Goal: Task Accomplishment & Management: Manage account settings

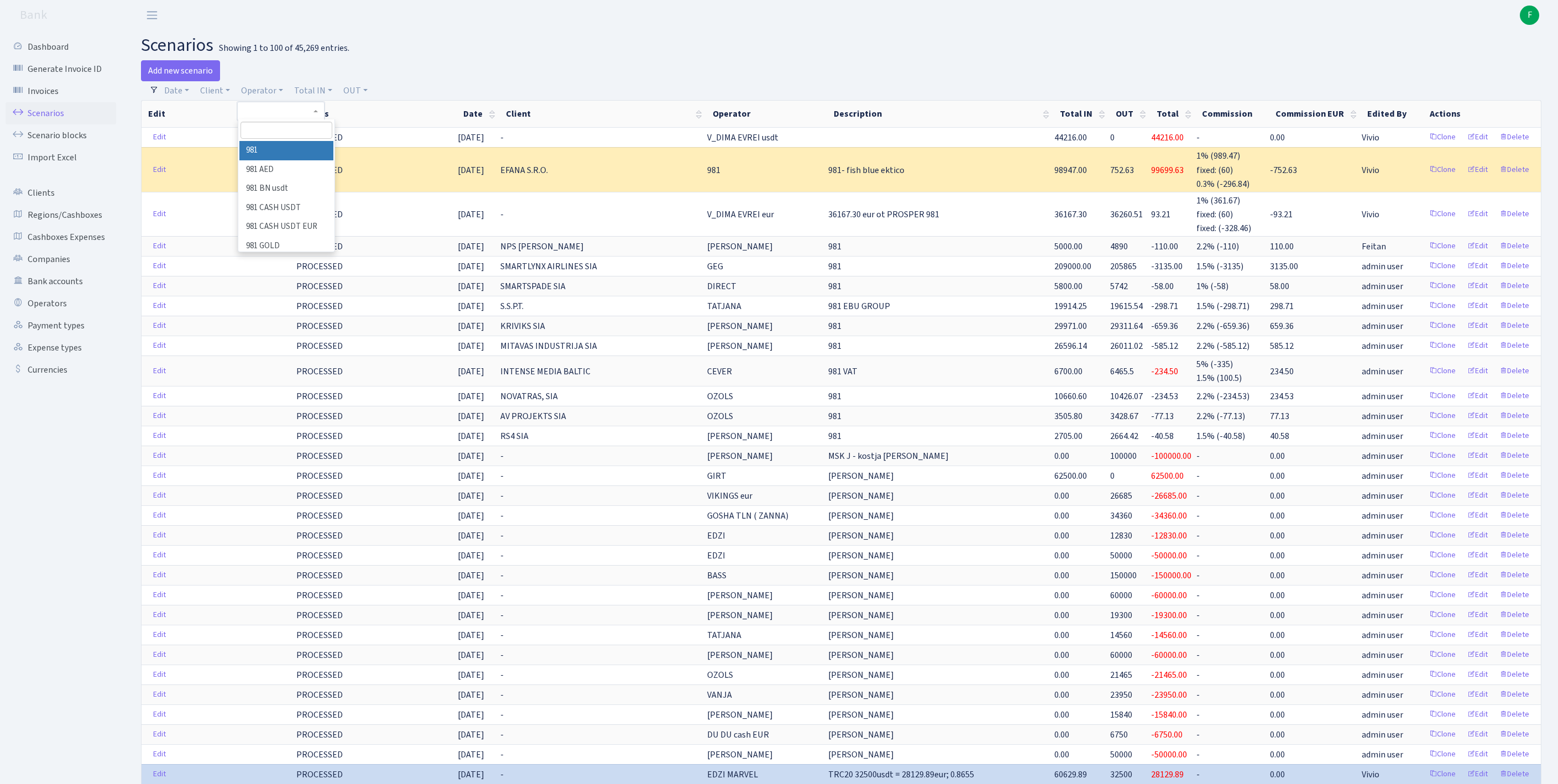
select select "100"
click at [292, 137] on input "search" at bounding box center [287, 130] width 92 height 17
type input "kost"
click at [299, 159] on li "[PERSON_NAME]" at bounding box center [286, 150] width 94 height 19
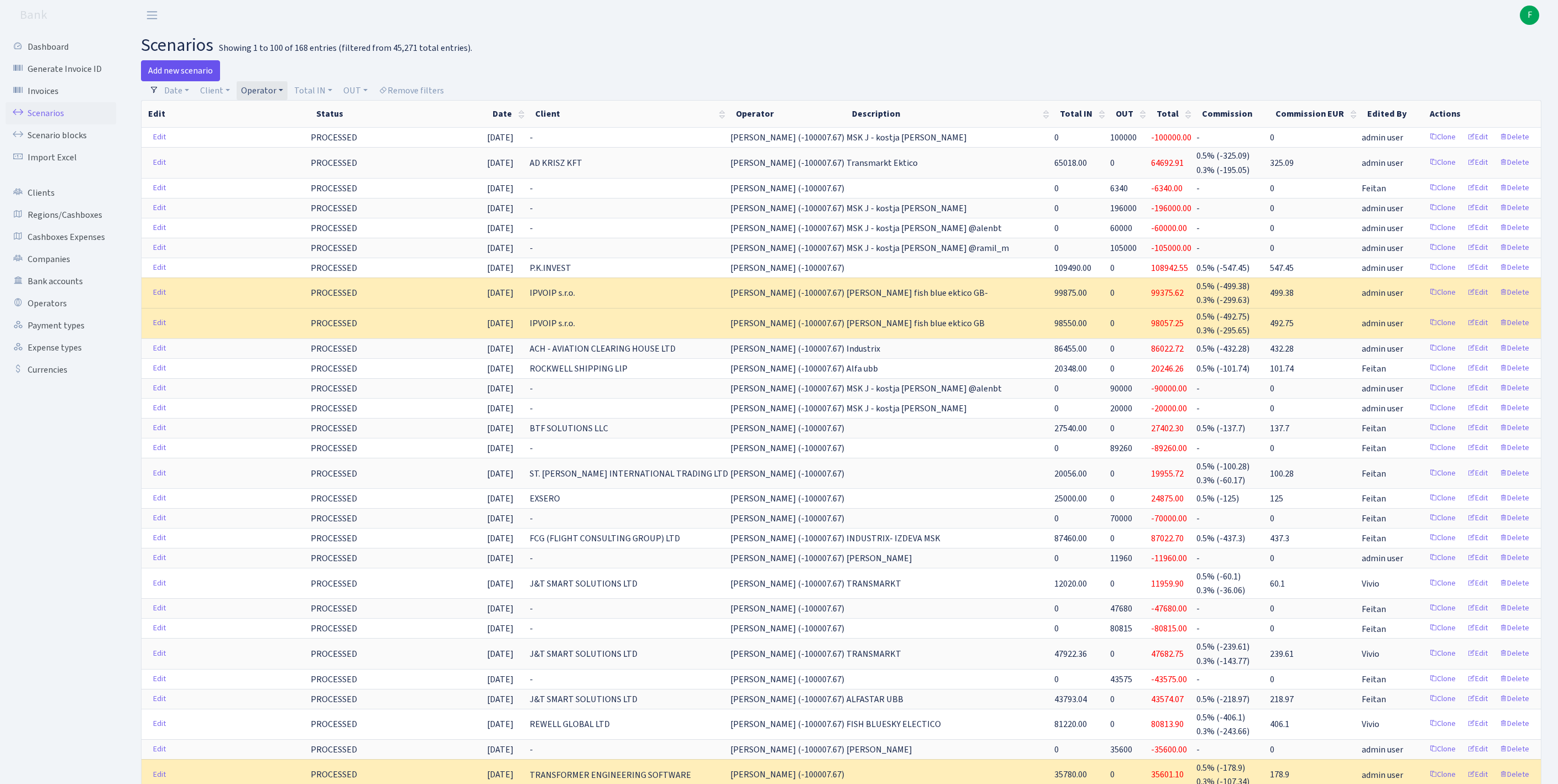
click at [185, 74] on link "Add new scenario" at bounding box center [180, 71] width 79 height 21
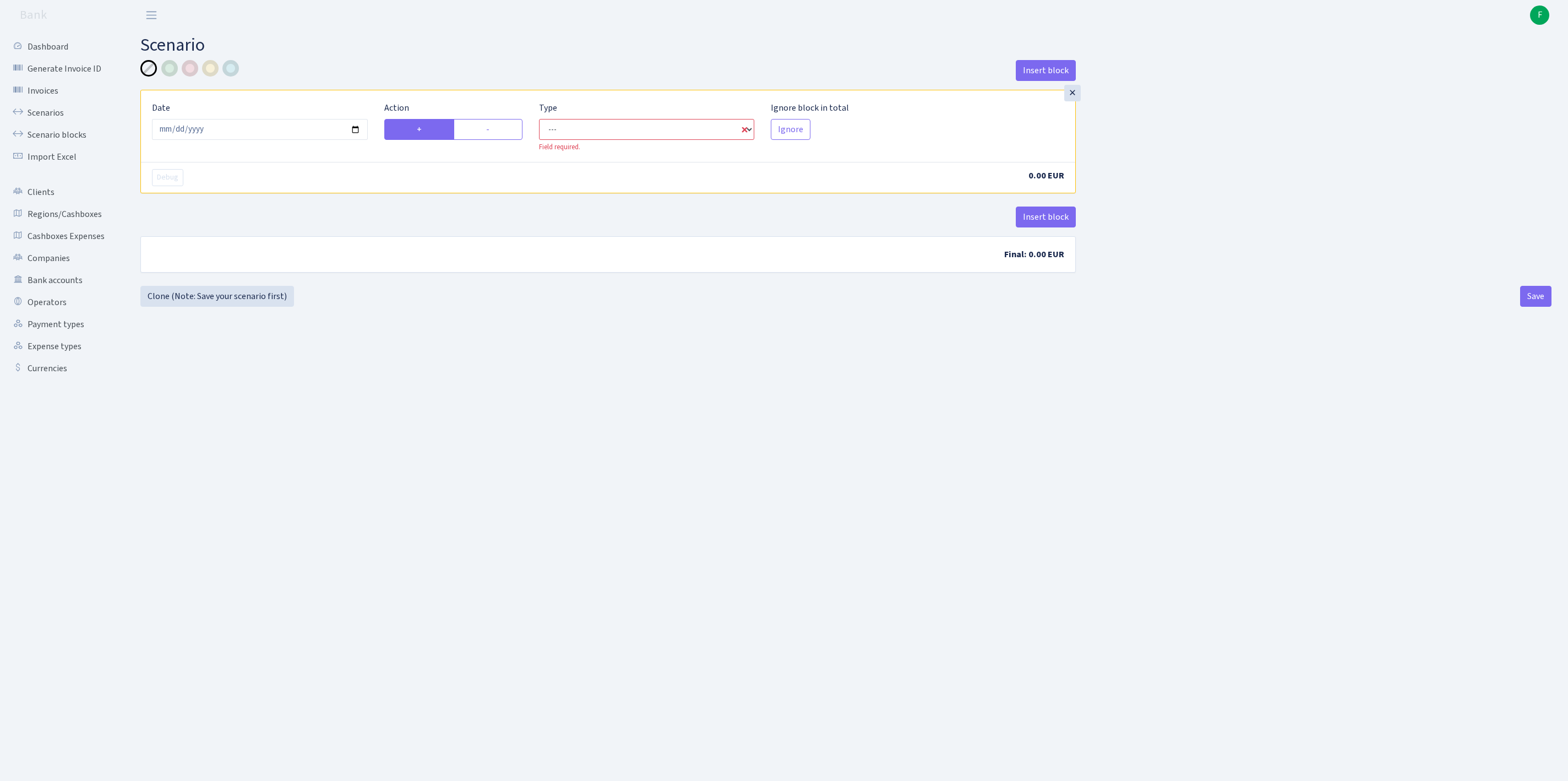
select select "in"
select select "1"
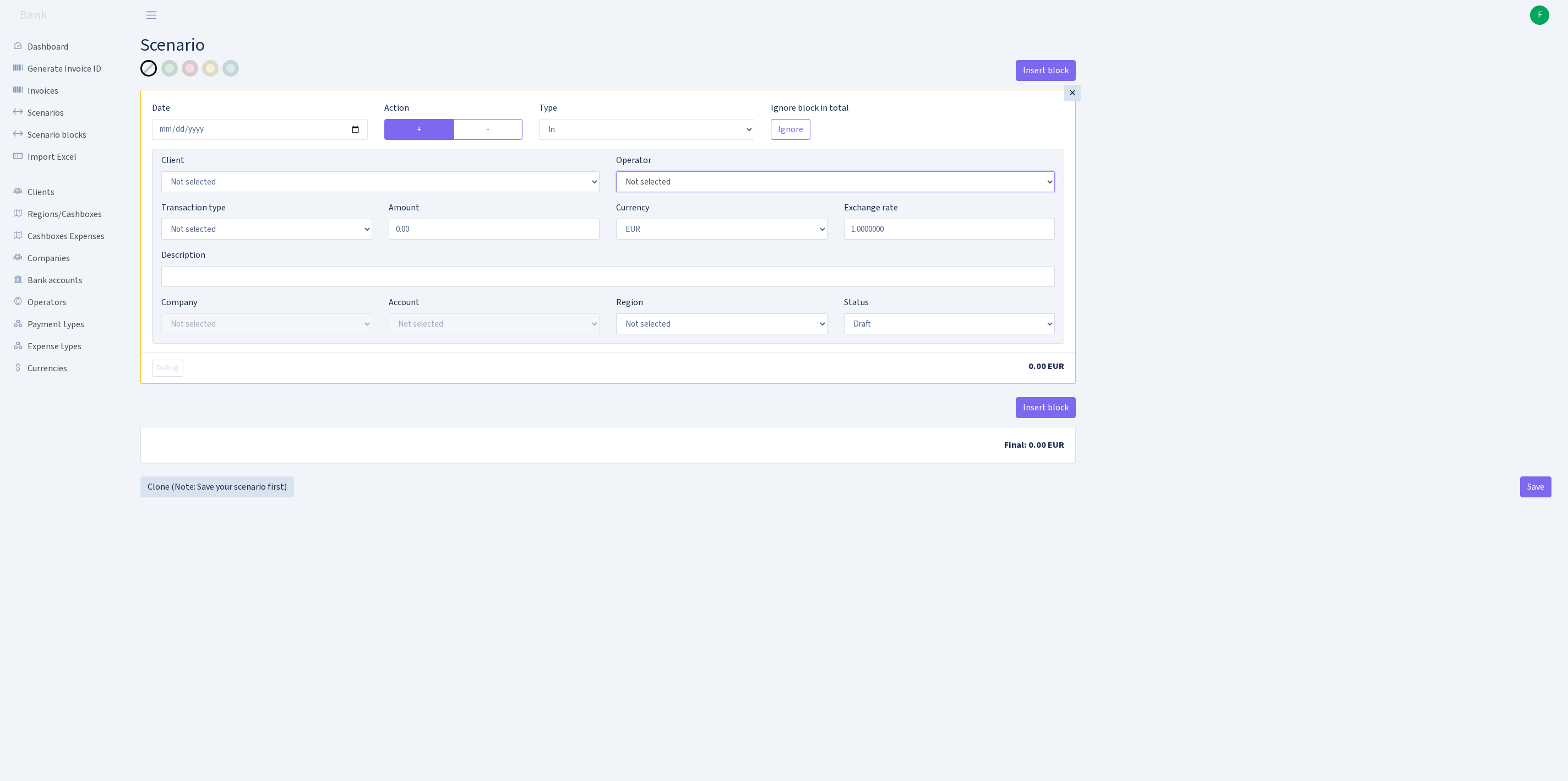
select select "439"
select select "2"
drag, startPoint x: 450, startPoint y: 254, endPoint x: 349, endPoint y: 233, distance: 103.2
click at [349, 233] on div "Transaction type Not selected 981 ELF FISH crypto GIRT IVO dekl MM-BALTIC eur U…" at bounding box center [608, 224] width 910 height 47
type input "86,504.41"
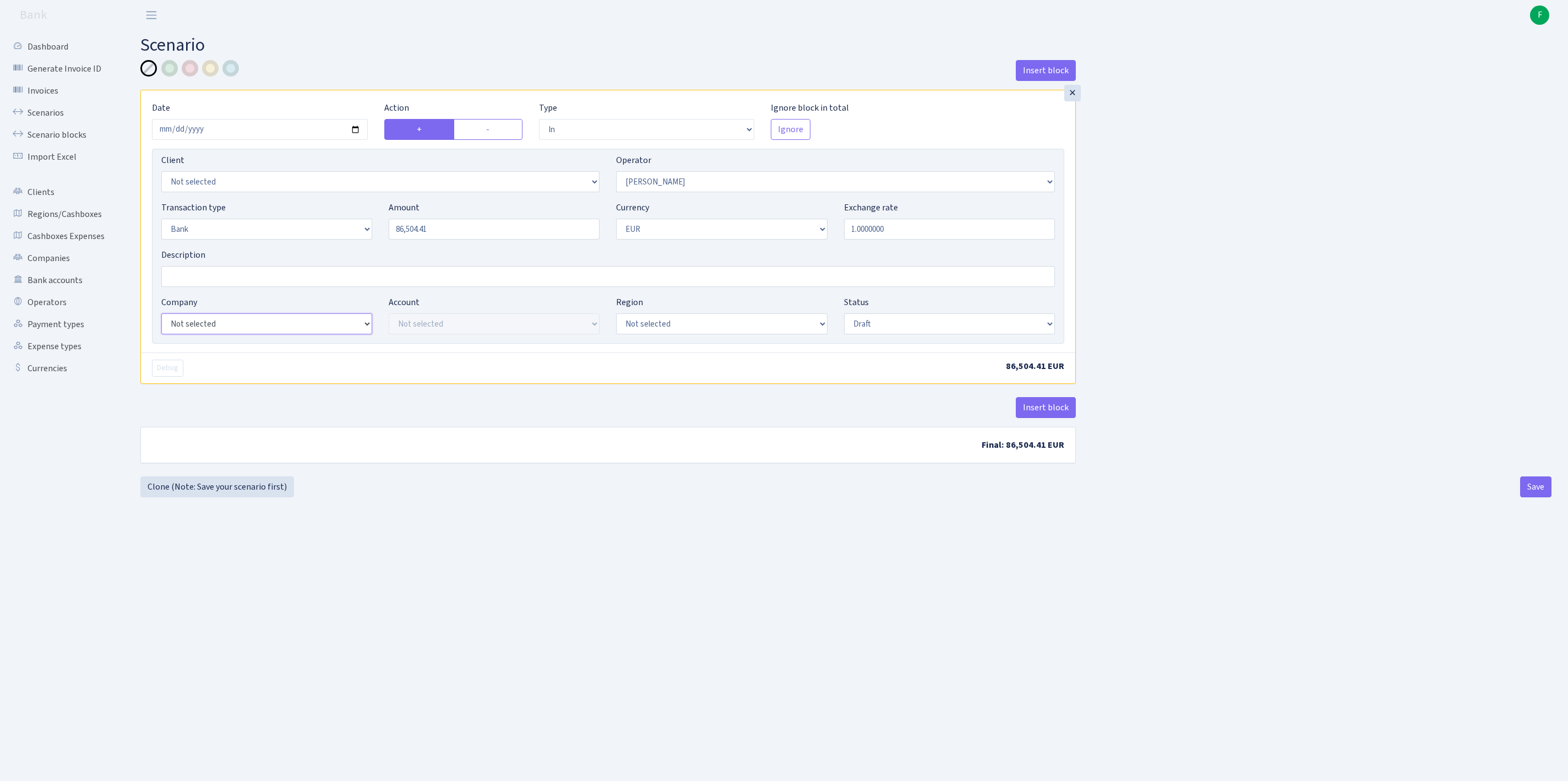
select select "17"
select select "41"
select select "processed"
click at [1024, 418] on button "Insert block" at bounding box center [1045, 407] width 60 height 21
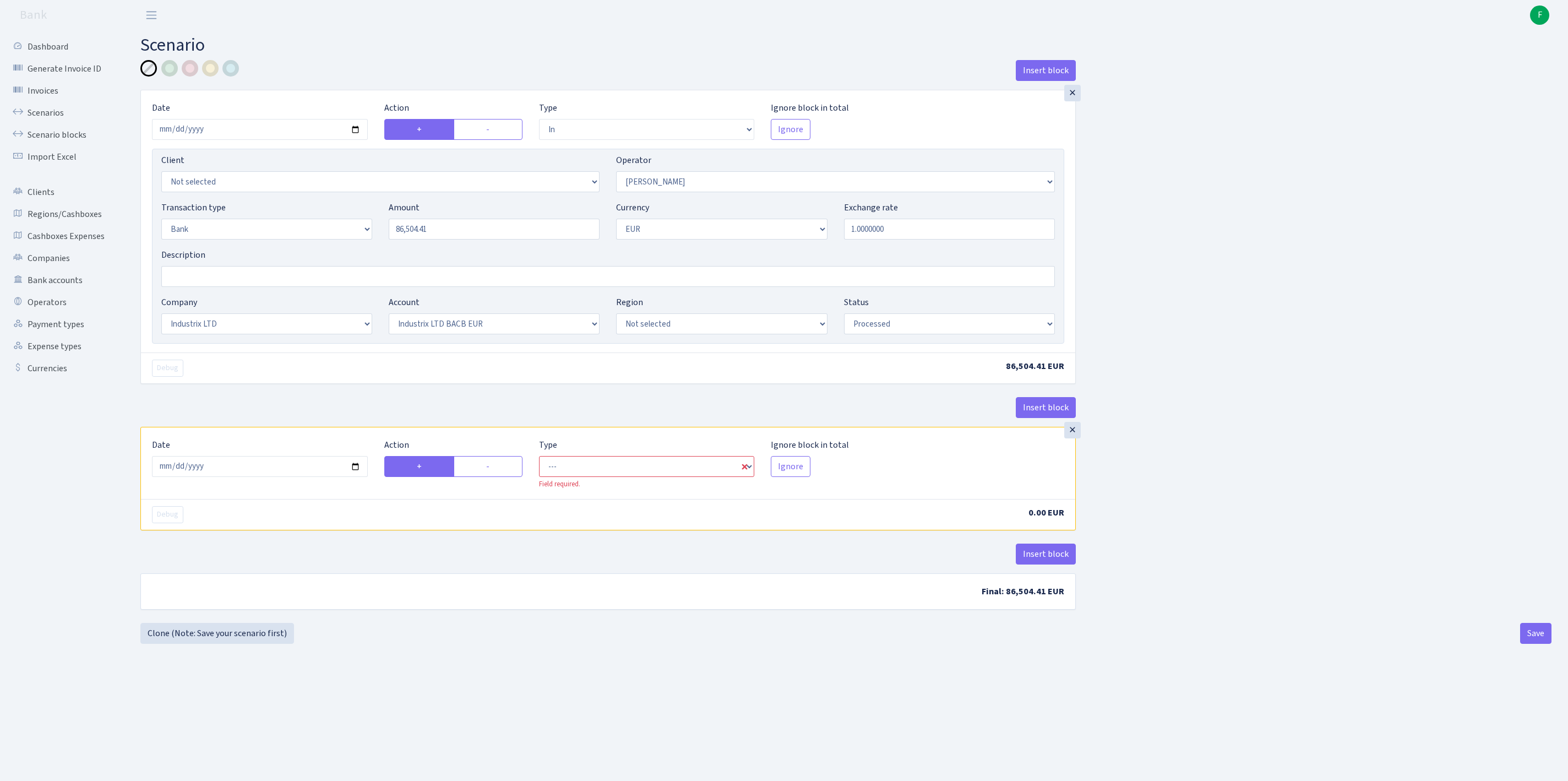
click at [484, 477] on label "-" at bounding box center [488, 466] width 69 height 21
click at [486, 467] on input "-" at bounding box center [490, 463] width 7 height 7
radio input "true"
radio input "false"
select select "commission"
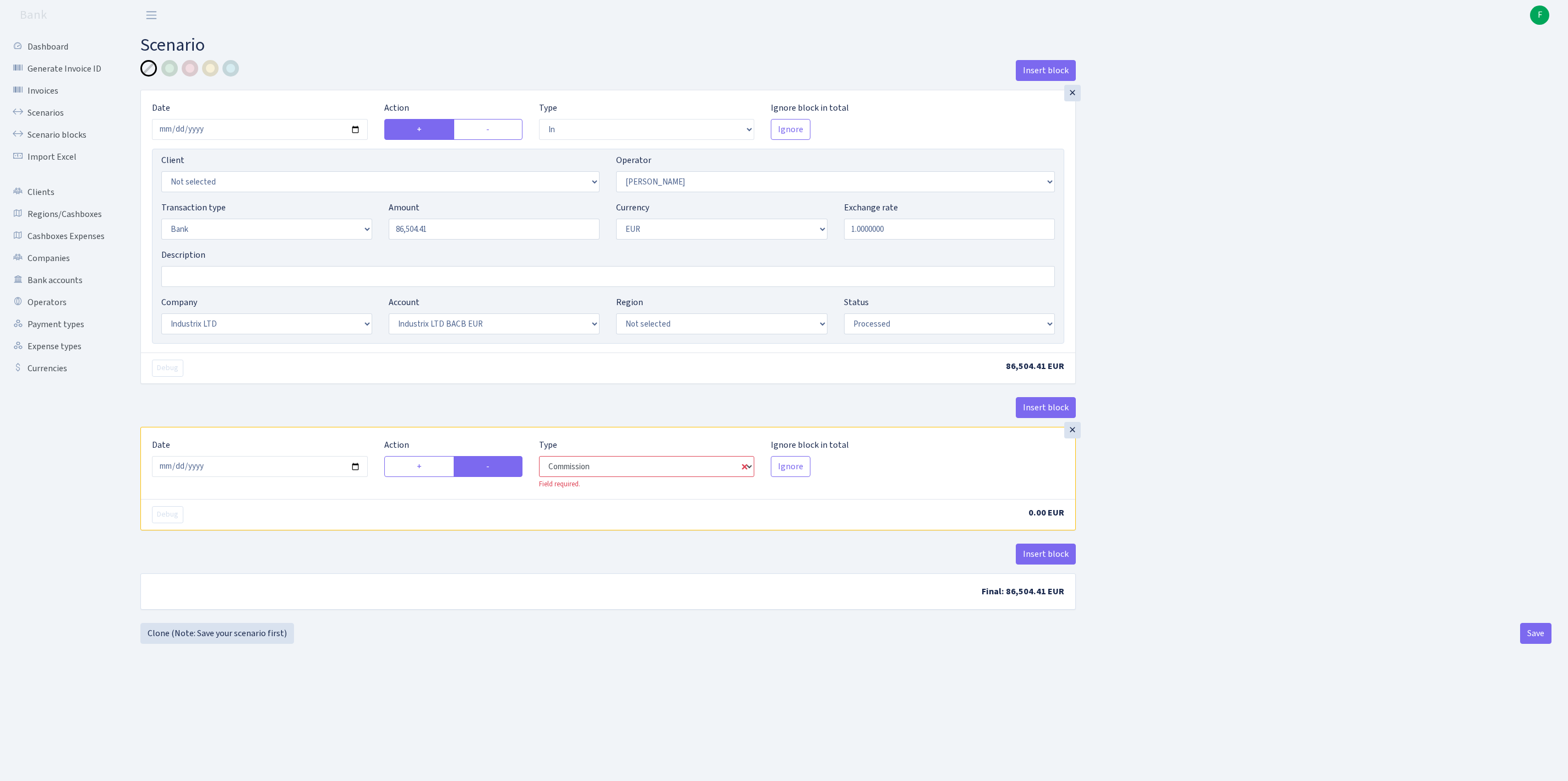
select select "439"
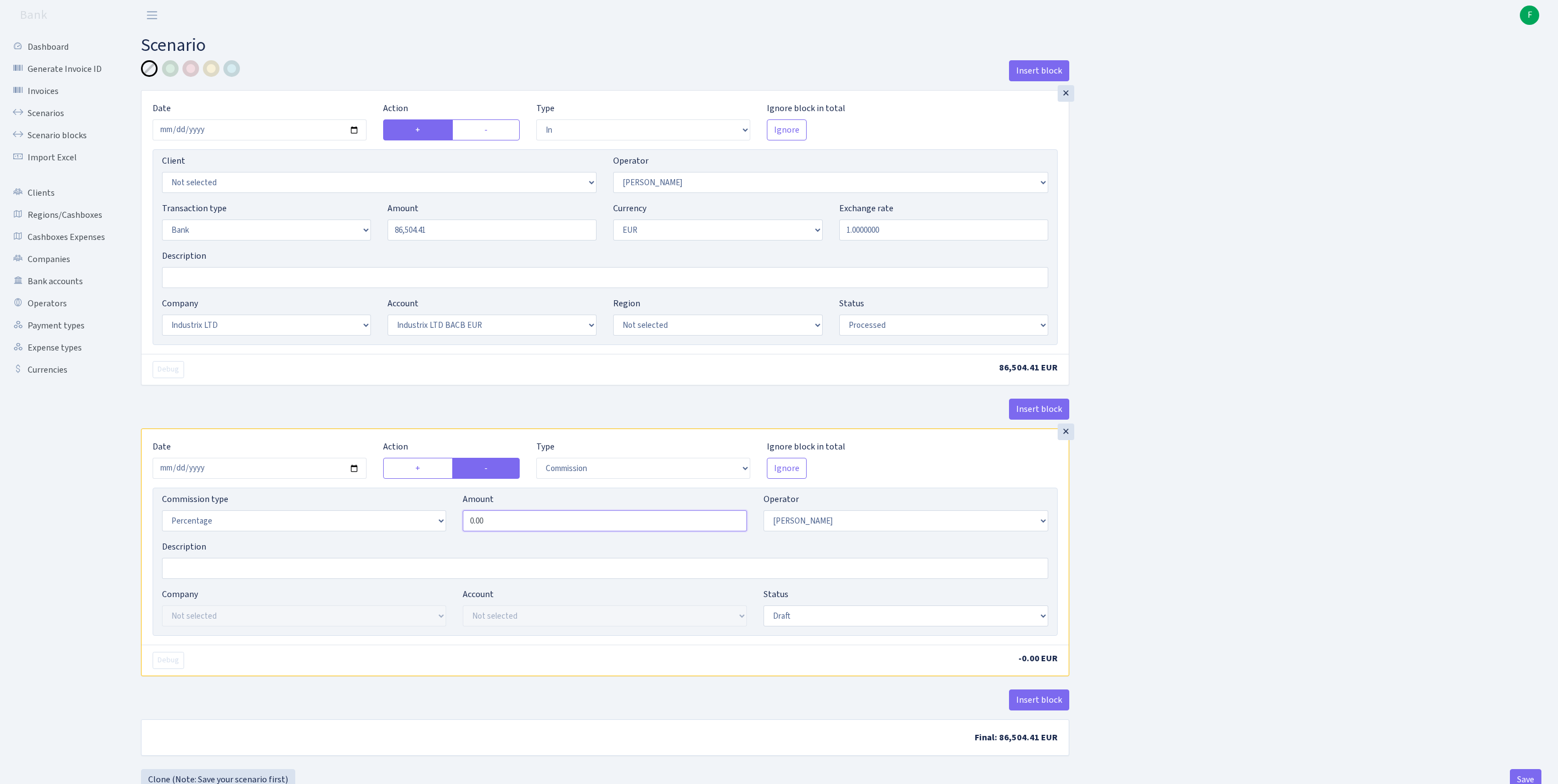
drag, startPoint x: 523, startPoint y: 587, endPoint x: 390, endPoint y: 581, distance: 133.1
click at [390, 540] on div "Commission type Percentage Fixed Bank Amount 0.00 Operator Not selected 981 981…" at bounding box center [605, 516] width 903 height 47
type input "1.00"
select select "processed"
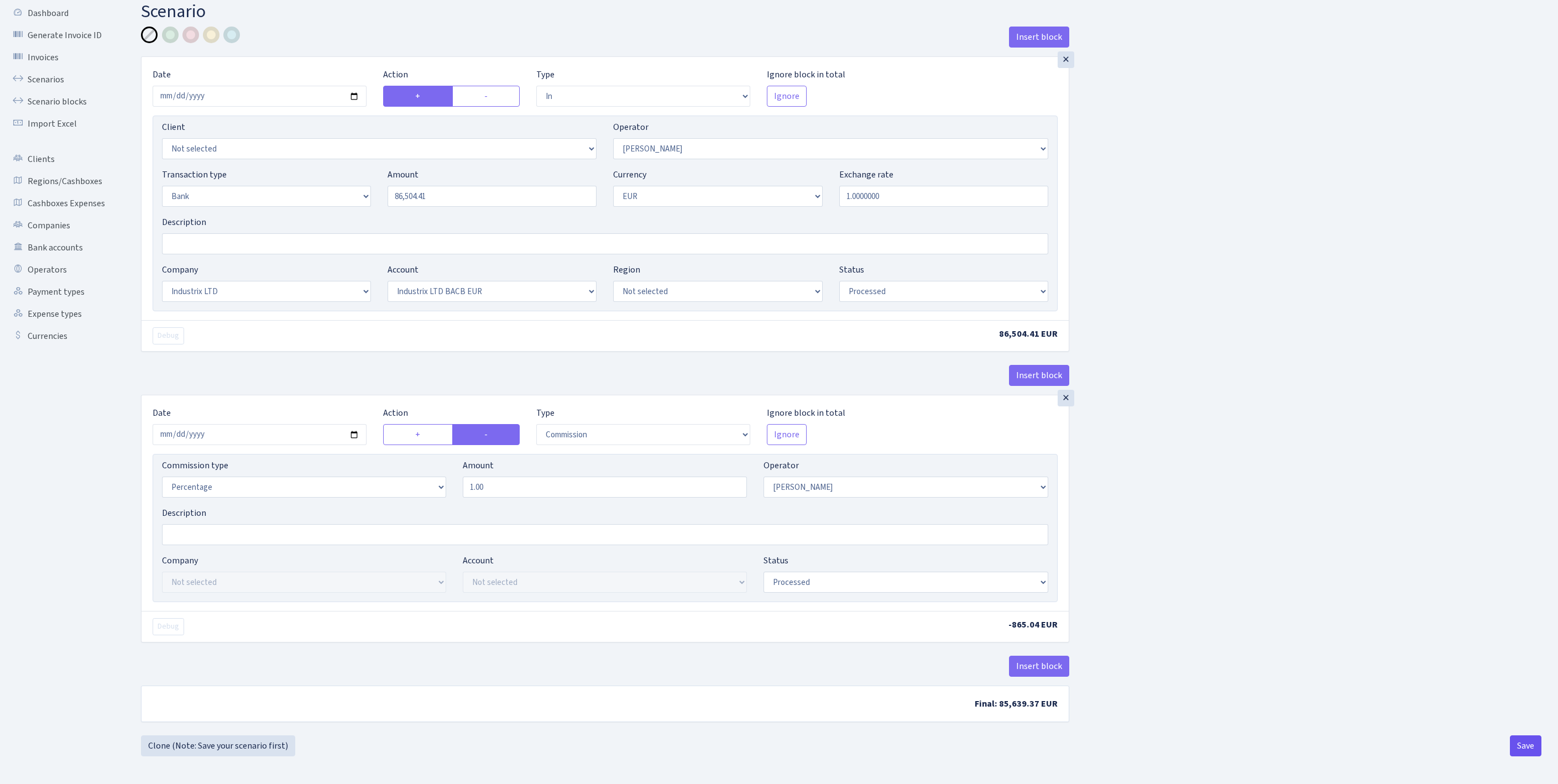
click at [1521, 746] on button "Save" at bounding box center [1525, 745] width 31 height 21
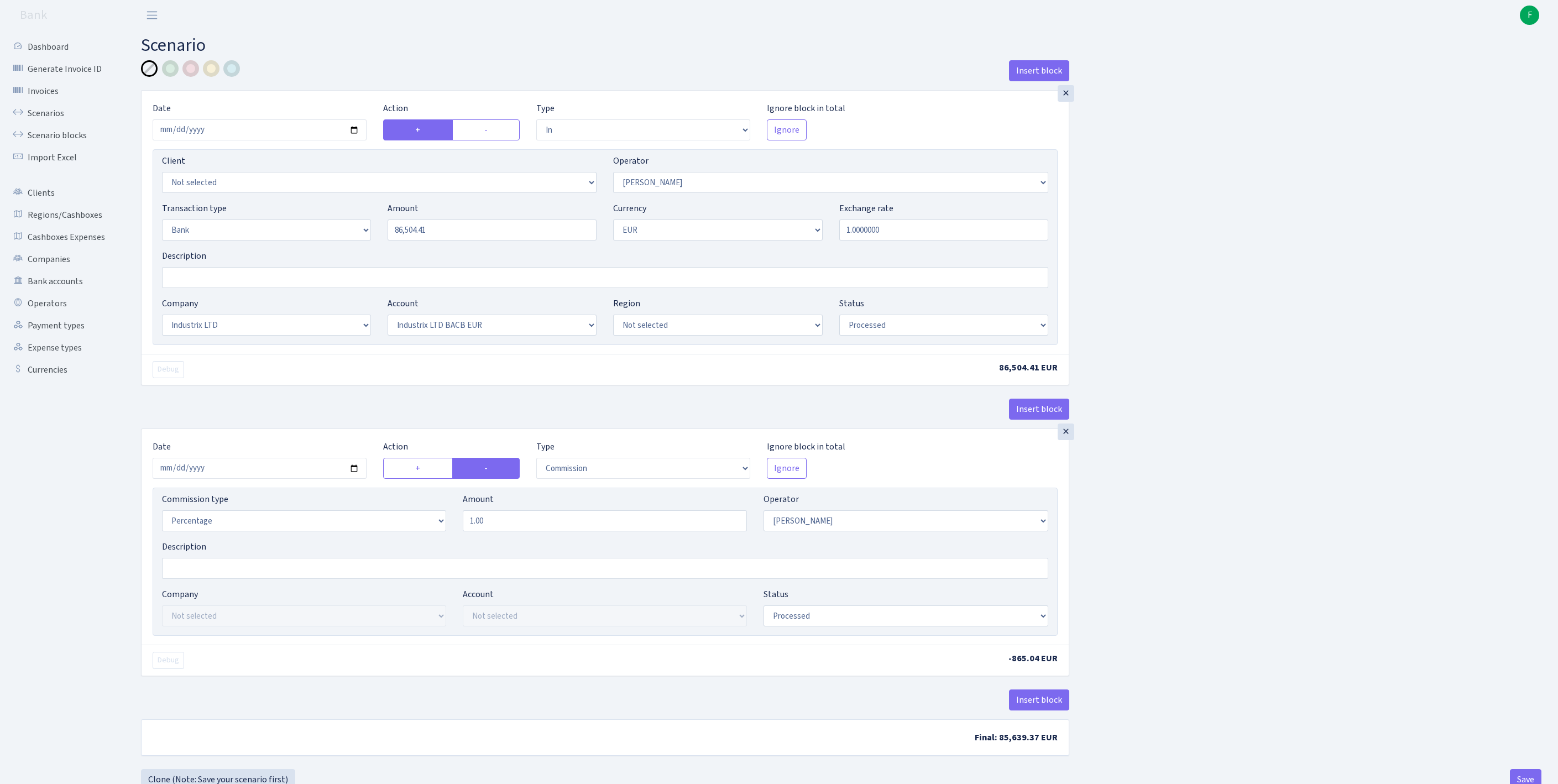
select select "in"
select select "439"
select select "2"
select select "1"
select select "17"
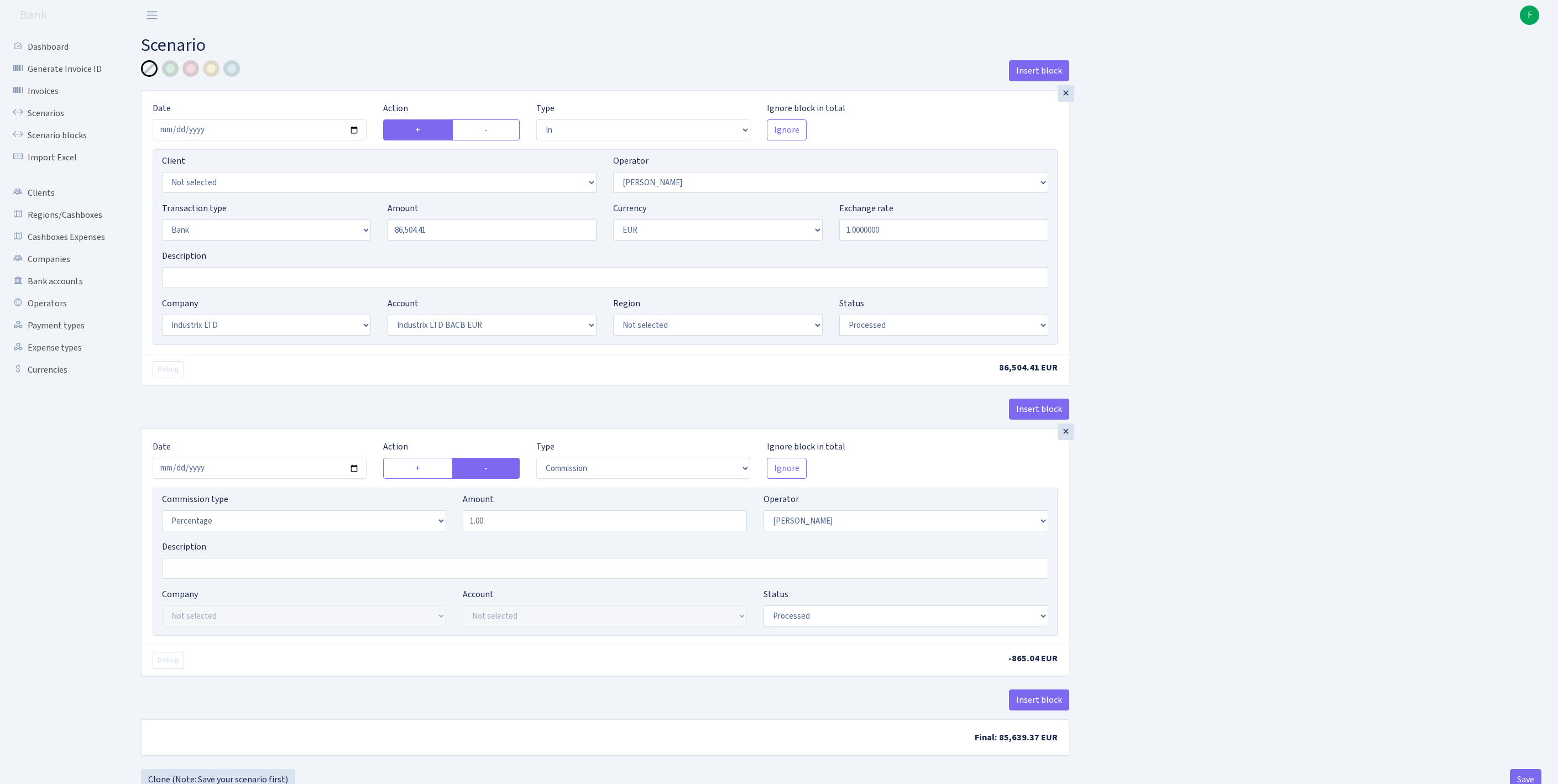
select select "41"
select select "processed"
select select "commission"
select select "439"
select select "processed"
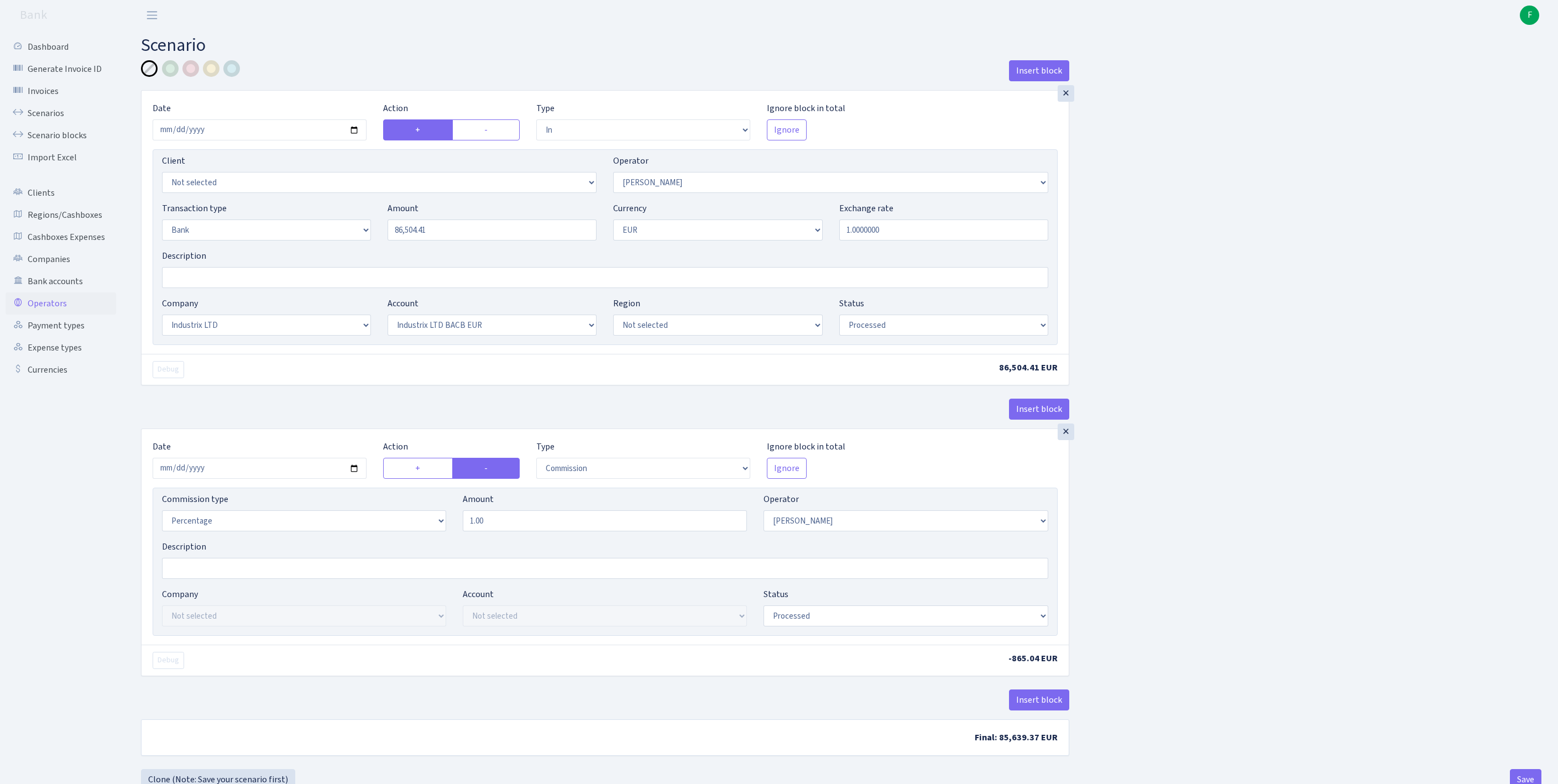
click at [47, 315] on link "Operators" at bounding box center [61, 303] width 110 height 22
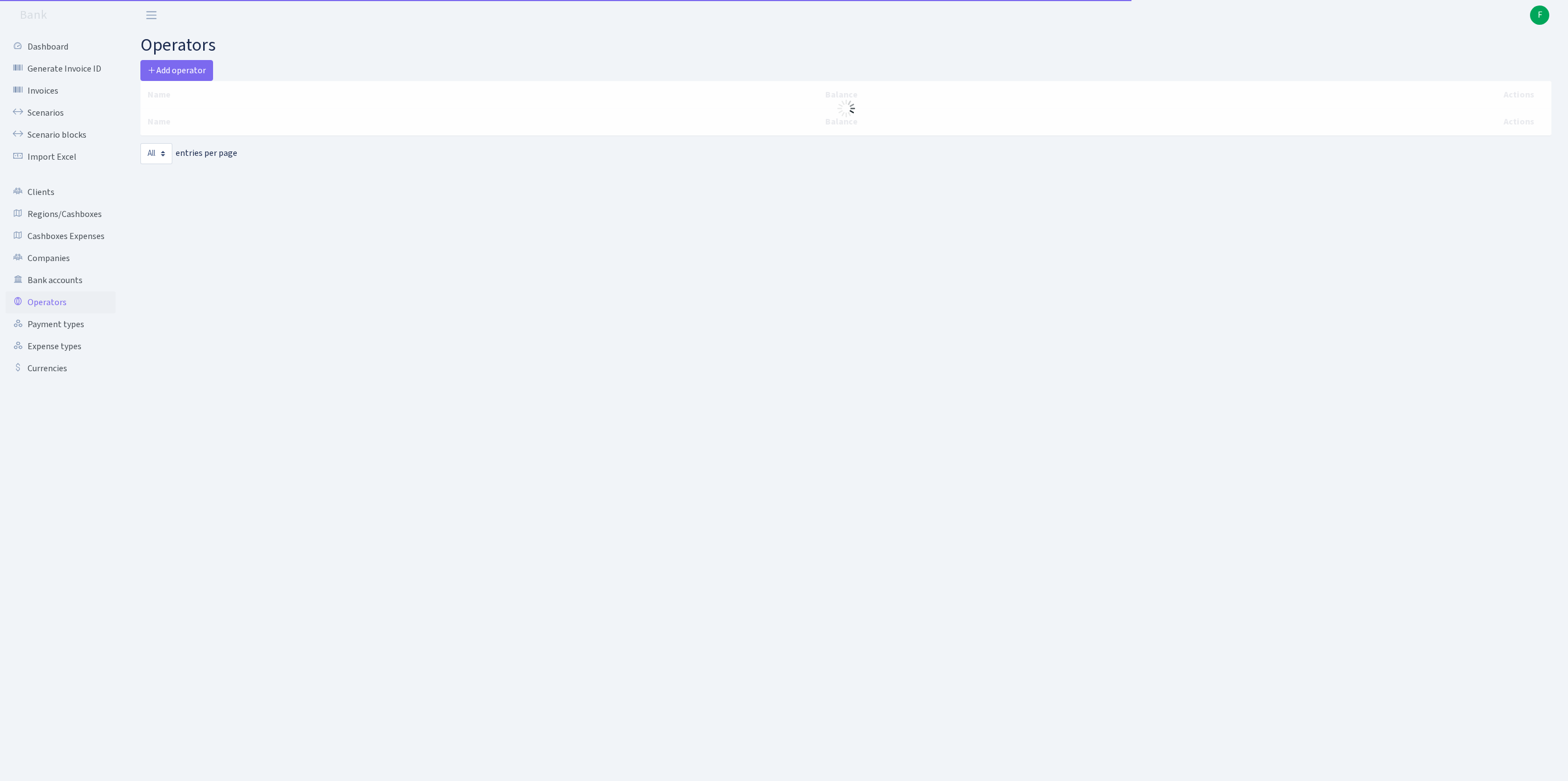
select select "-1"
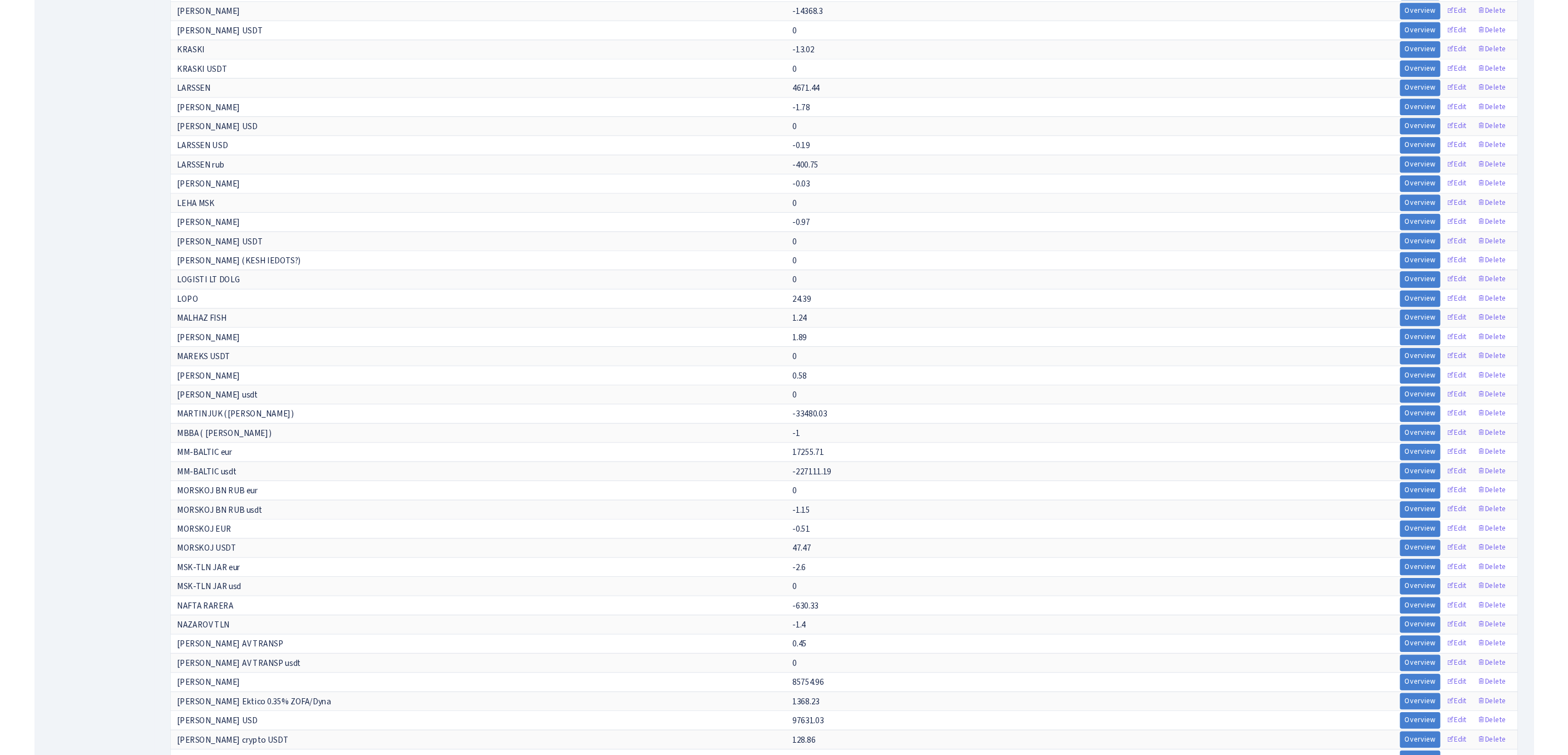
scroll to position [5246, 0]
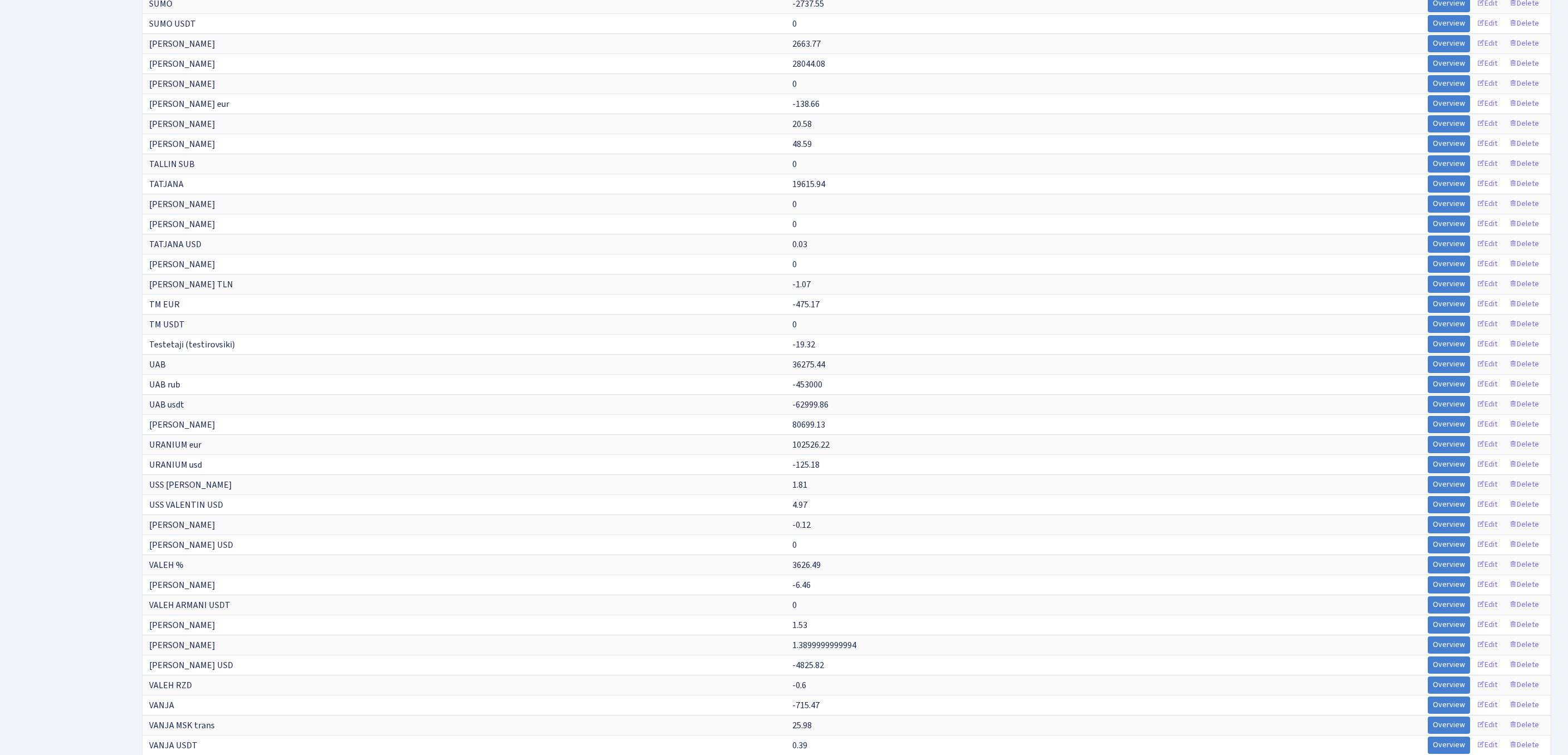
scroll to position [4338, 0]
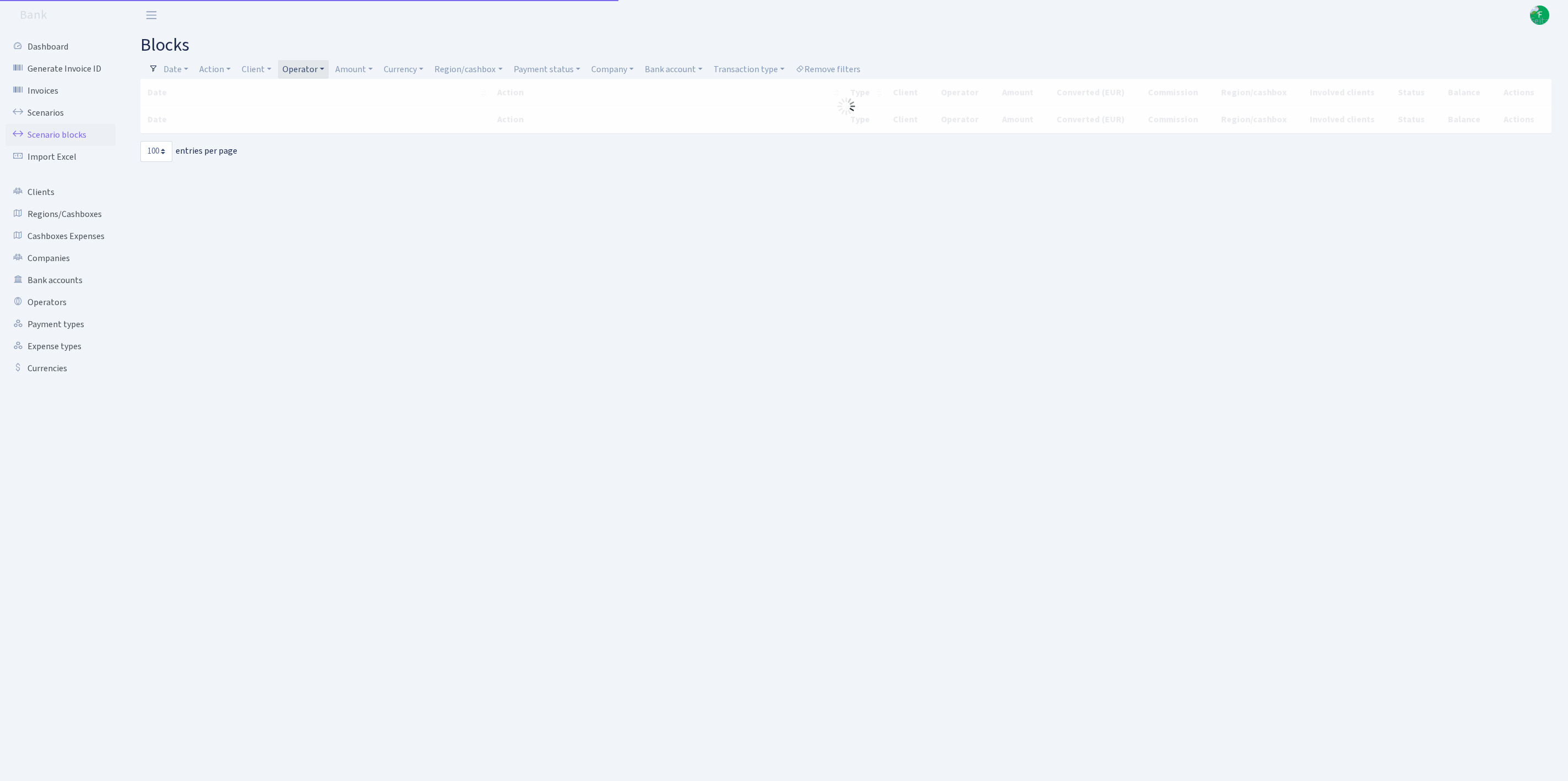
select select "100"
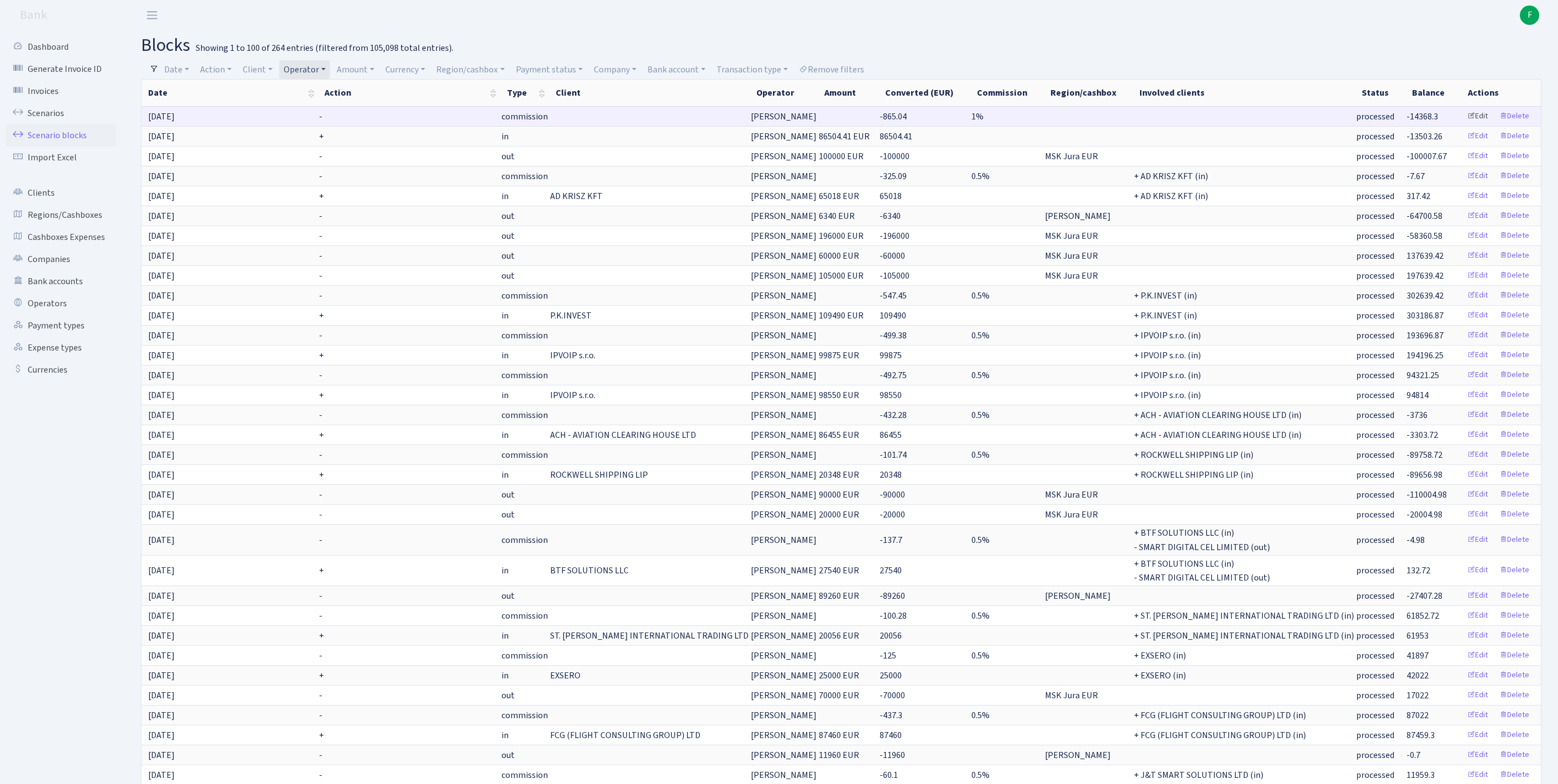
click at [1464, 122] on link "Edit" at bounding box center [1478, 116] width 31 height 17
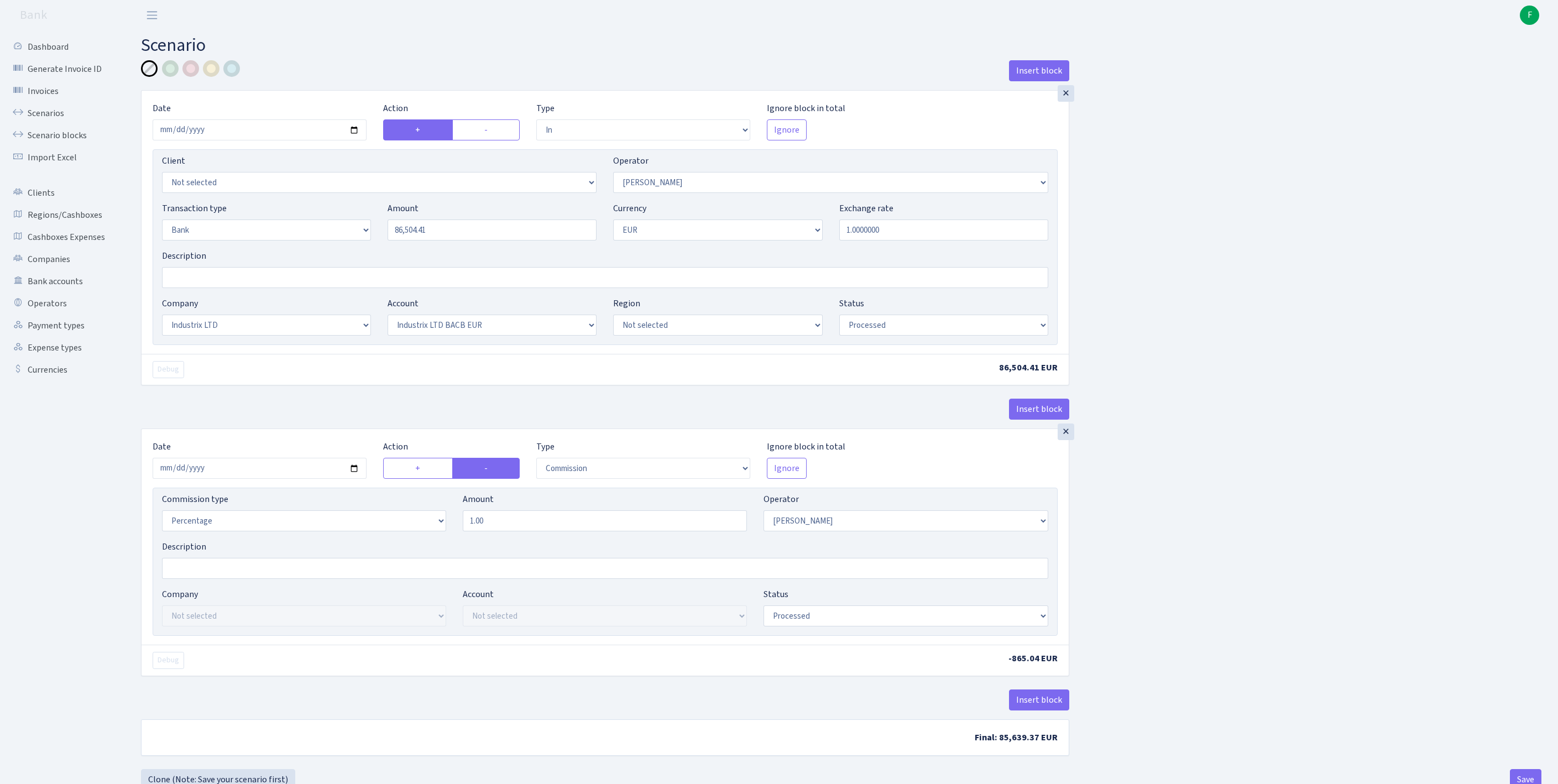
select select "in"
select select "439"
select select "2"
select select "1"
select select "17"
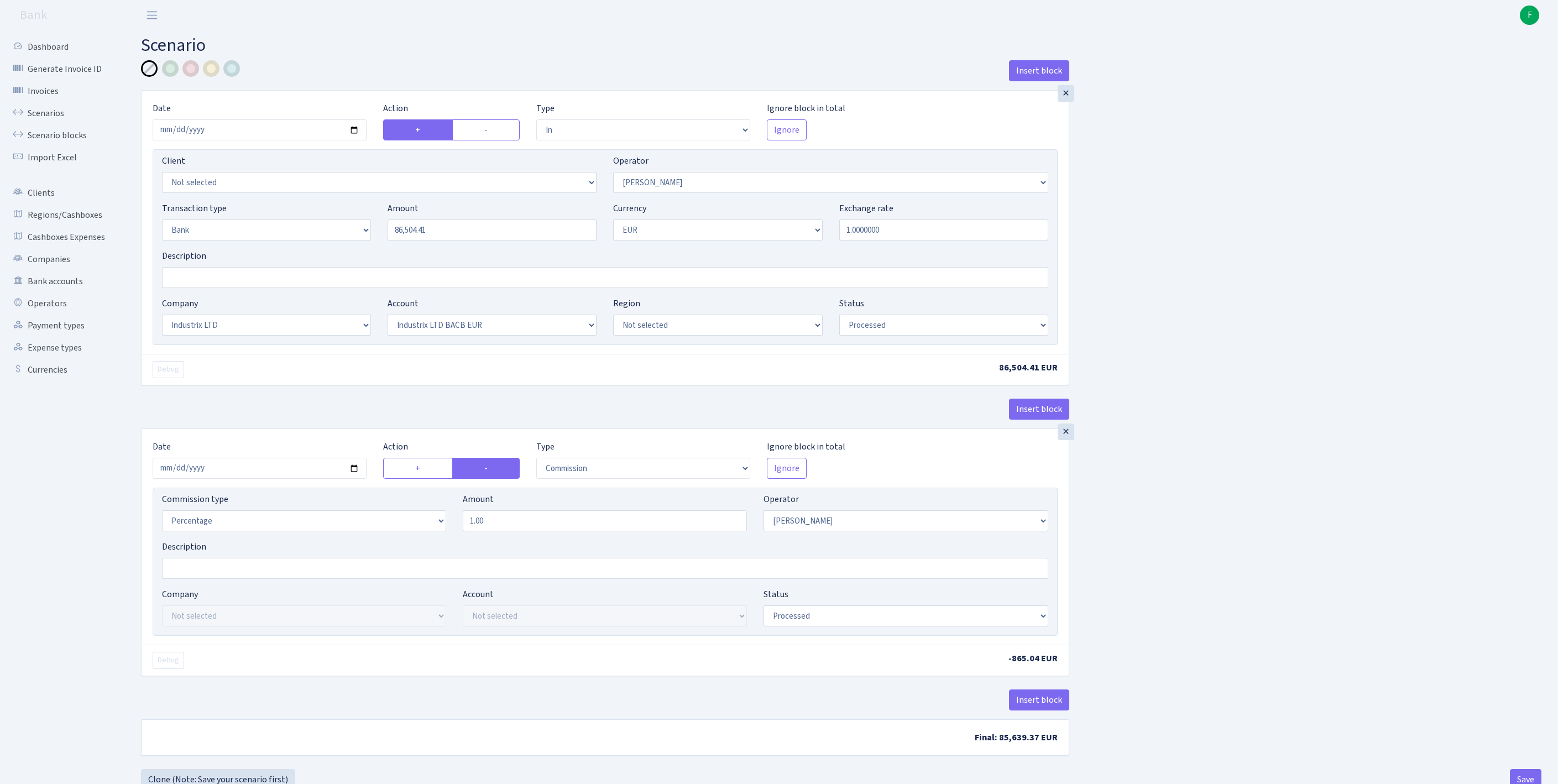
select select "41"
select select "processed"
select select "commission"
select select "439"
select select "processed"
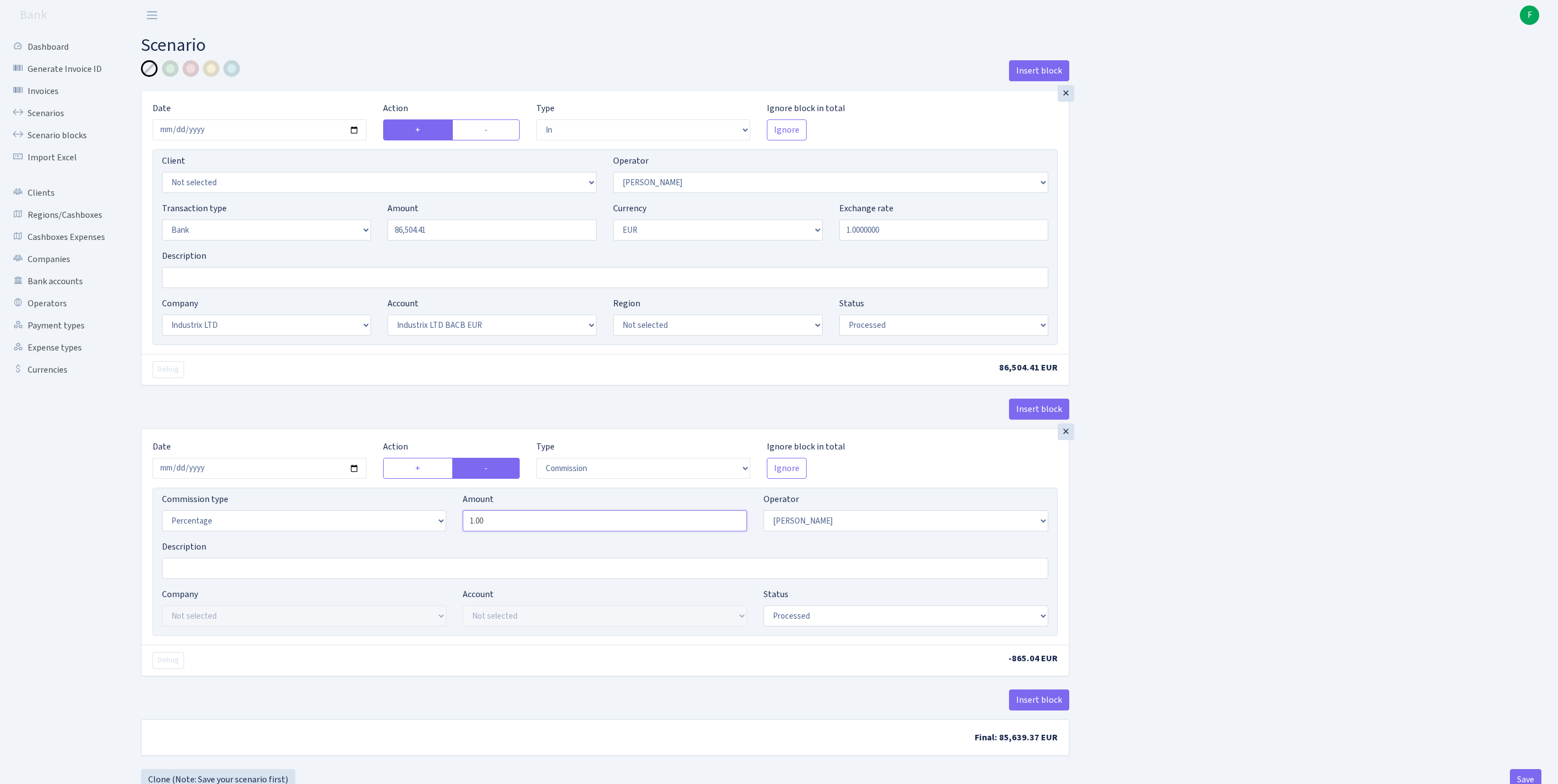
drag, startPoint x: 503, startPoint y: 581, endPoint x: 381, endPoint y: 581, distance: 122.0
click at [381, 540] on div "Commission type Percentage Fixed Bank Amount 1.00 Operator Not selected 981 981…" at bounding box center [605, 516] width 903 height 47
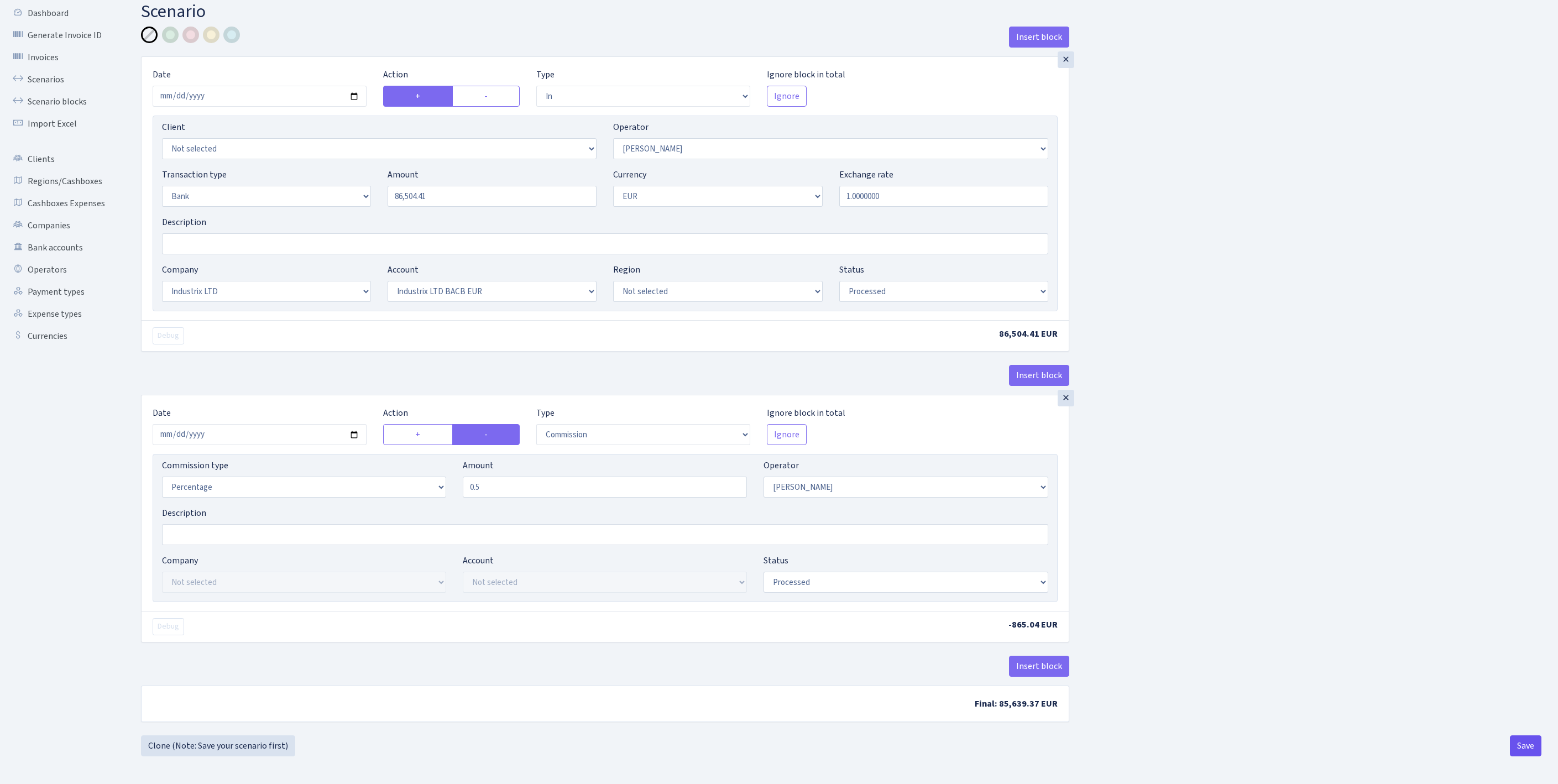
type input "0.50"
click at [1521, 747] on button "Save" at bounding box center [1525, 745] width 31 height 21
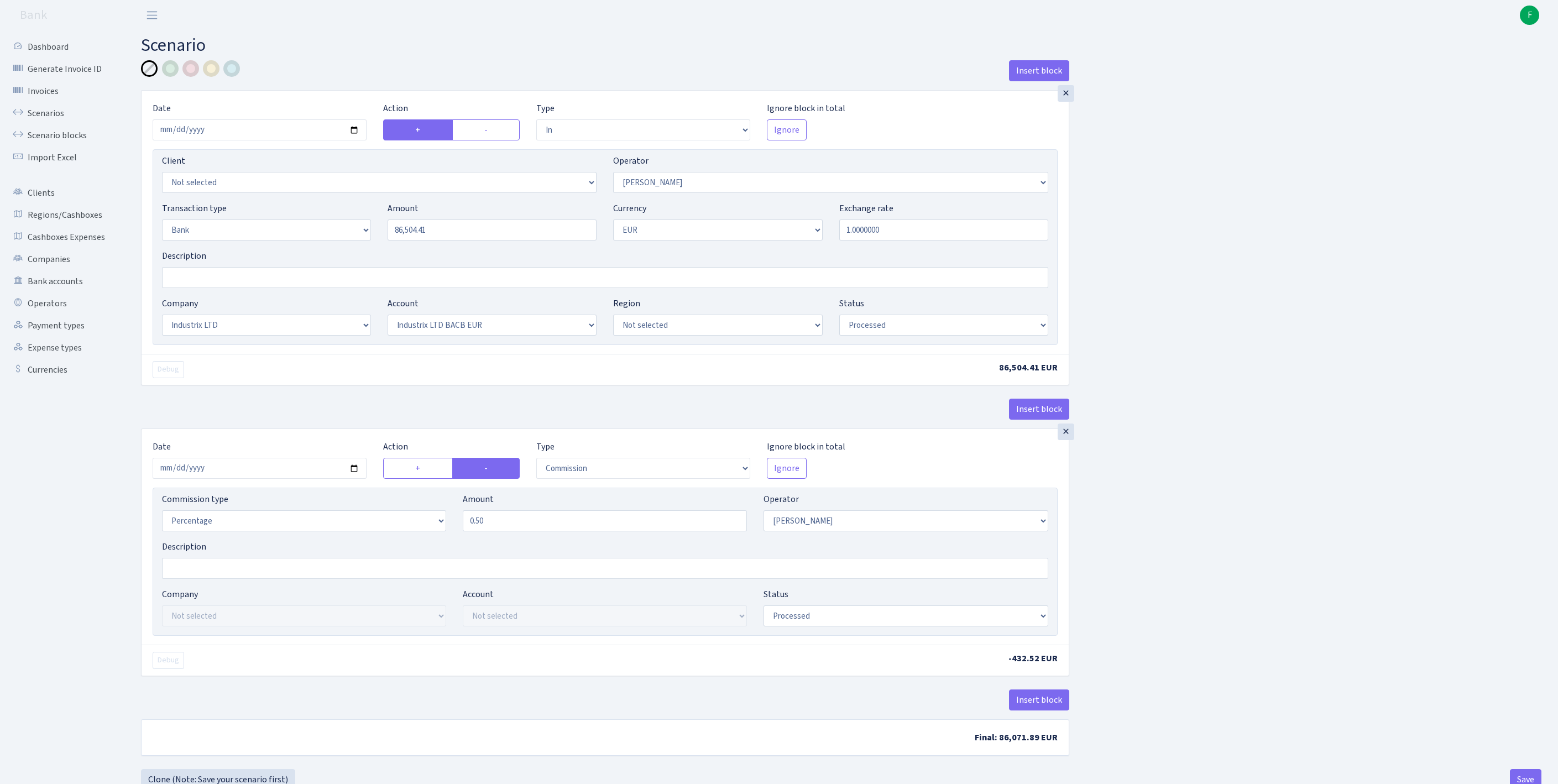
select select "in"
select select "439"
select select "2"
select select "1"
select select "17"
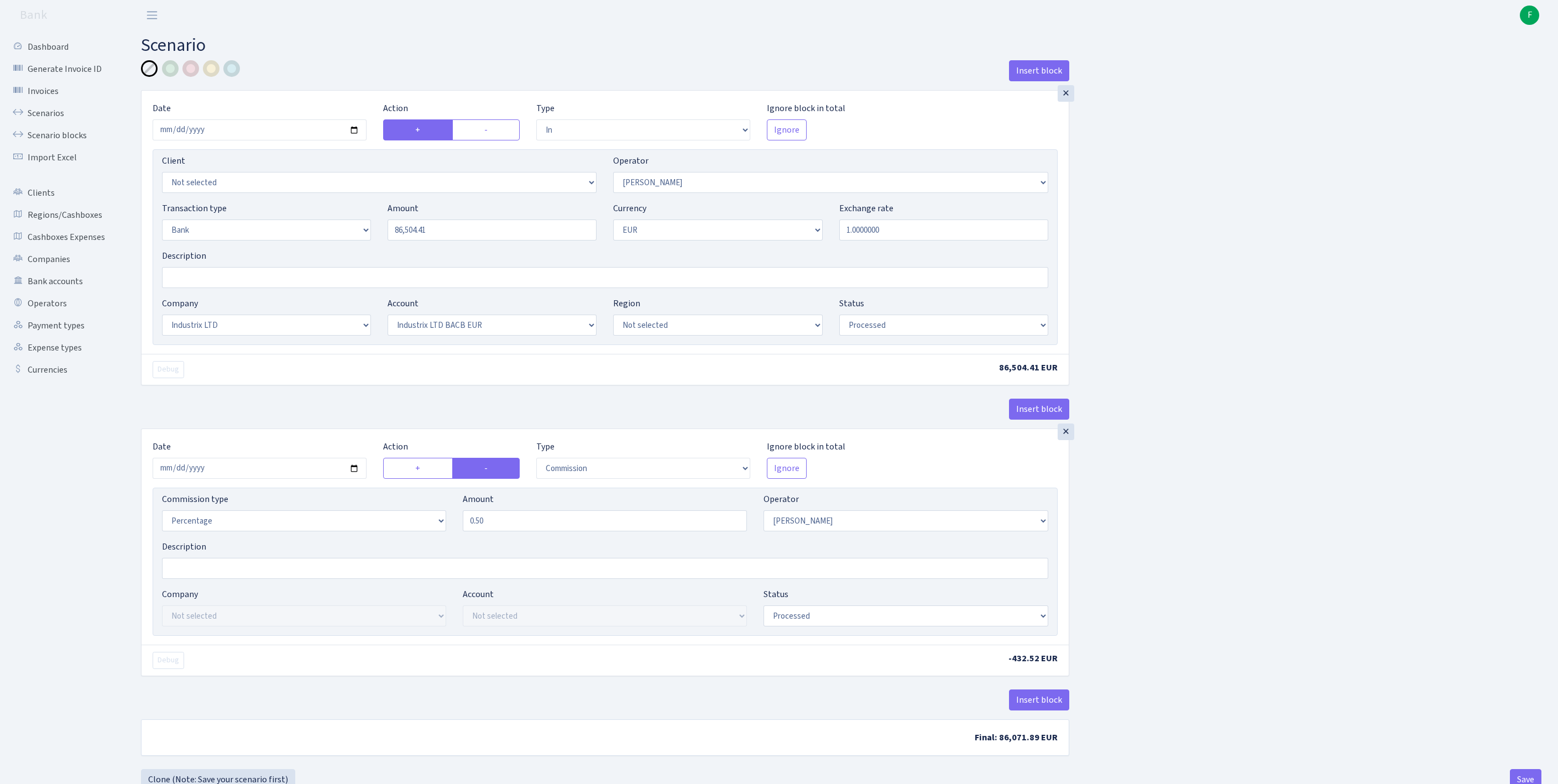
select select "41"
select select "processed"
select select "commission"
select select "439"
select select "processed"
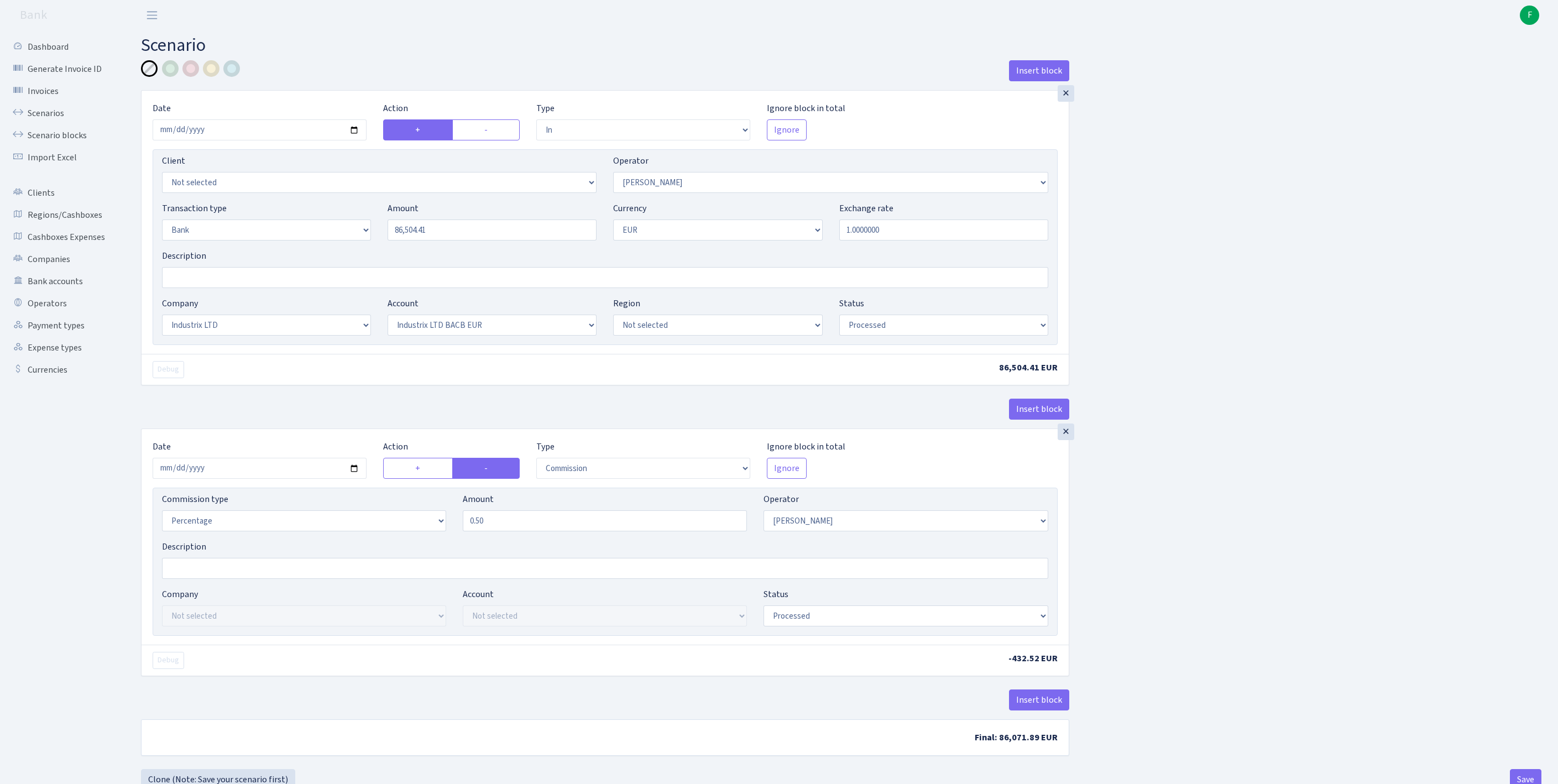
scroll to position [134, 0]
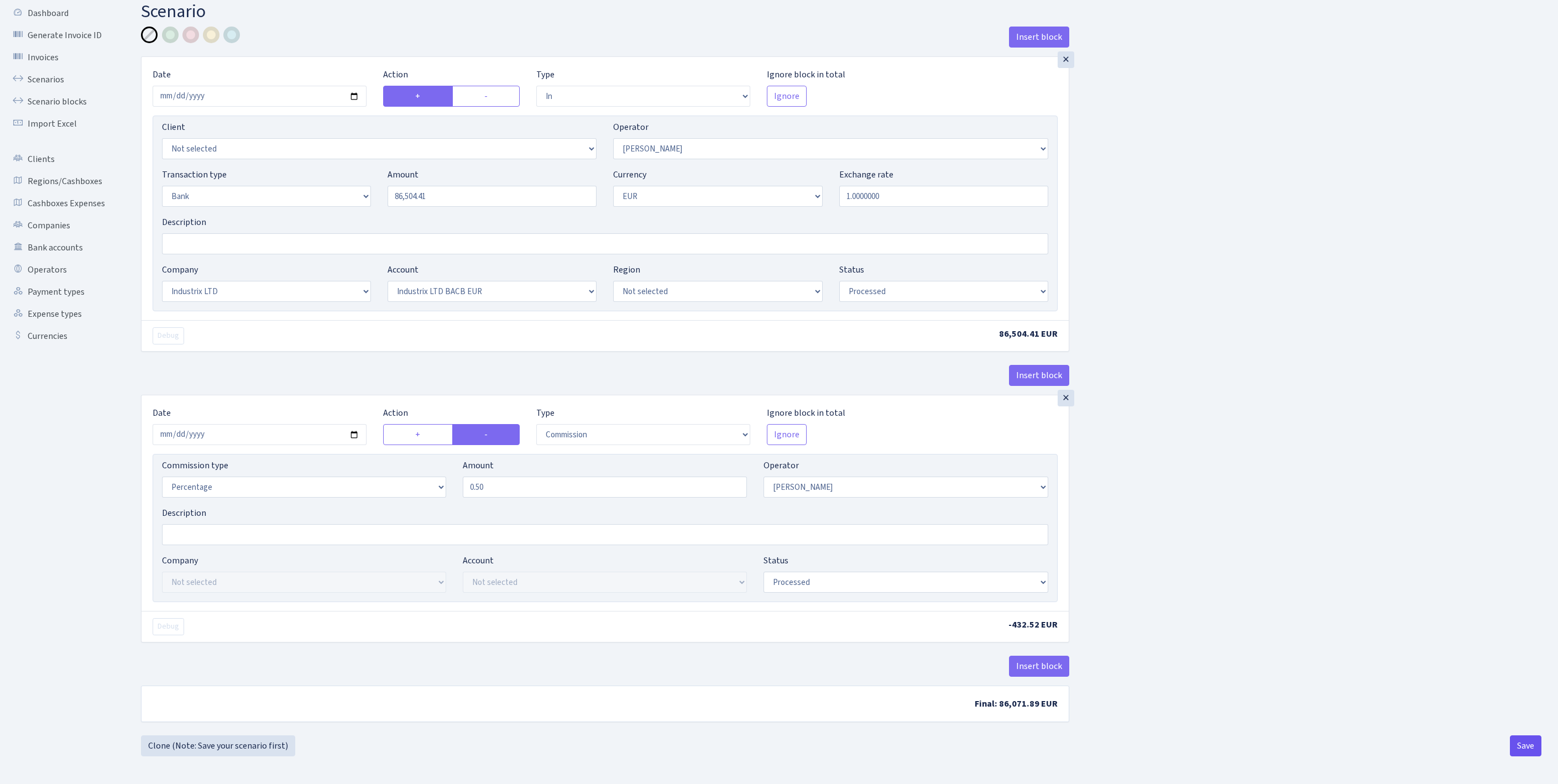
click at [1534, 749] on button "Save" at bounding box center [1525, 745] width 31 height 21
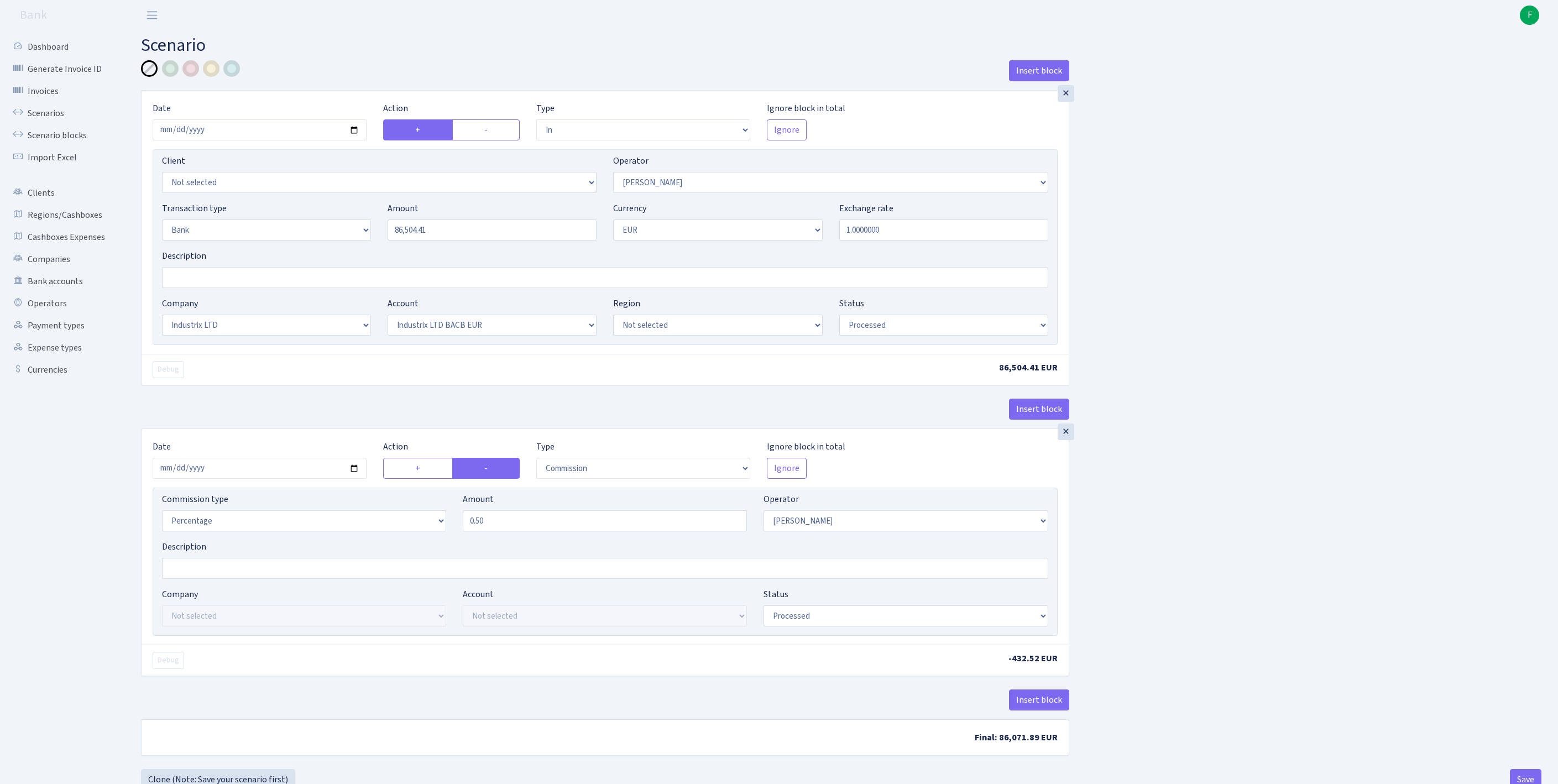
select select "in"
select select "439"
select select "2"
select select "1"
select select "17"
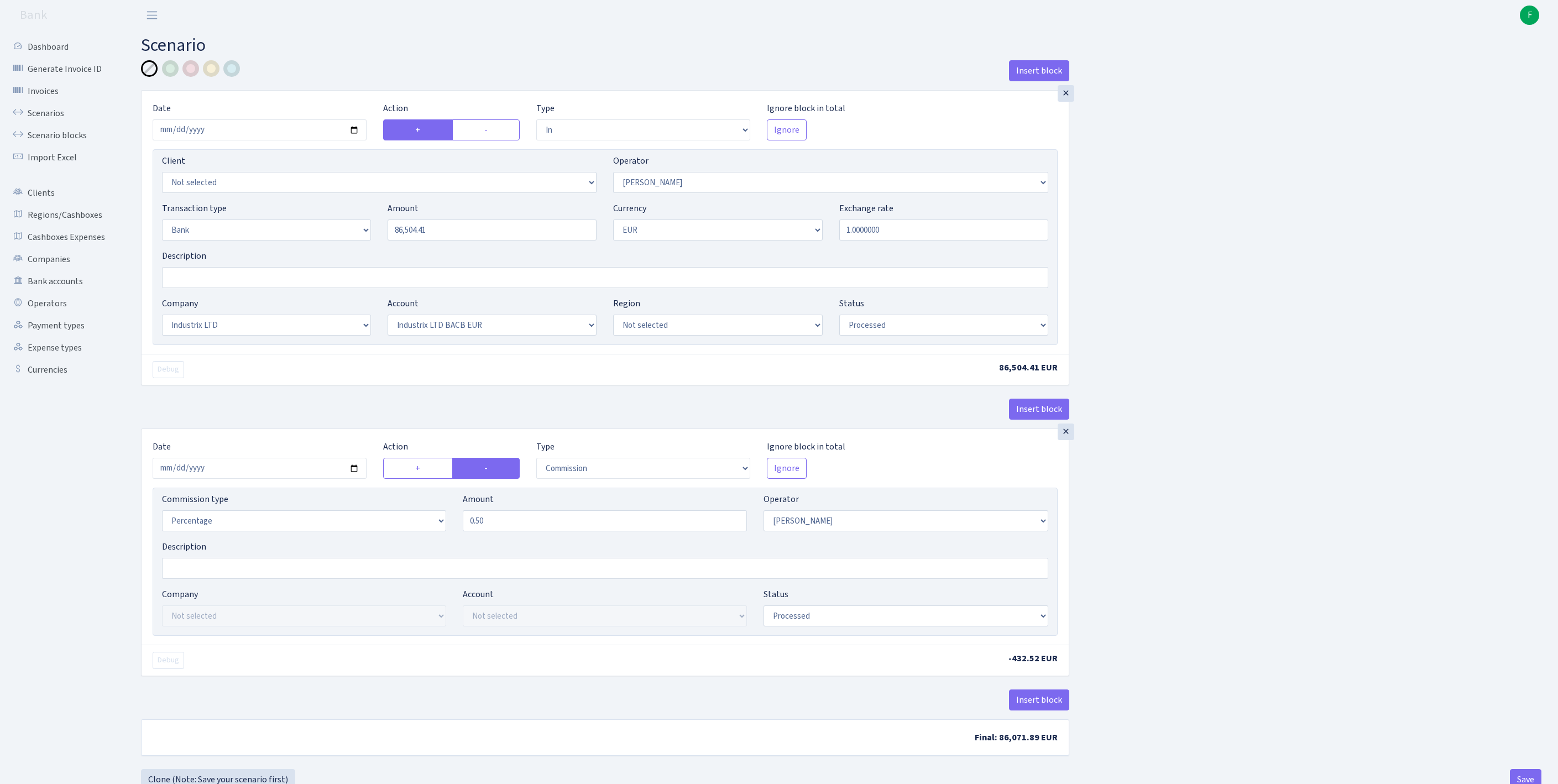
select select "41"
select select "processed"
select select "commission"
select select "439"
select select "processed"
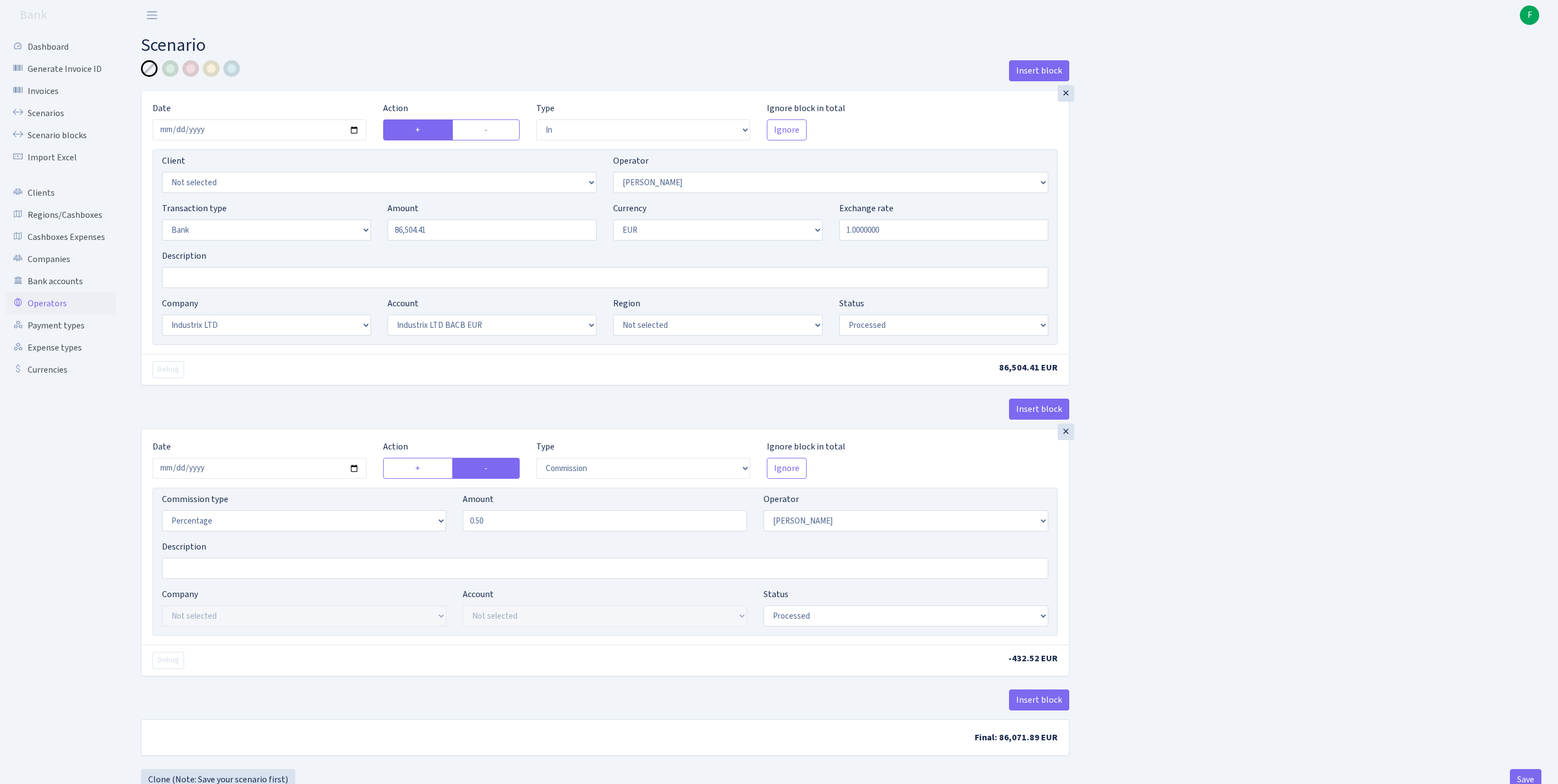
click at [45, 315] on link "Operators" at bounding box center [61, 303] width 110 height 22
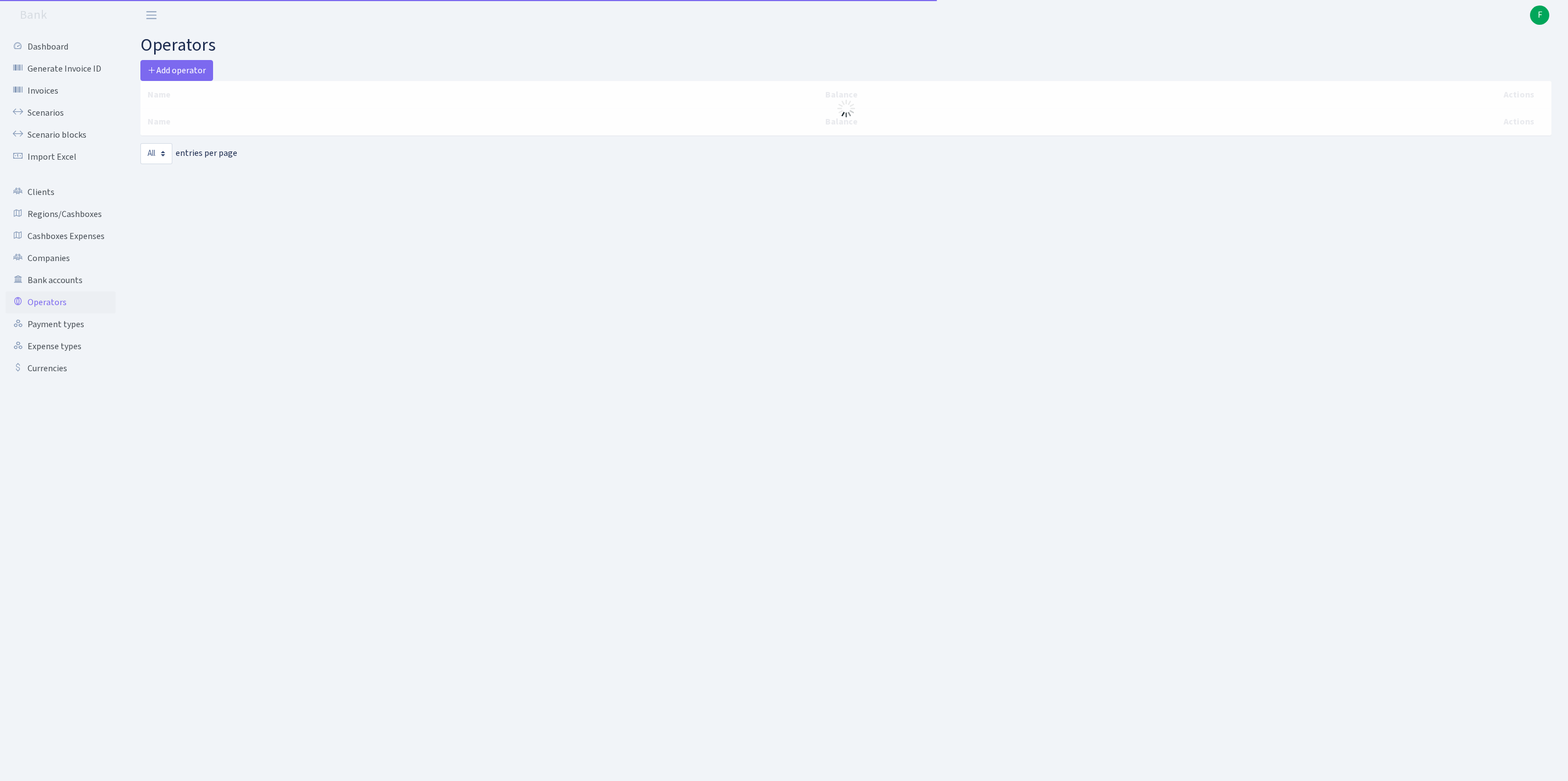
select select "-1"
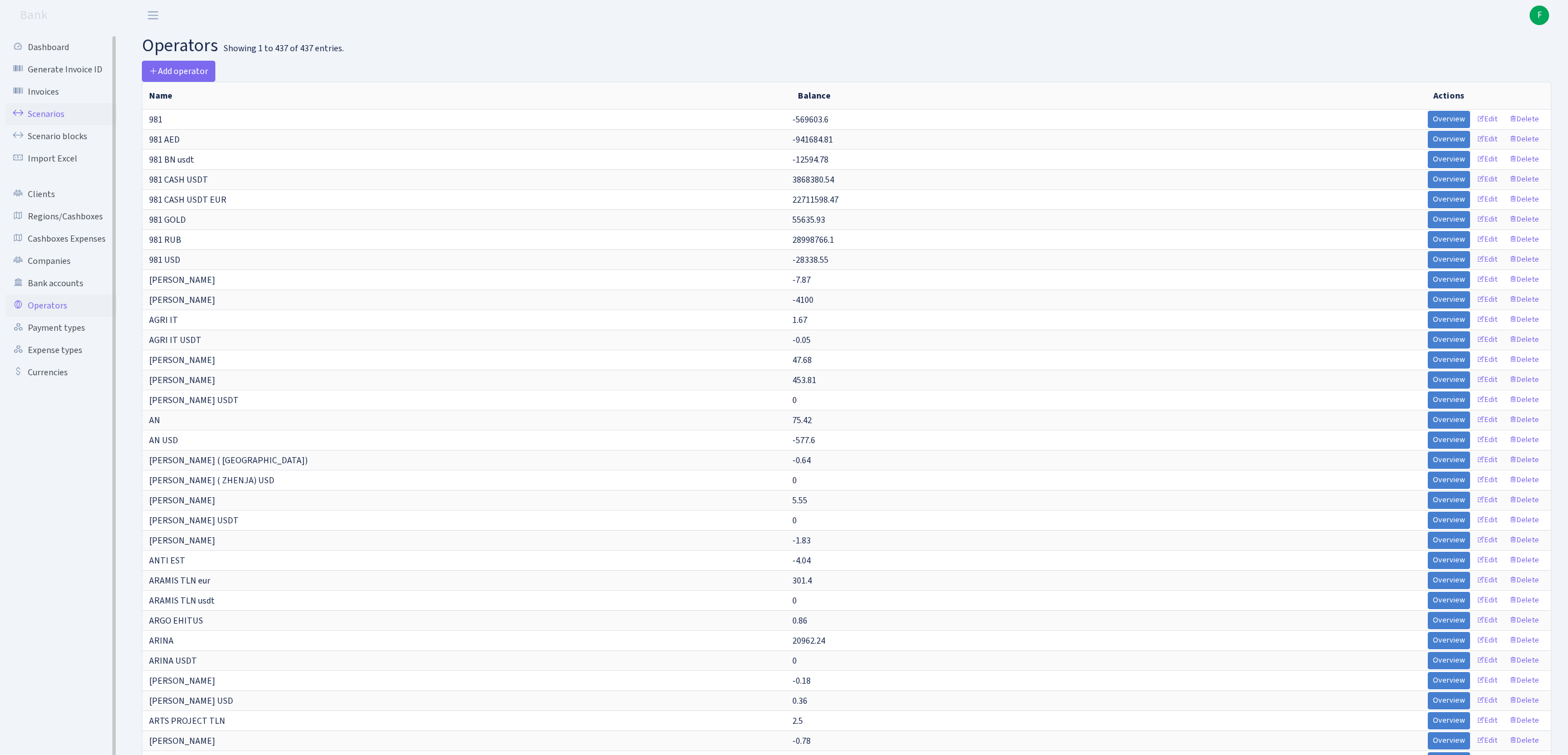
click at [56, 119] on link "Scenarios" at bounding box center [61, 114] width 111 height 22
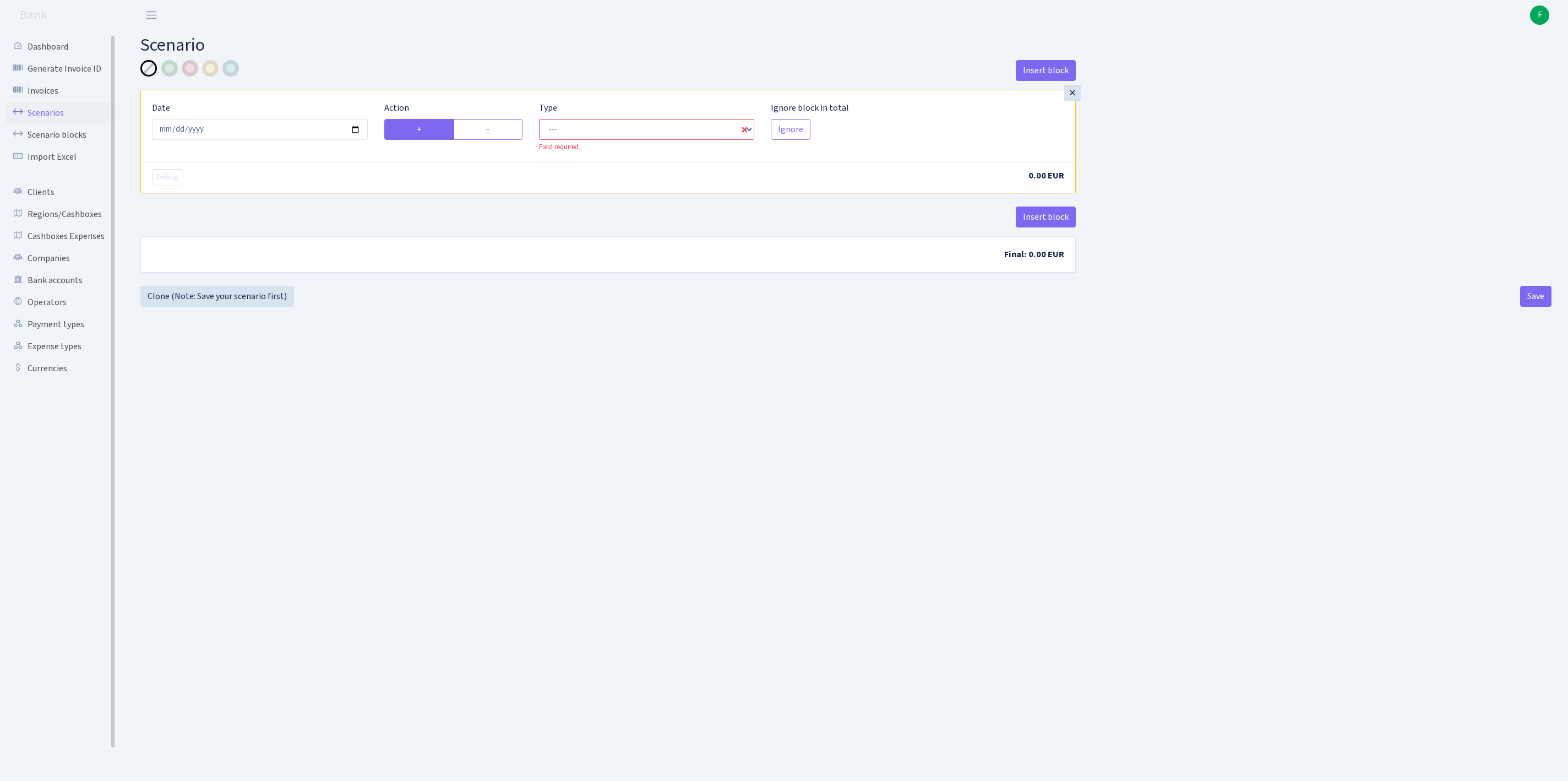
click at [54, 120] on link "Scenarios" at bounding box center [60, 113] width 110 height 22
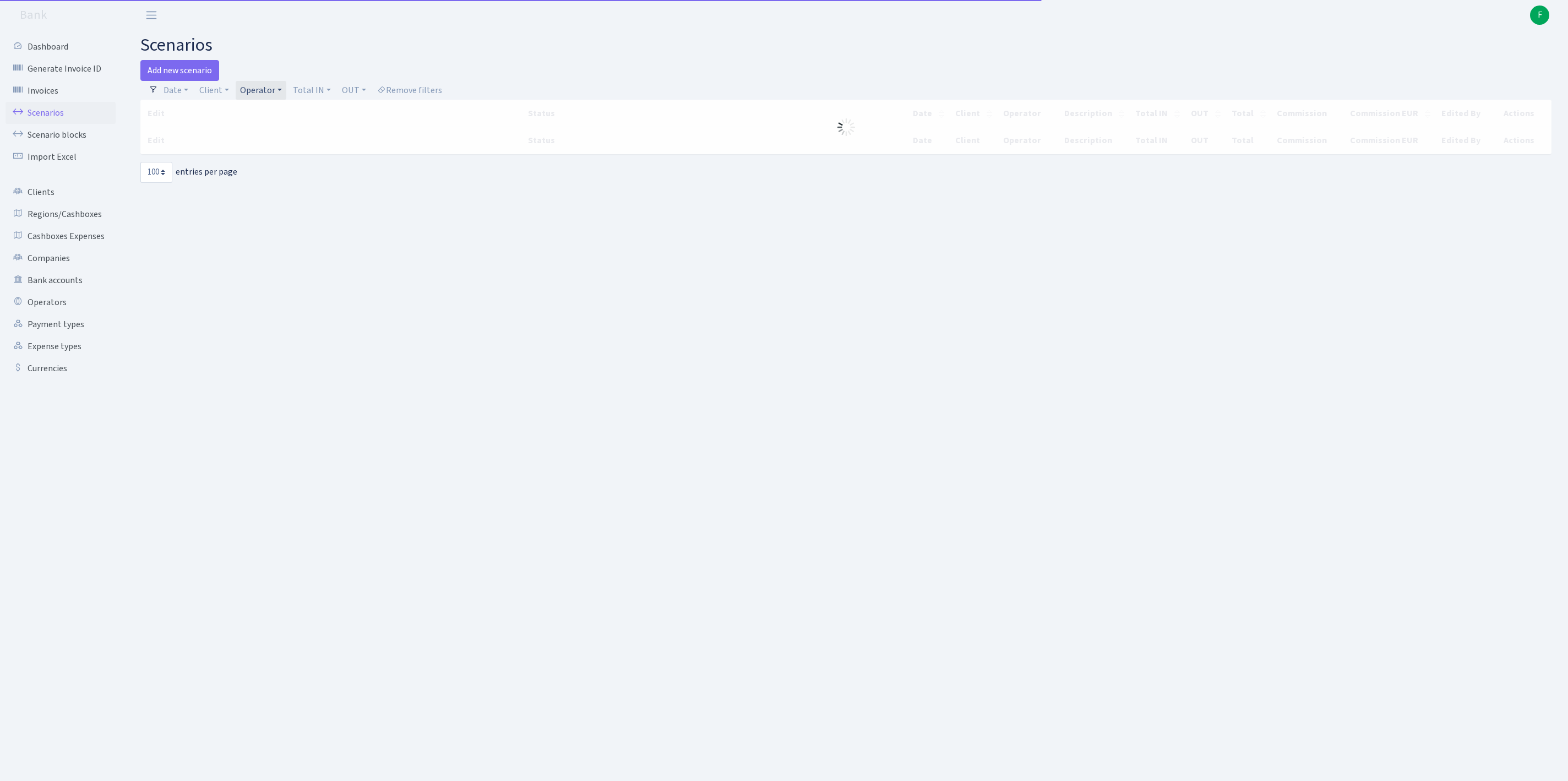
select select "100"
click at [223, 96] on link "Client" at bounding box center [214, 90] width 38 height 19
click at [235, 138] on input "search" at bounding box center [244, 130] width 91 height 17
type input "your"
click at [270, 174] on li "YOUR ANCHOR DISTRIBUTION EXPERTS LT" at bounding box center [244, 162] width 93 height 44
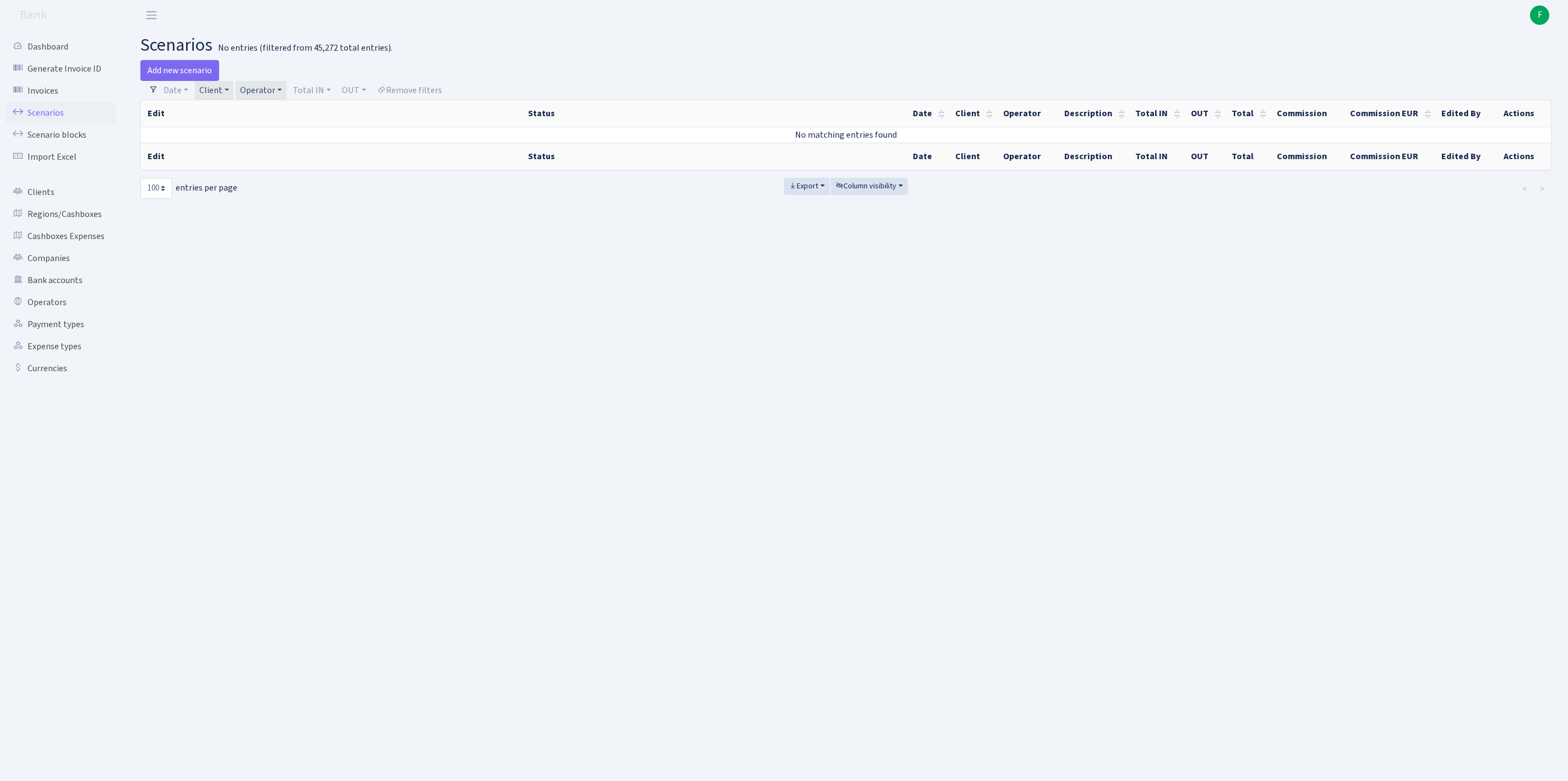
click at [286, 93] on link "Operator" at bounding box center [261, 90] width 50 height 19
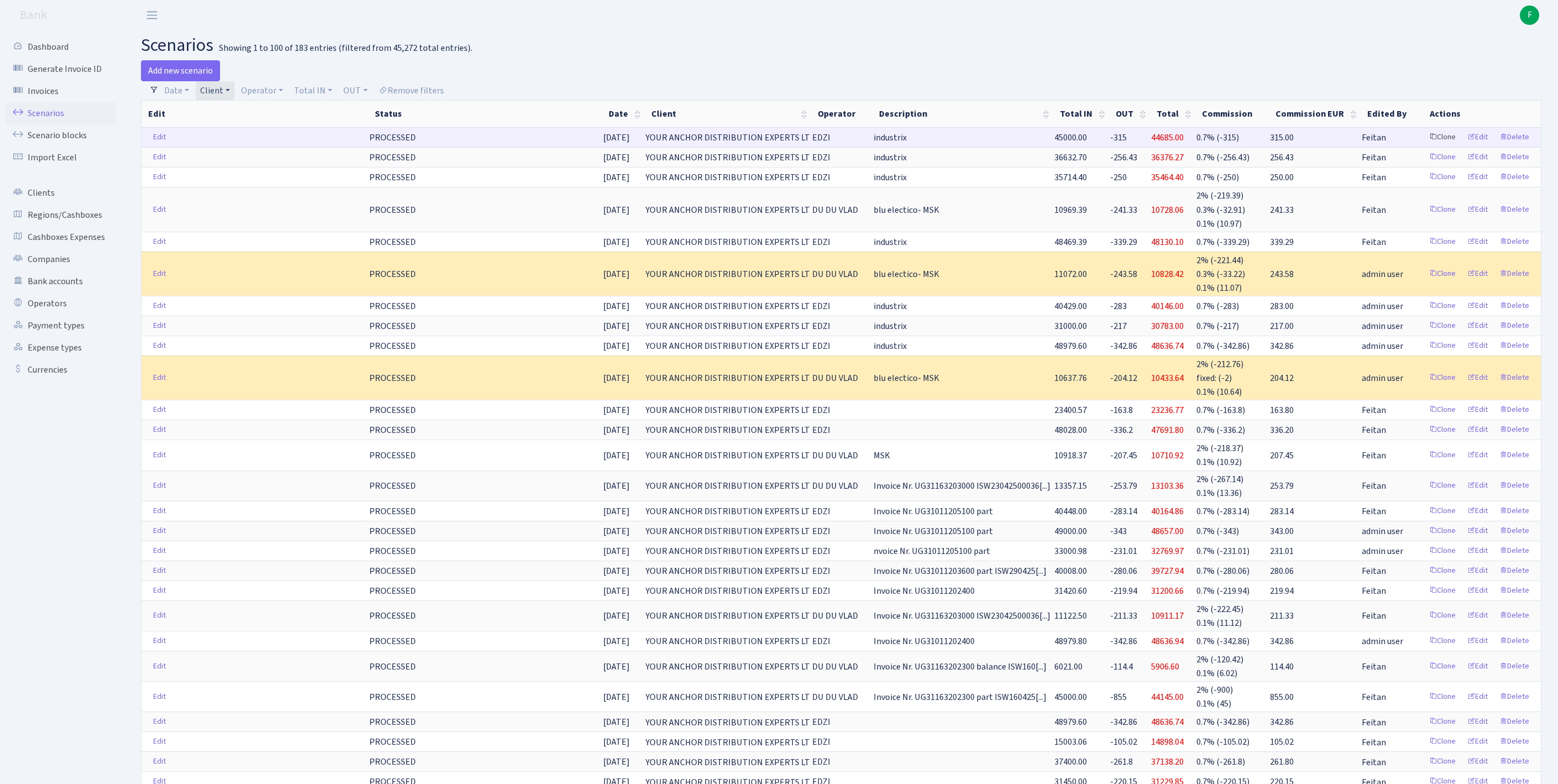
click at [1424, 146] on link "Clone" at bounding box center [1442, 138] width 37 height 17
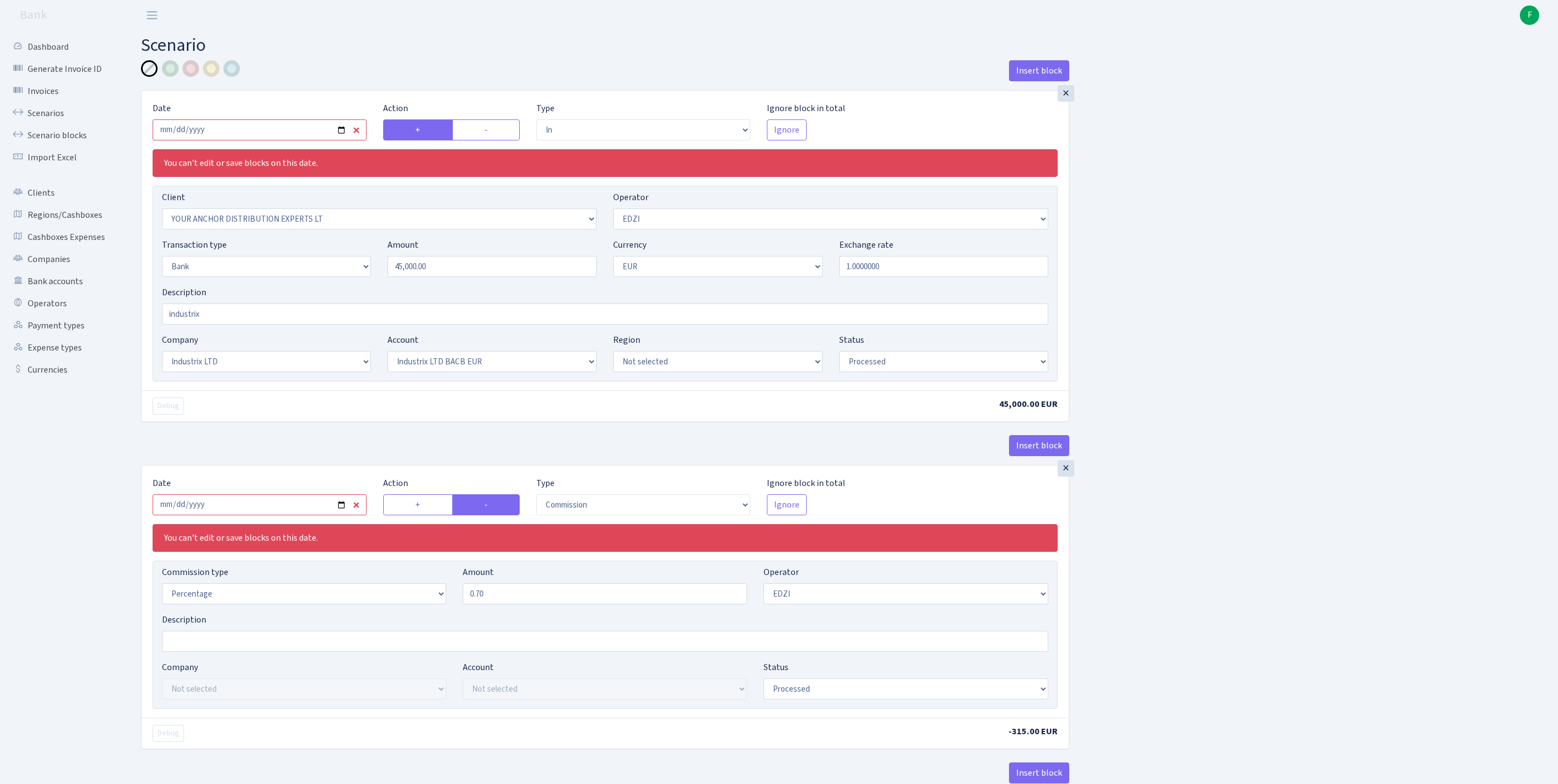
select select "in"
select select "355"
select select "11"
select select "2"
select select "1"
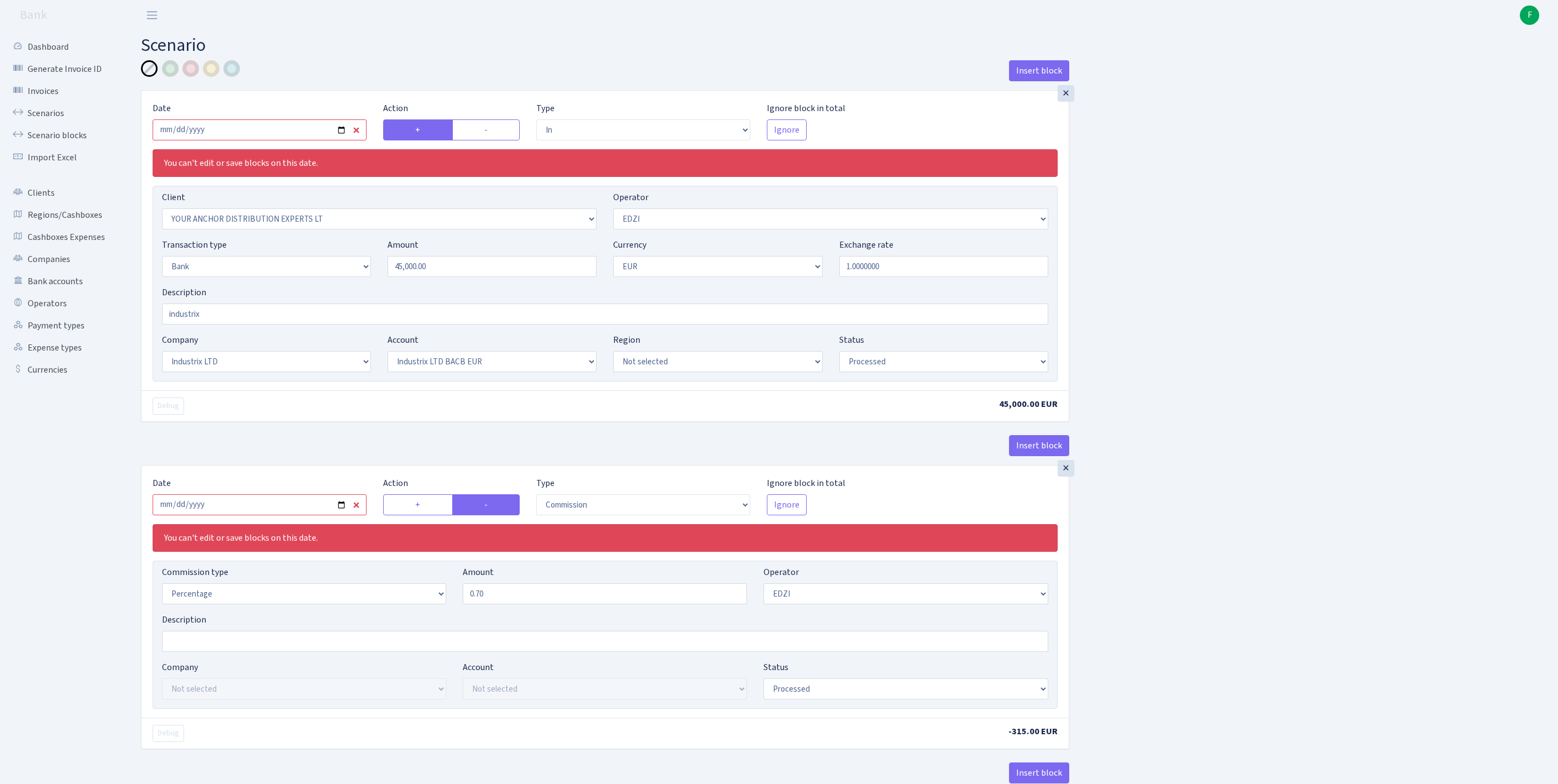
select select "17"
select select "41"
select select "processed"
select select "commission"
select select "11"
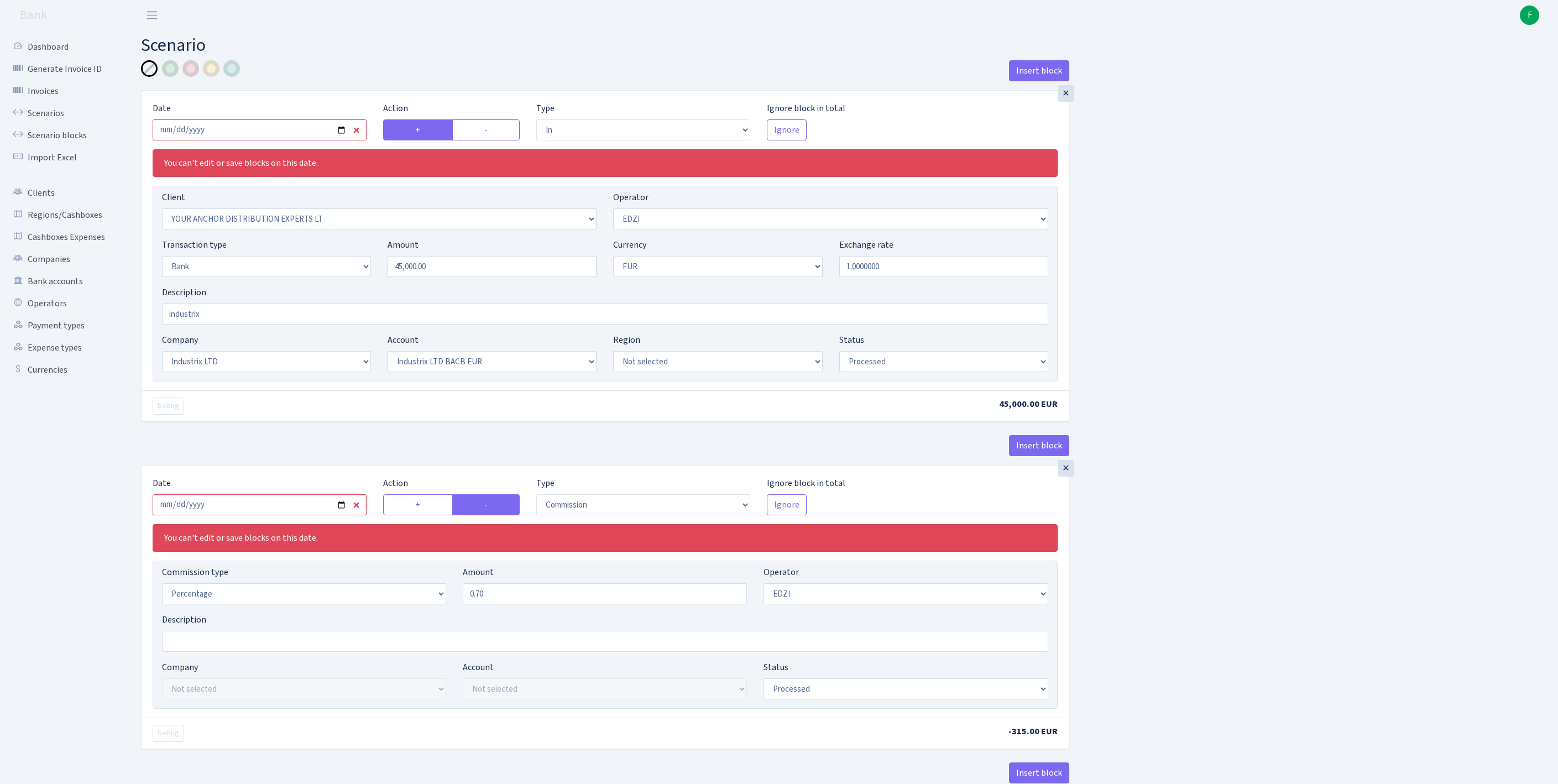
select select "processed"
click at [262, 134] on input "2025-10-07" at bounding box center [259, 130] width 214 height 21
type input "[DATE]"
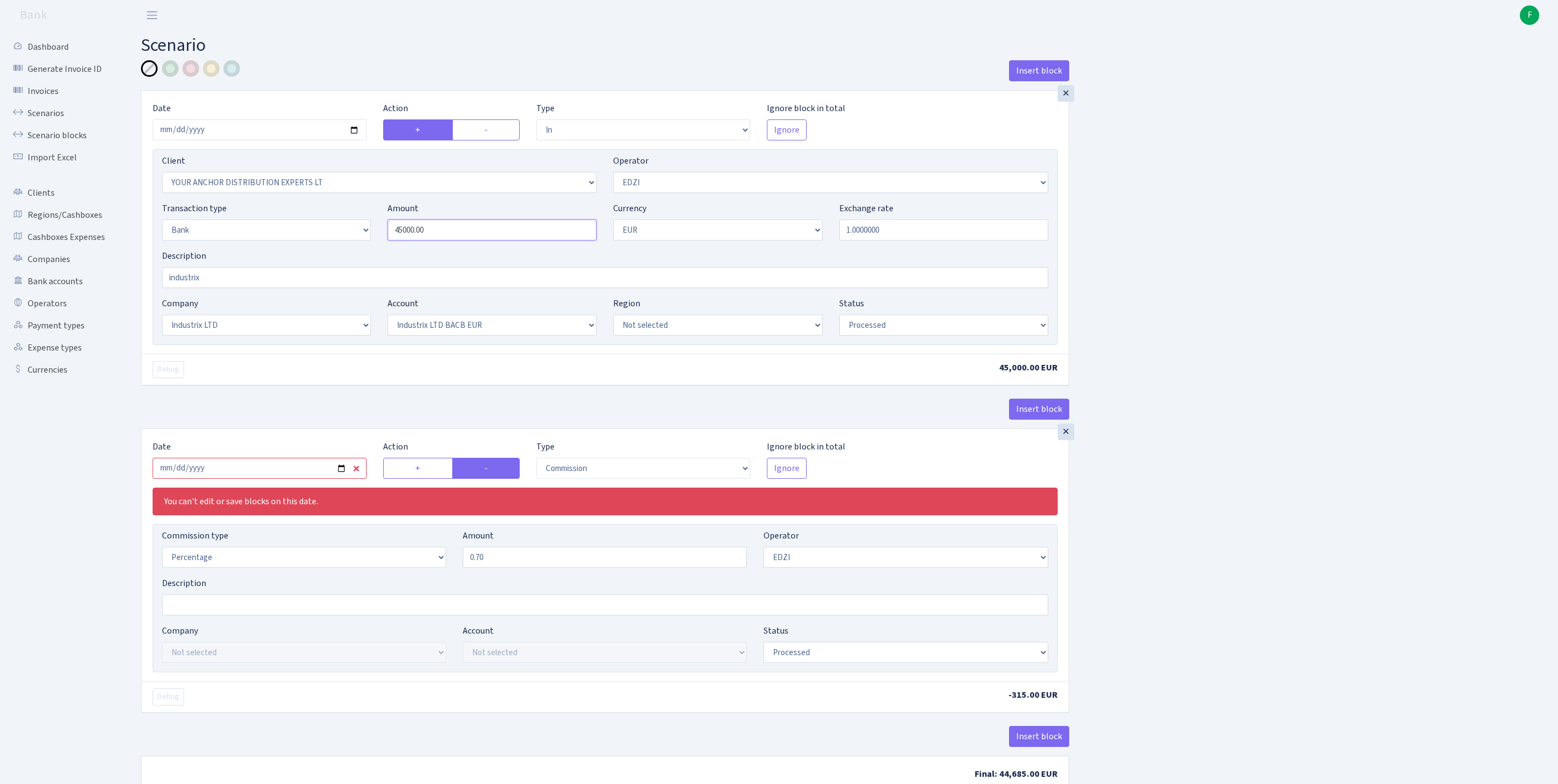
drag, startPoint x: 466, startPoint y: 255, endPoint x: 352, endPoint y: 233, distance: 116.1
click at [352, 233] on div "Transaction type Not selected 981 ELF FISH crypto GIRT IVO dekl MM-BALTIC eur U…" at bounding box center [605, 225] width 903 height 47
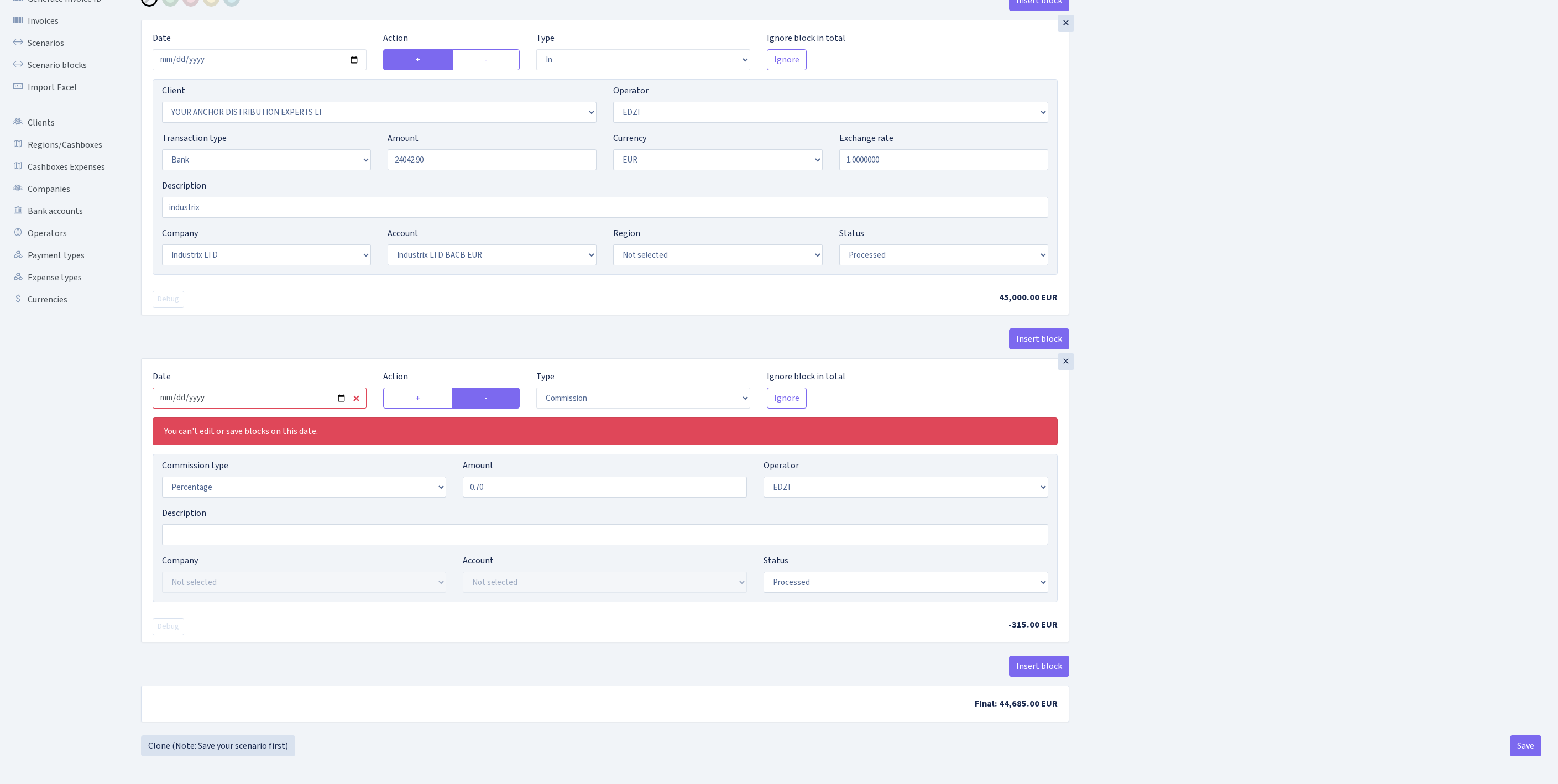
type input "24,042.90"
click at [290, 388] on input "2025-10-07" at bounding box center [259, 398] width 214 height 21
type input "[DATE]"
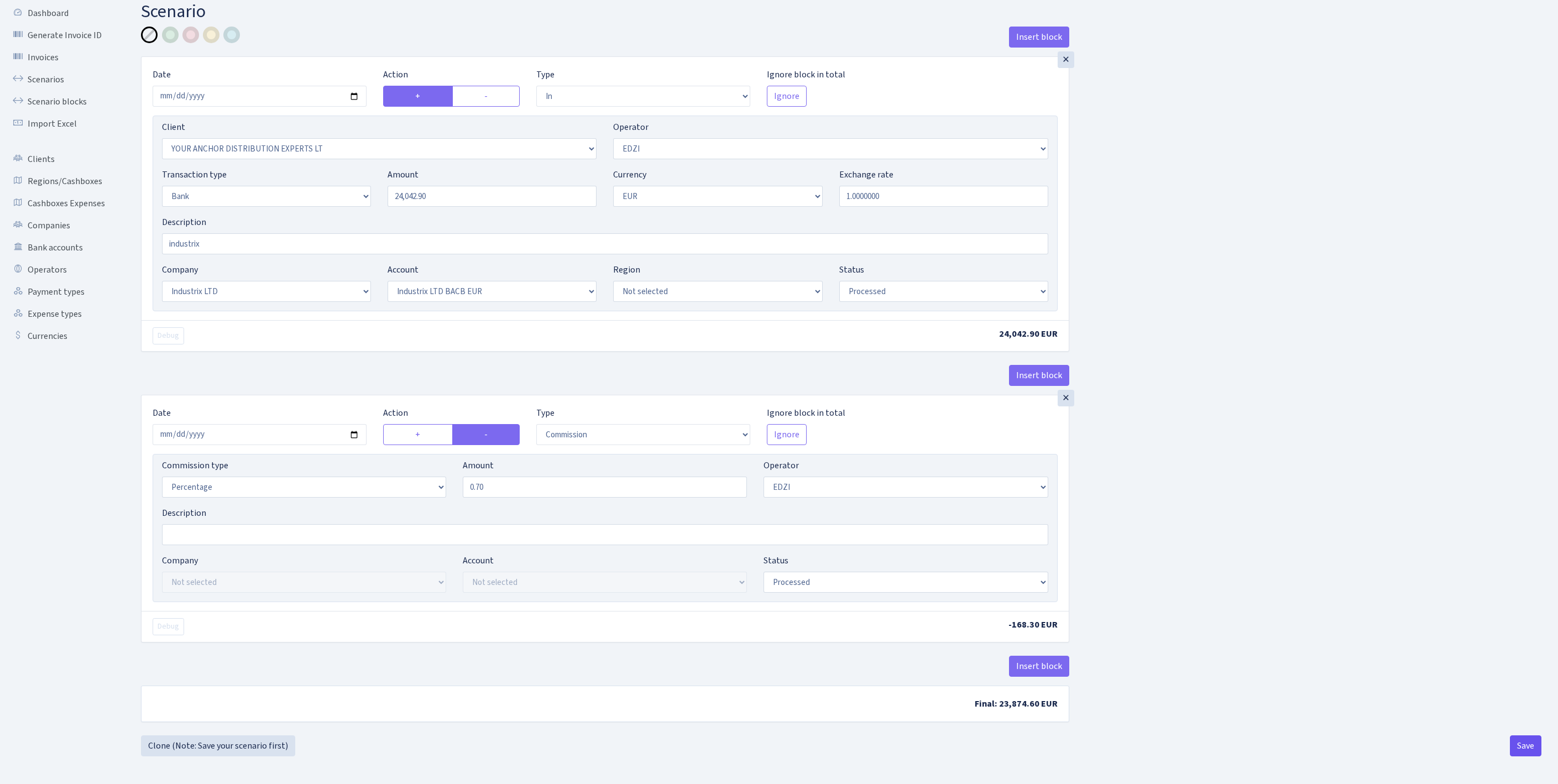
click at [1518, 741] on button "Save" at bounding box center [1525, 745] width 31 height 21
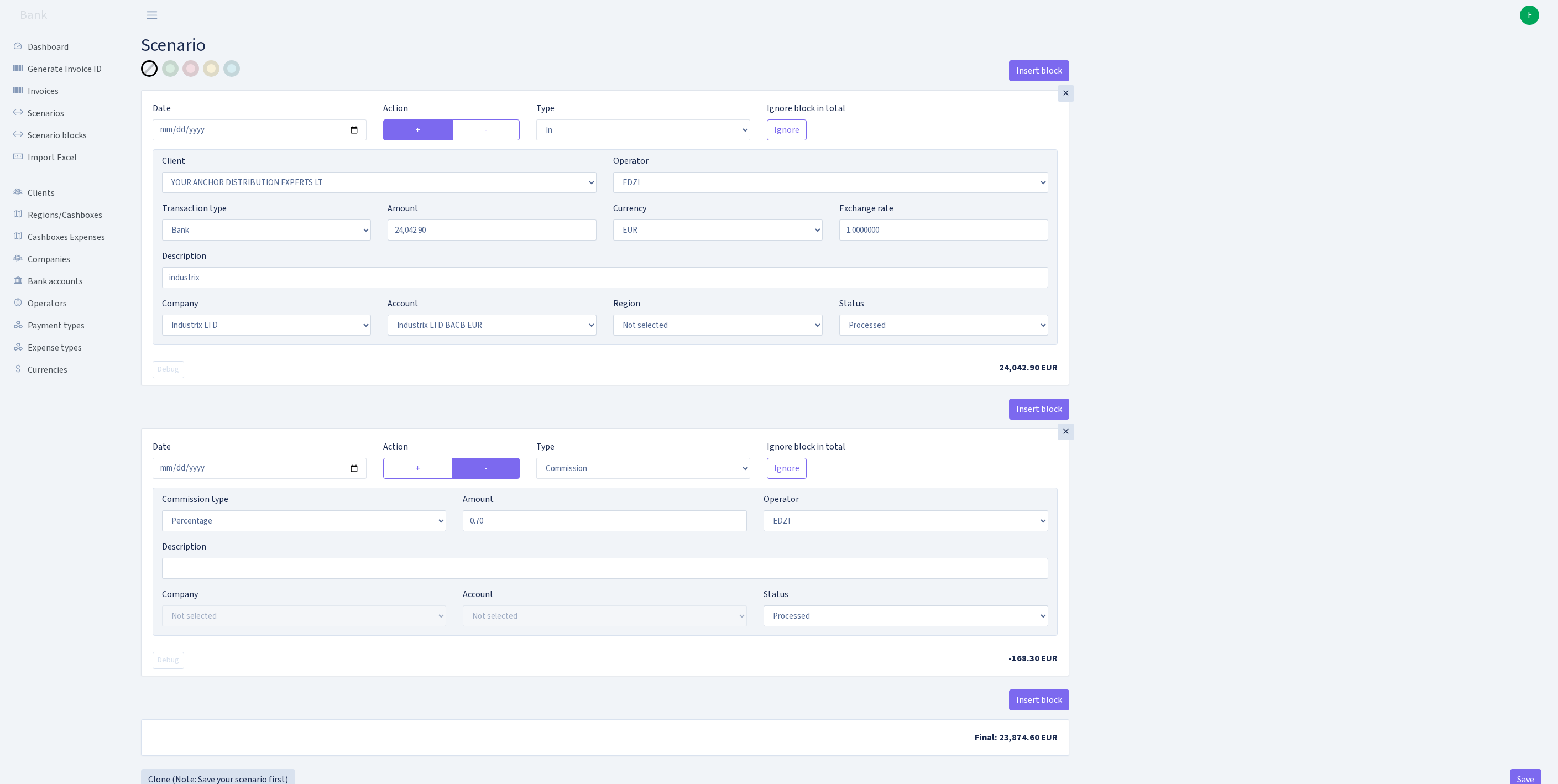
select select "in"
select select "355"
select select "11"
select select "2"
select select "1"
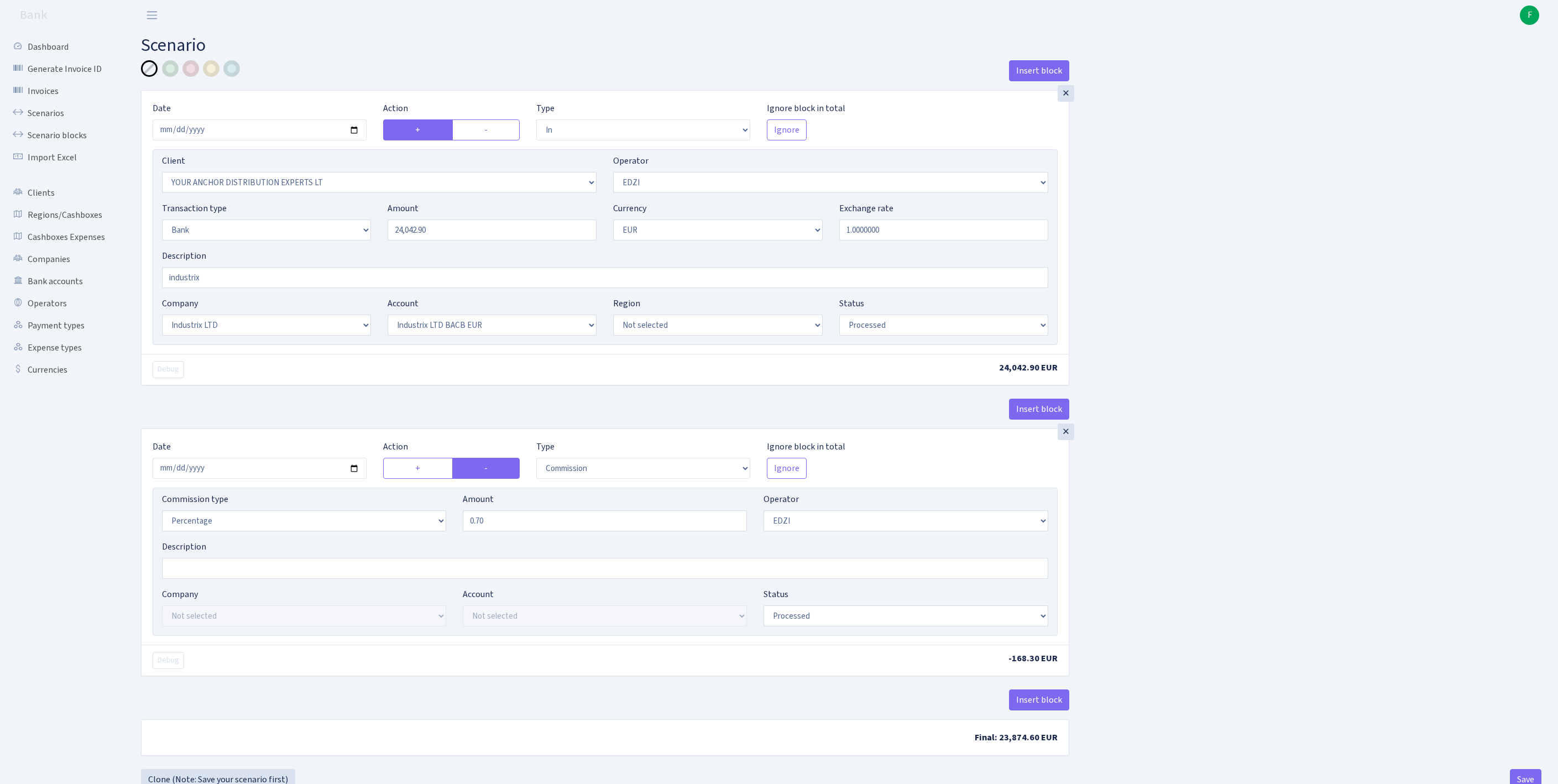
select select "17"
select select "41"
select select "processed"
select select "commission"
select select "11"
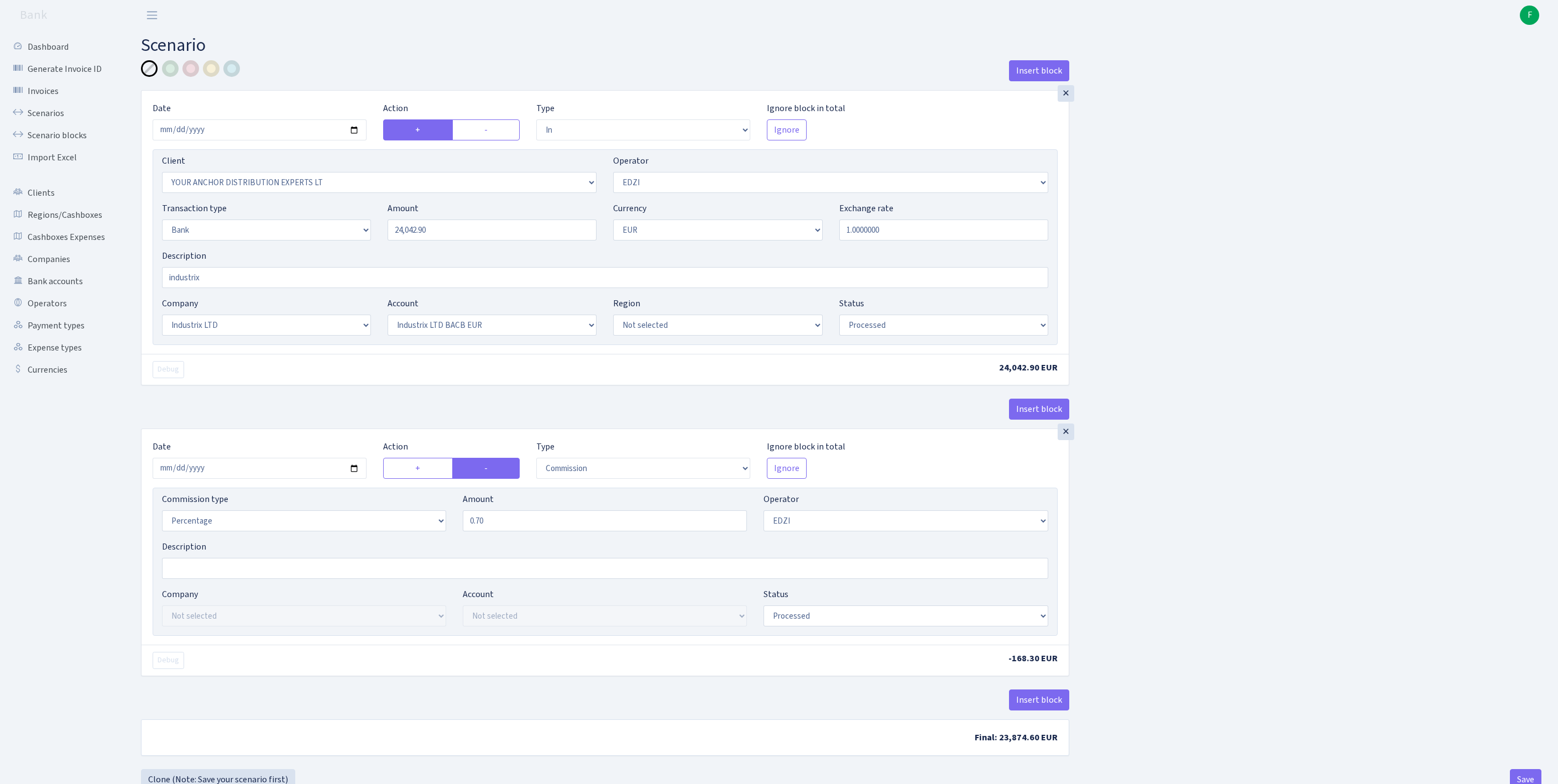
select select "processed"
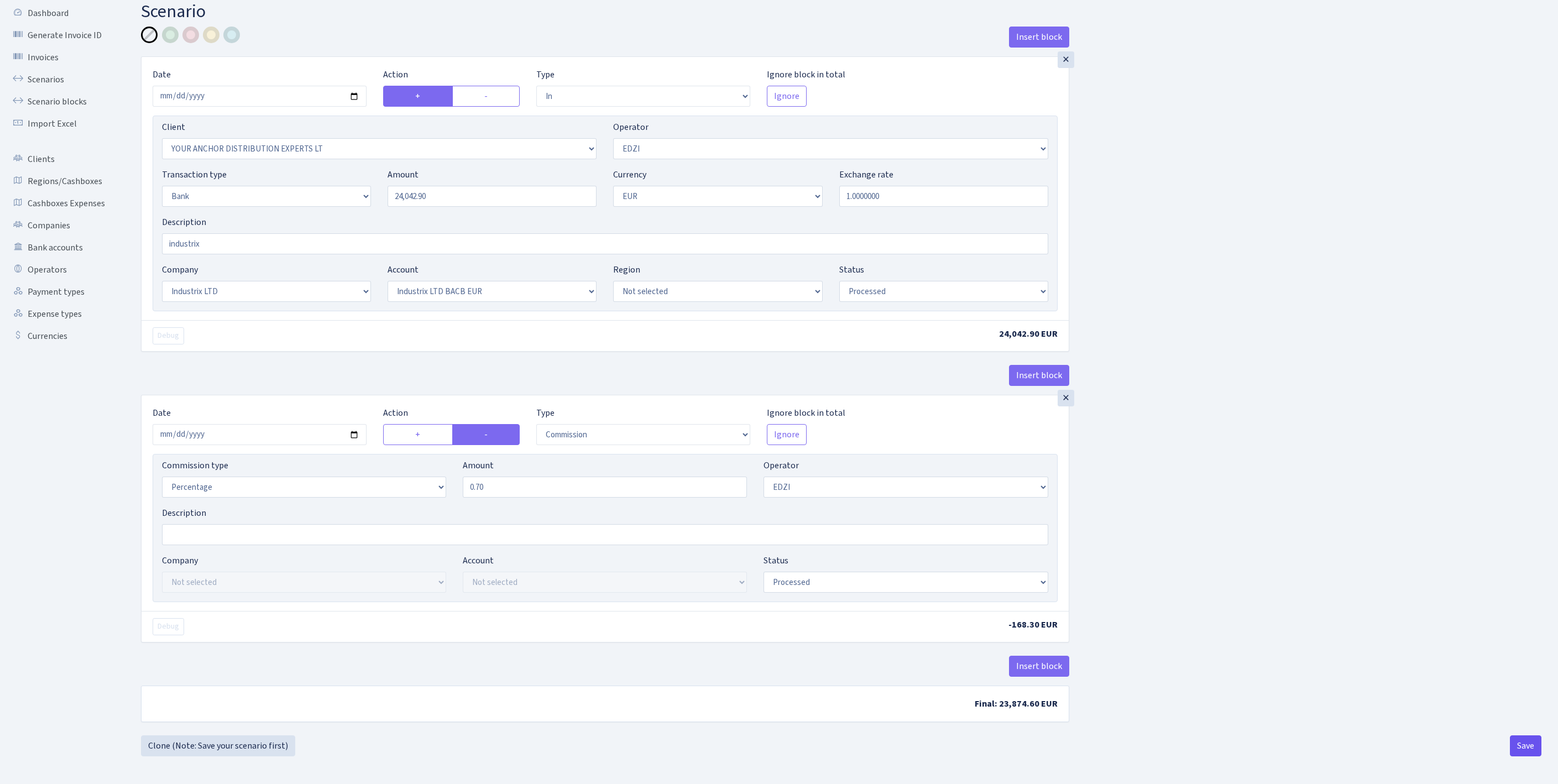
click at [1527, 746] on button "Save" at bounding box center [1525, 745] width 31 height 21
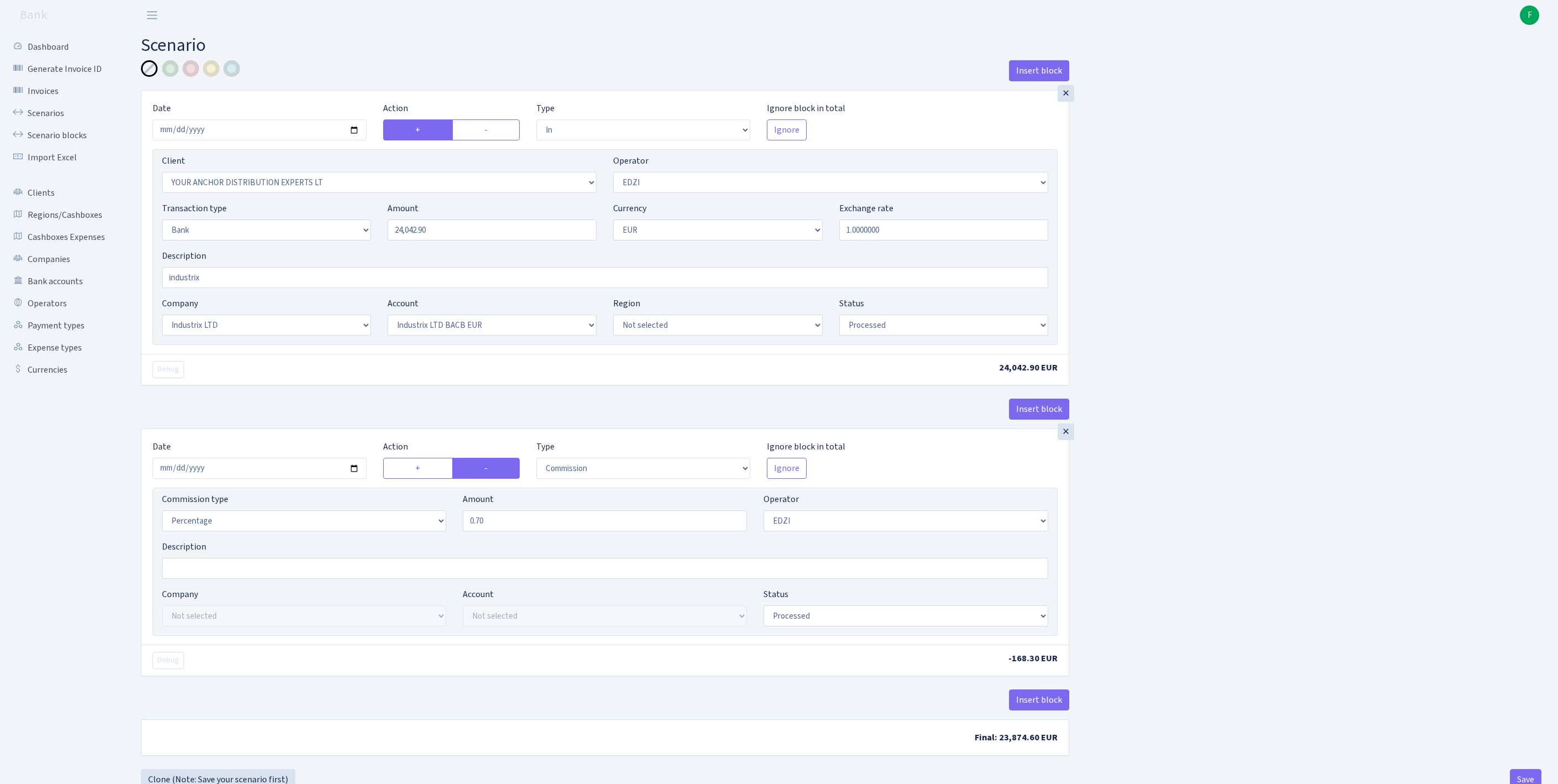
select select "in"
select select "355"
select select "11"
select select "2"
select select "1"
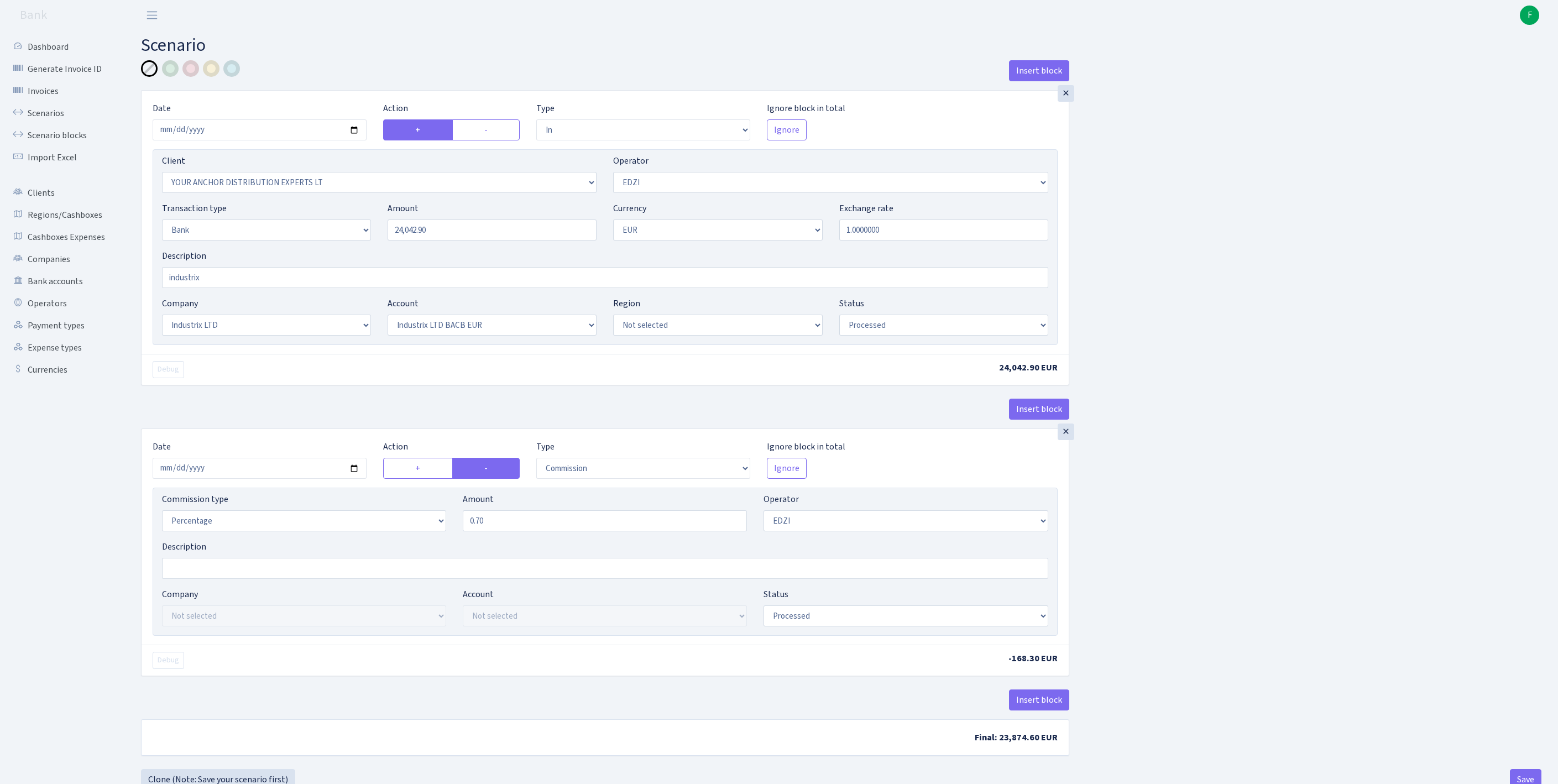
select select "17"
select select "41"
select select "processed"
select select "commission"
select select "11"
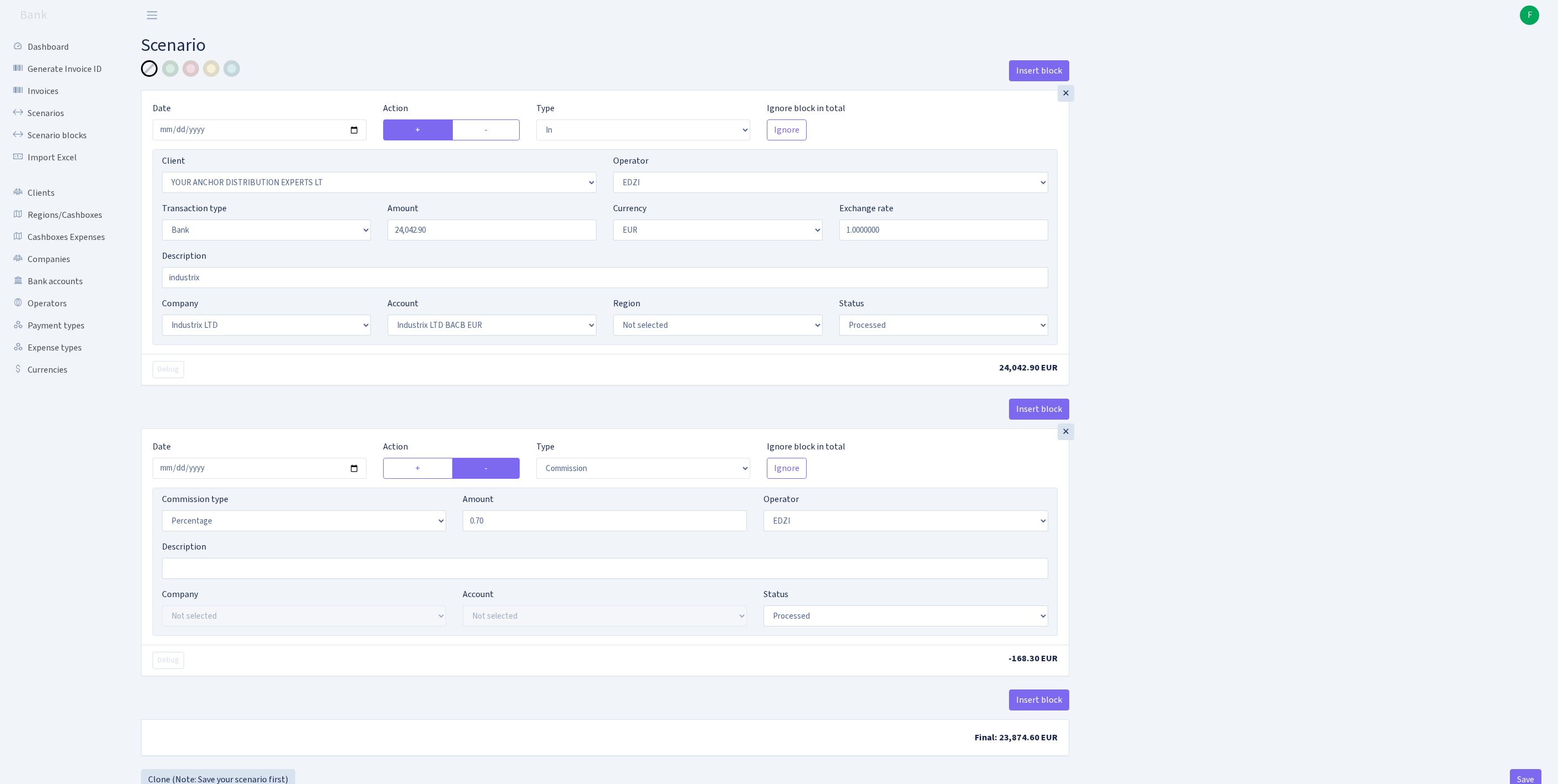
select select "processed"
click at [51, 315] on link "Operators" at bounding box center [61, 303] width 110 height 22
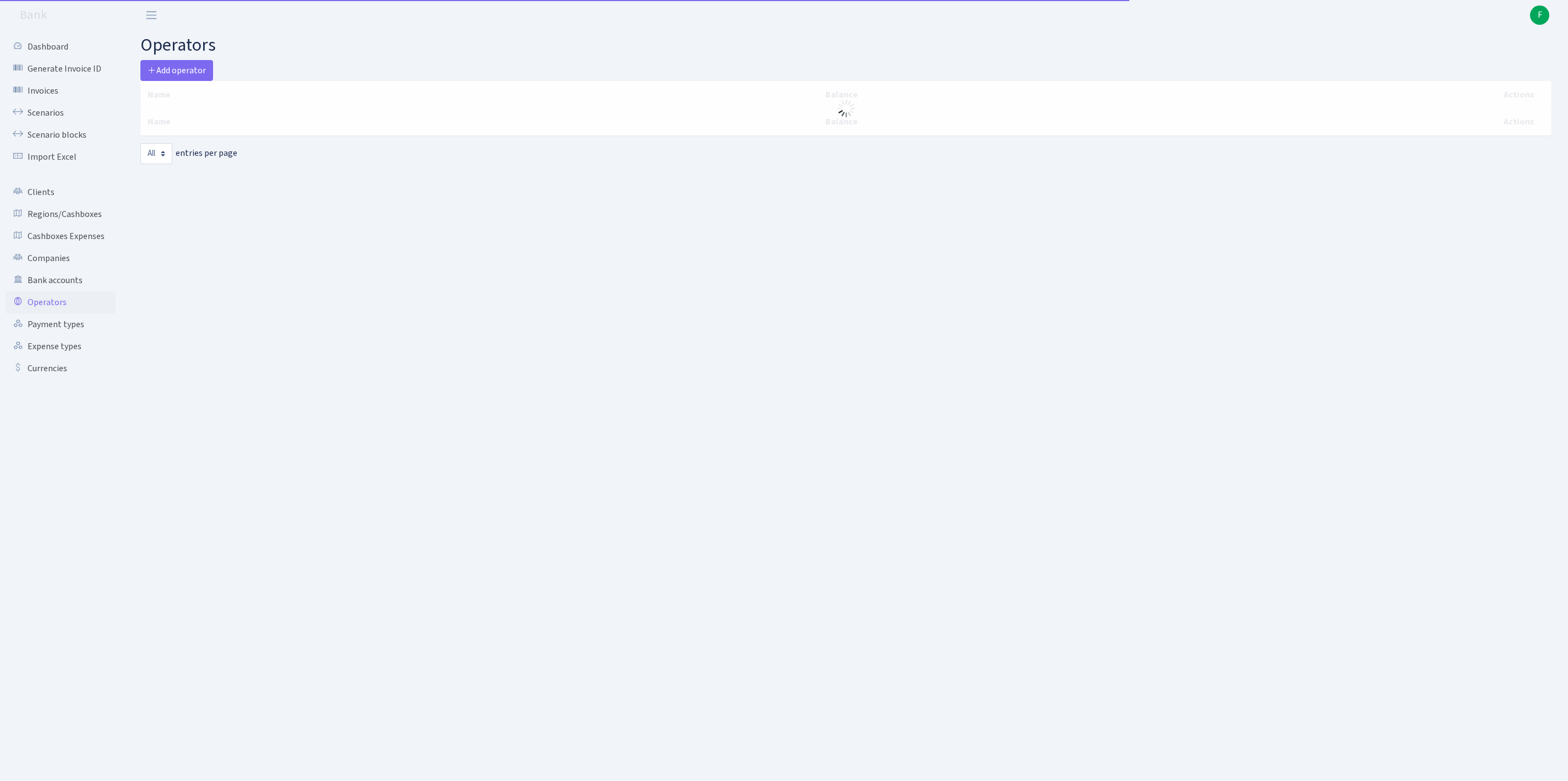
select select "-1"
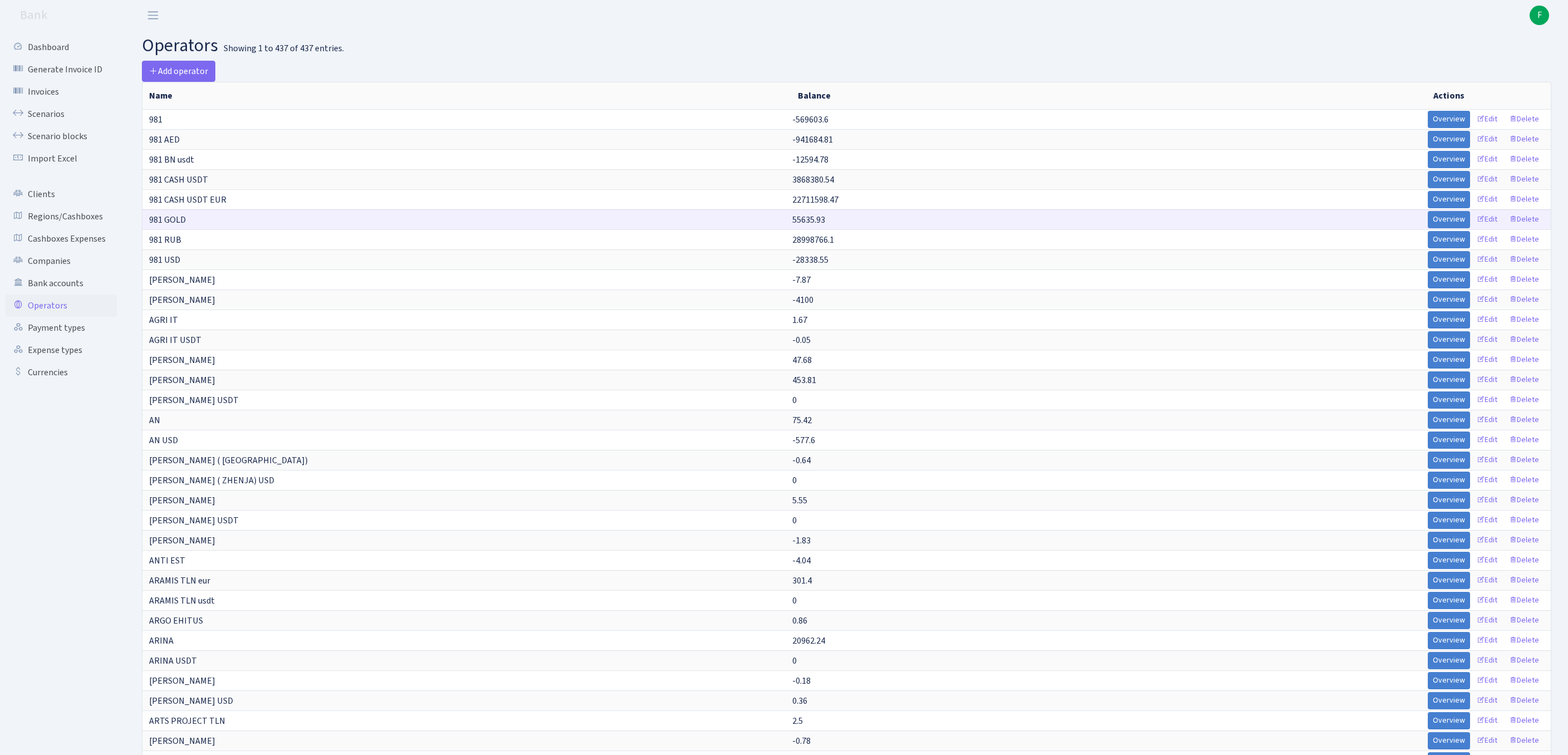
scroll to position [1557, 0]
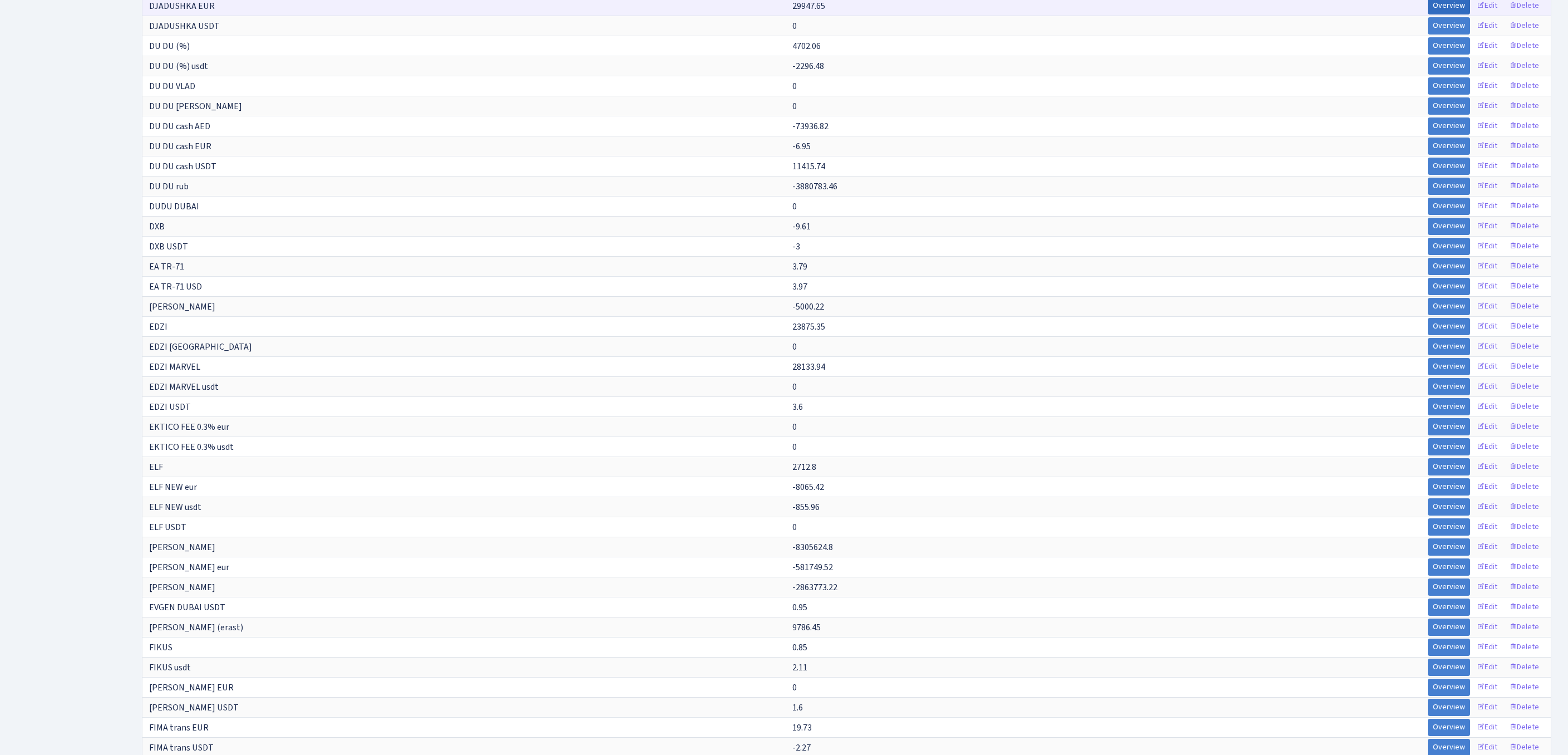
click at [1428, 15] on link "Overview" at bounding box center [1449, 6] width 42 height 17
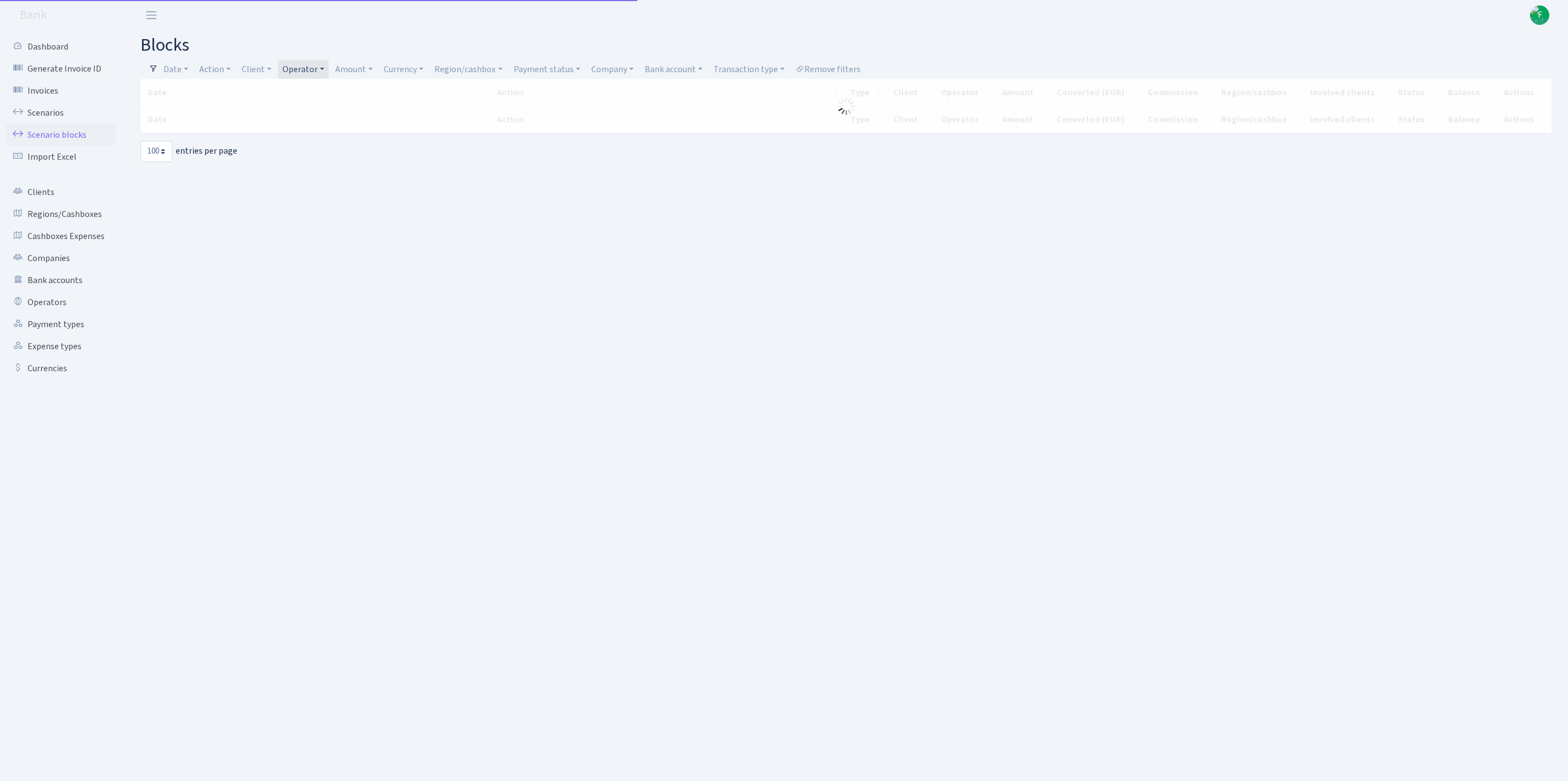
select select "100"
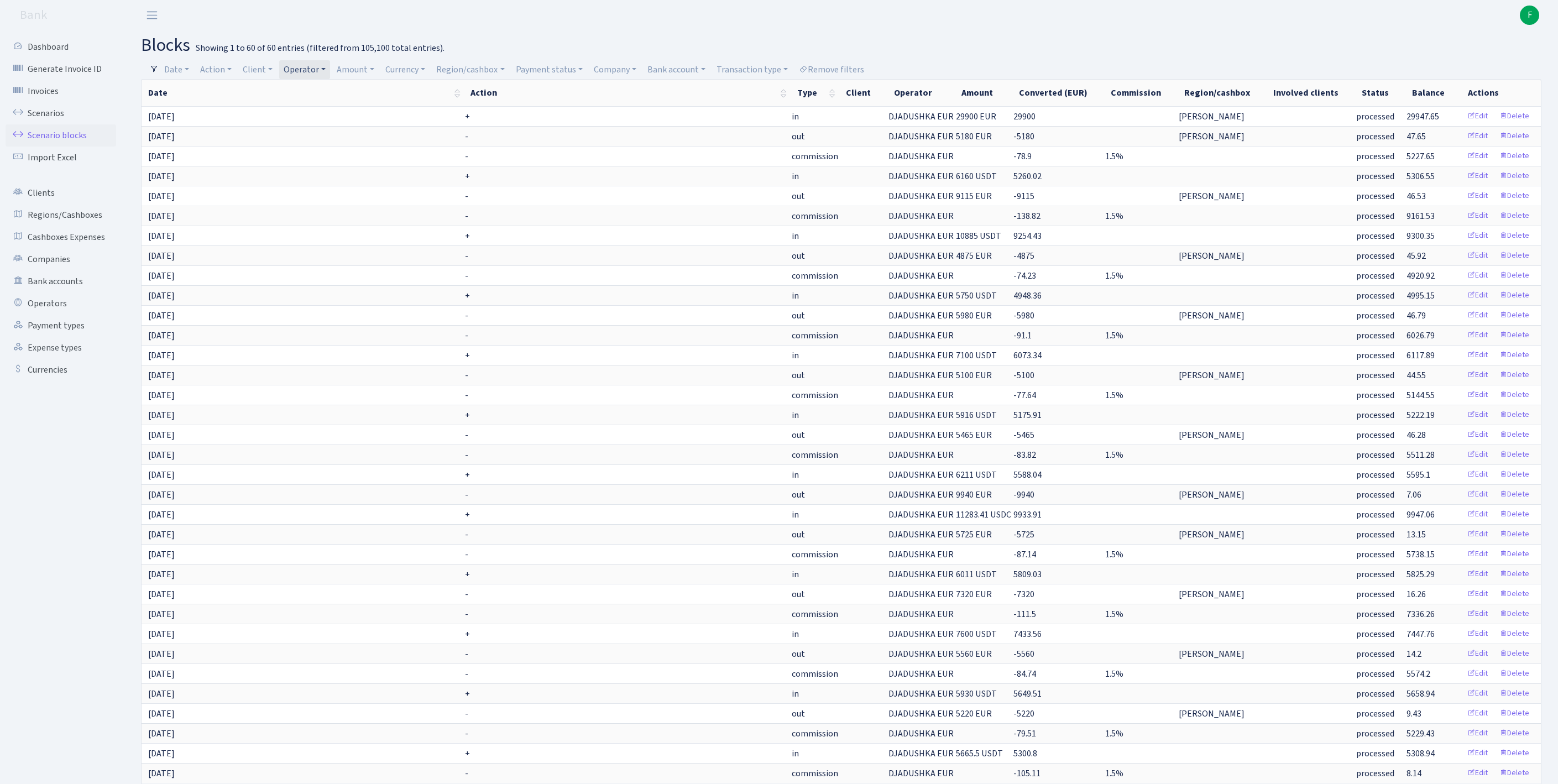
click at [330, 68] on link "Operator" at bounding box center [305, 70] width 51 height 19
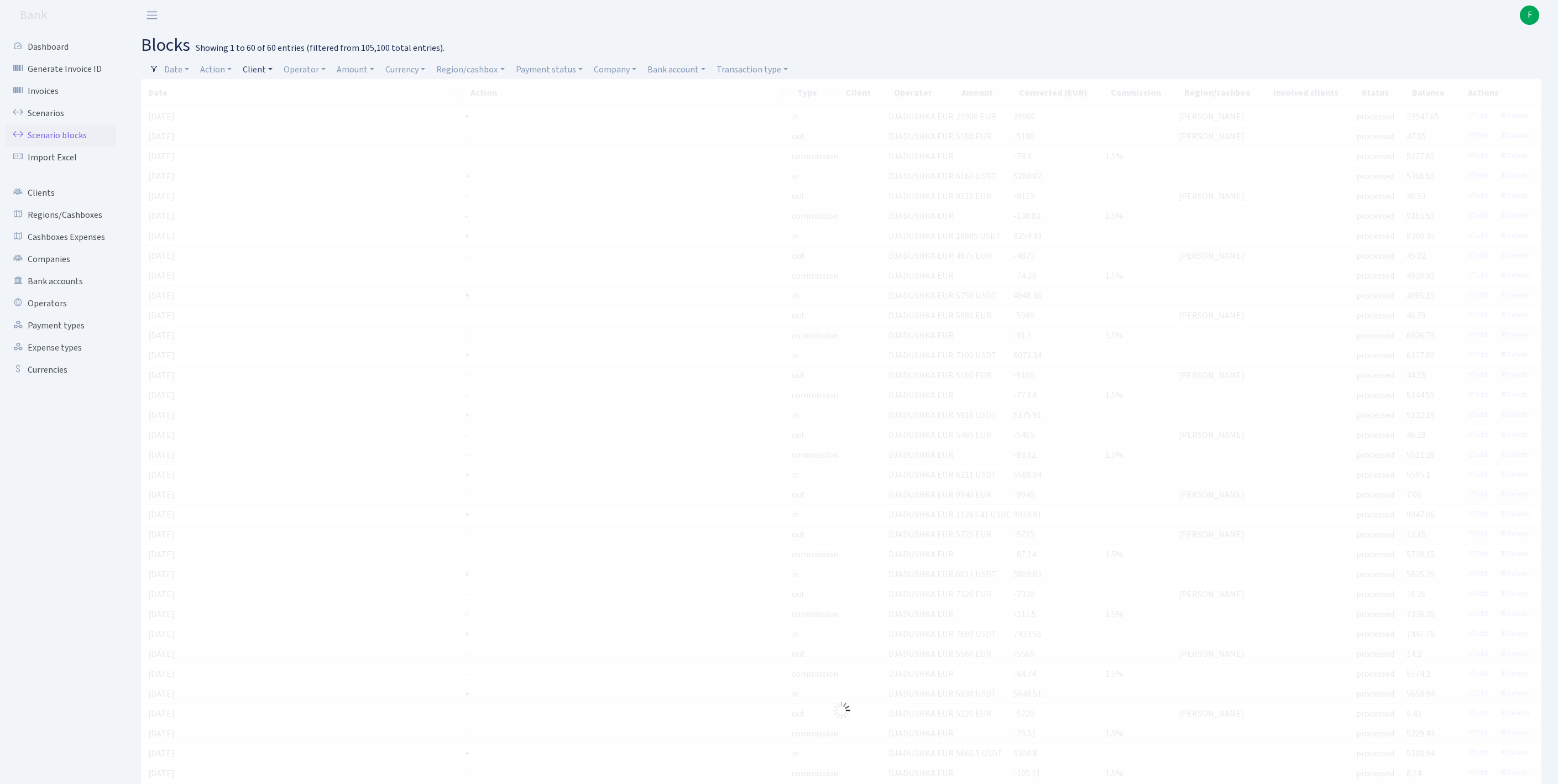
click at [269, 70] on link "Client" at bounding box center [257, 70] width 39 height 19
click at [275, 112] on input "search" at bounding box center [288, 109] width 92 height 17
type input "a"
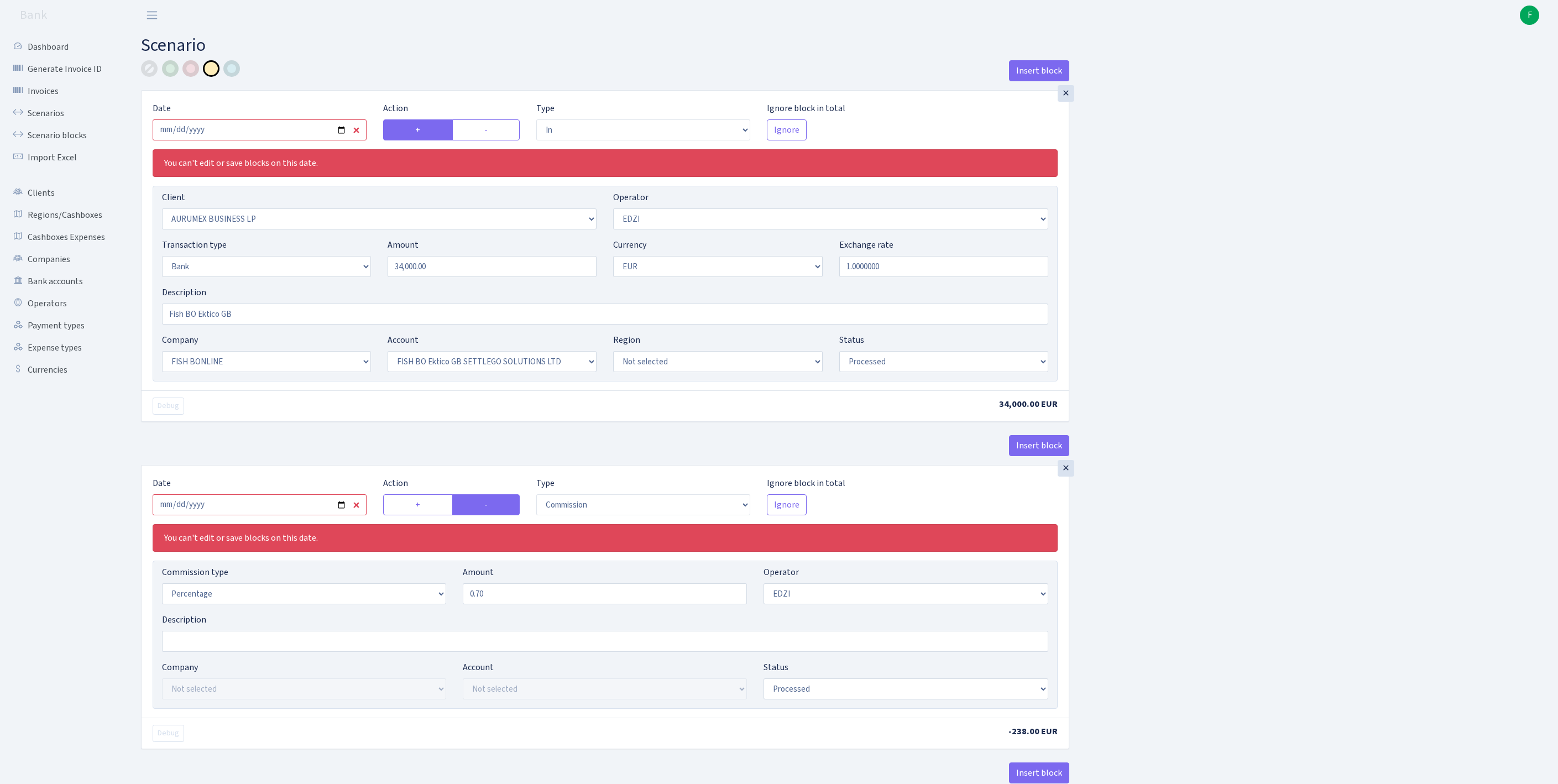
select select "in"
select select "614"
select select "11"
select select "2"
select select "1"
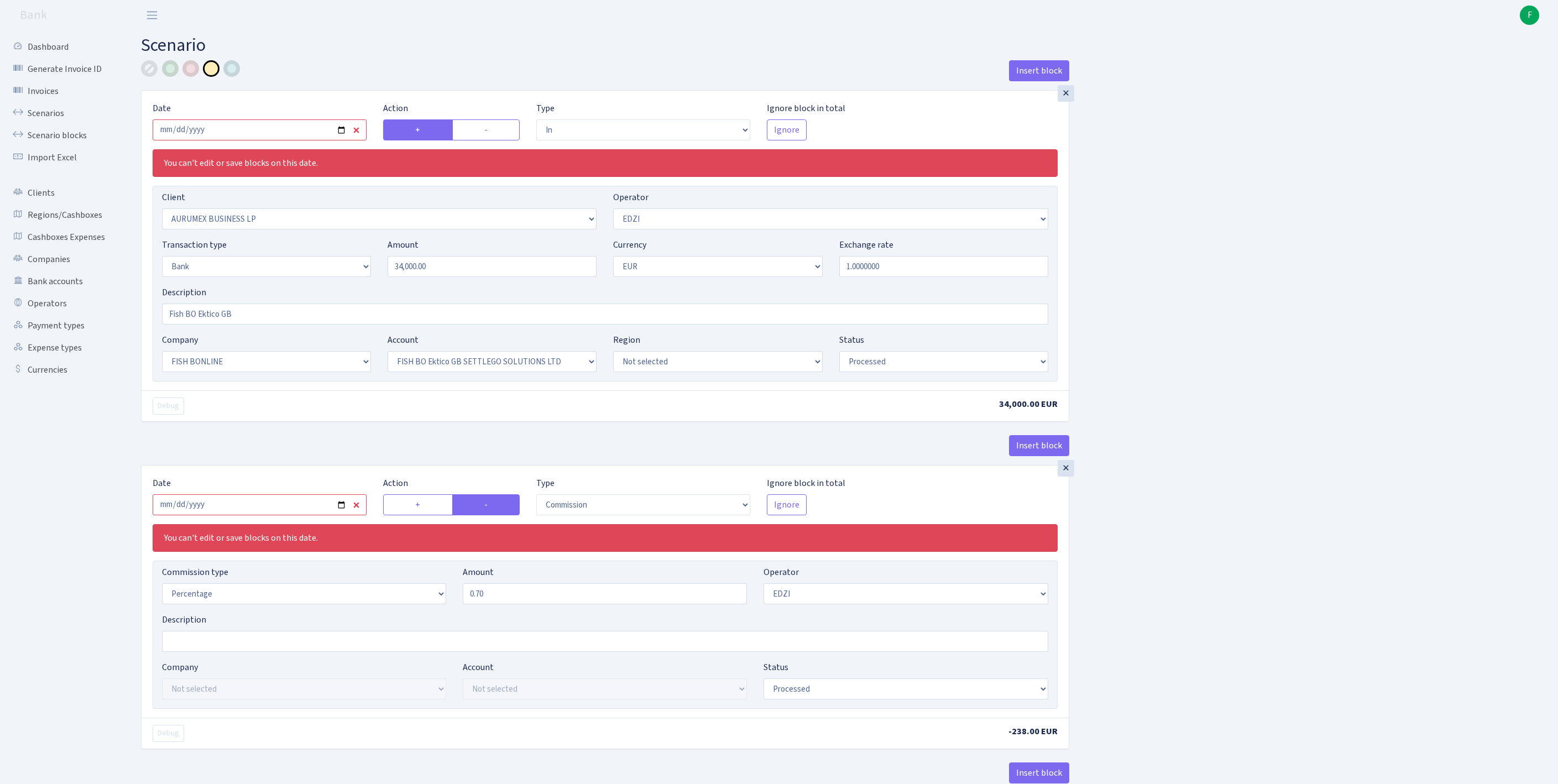
select select "22"
select select "63"
select select "processed"
select select "commission"
select select "11"
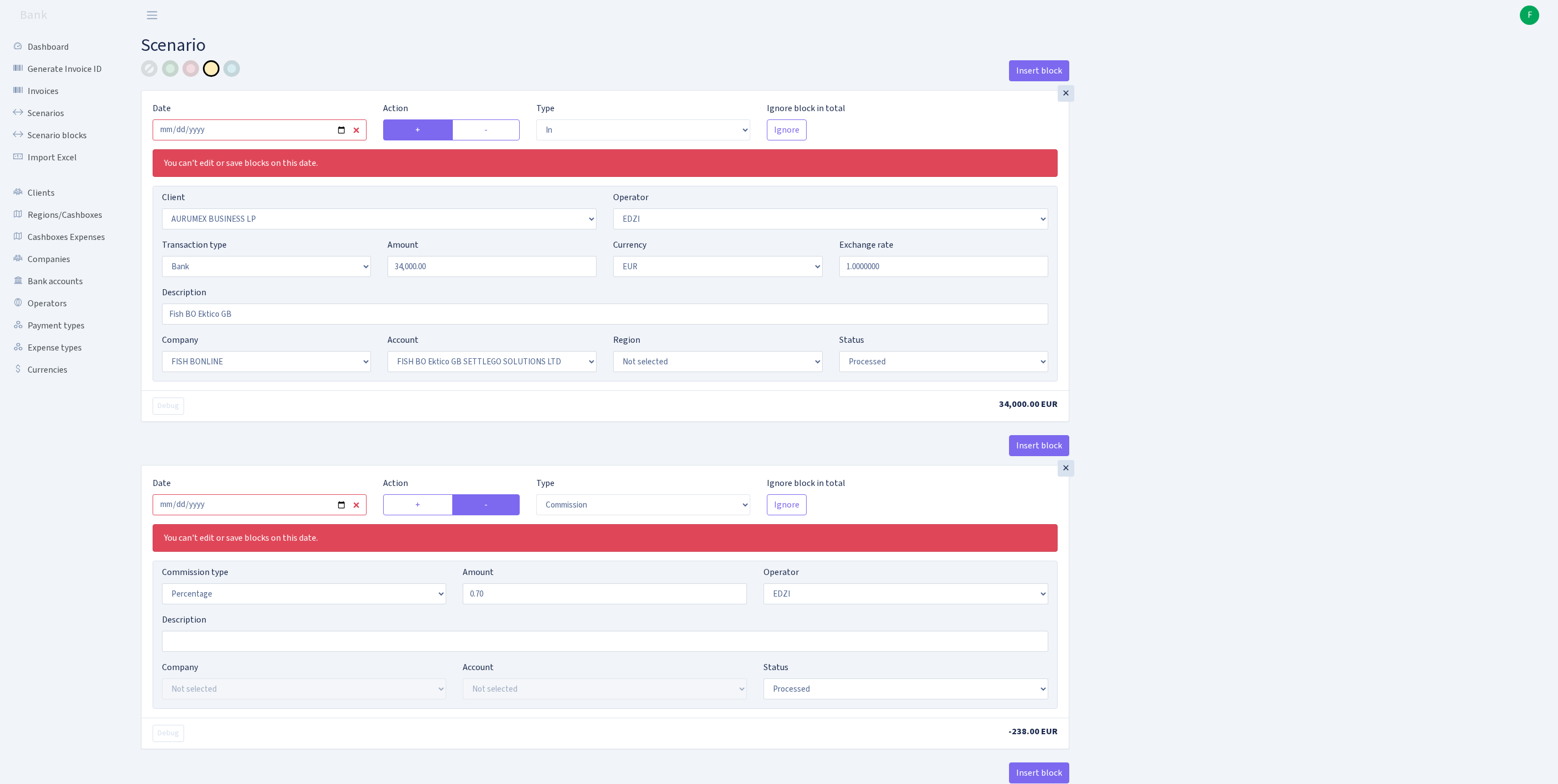
select select "processed"
select select "commission"
select select "1"
select select "22"
select select "63"
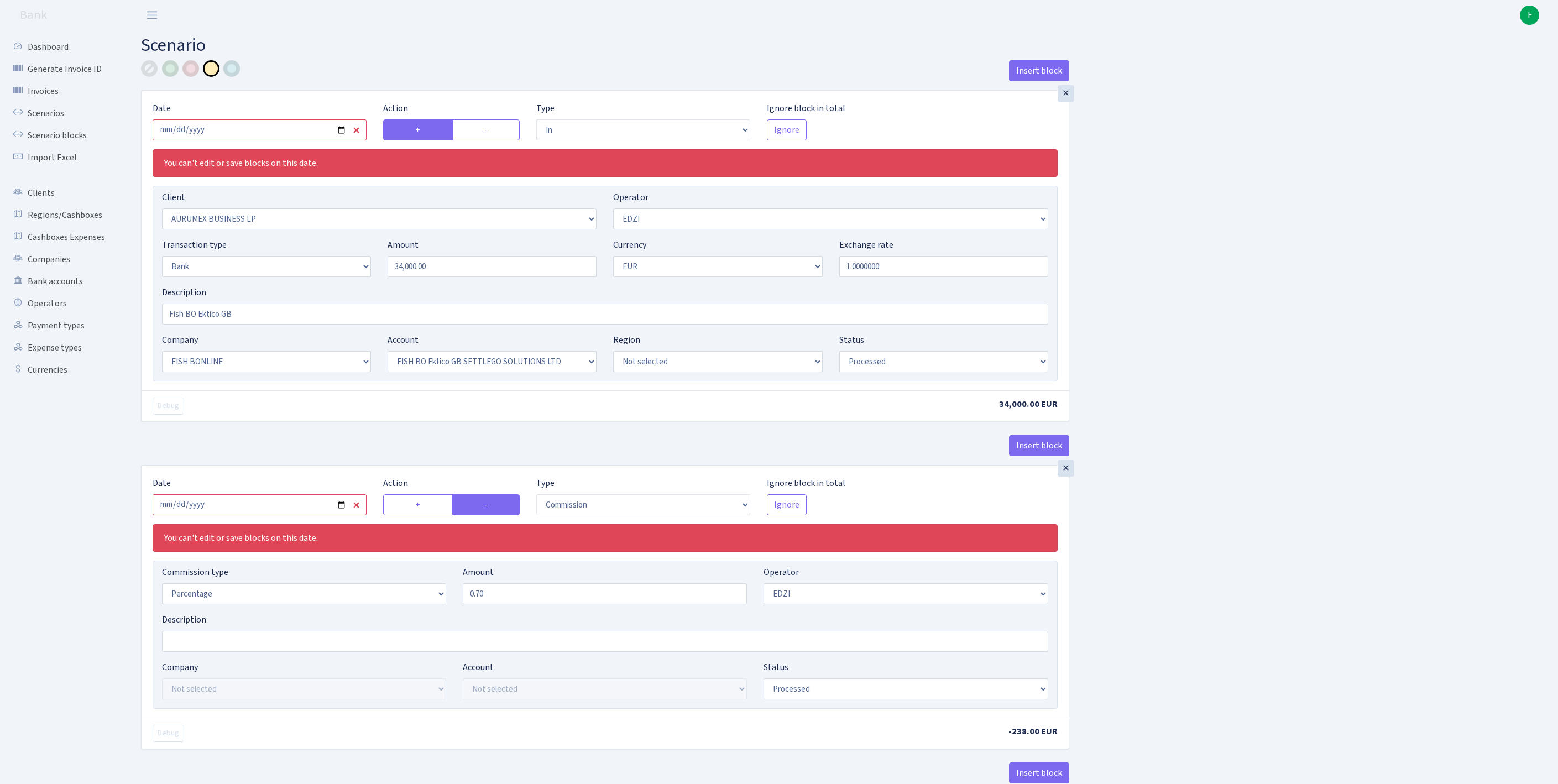
select select "processed"
click at [267, 140] on input "2025-09-30" at bounding box center [259, 130] width 214 height 21
type input "2025-10-15"
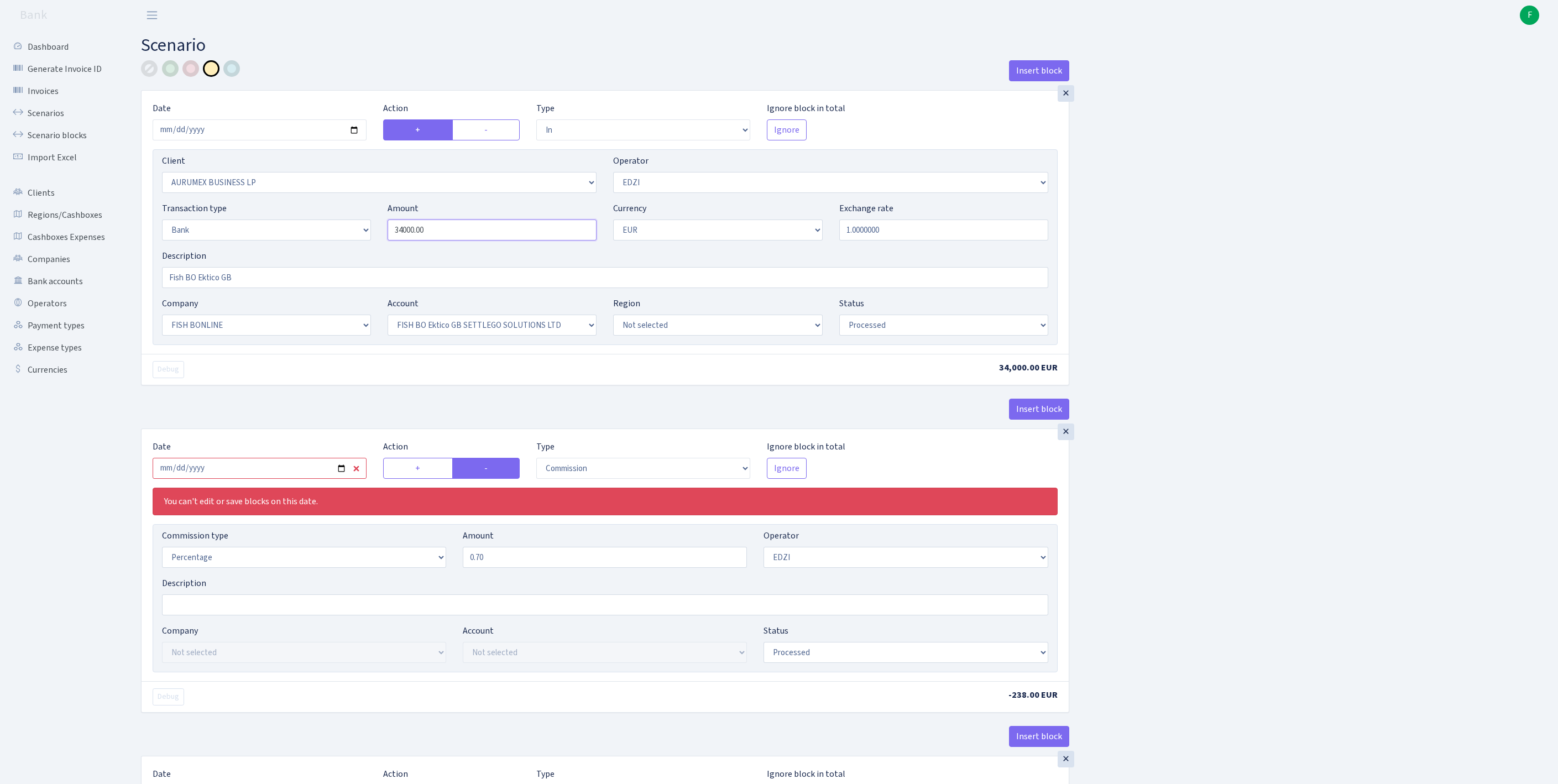
drag, startPoint x: 463, startPoint y: 255, endPoint x: 327, endPoint y: 237, distance: 137.2
click at [327, 237] on div "Transaction type Not selected 981 ELF FISH crypto GIRT IVO dekl MM-BALTIC eur U…" at bounding box center [605, 225] width 903 height 47
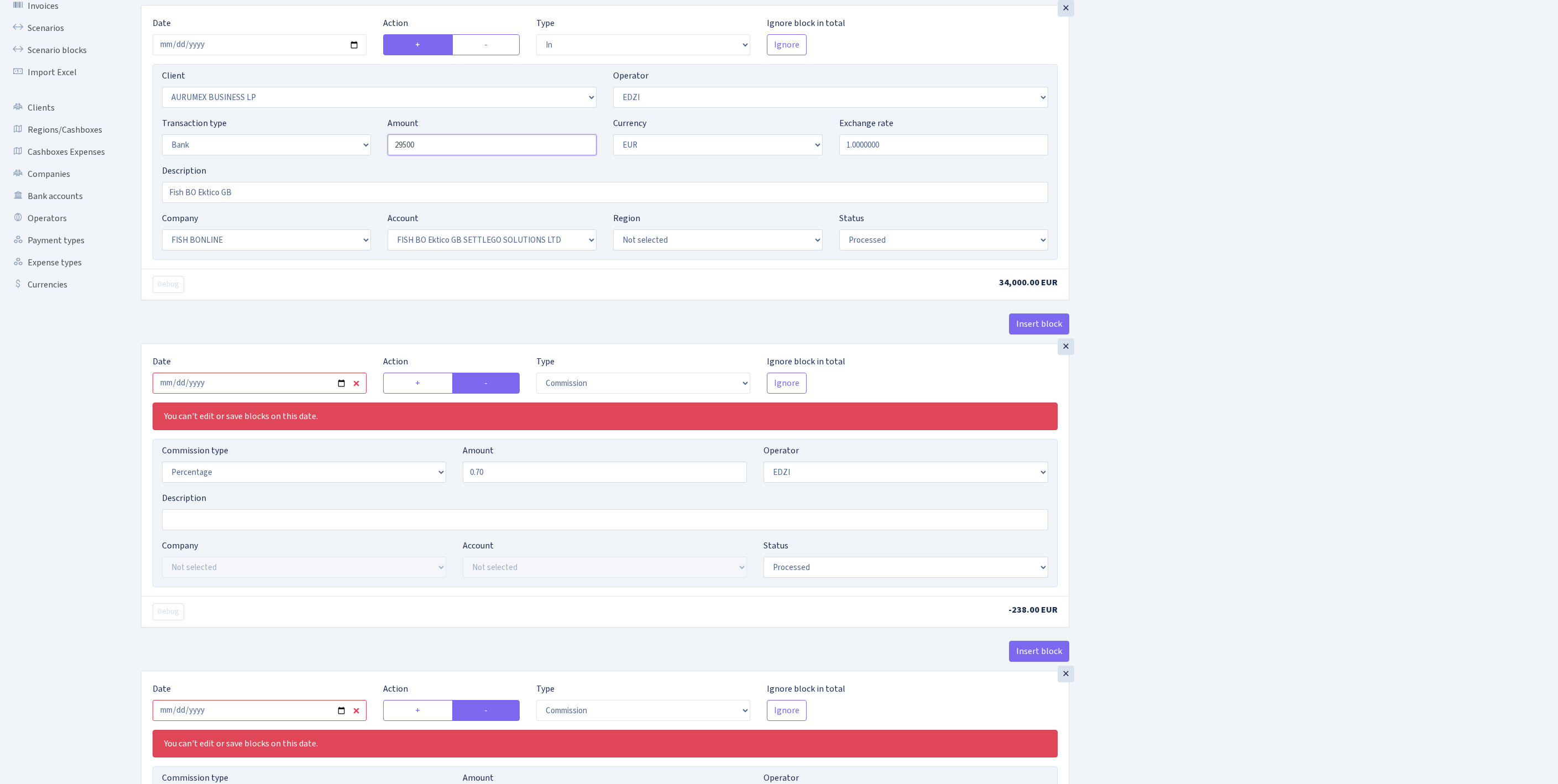
scroll to position [277, 0]
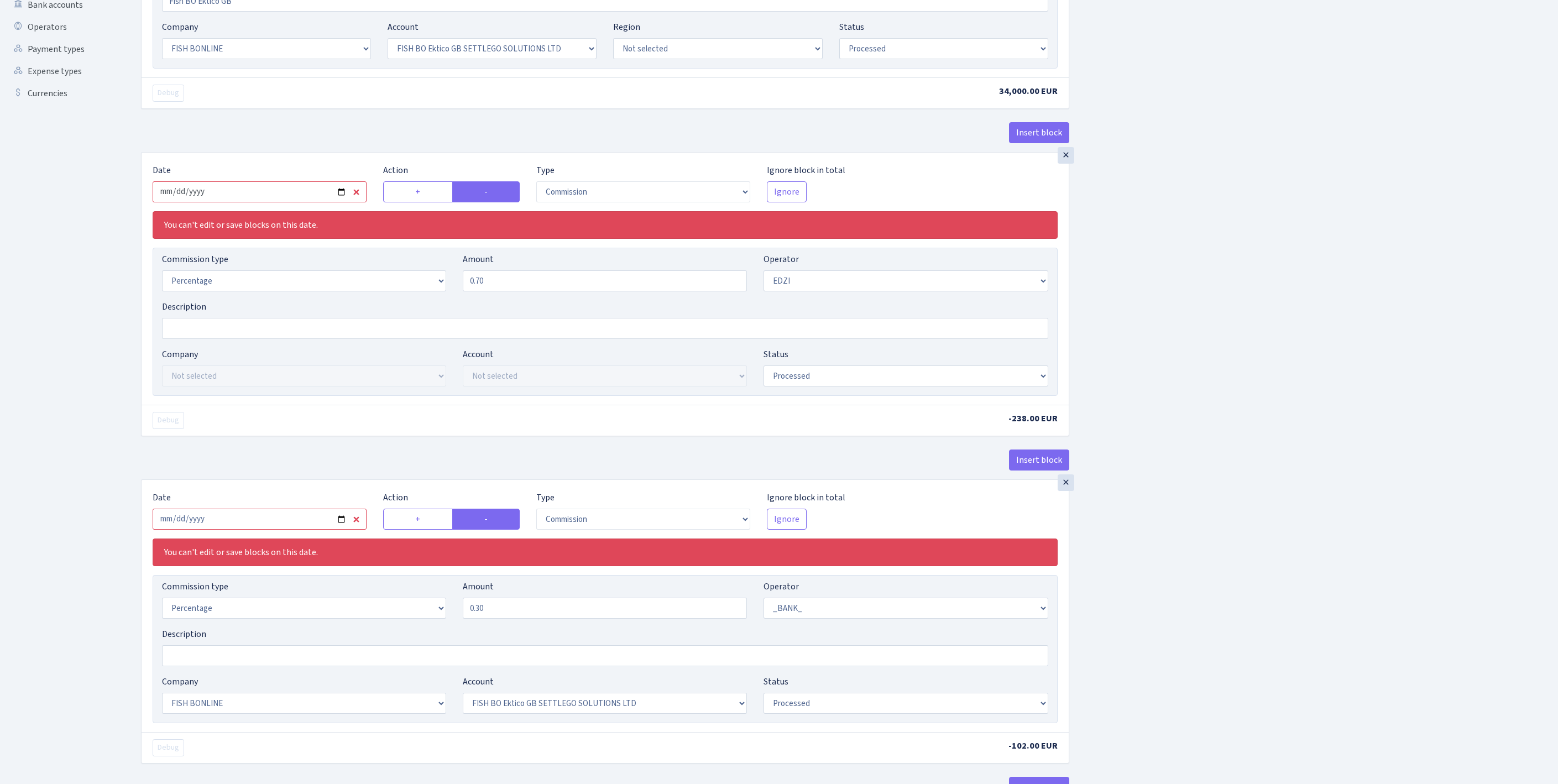
type input "29,500.00"
click at [304, 202] on input "2025-09-30" at bounding box center [259, 192] width 214 height 21
type input "2025-10-15"
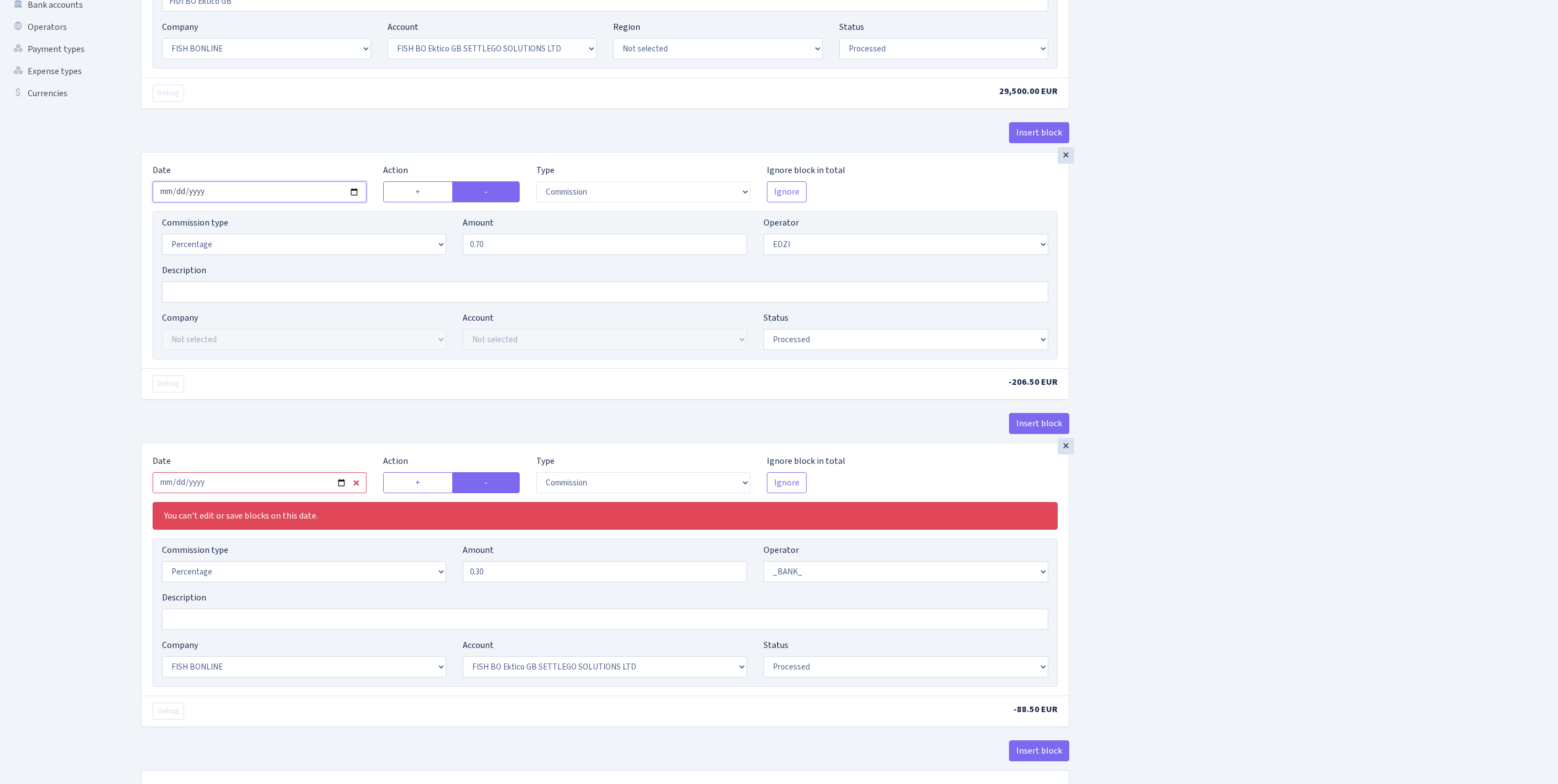
scroll to position [481, 0]
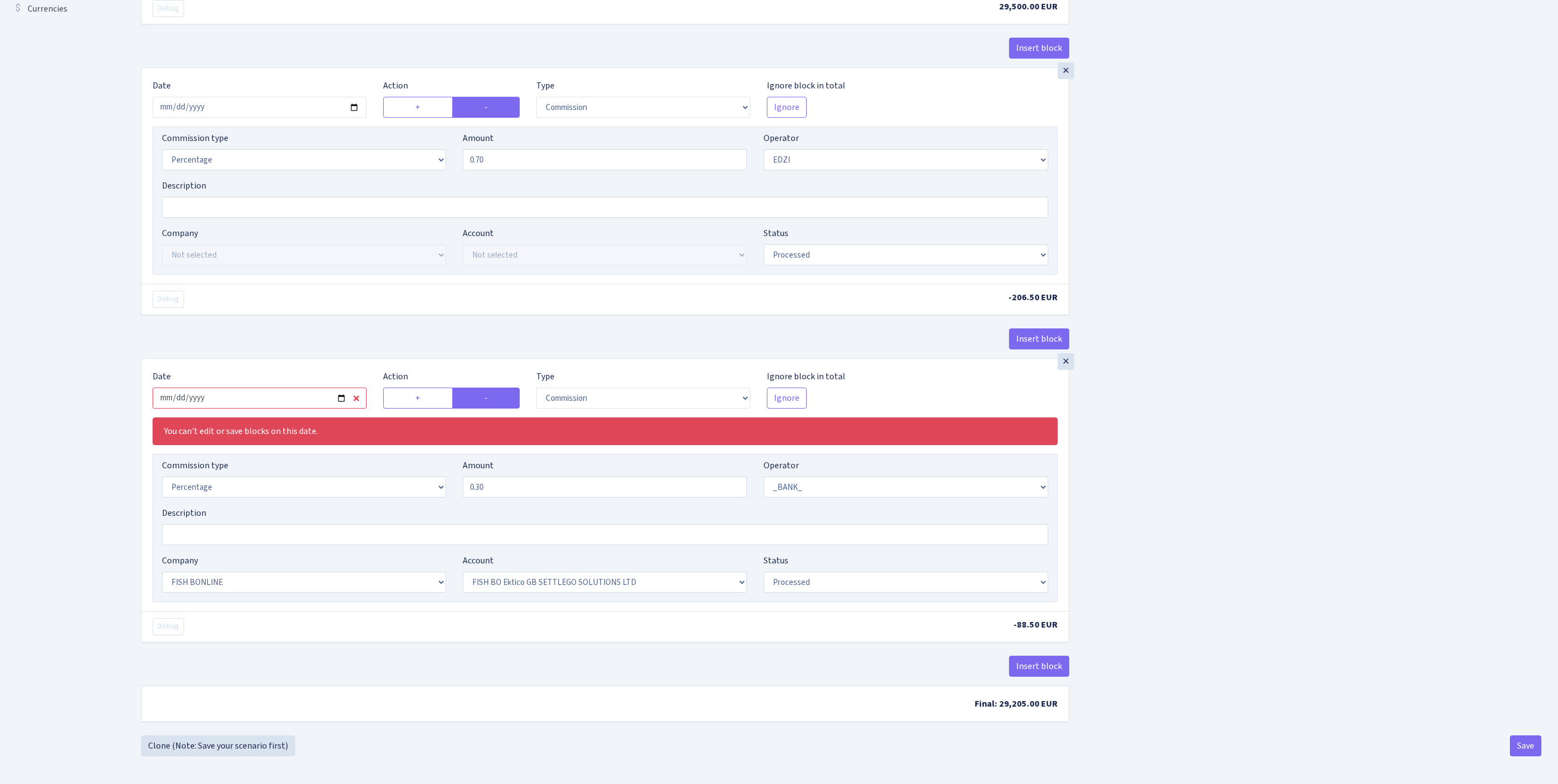
click at [309, 388] on input "2025-09-30" at bounding box center [259, 398] width 214 height 21
type input "2025-10-15"
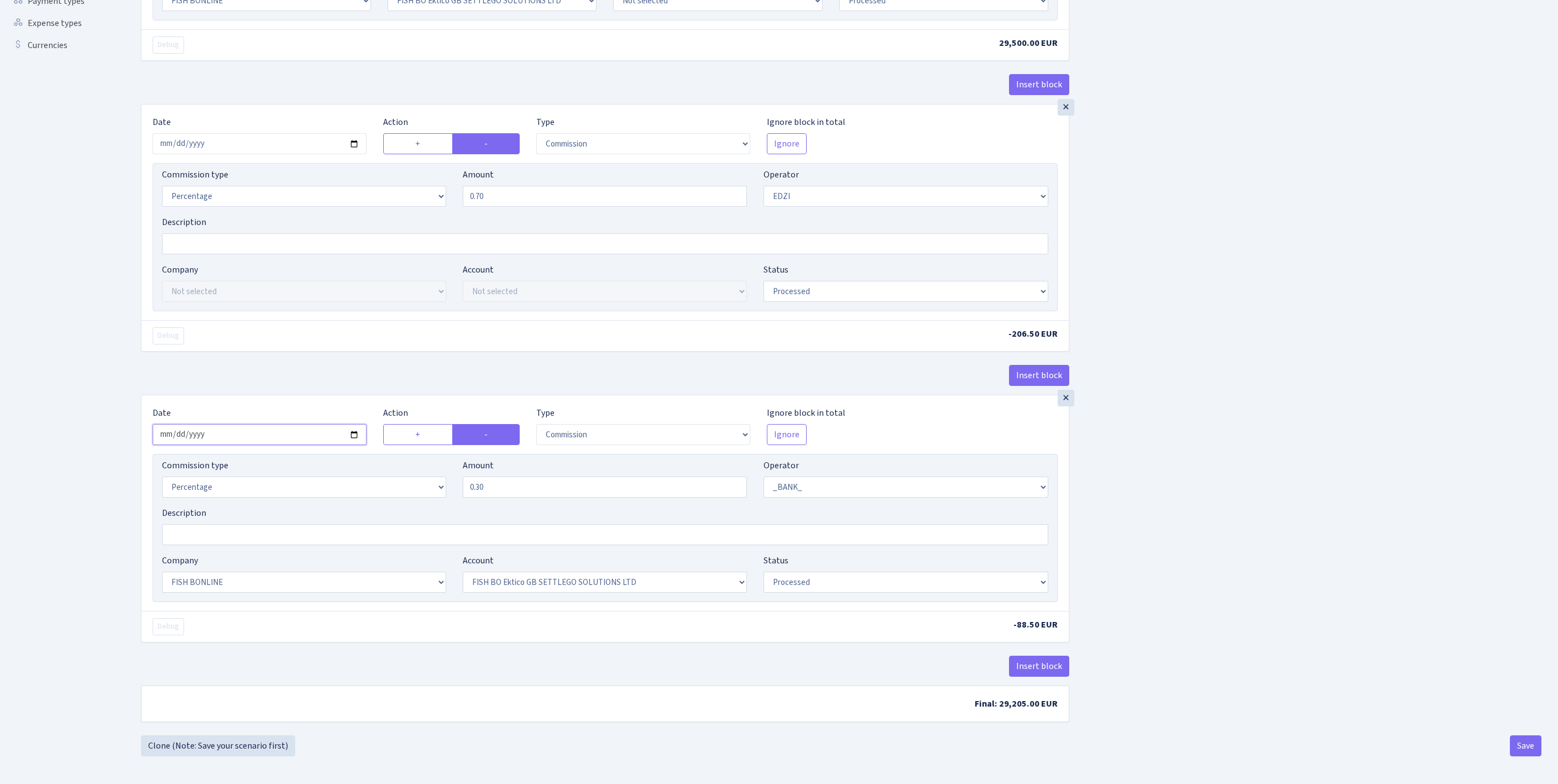
scroll to position [464, 0]
click at [1521, 744] on button "Save" at bounding box center [1525, 745] width 31 height 21
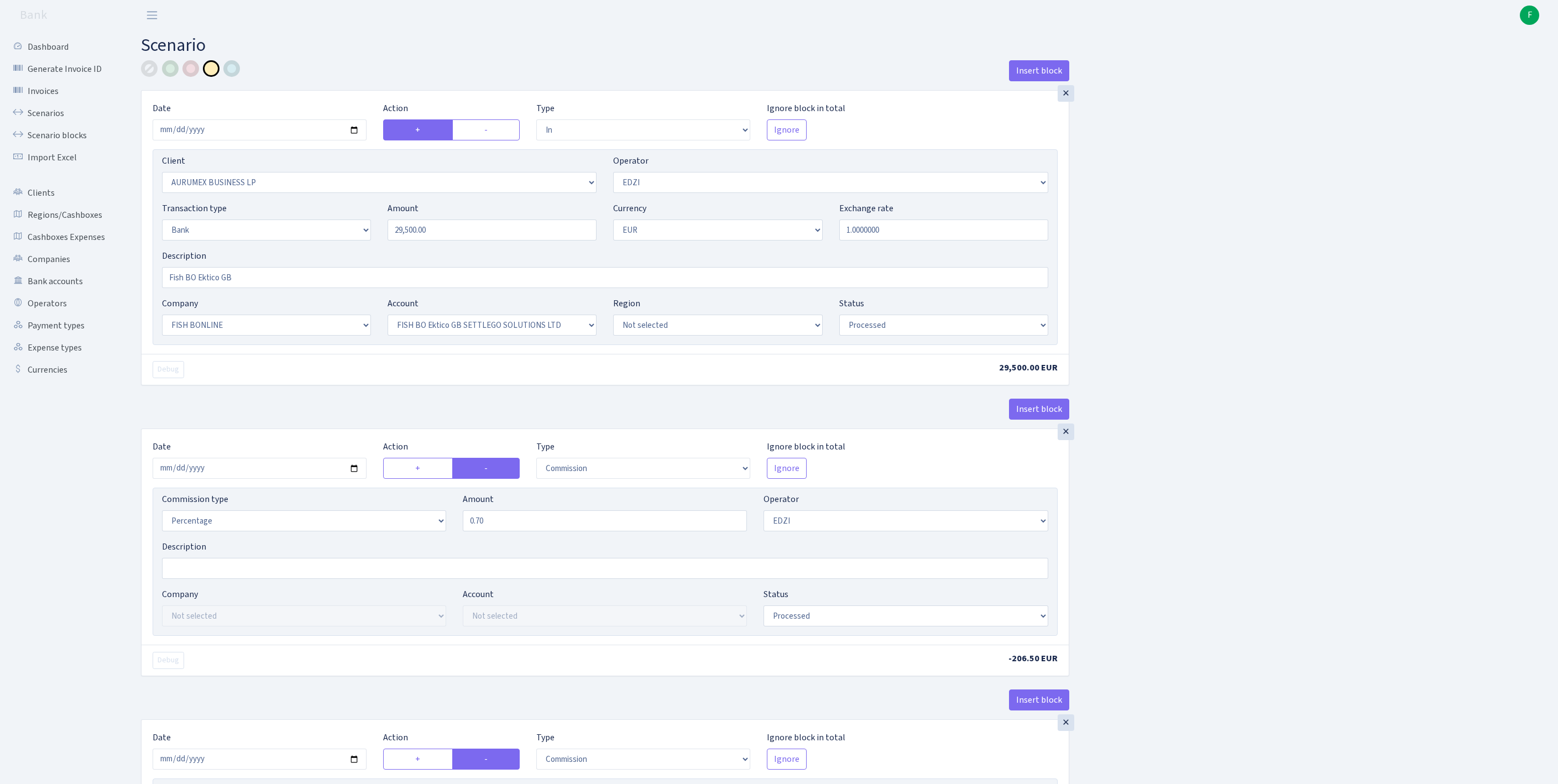
select select "in"
select select "614"
select select "11"
select select "2"
select select "1"
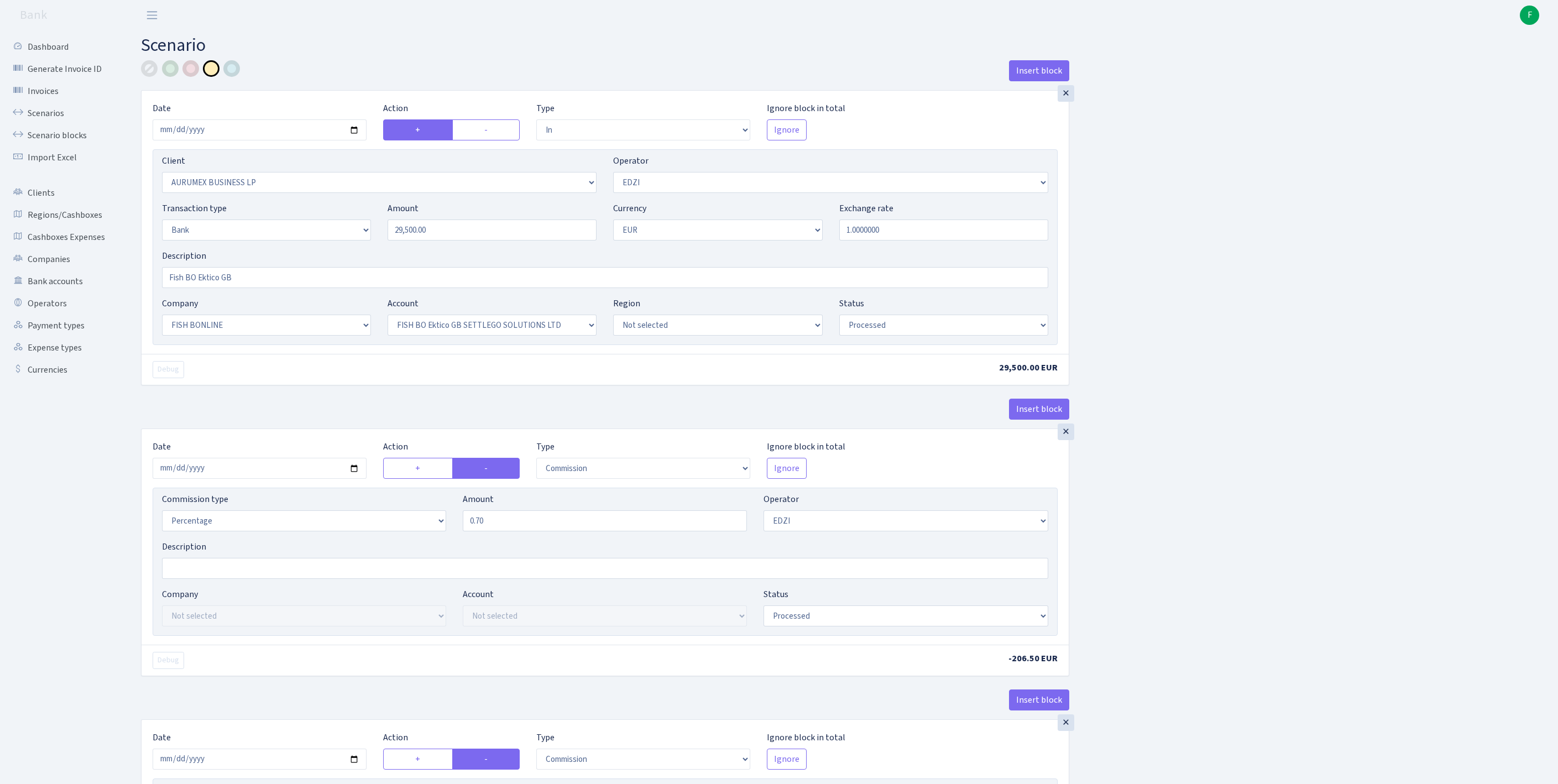
select select "22"
select select "63"
select select "processed"
select select "commission"
select select "11"
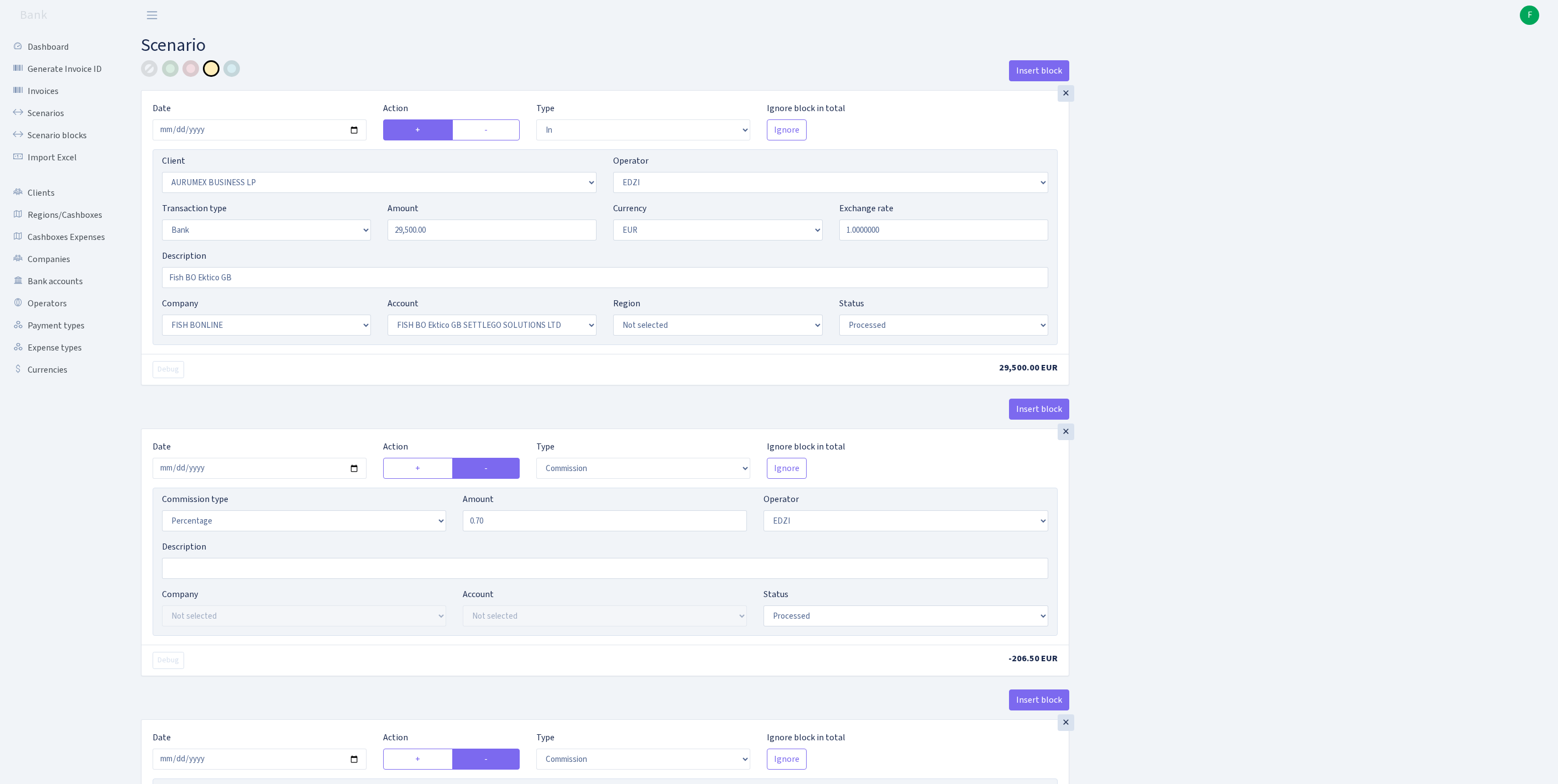
select select "processed"
select select "commission"
select select "1"
select select "22"
select select "63"
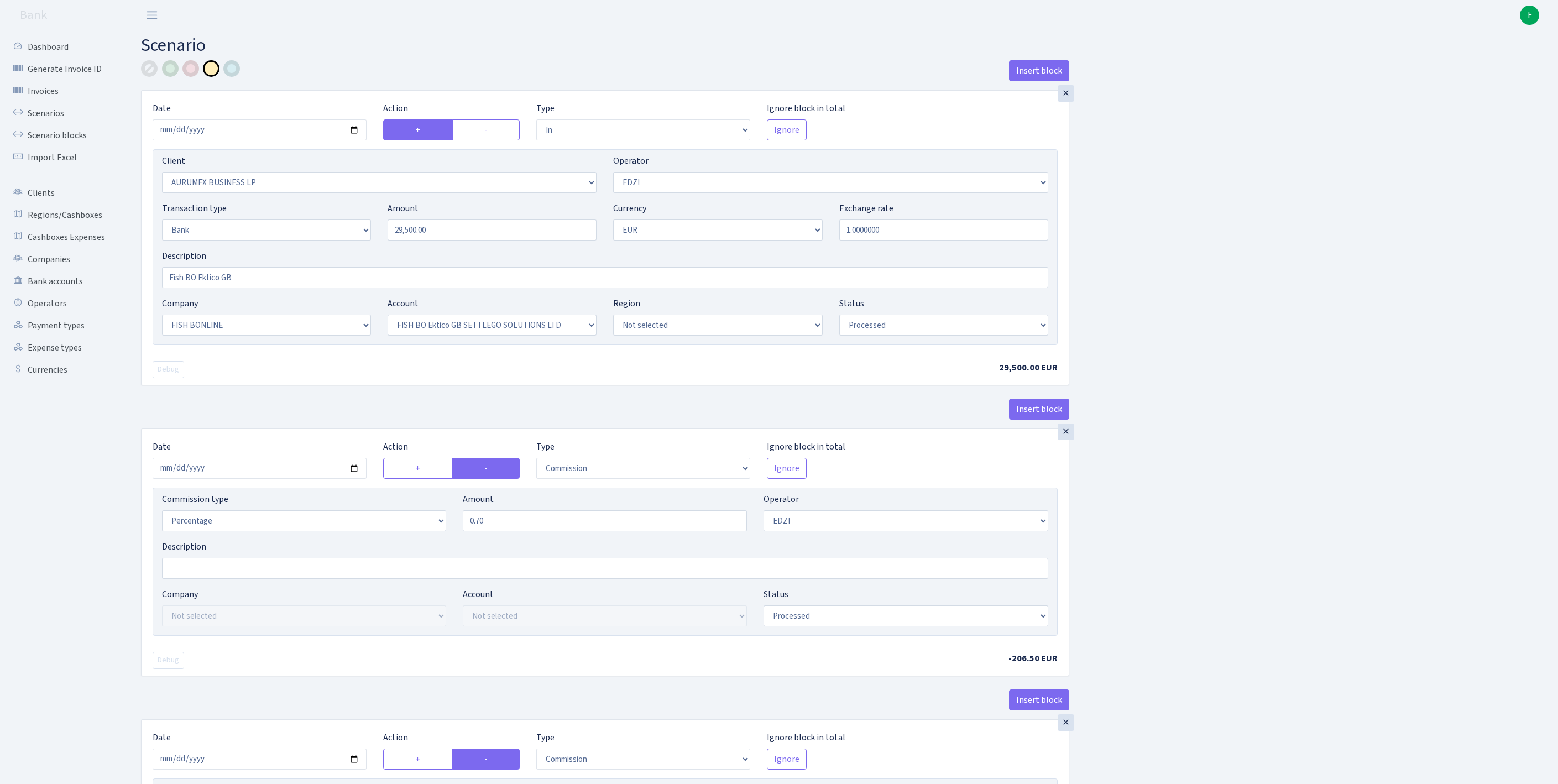
select select "processed"
click at [50, 120] on link "Scenarios" at bounding box center [61, 113] width 110 height 22
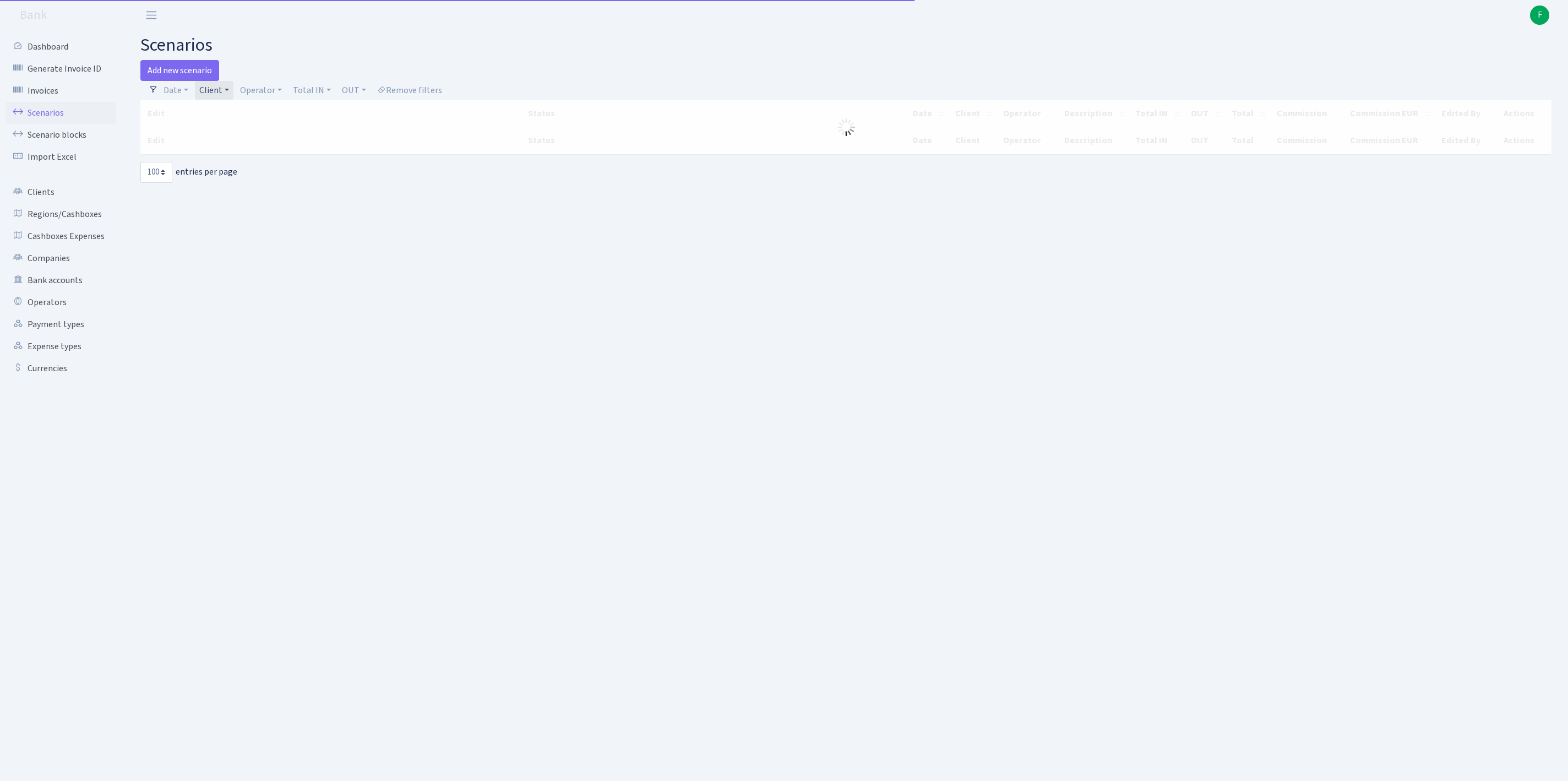
select select "100"
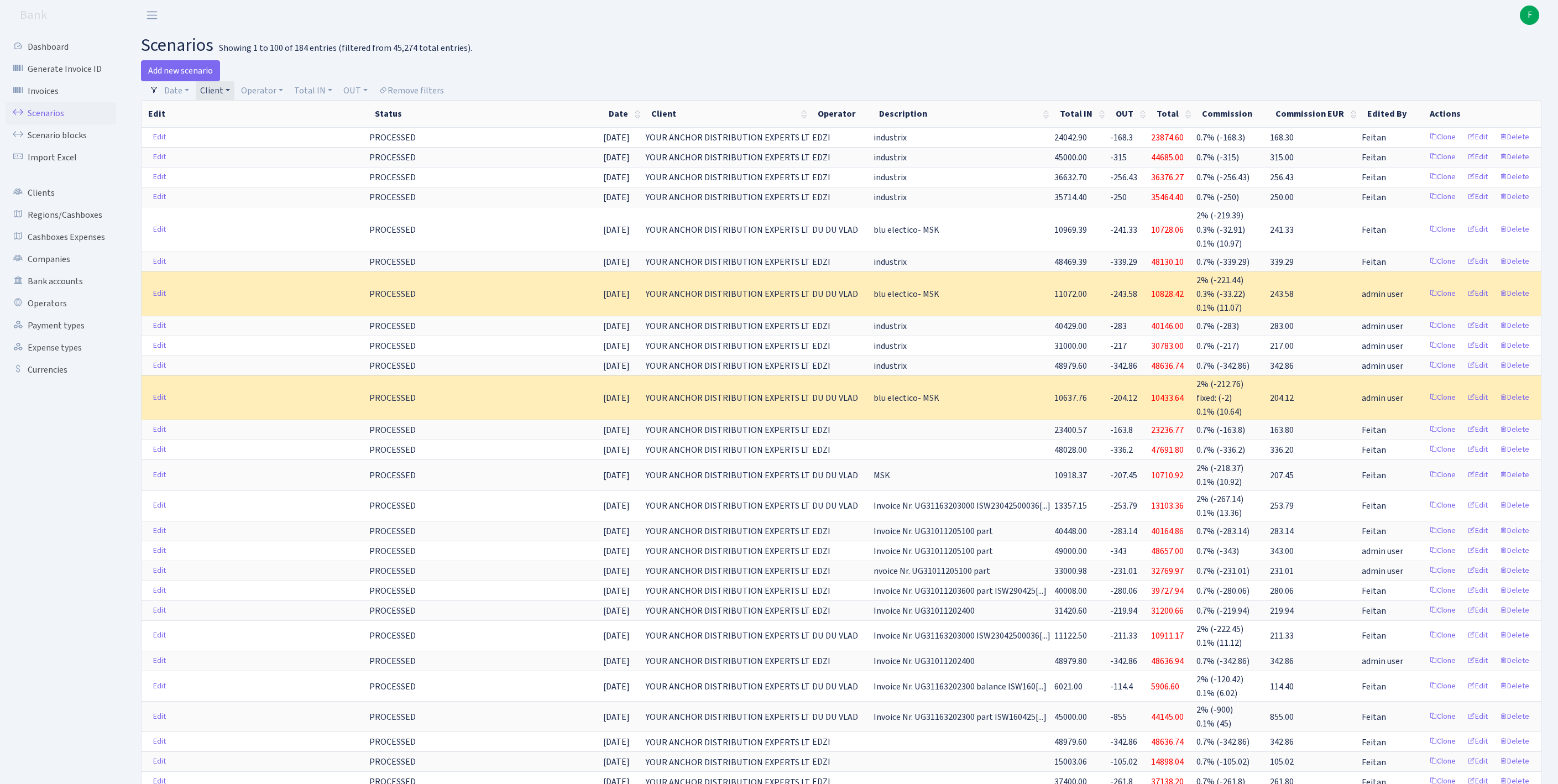
click at [234, 93] on link "Client" at bounding box center [215, 90] width 39 height 19
click at [235, 138] on input "search" at bounding box center [296, 130] width 193 height 17
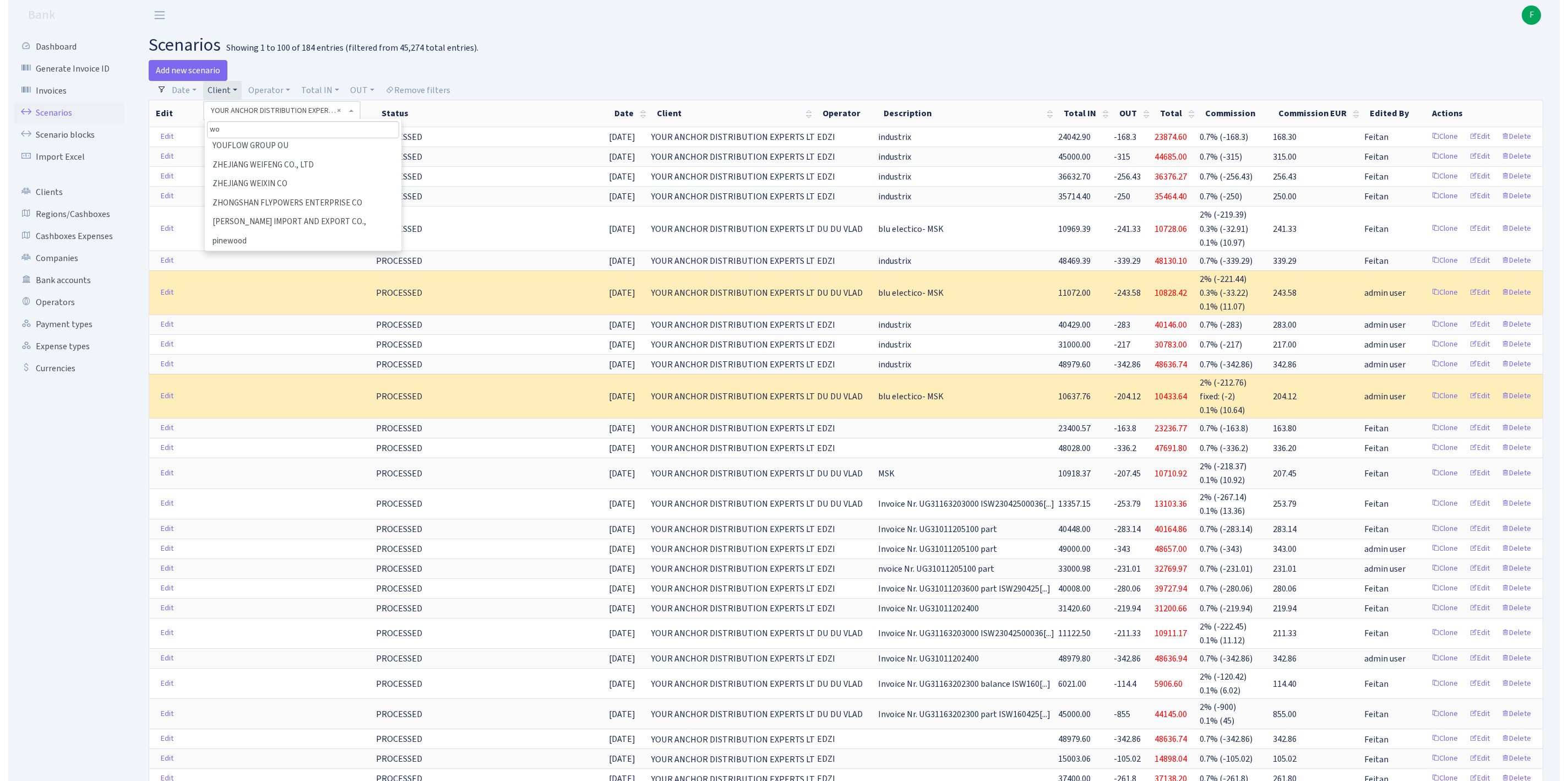
scroll to position [0, 0]
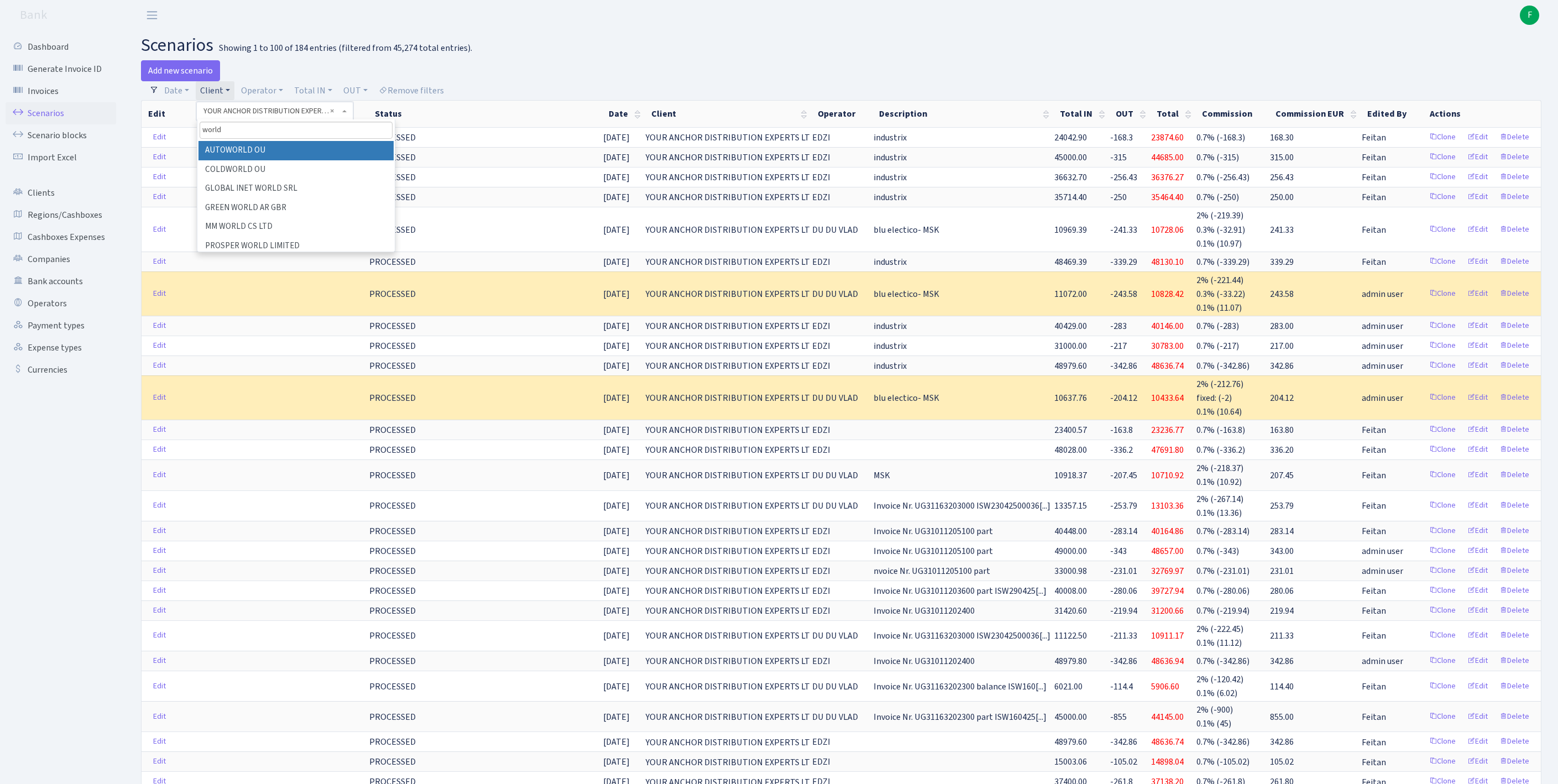
type input "world f"
click at [263, 160] on li "WORLD FIRST UK LIMITED" at bounding box center [295, 150] width 195 height 19
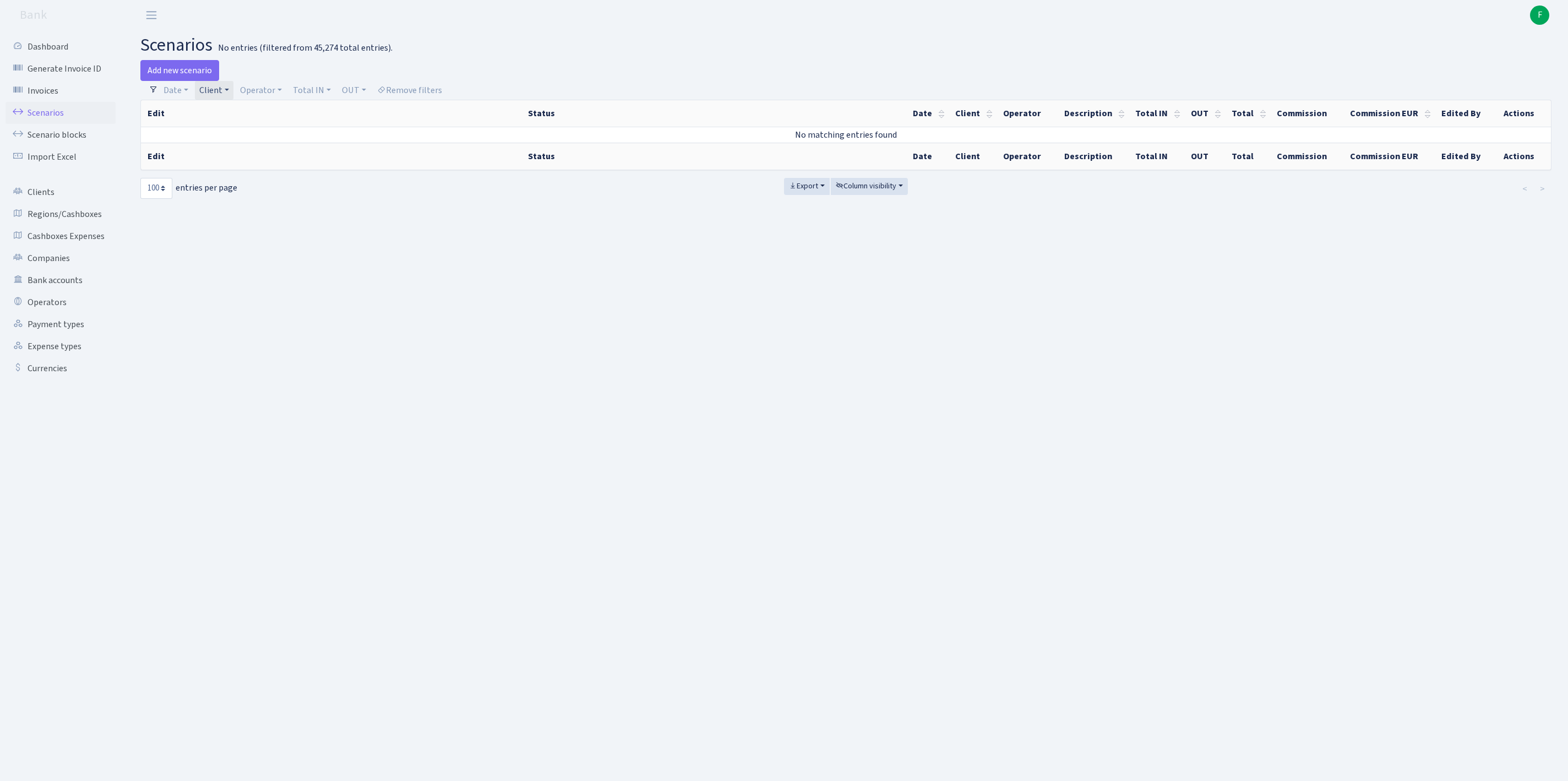
click at [233, 90] on link "Client" at bounding box center [214, 90] width 38 height 19
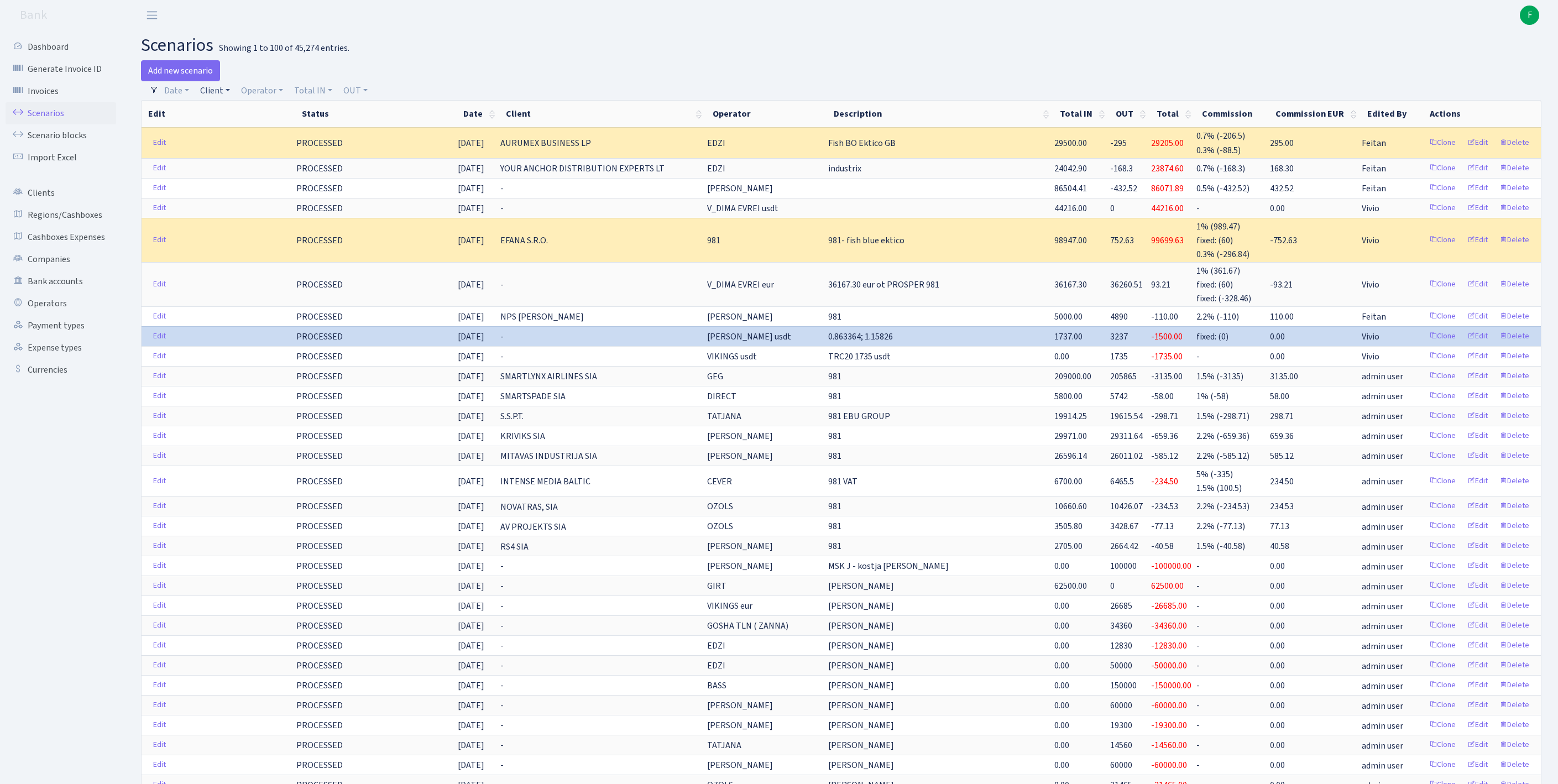
click at [229, 94] on link "Client" at bounding box center [215, 90] width 39 height 19
click at [252, 129] on input "search" at bounding box center [245, 130] width 92 height 17
type input "world firs"
click at [255, 172] on li "WORLD FIRST UK LIMITED" at bounding box center [245, 156] width 94 height 31
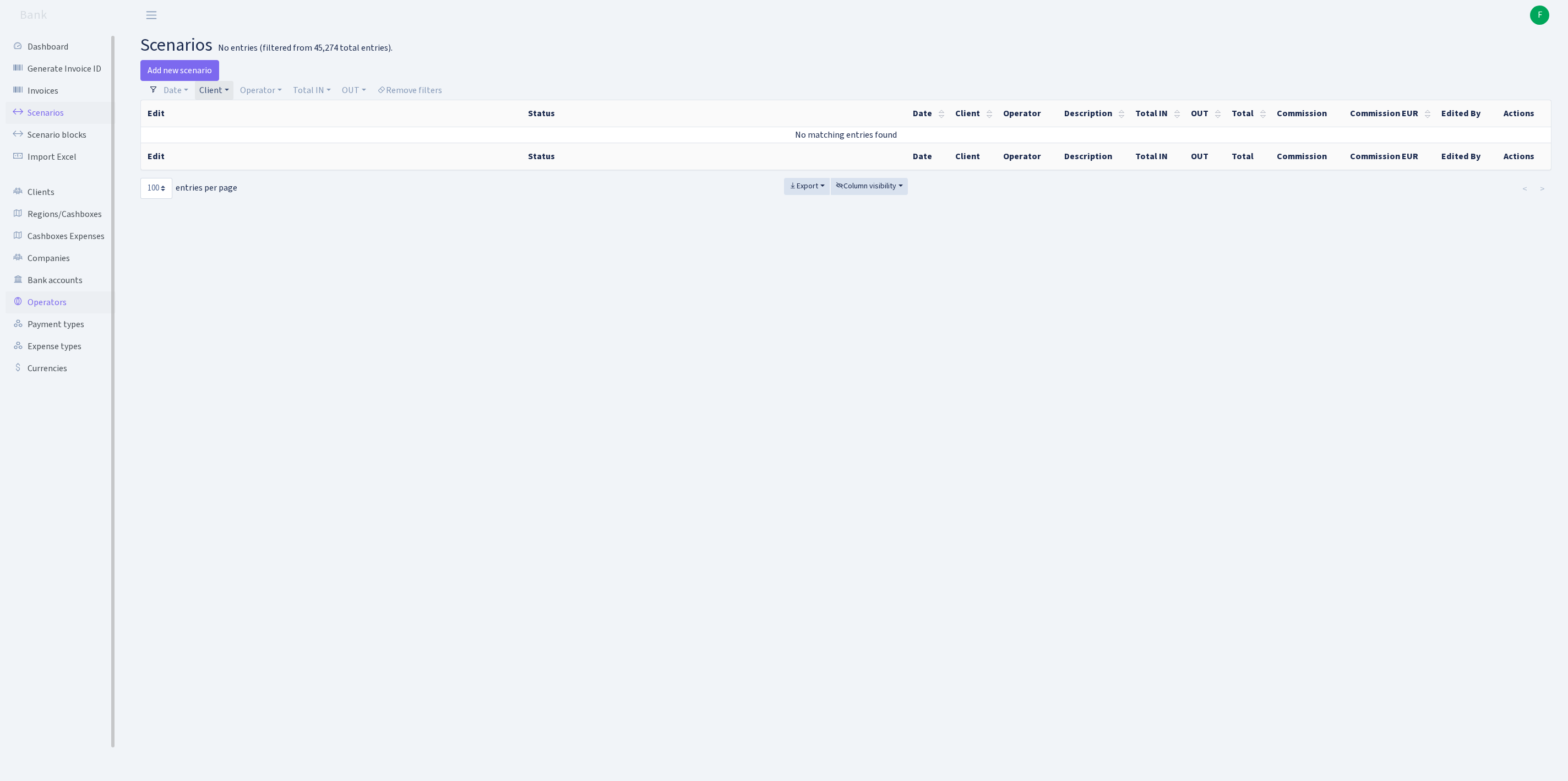
click at [58, 313] on link "Operators" at bounding box center [60, 302] width 110 height 22
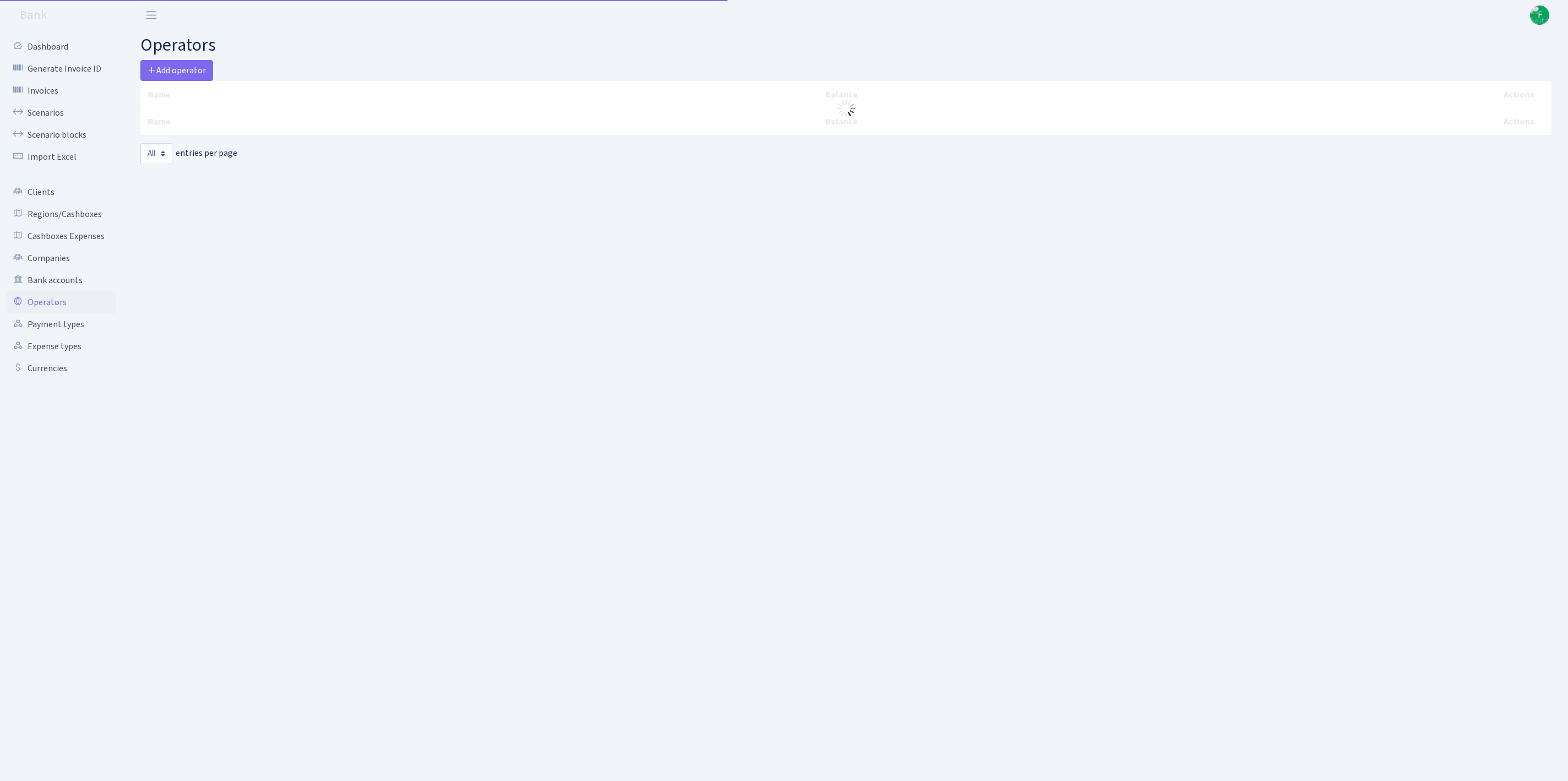
select select "-1"
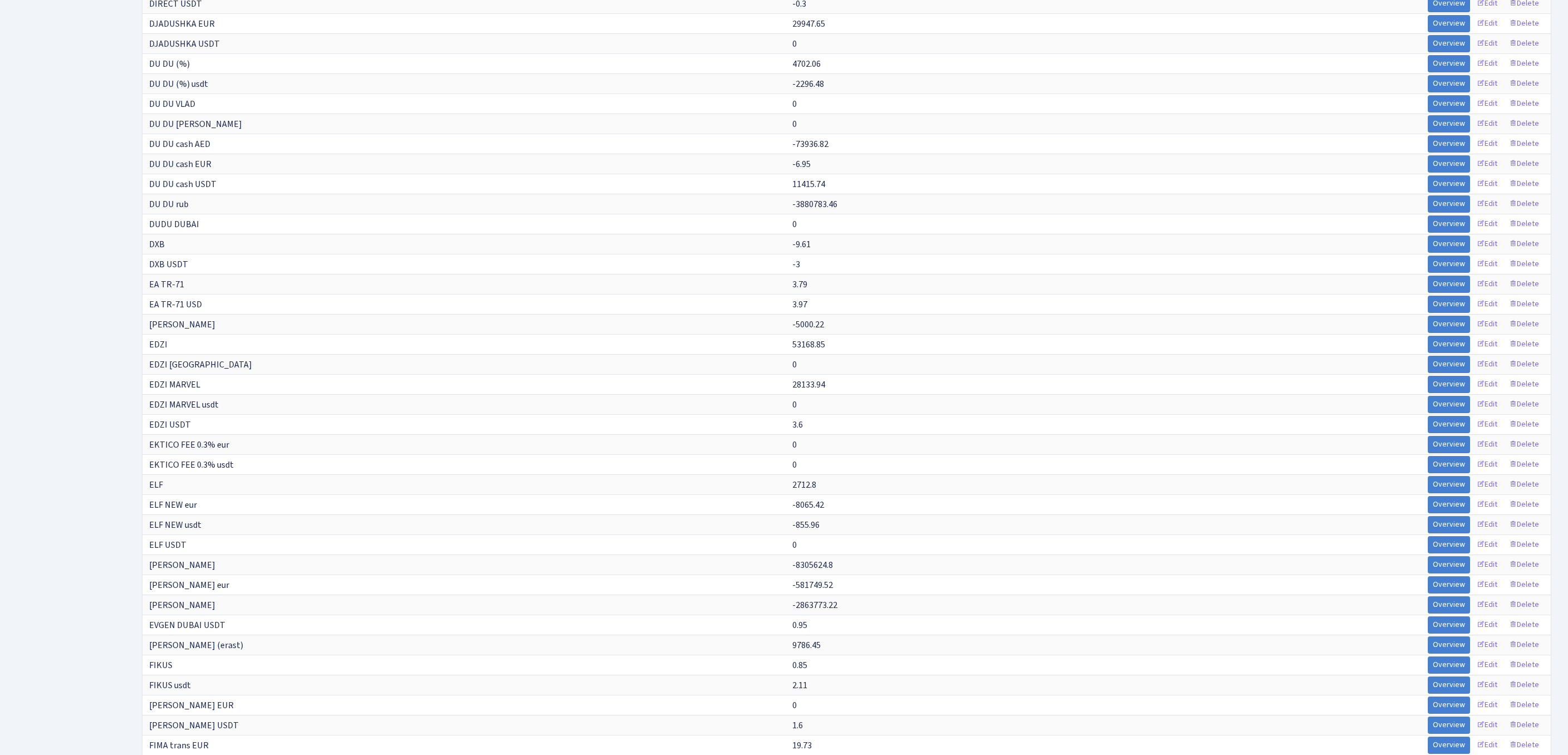
scroll to position [2359, 0]
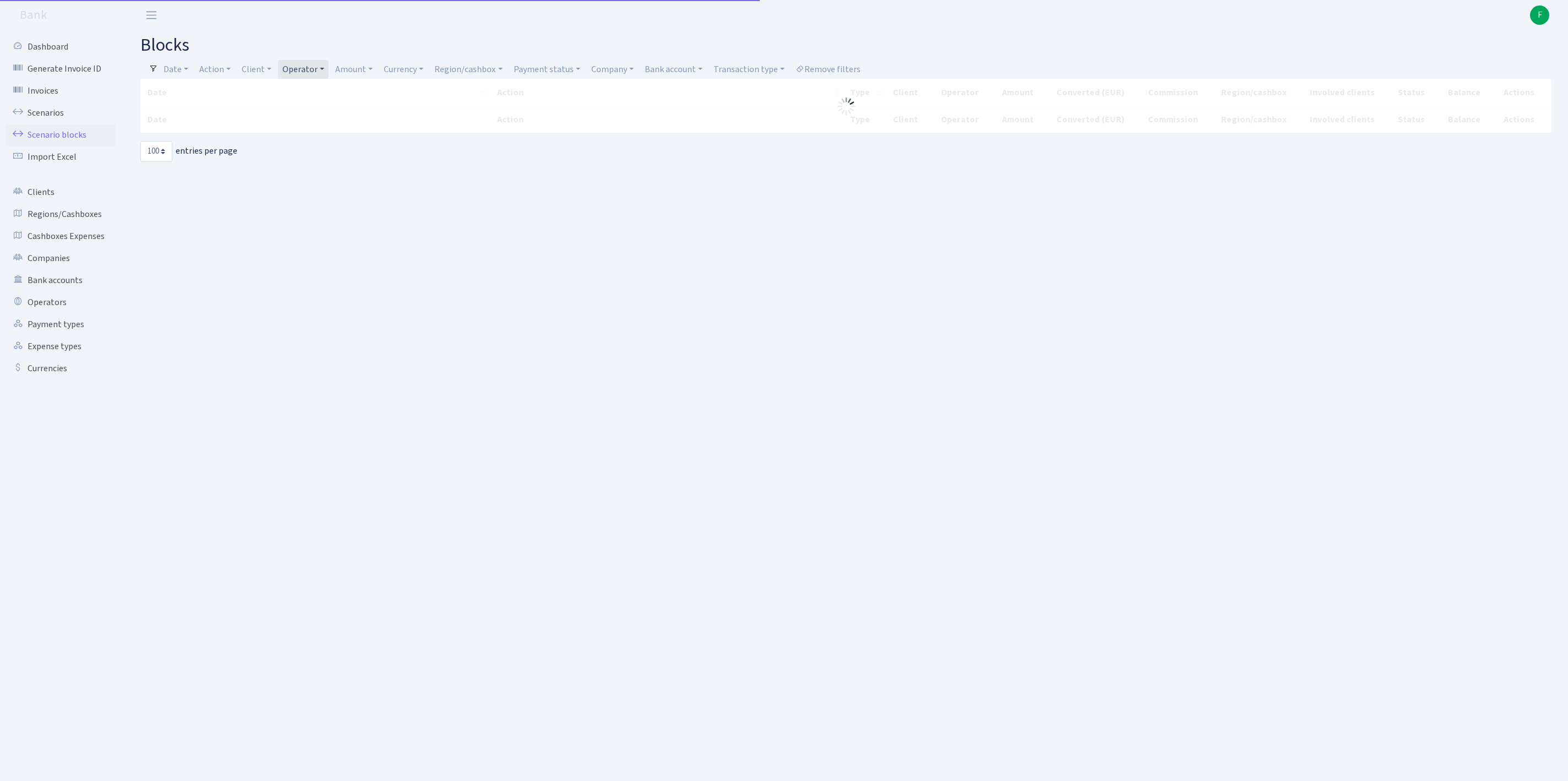
select select "100"
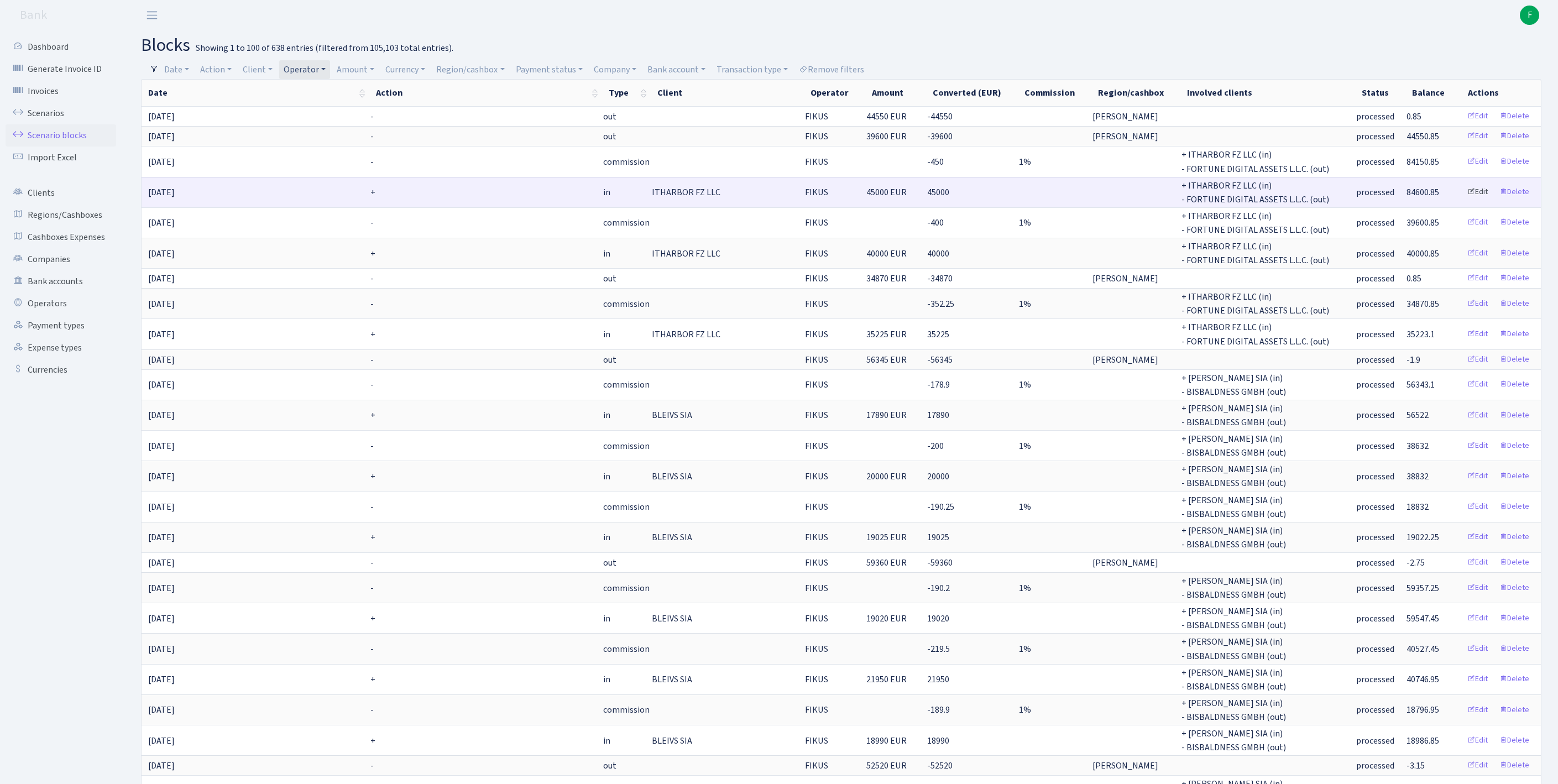
click at [1468, 201] on link "Edit" at bounding box center [1478, 192] width 31 height 17
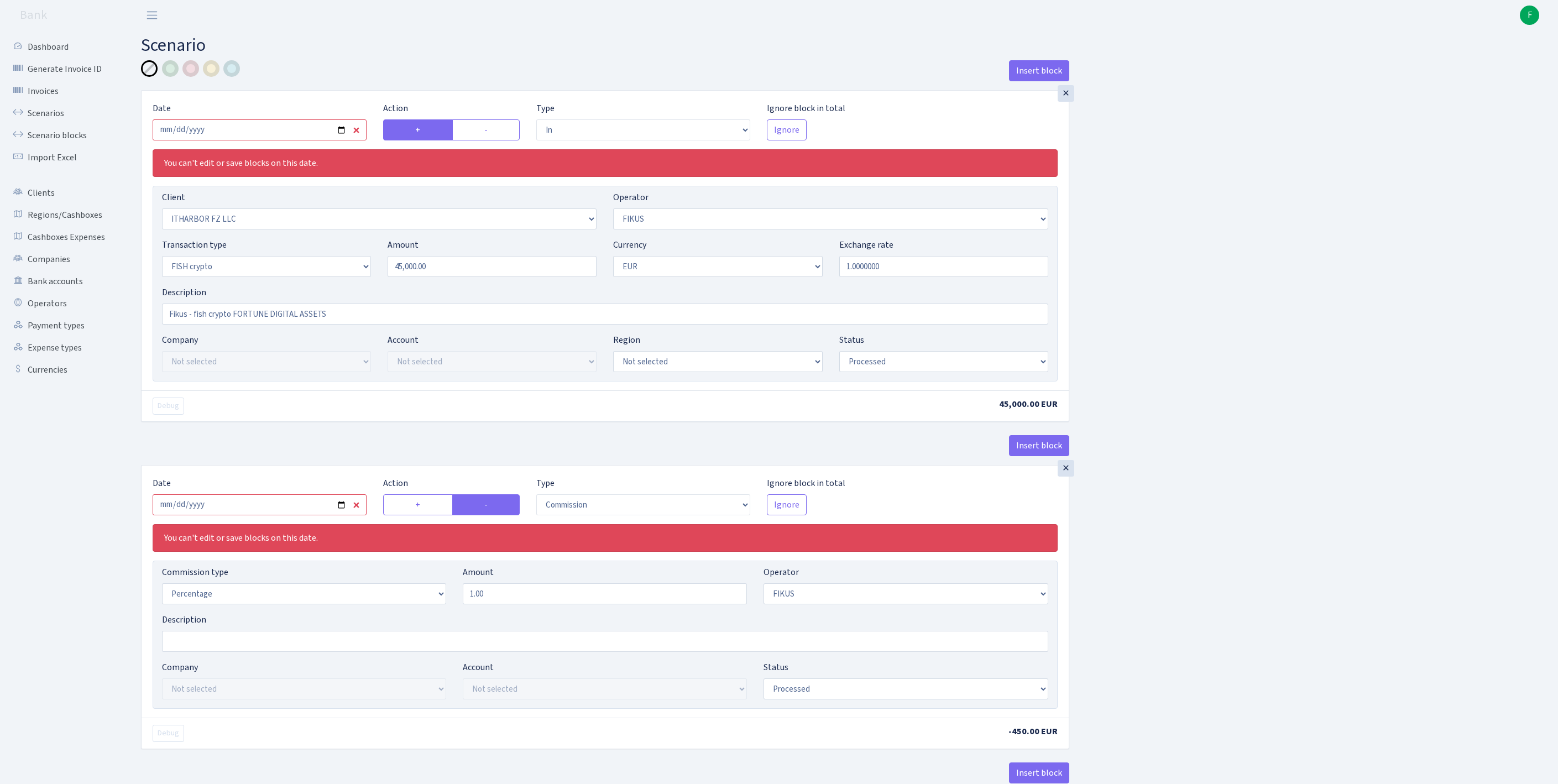
select select "in"
select select "3242"
select select "388"
select select "17"
select select "1"
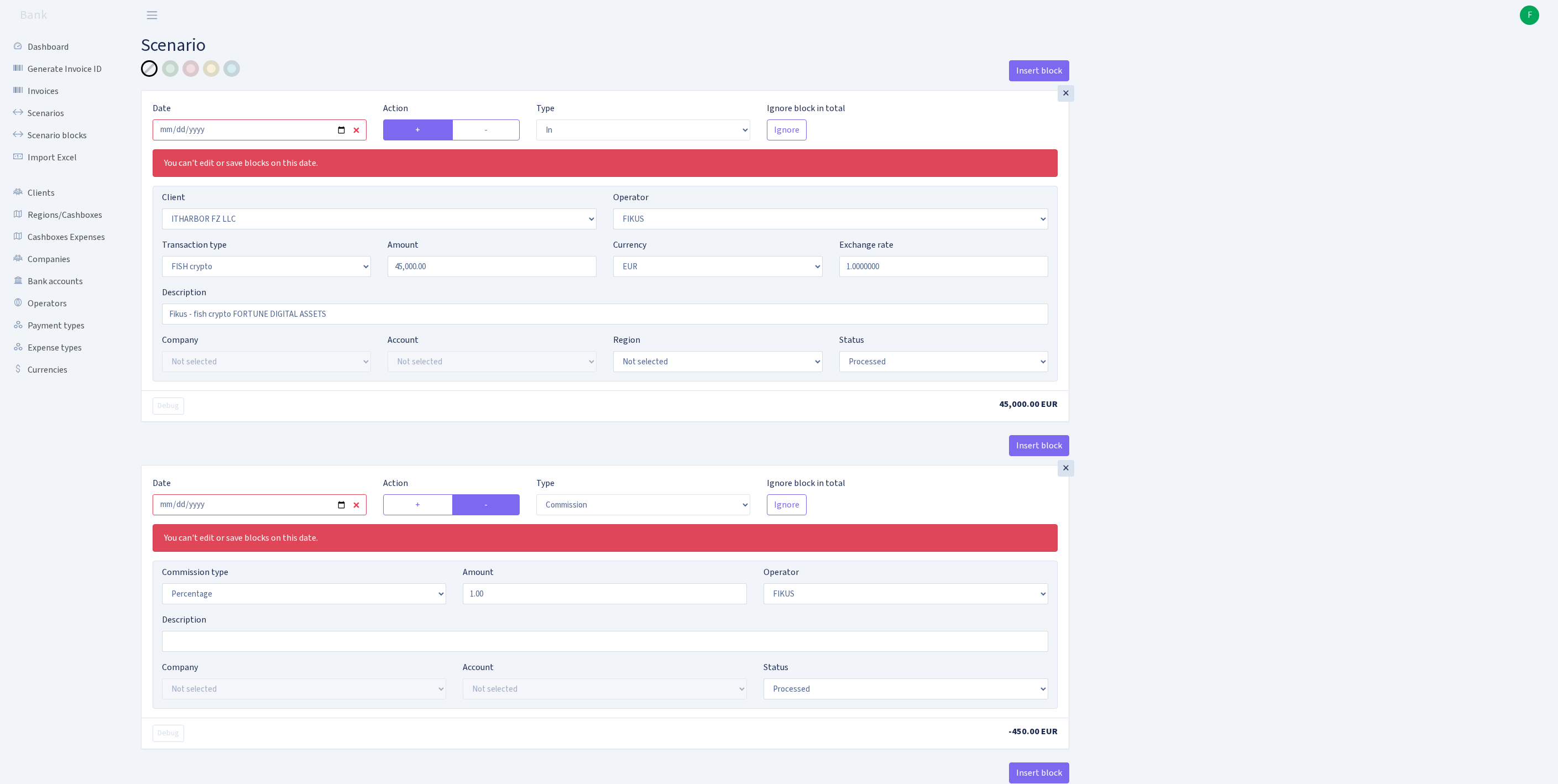
select select "processed"
select select "commission"
select select "388"
select select "processed"
select select "out"
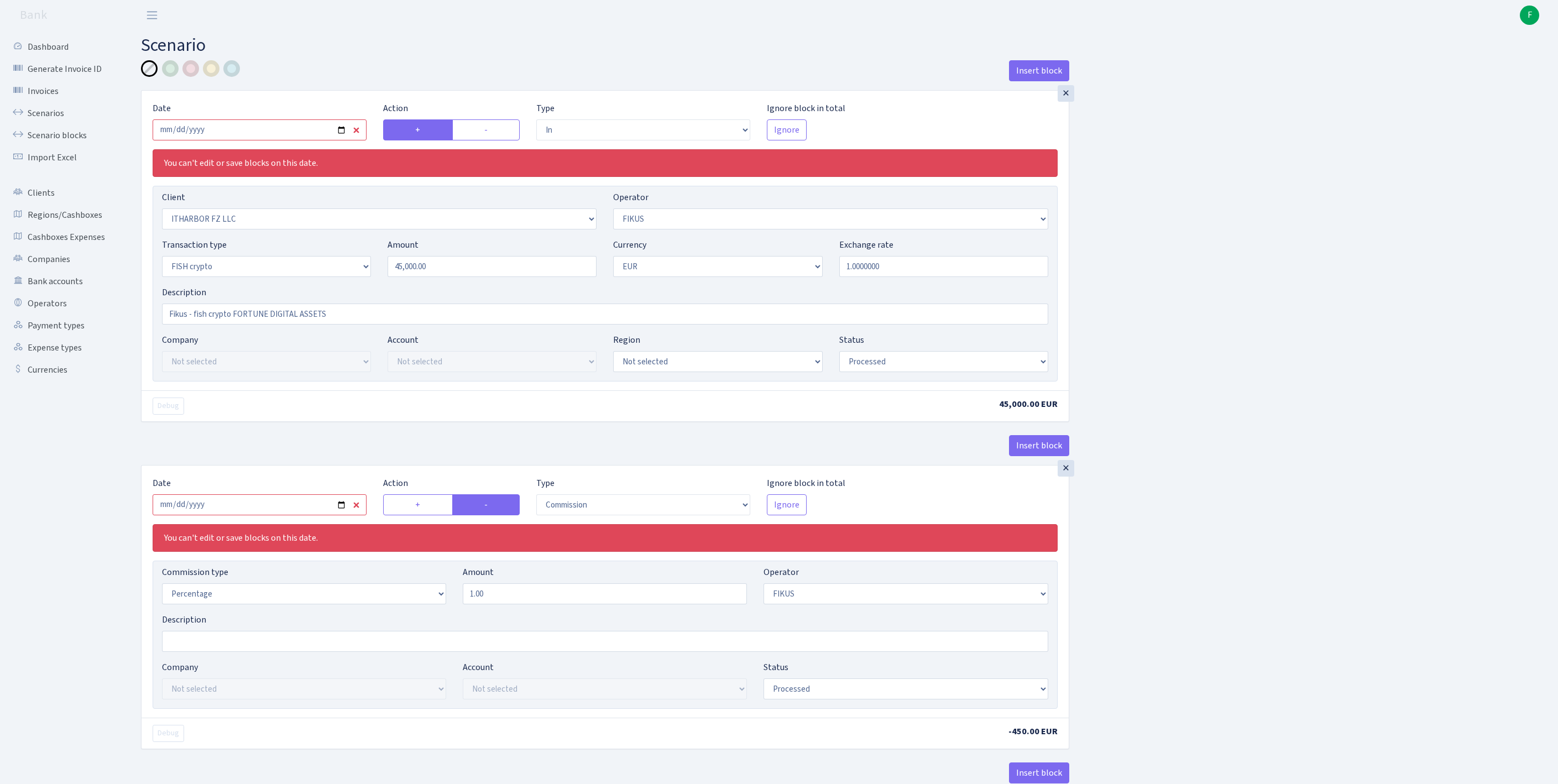
select select "1843"
select select "361"
select select "17"
select select "1"
select select "processed"
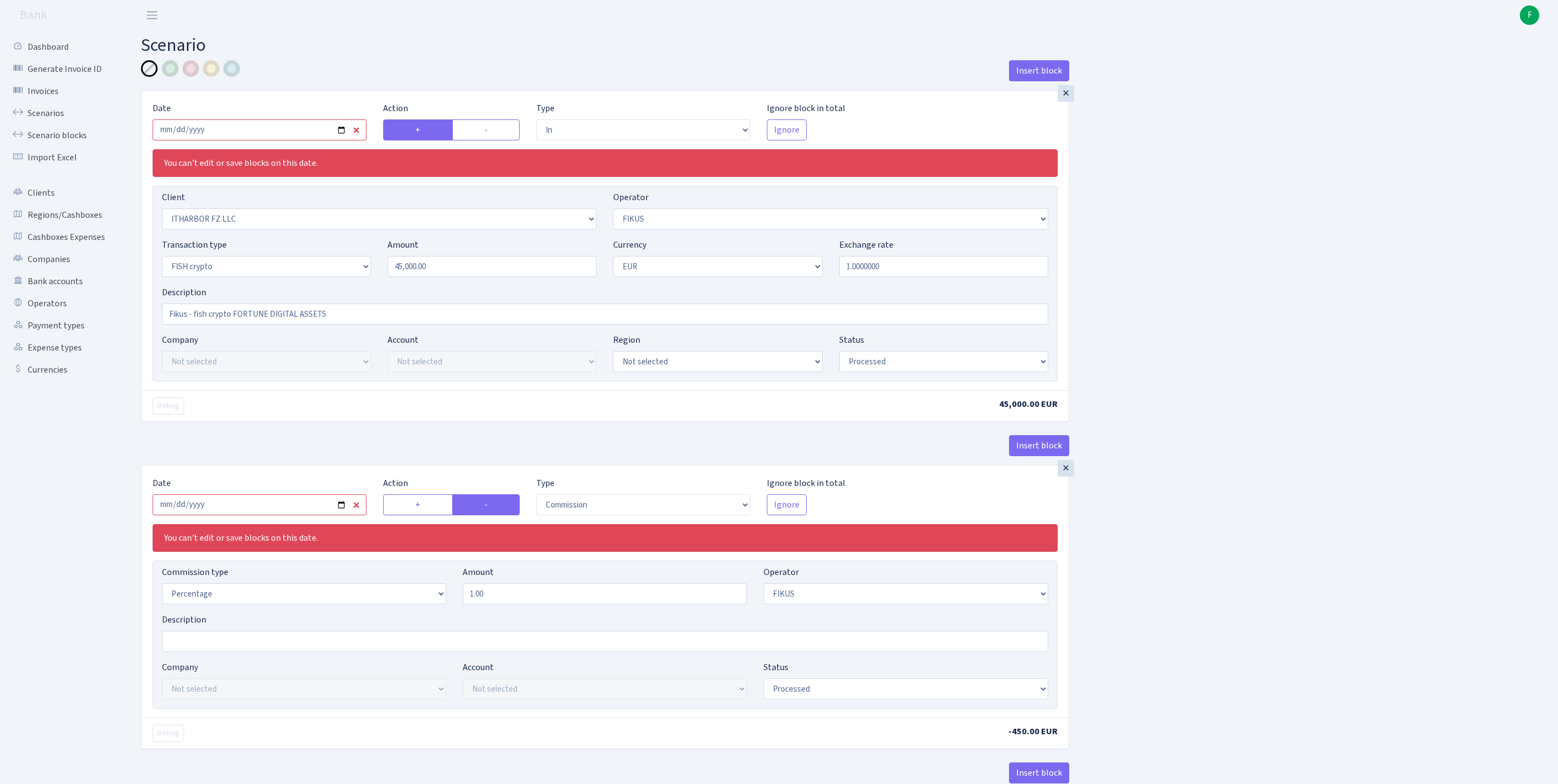
scroll to position [641, 0]
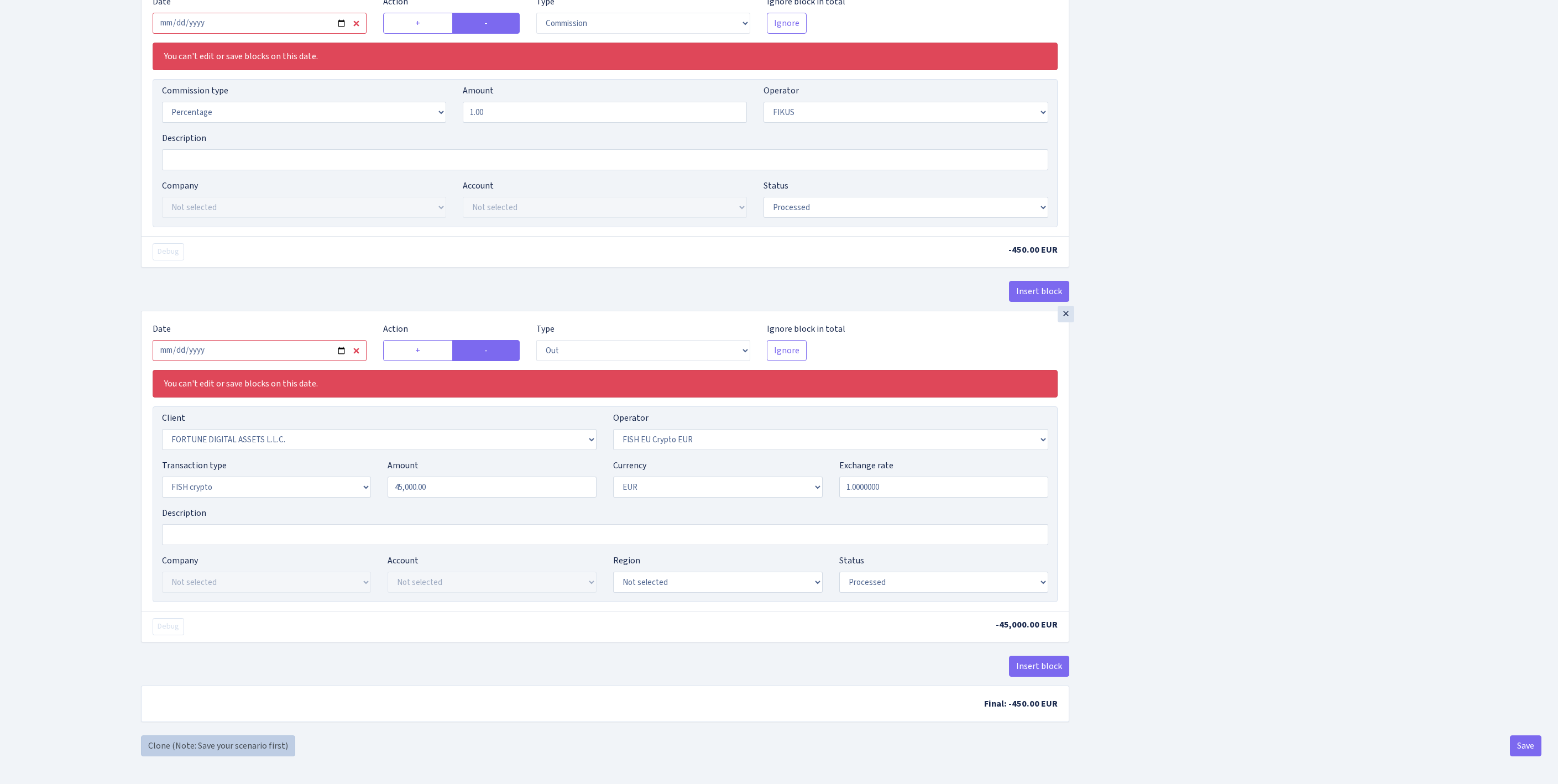
click at [217, 746] on link "Clone (Note: Save your scenario first)" at bounding box center [218, 745] width 154 height 21
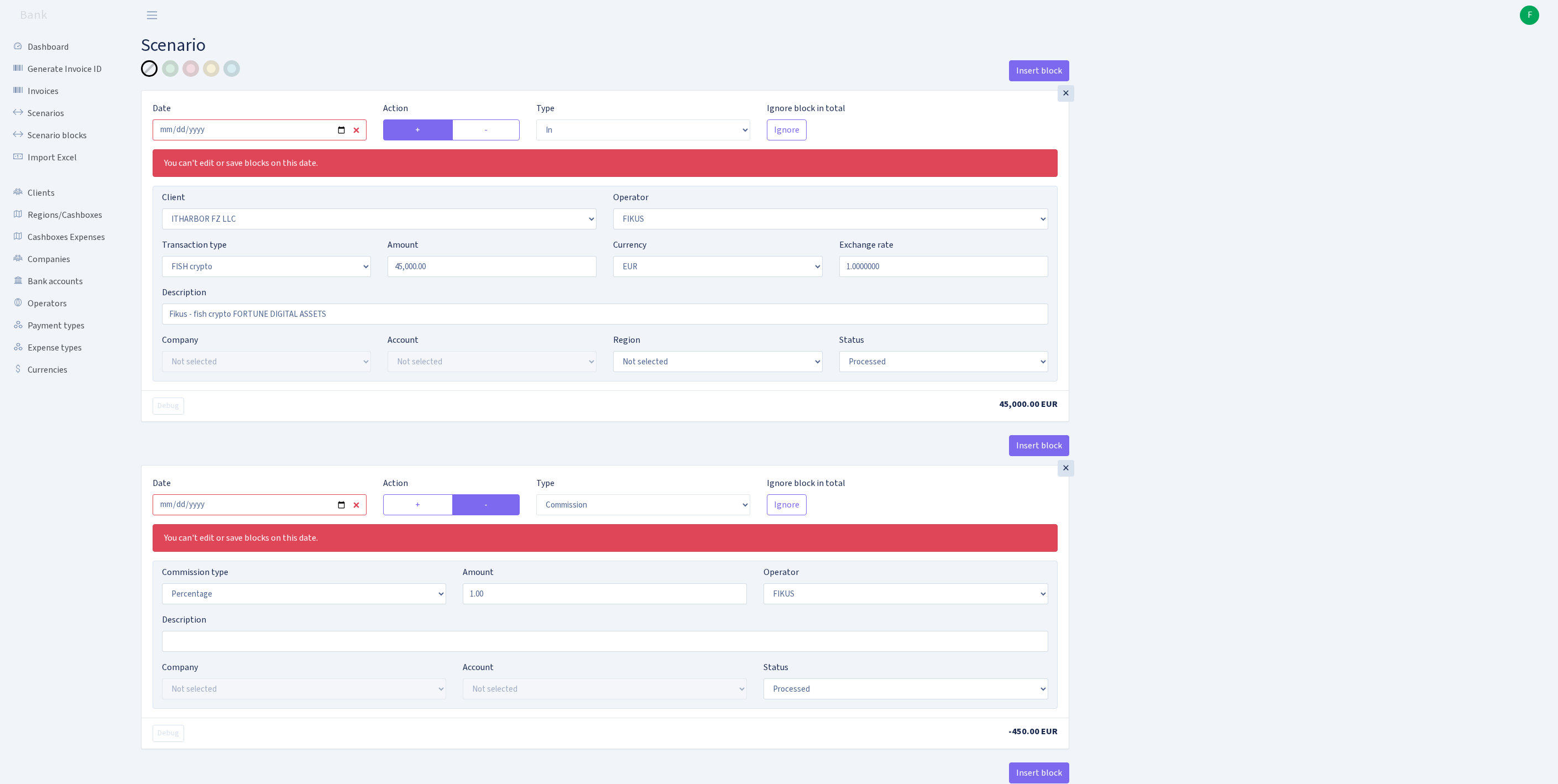
select select "in"
select select "3242"
select select "388"
select select "17"
select select "1"
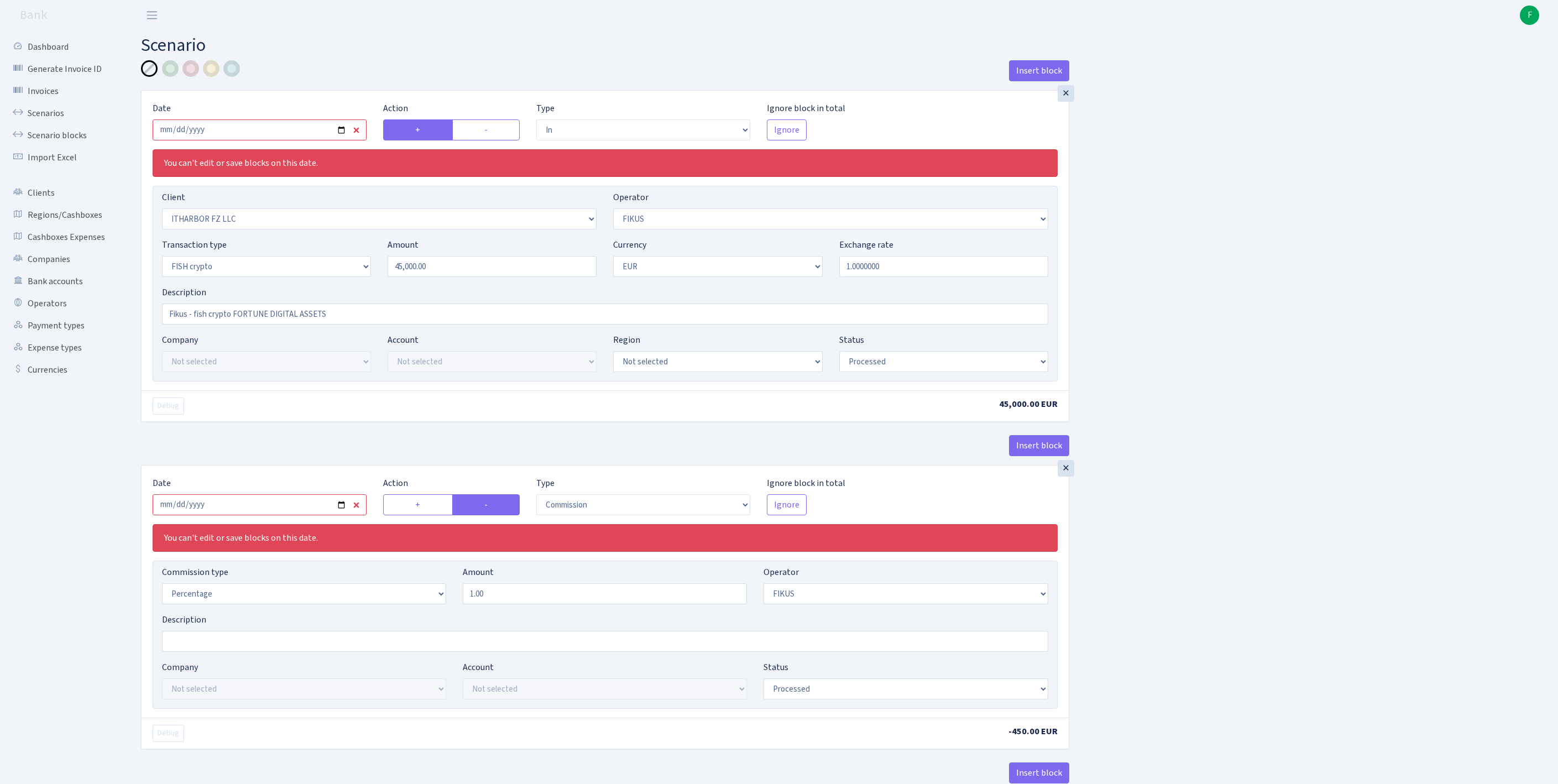
select select "processed"
select select "commission"
select select "388"
select select "processed"
select select "out"
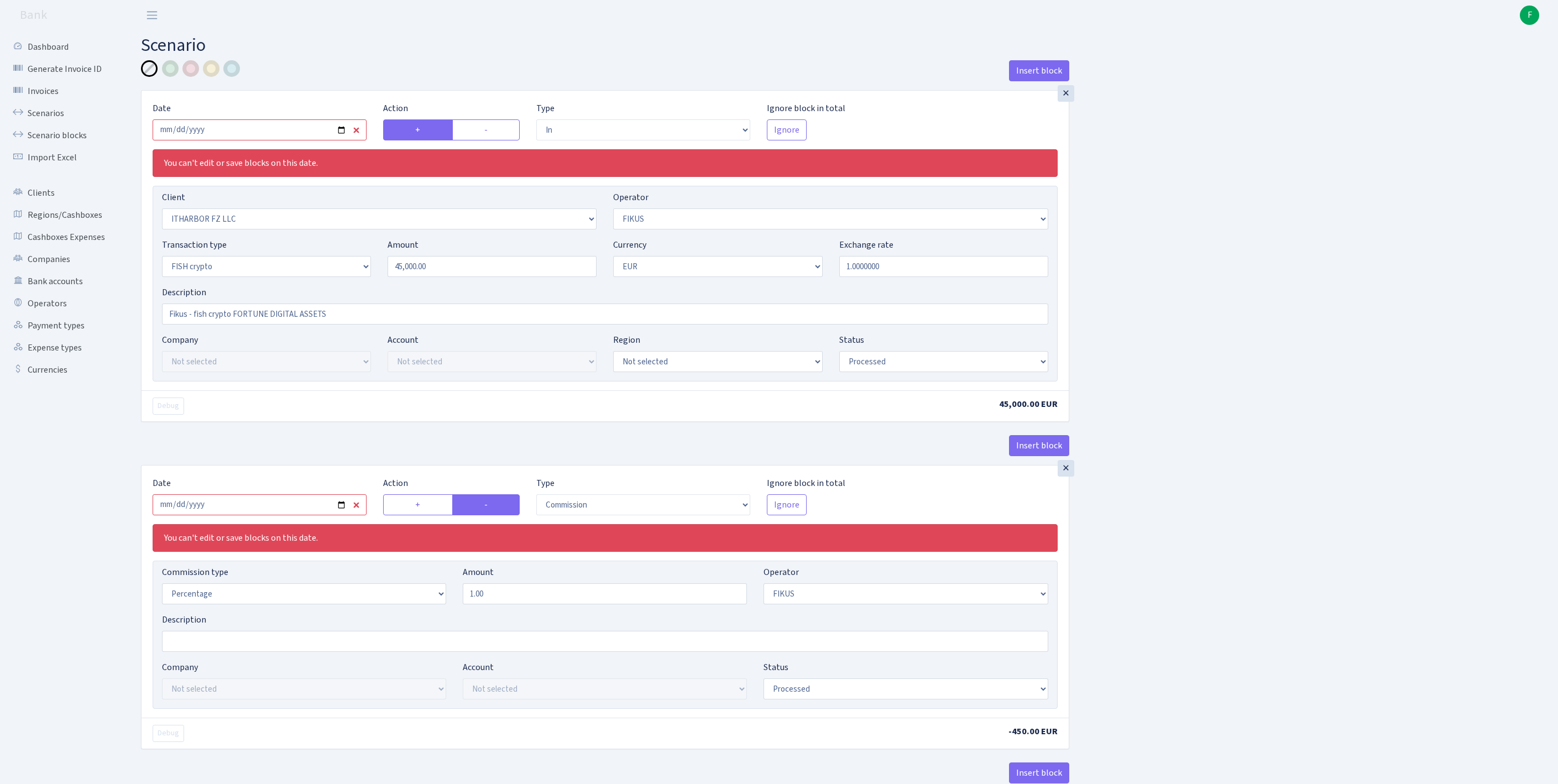
select select "1843"
select select "361"
select select "17"
select select "1"
select select "processed"
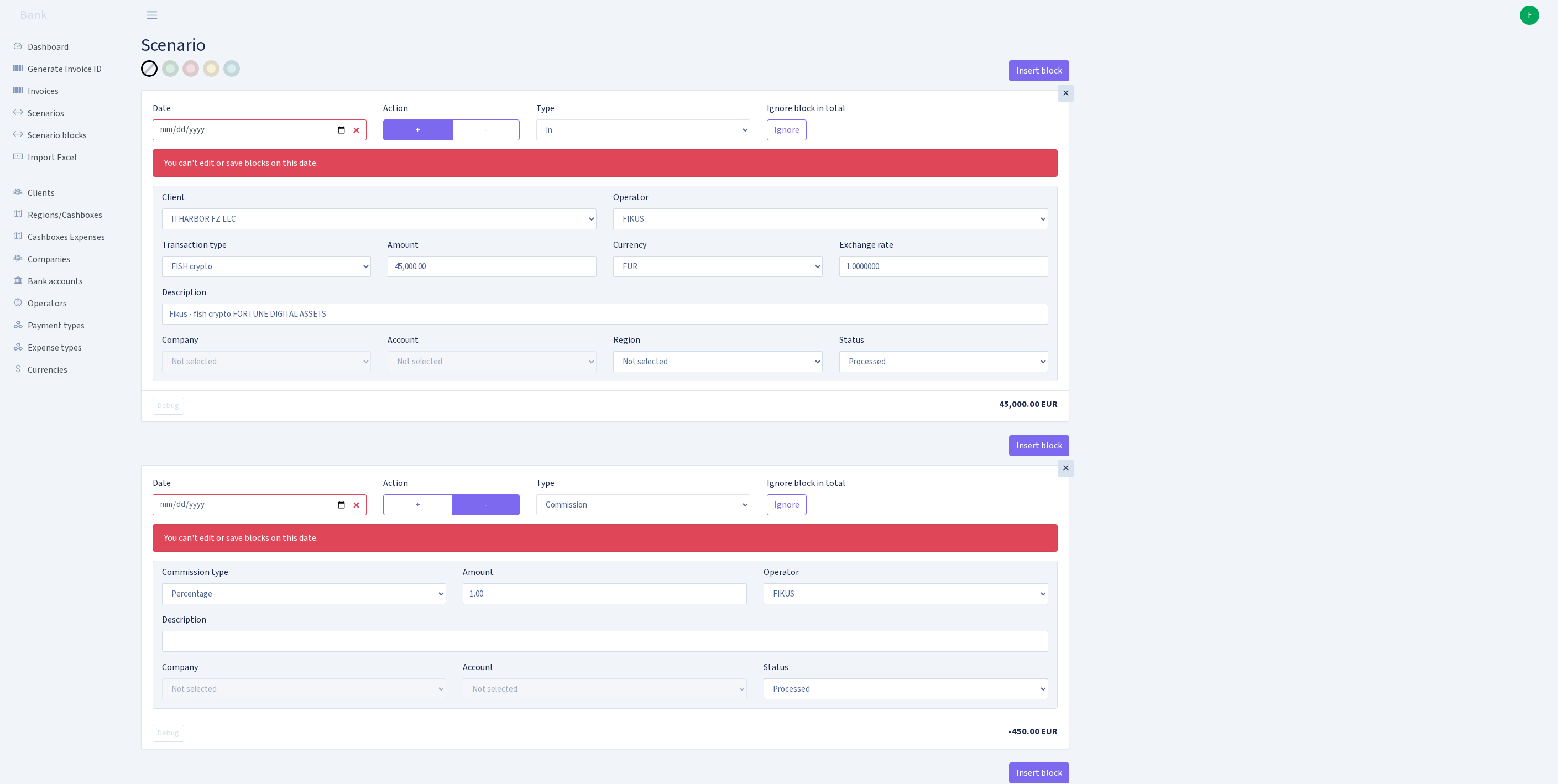
click at [309, 140] on input "2025-10-01" at bounding box center [259, 130] width 214 height 21
type input "2025-10-15"
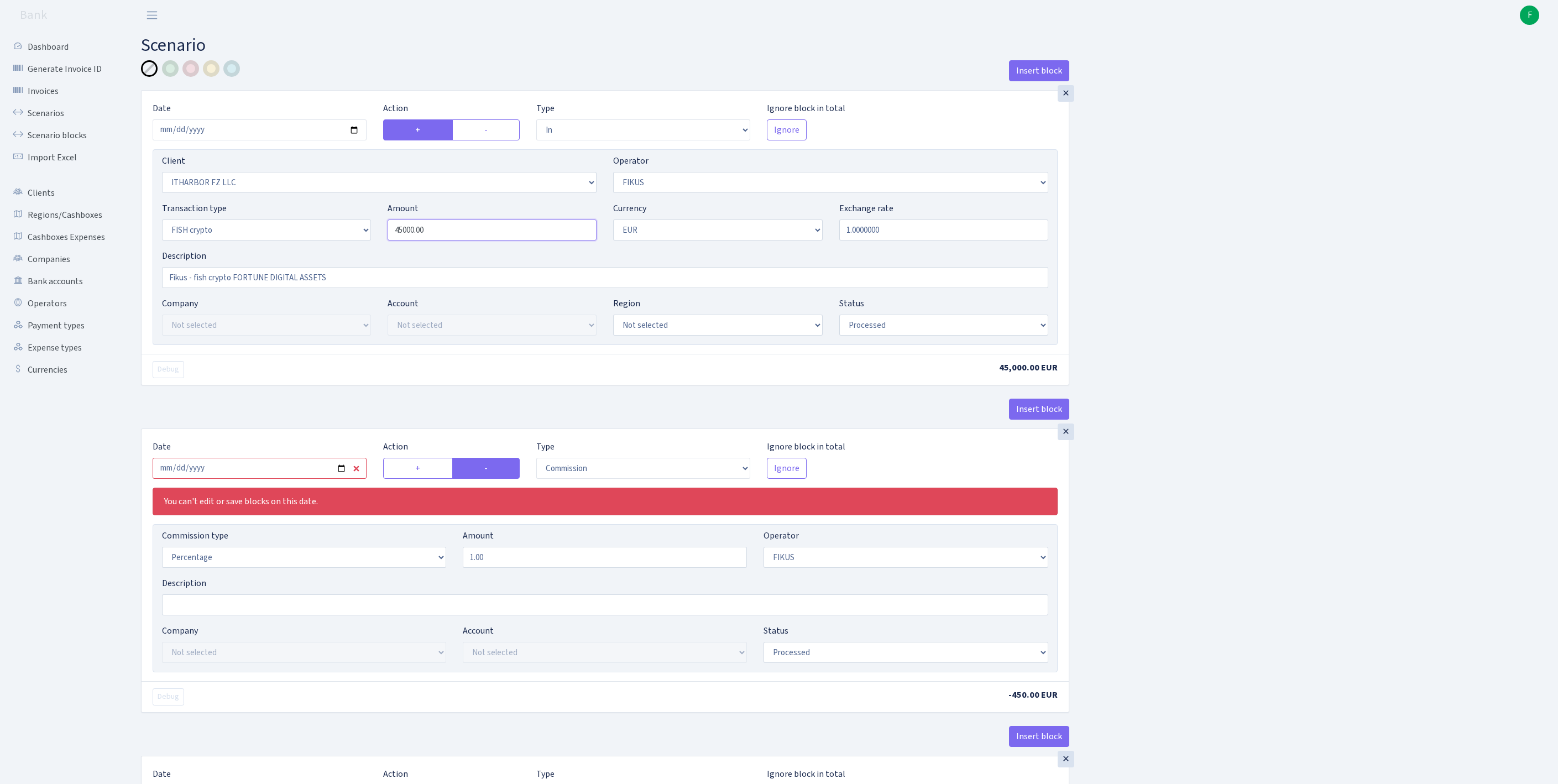
drag, startPoint x: 464, startPoint y: 250, endPoint x: 362, endPoint y: 237, distance: 102.8
click at [362, 237] on div "Transaction type Not selected 981 ELF FISH crypto GIRT IVO dekl MM-BALTIC eur U…" at bounding box center [605, 225] width 903 height 47
paste input "353"
type input "35,300.00"
click at [273, 479] on input "2025-10-01" at bounding box center [259, 468] width 214 height 21
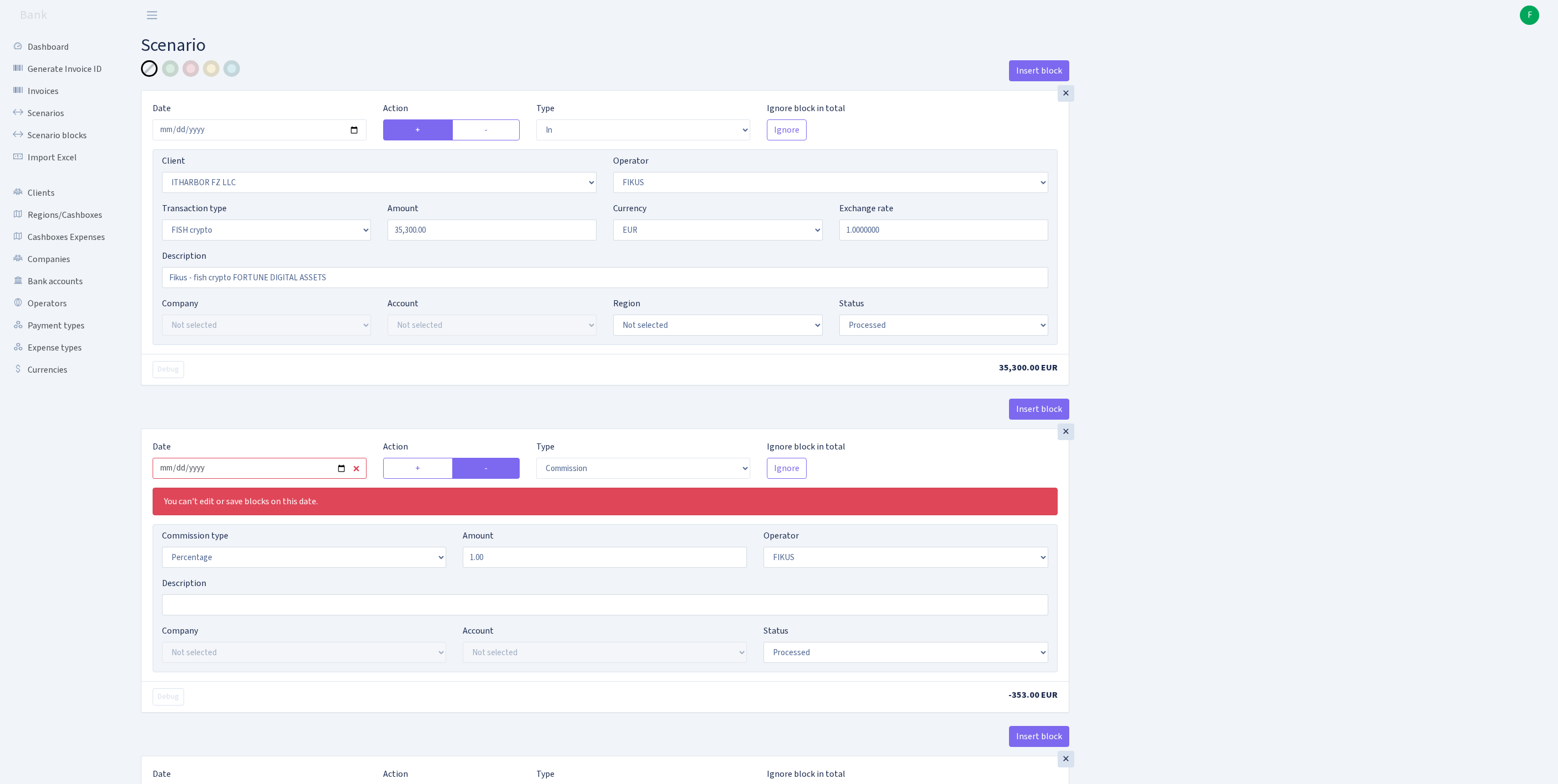
type input "[DATE]"
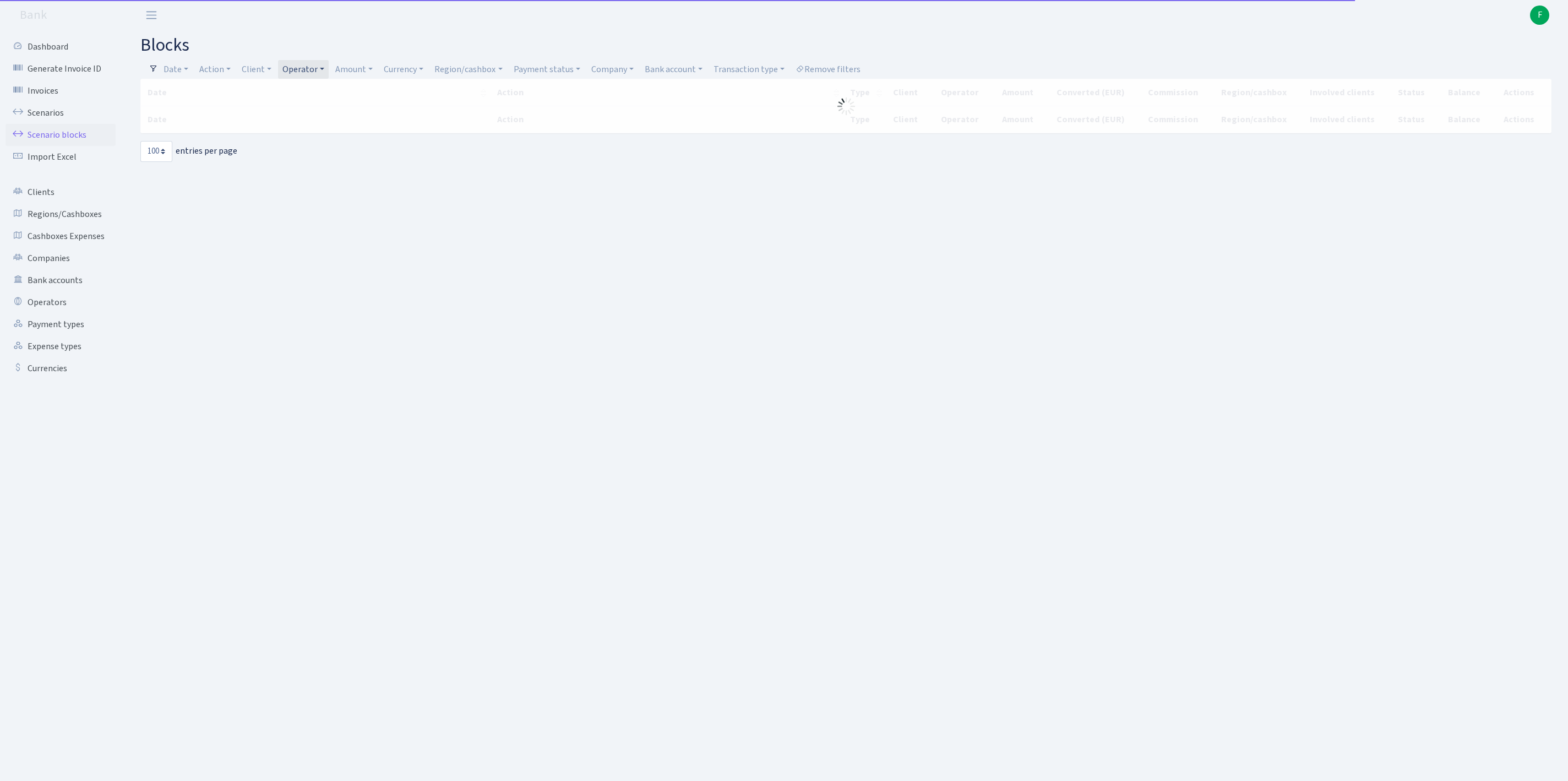
select select "100"
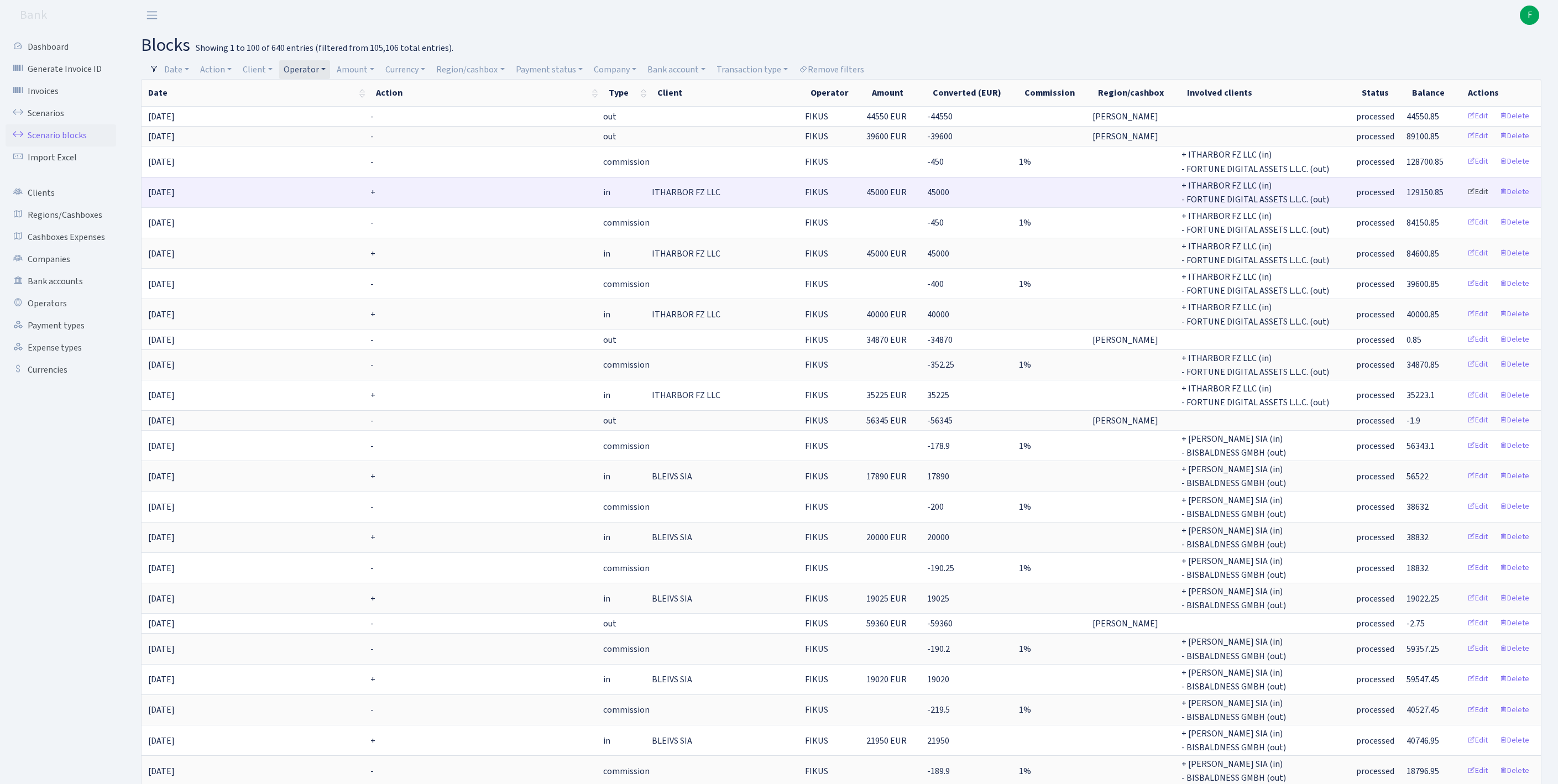
click at [1463, 201] on link "Edit" at bounding box center [1478, 192] width 31 height 17
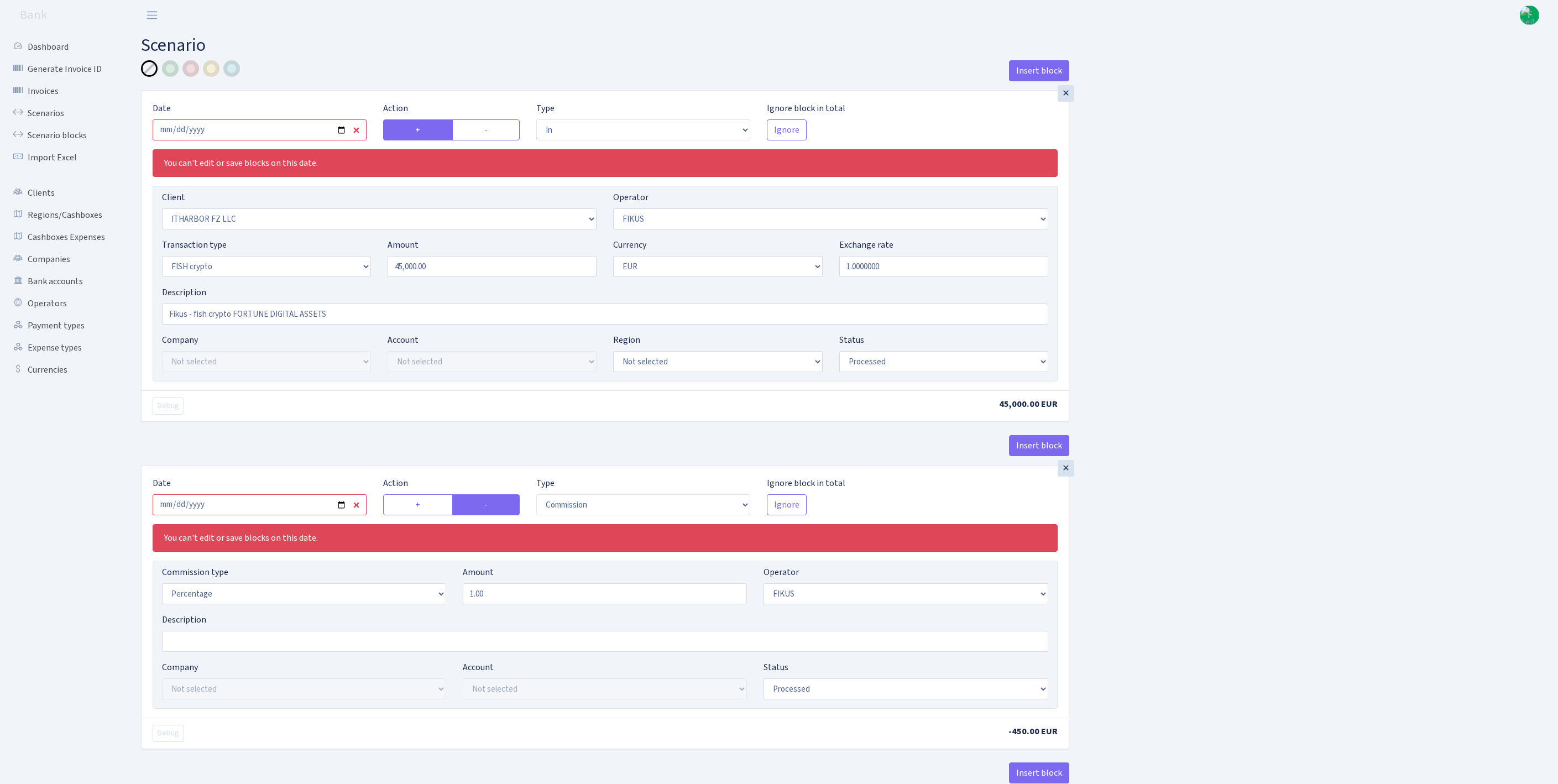
select select "in"
select select "3242"
select select "388"
select select "17"
select select "1"
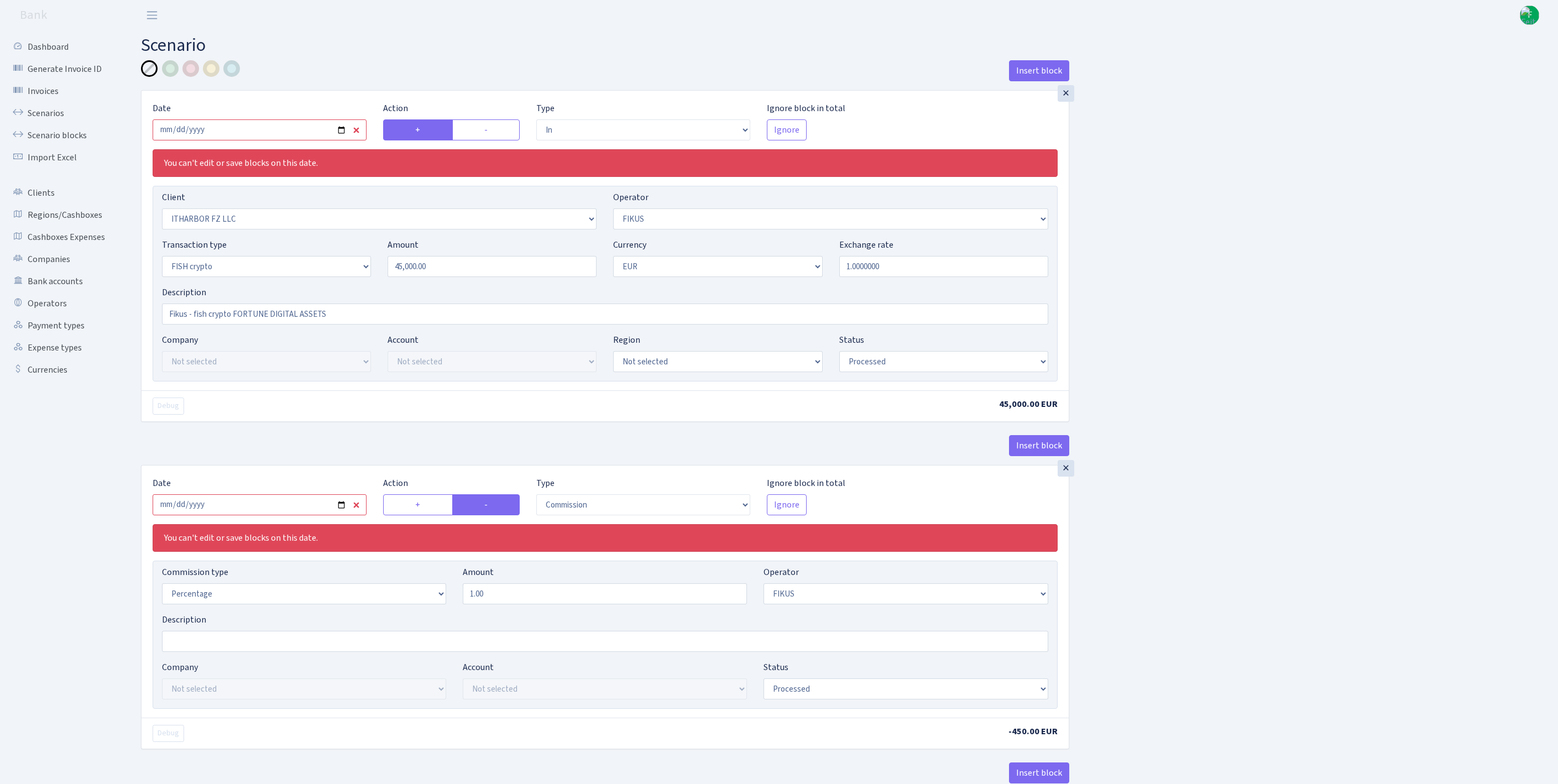
select select "processed"
select select "commission"
select select "388"
select select "processed"
select select "out"
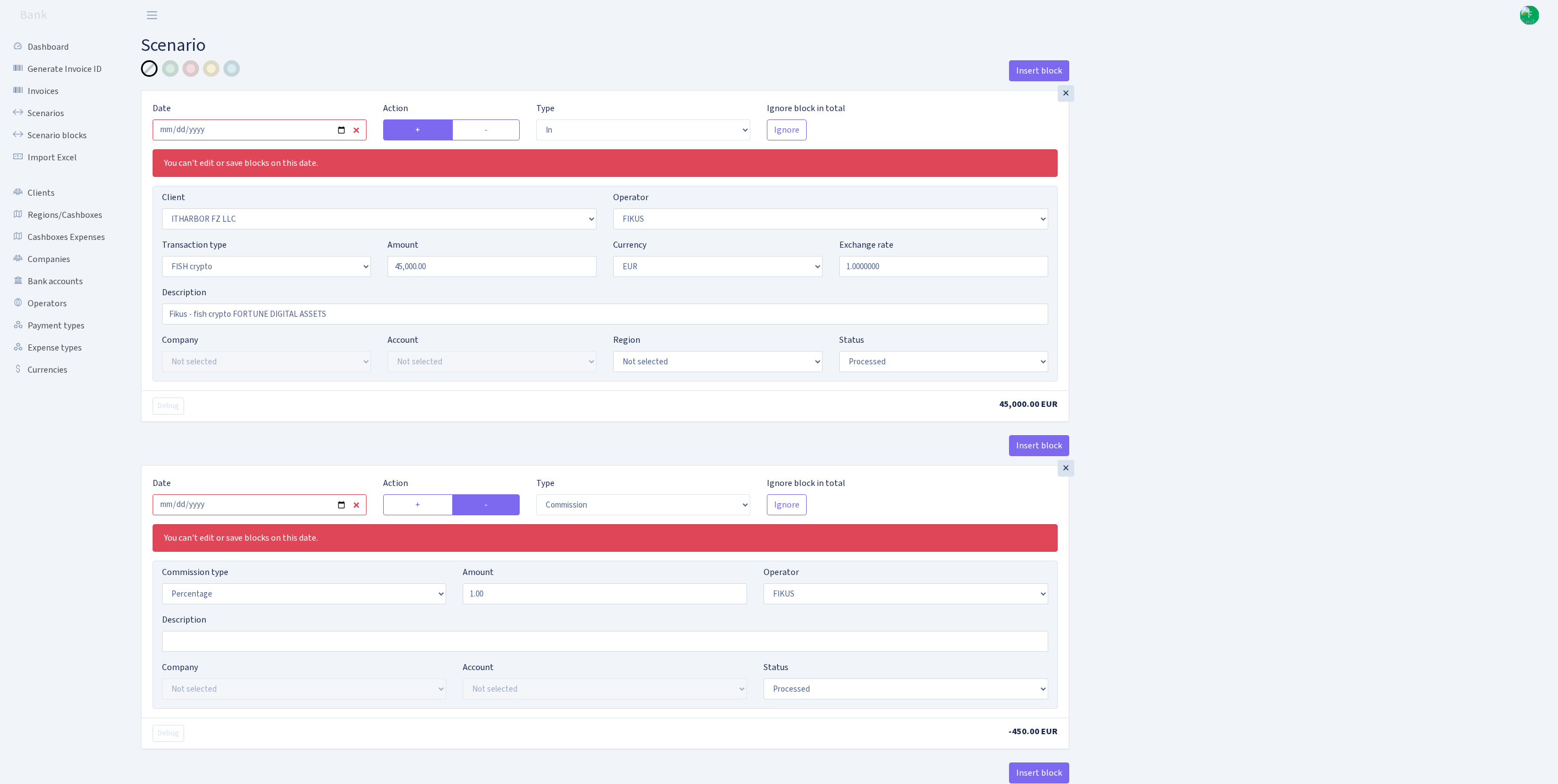
select select "1843"
select select "361"
select select "17"
select select "1"
select select "processed"
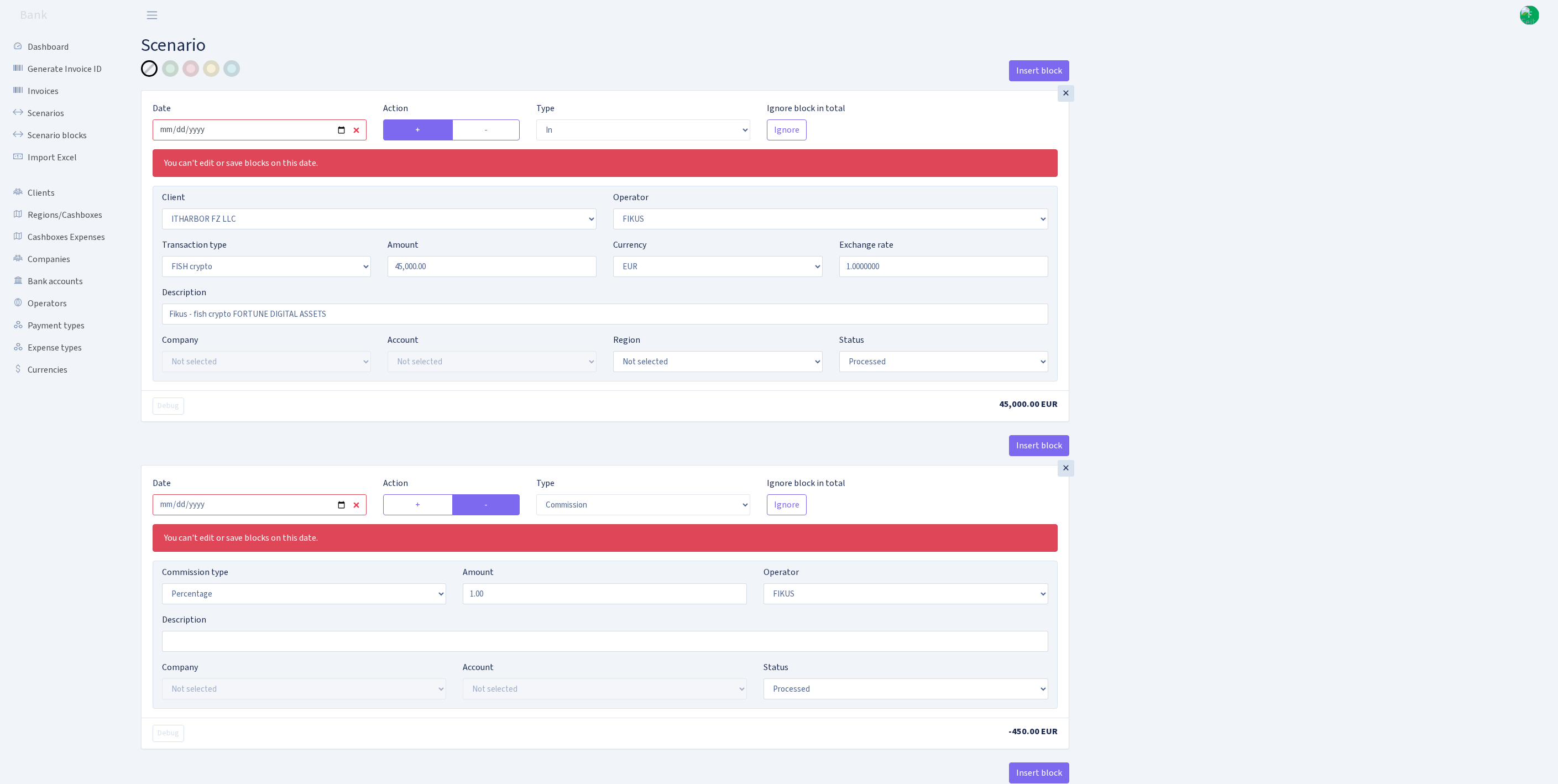
click at [264, 140] on input "2025-10-01" at bounding box center [259, 130] width 214 height 21
type input "[DATE]"
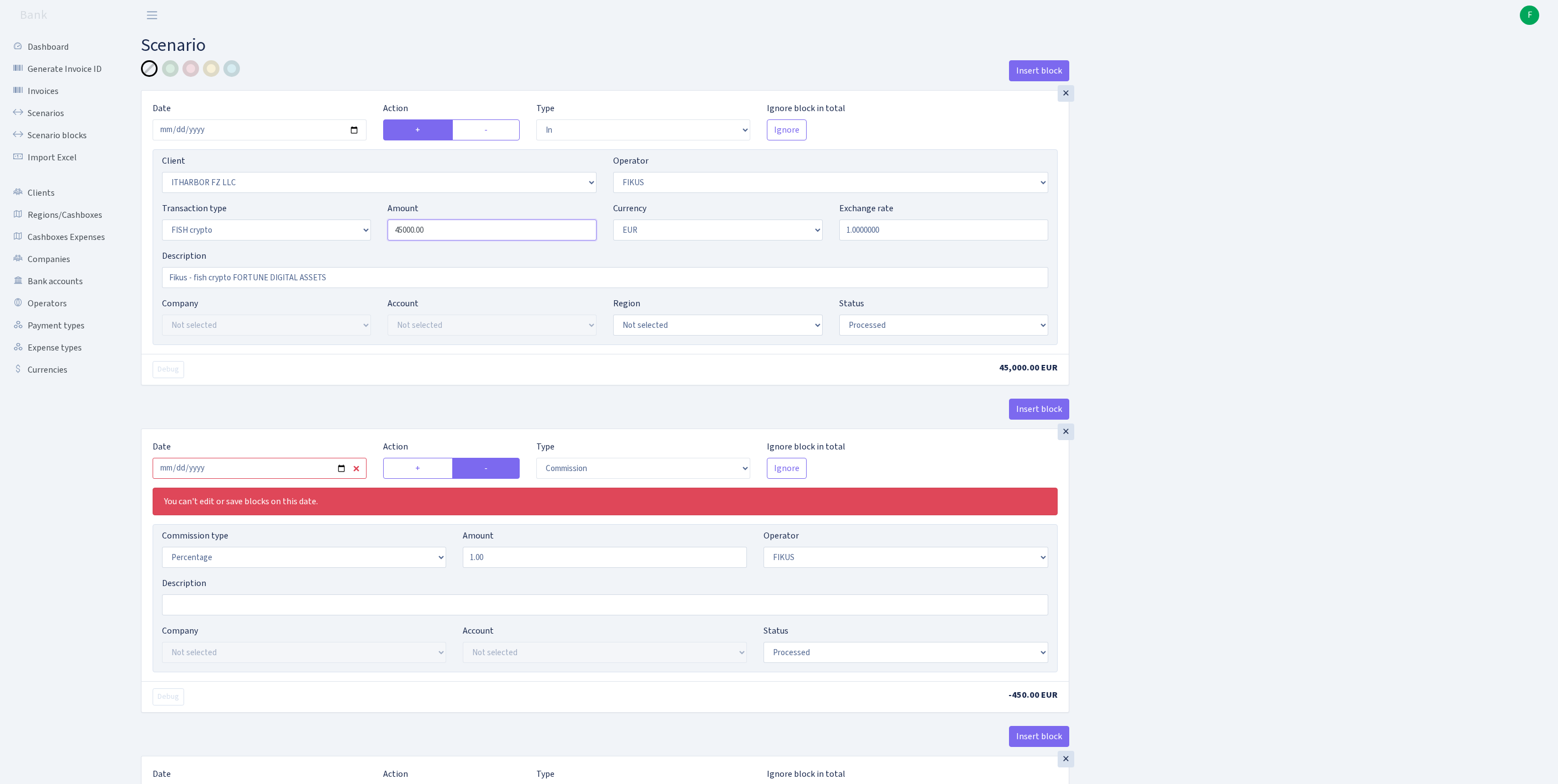
drag, startPoint x: 460, startPoint y: 252, endPoint x: 317, endPoint y: 234, distance: 144.1
click at [317, 234] on div "Transaction type Not selected 981 ELF FISH crypto GIRT IVO dekl MM-BALTIC eur U…" at bounding box center [605, 225] width 903 height 47
paste input "353"
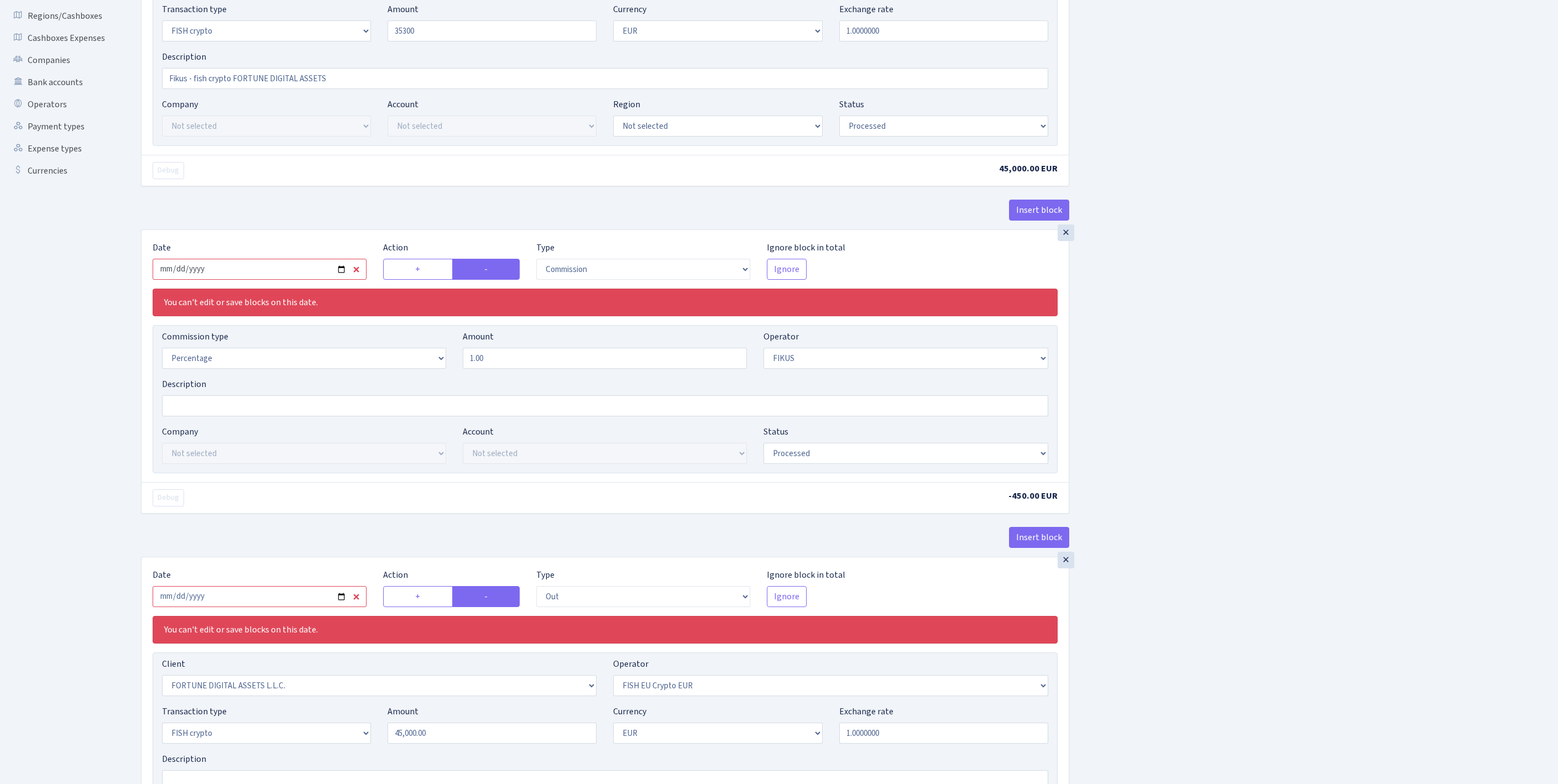
type input "35,300.00"
click at [307, 280] on input "2025-10-01" at bounding box center [259, 269] width 214 height 21
type input "2025-10-15"
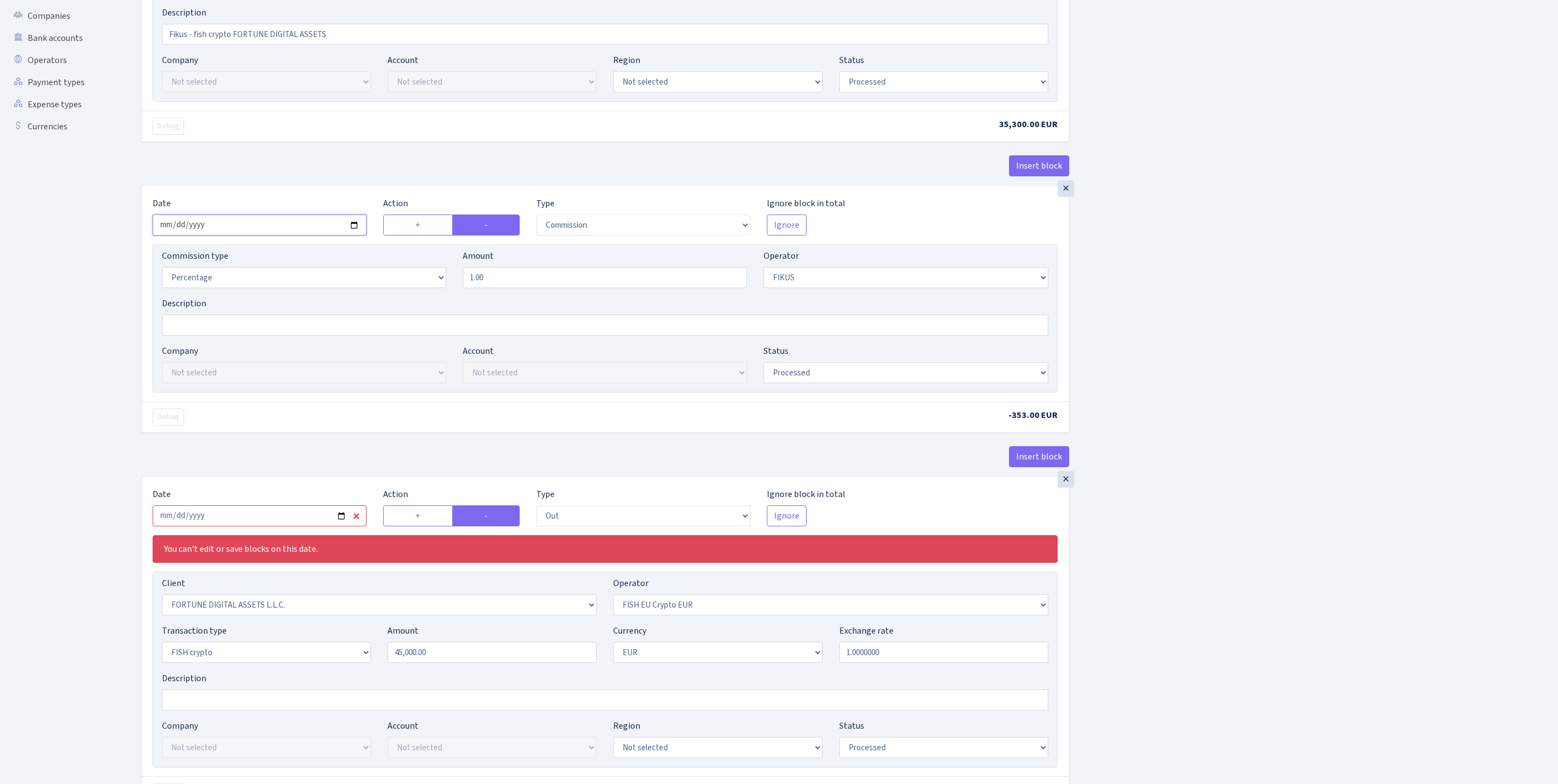
scroll to position [558, 0]
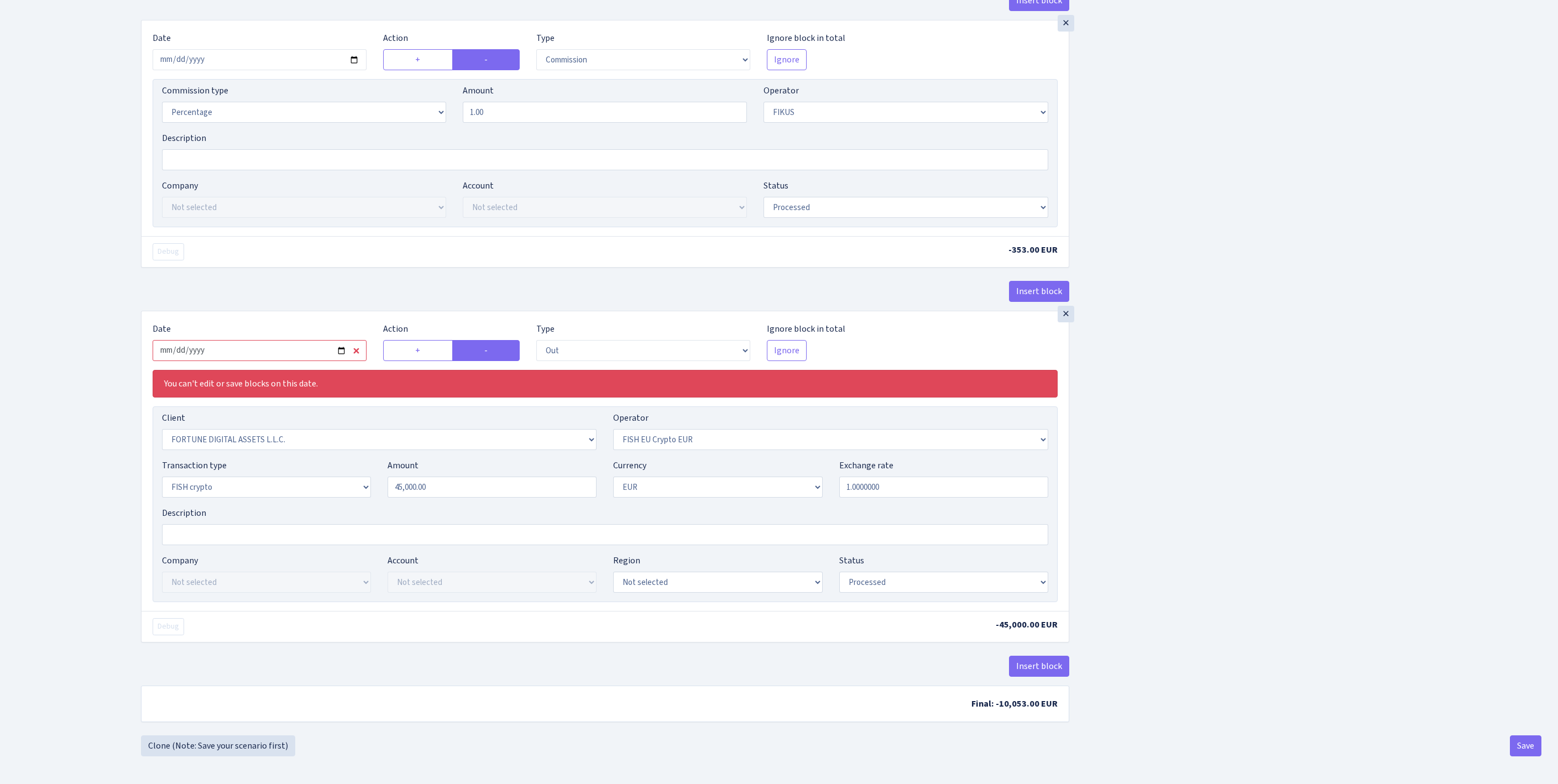
click at [279, 340] on input "2025-10-01" at bounding box center [259, 350] width 214 height 21
type input "2025-10-15"
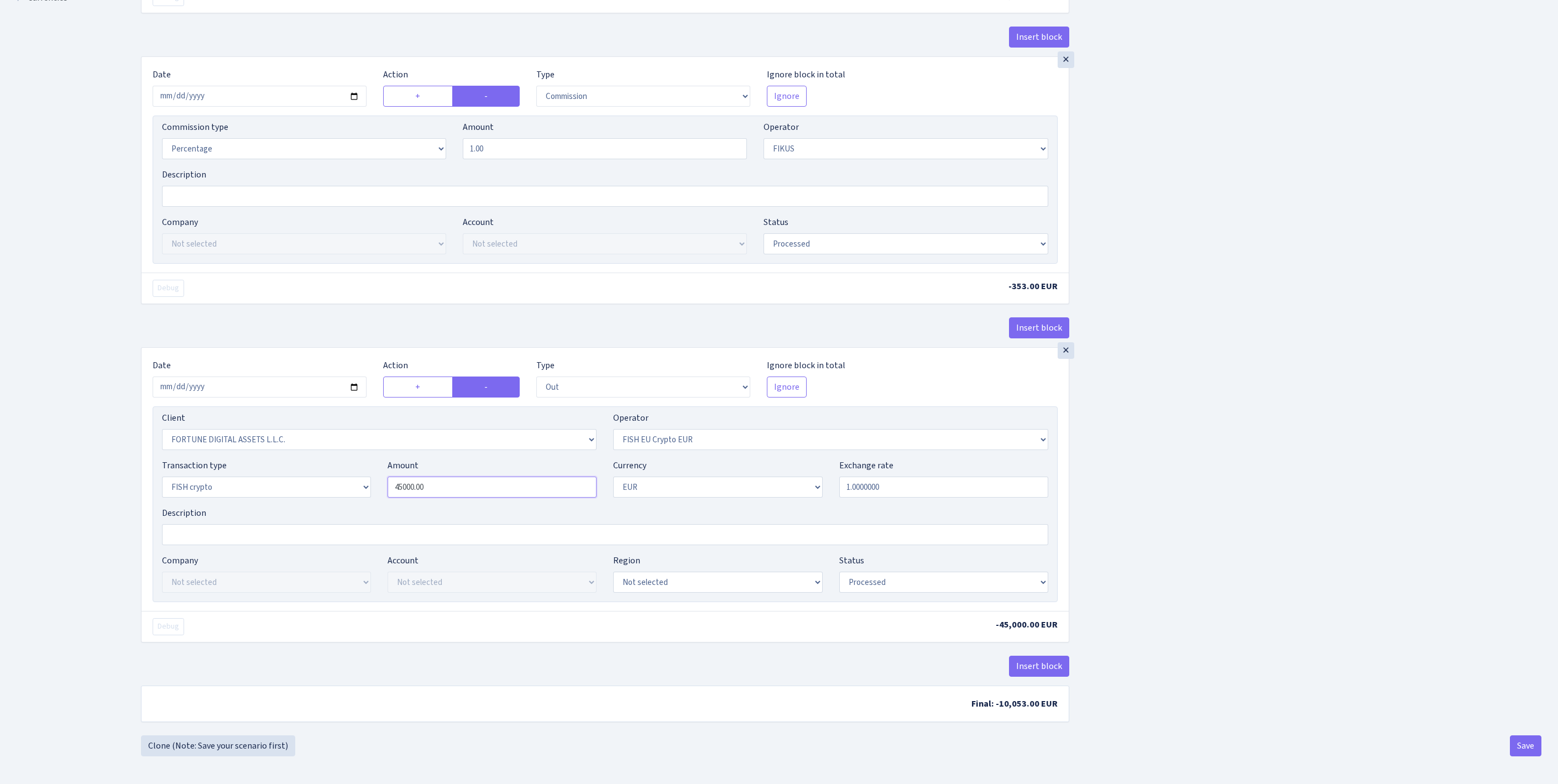
drag, startPoint x: 456, startPoint y: 451, endPoint x: 337, endPoint y: 451, distance: 119.0
click at [337, 459] on div "Transaction type Not selected 981 ELF FISH crypto GIRT IVO dekl MM-BALTIC eur U…" at bounding box center [605, 482] width 903 height 47
paste input "353"
type input "35,300.00"
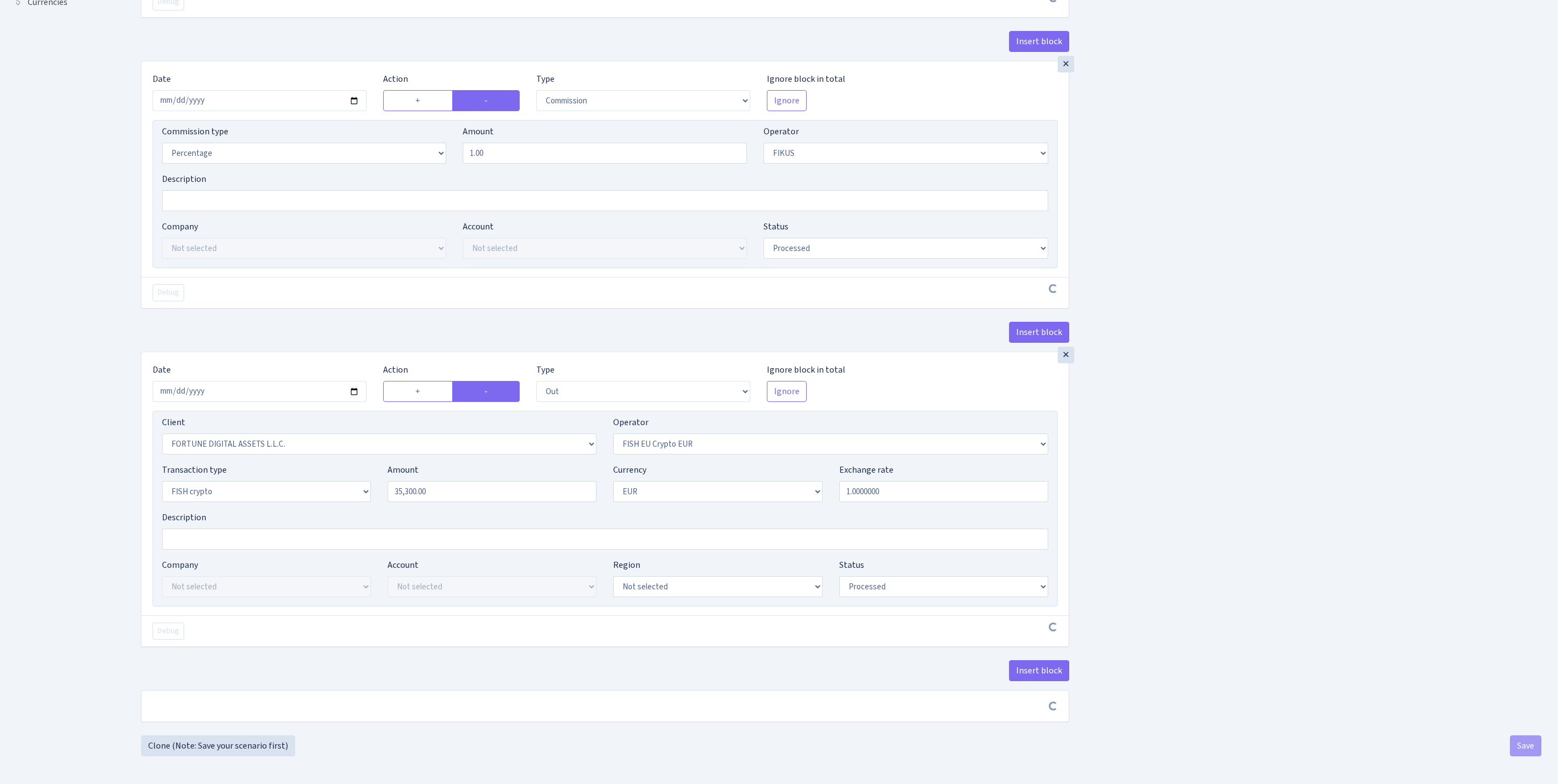
scroll to position [512, 0]
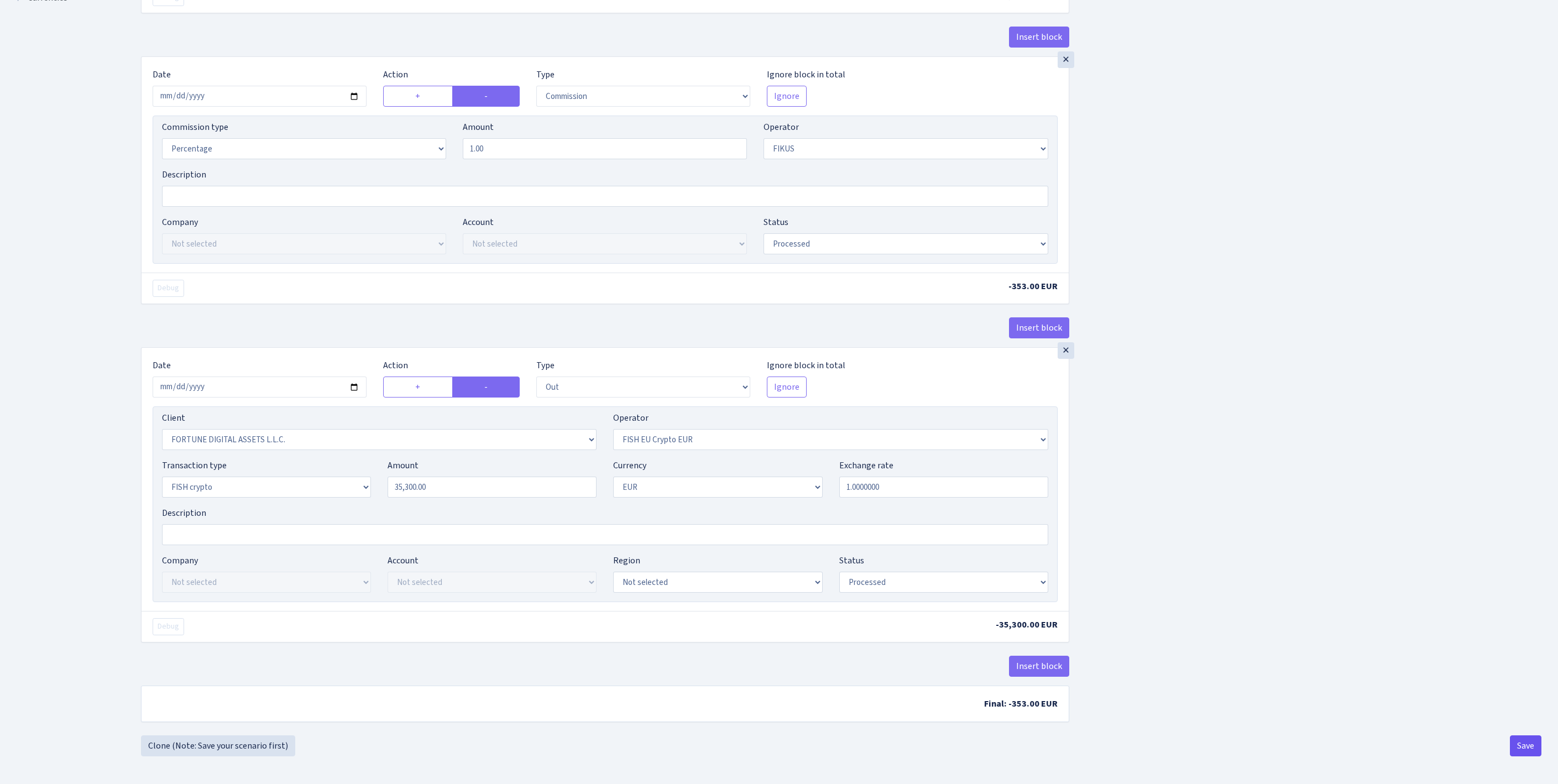
click at [1521, 748] on button "Save" at bounding box center [1525, 745] width 31 height 21
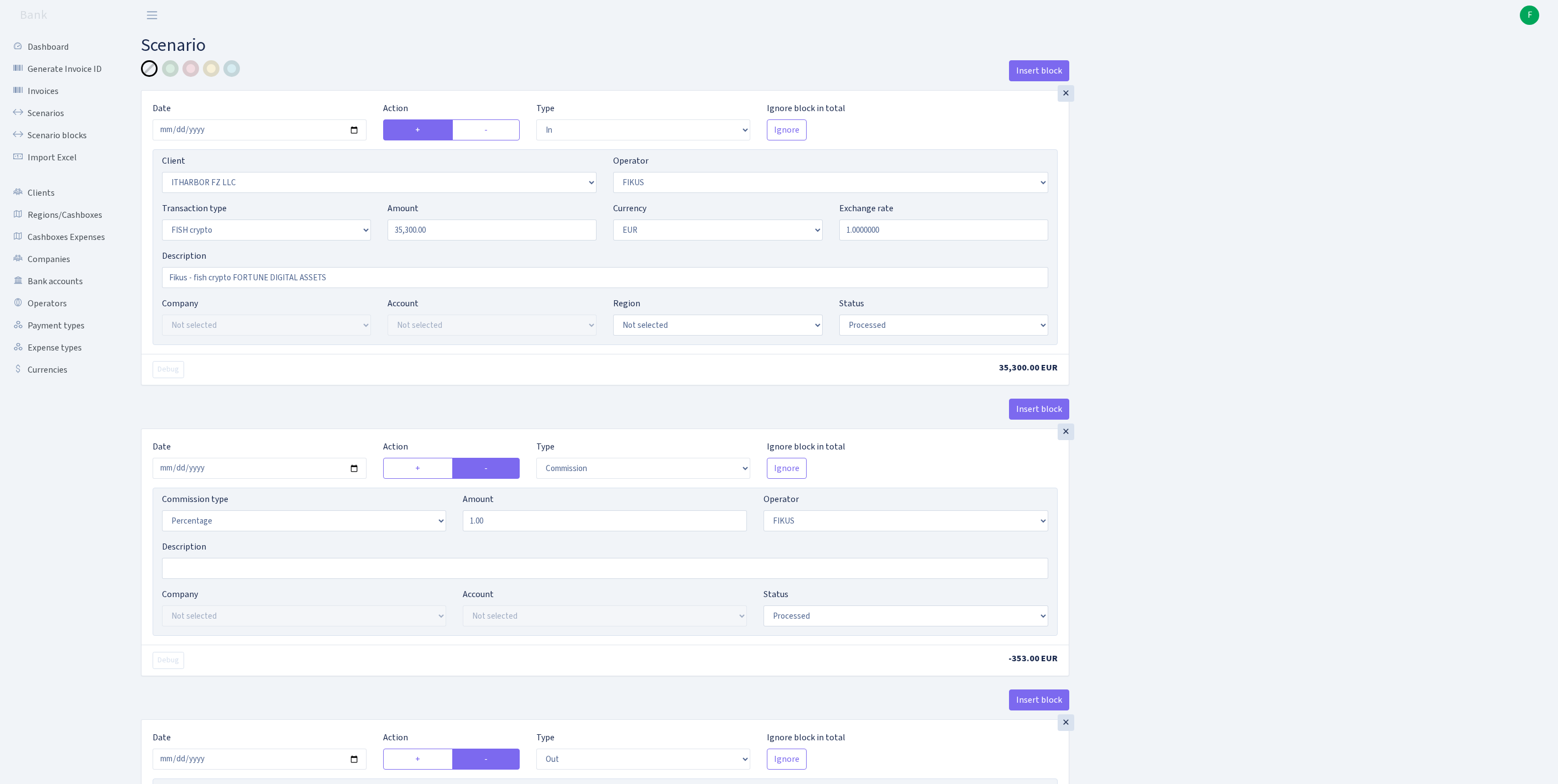
select select "in"
select select "3242"
select select "388"
select select "17"
select select "1"
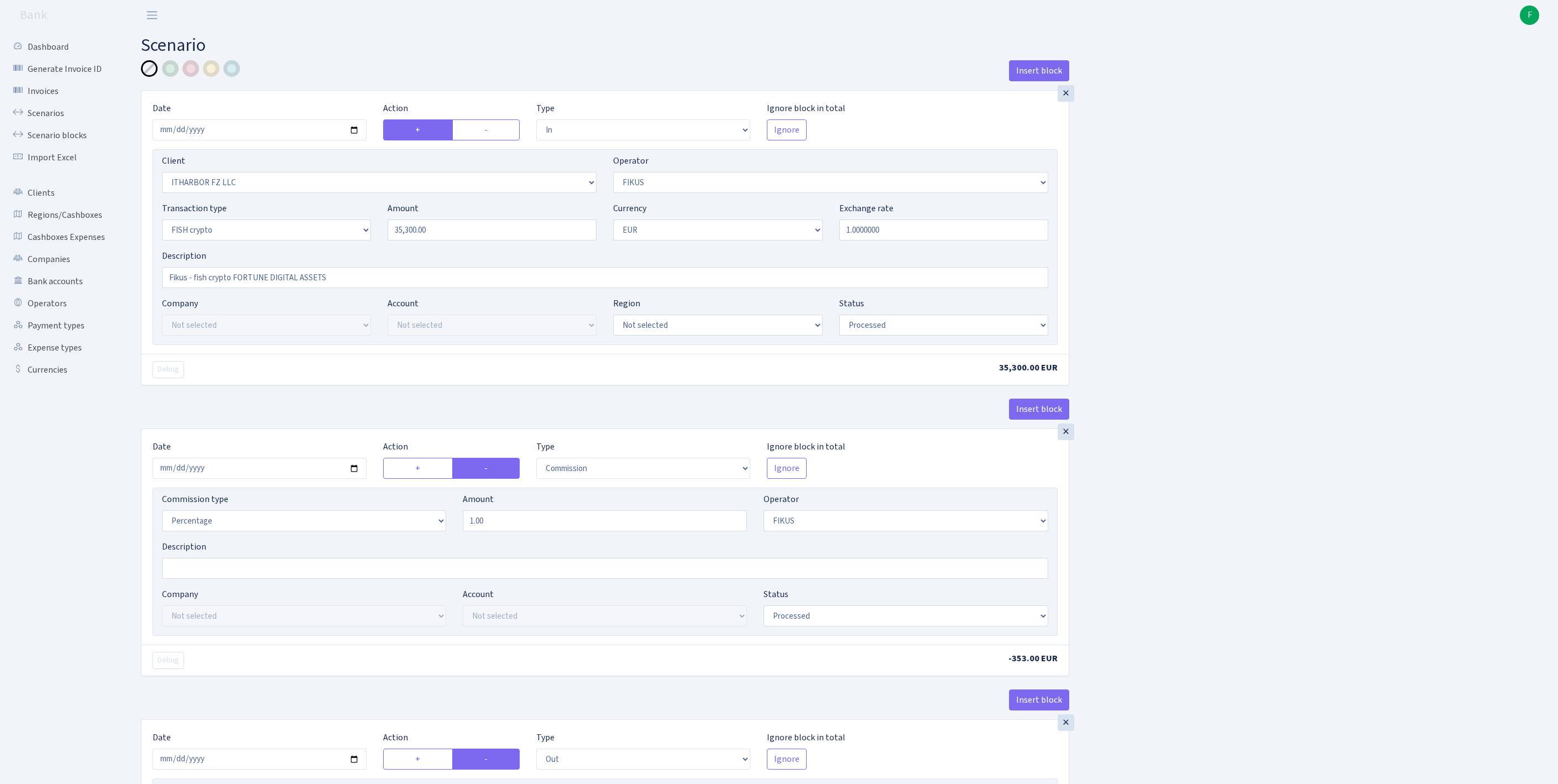
select select "processed"
select select "commission"
select select "388"
select select "processed"
select select "out"
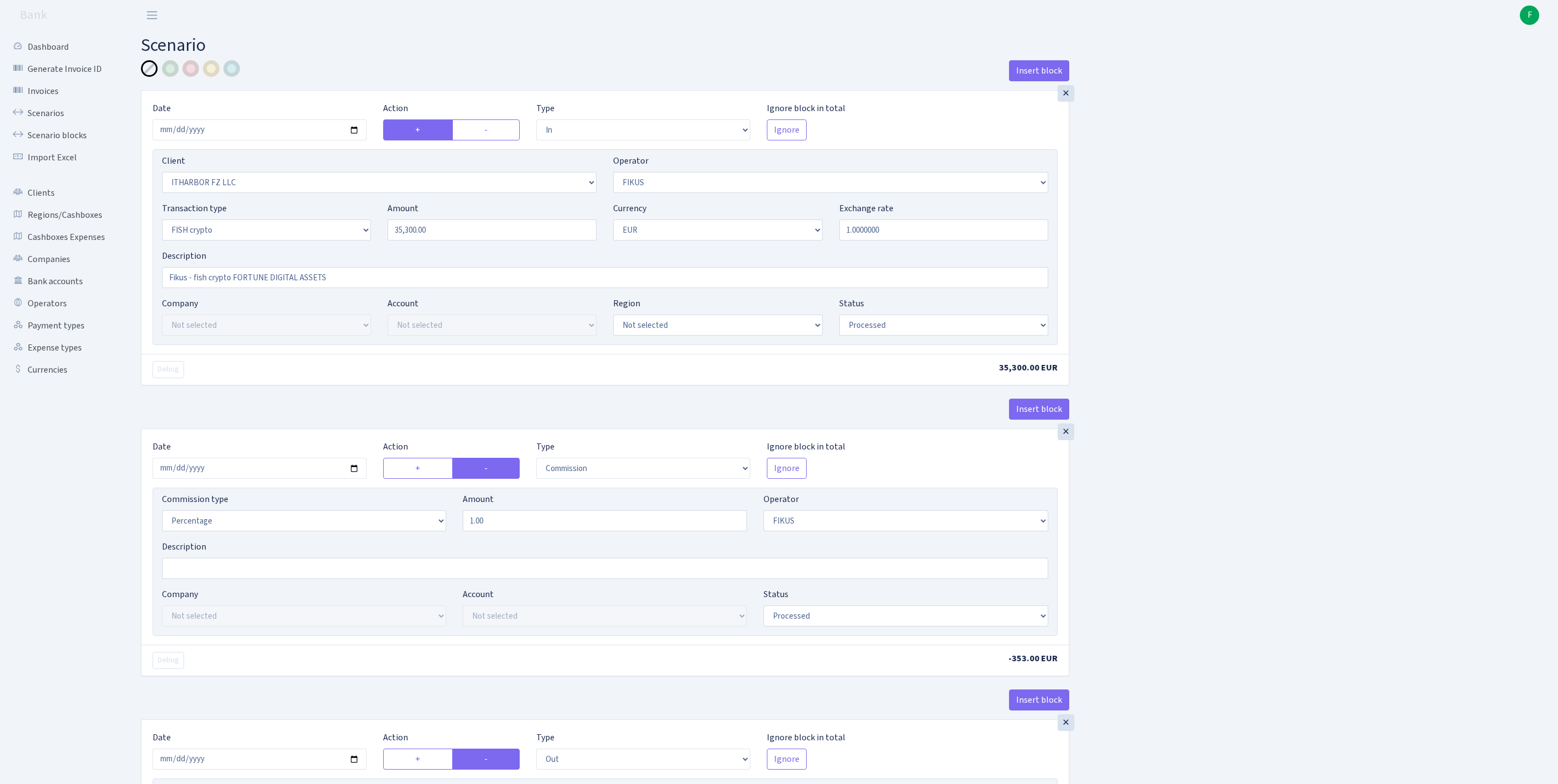
select select "1843"
select select "361"
select select "17"
select select "1"
select select "processed"
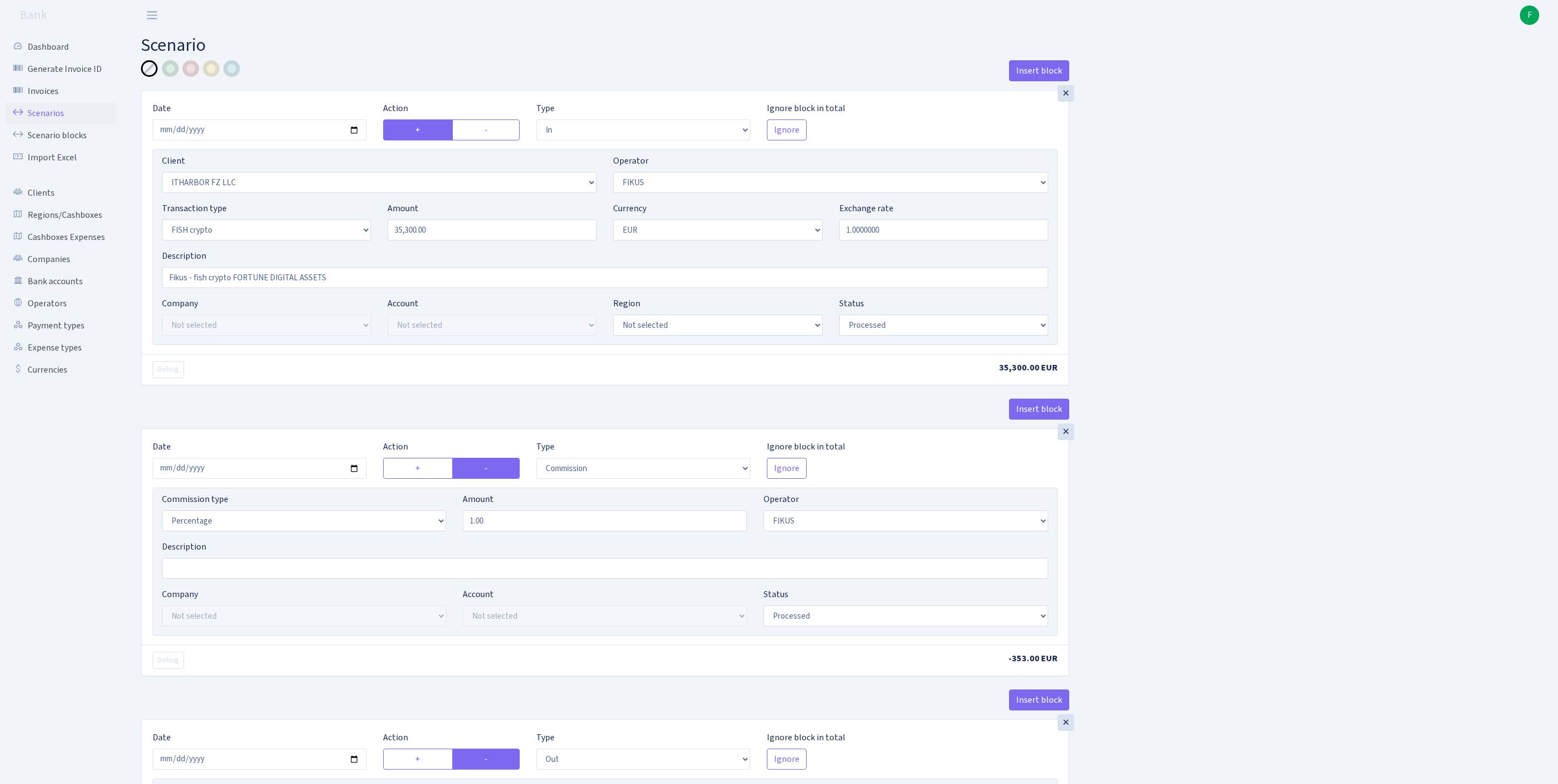
click at [49, 122] on link "Scenarios" at bounding box center [61, 113] width 110 height 22
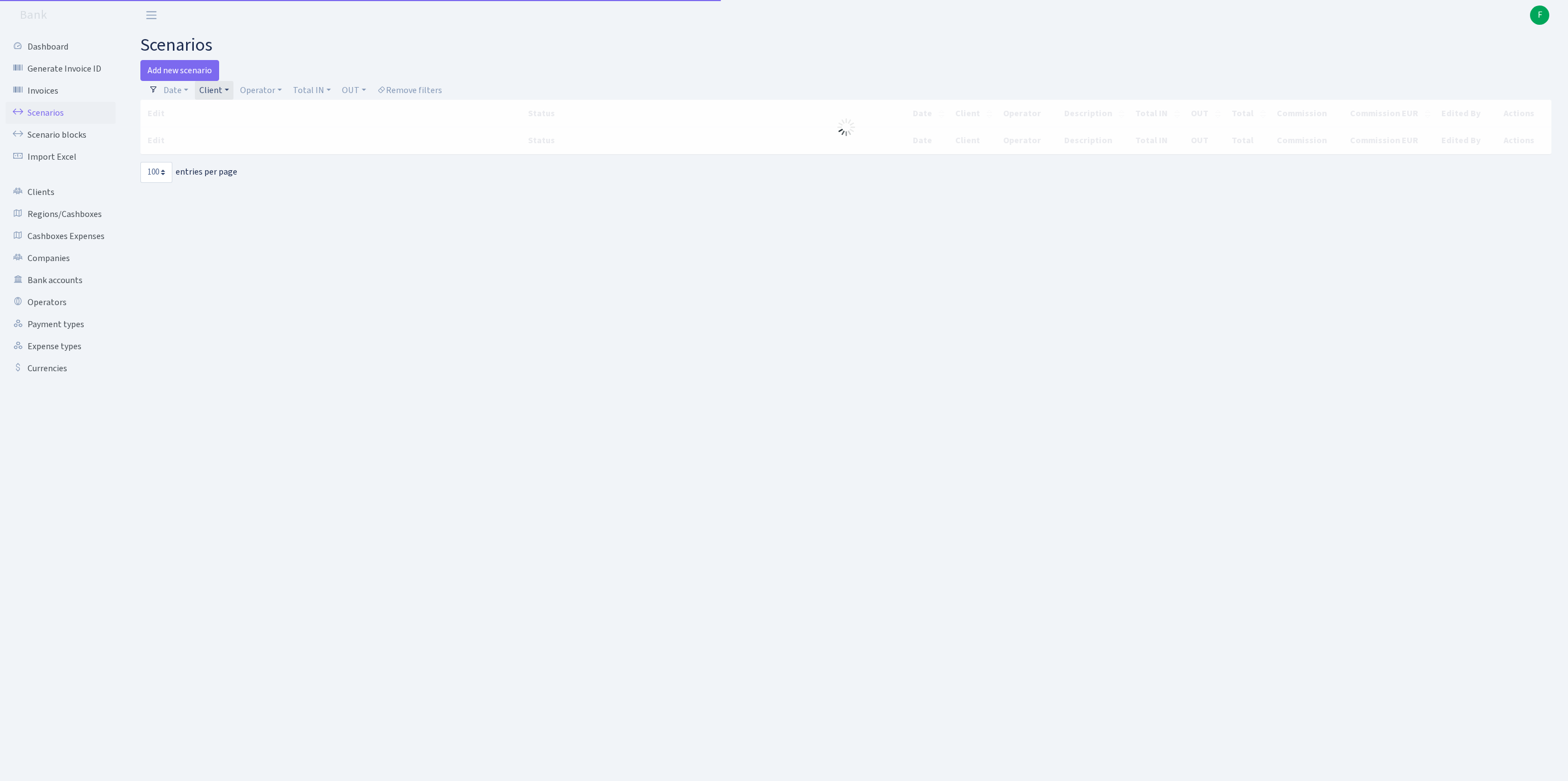
select select "100"
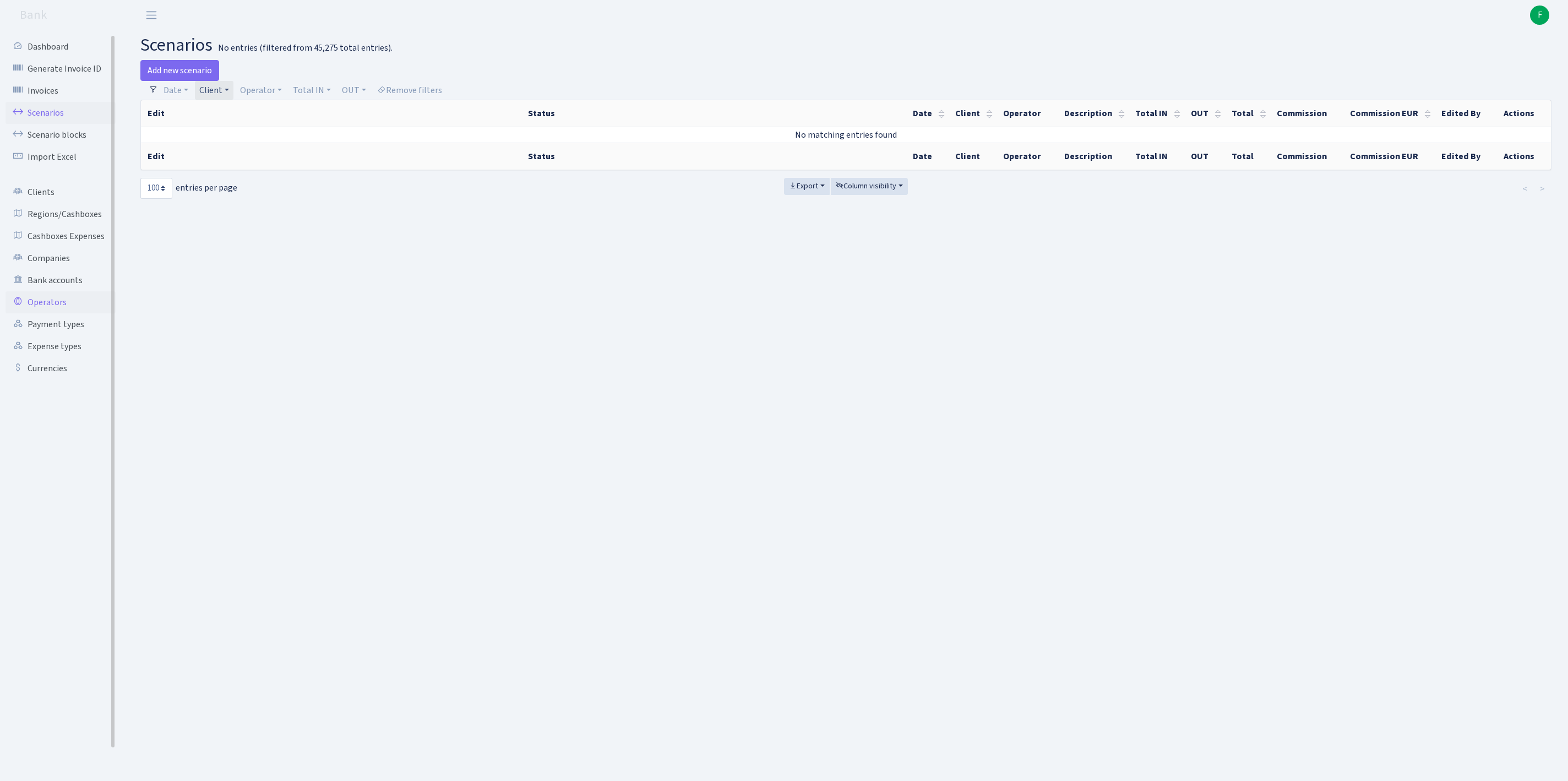
click at [52, 313] on link "Operators" at bounding box center [60, 302] width 110 height 22
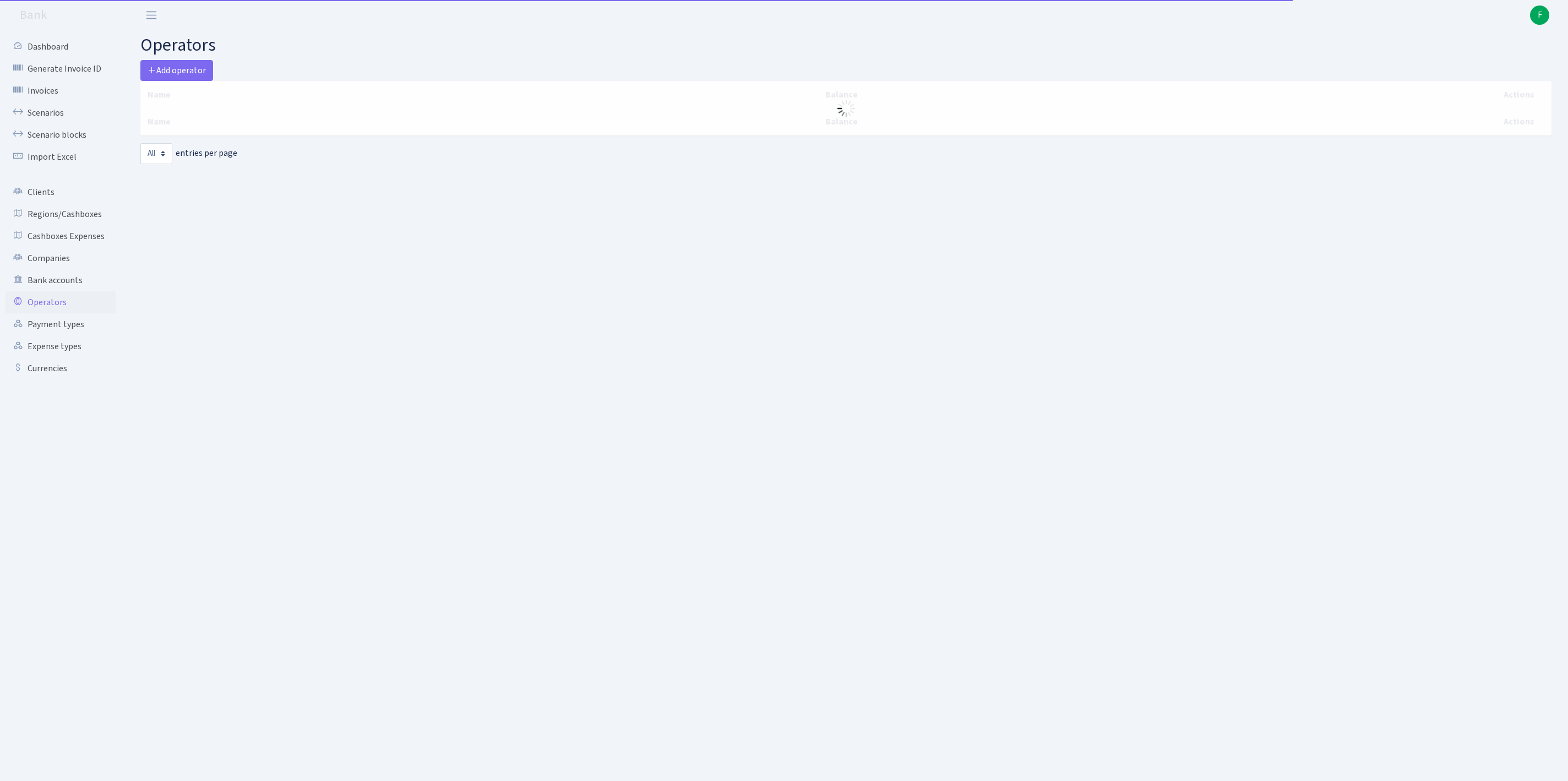
select select "-1"
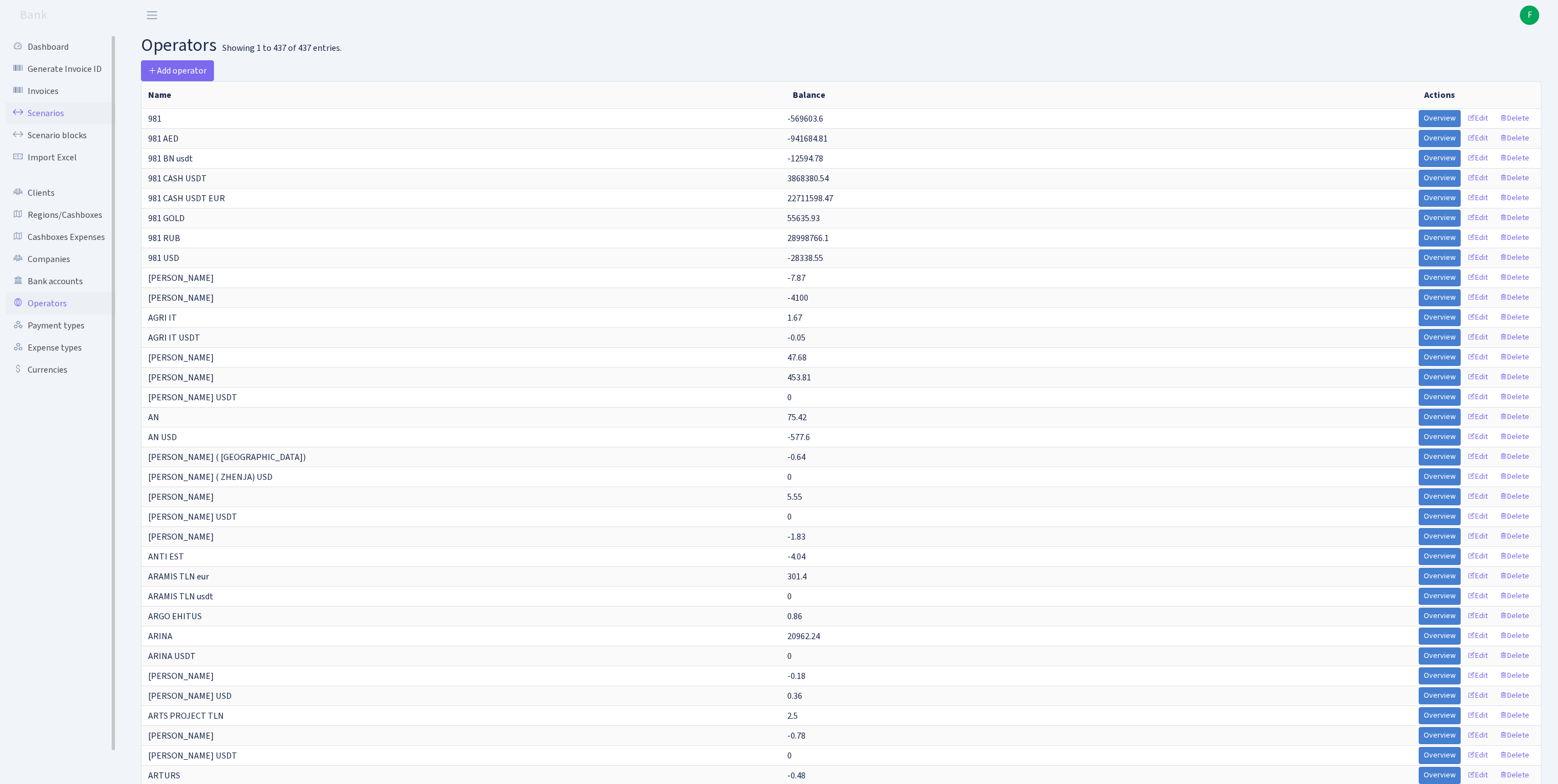
click at [55, 120] on link "Scenarios" at bounding box center [61, 113] width 110 height 22
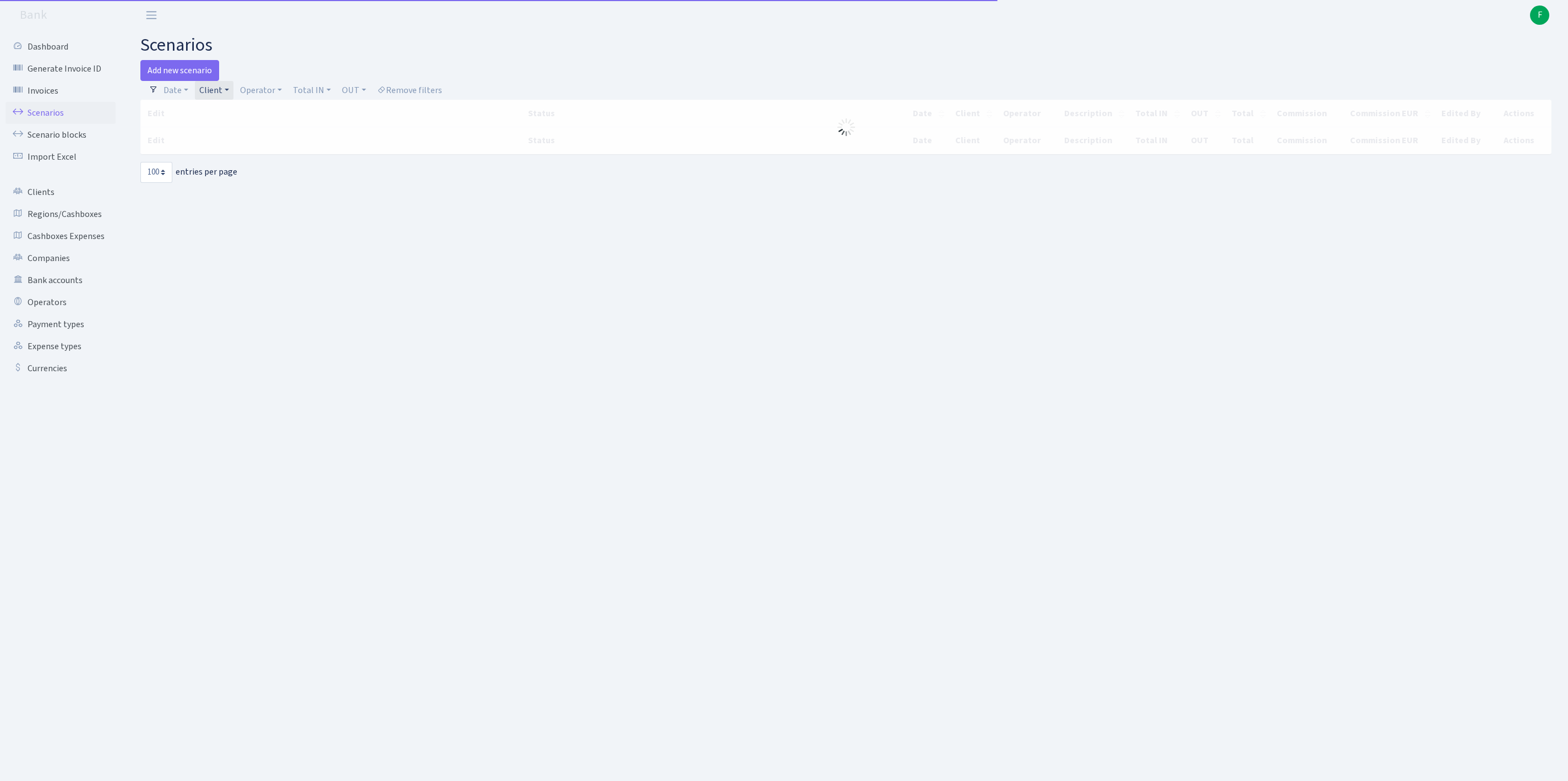
select select "100"
click at [233, 87] on link "Client" at bounding box center [214, 90] width 38 height 19
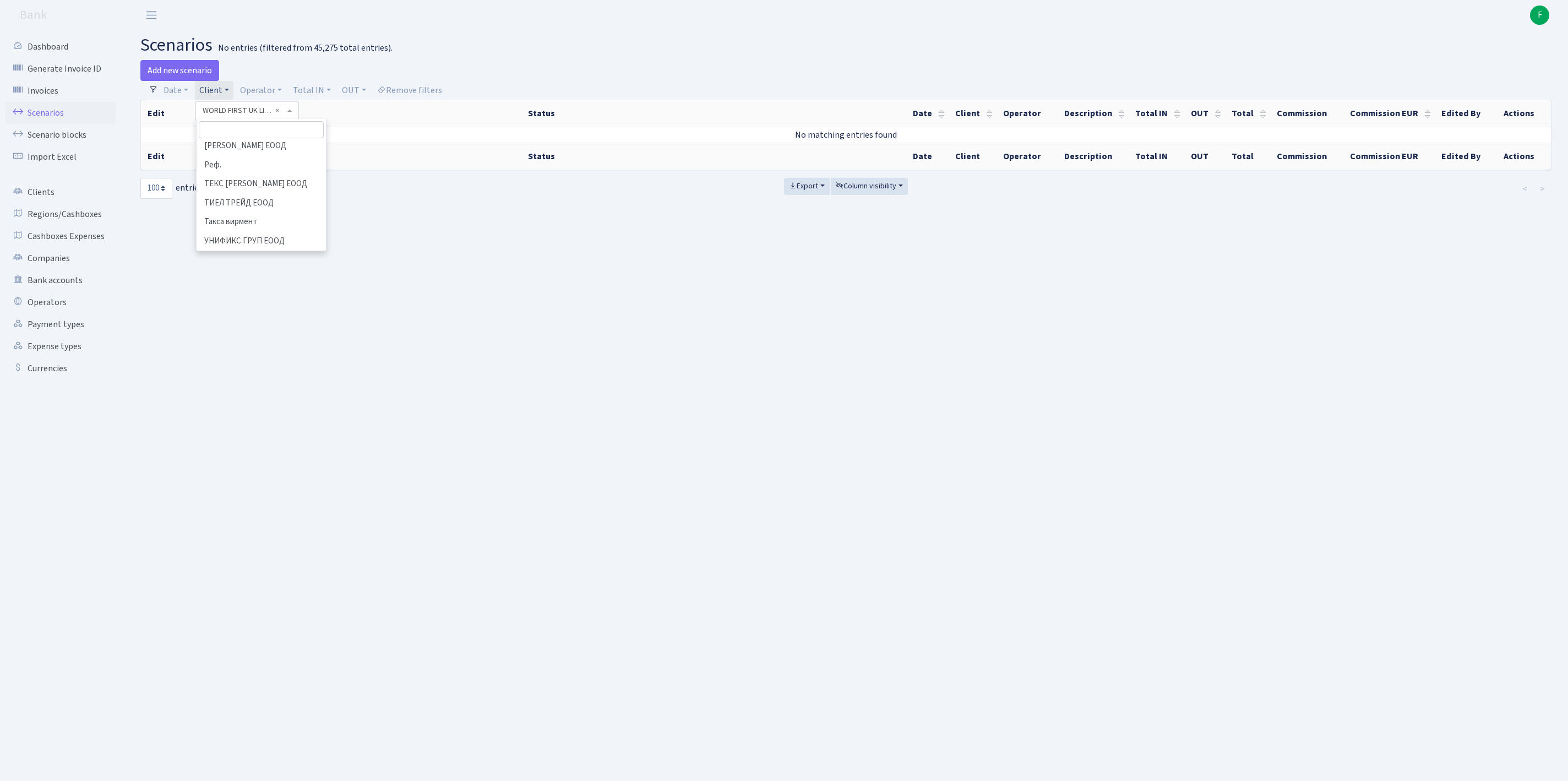
click at [248, 136] on input "search" at bounding box center [261, 130] width 125 height 17
type input "t"
type input "trademark"
click at [284, 88] on link "Operator" at bounding box center [261, 90] width 50 height 19
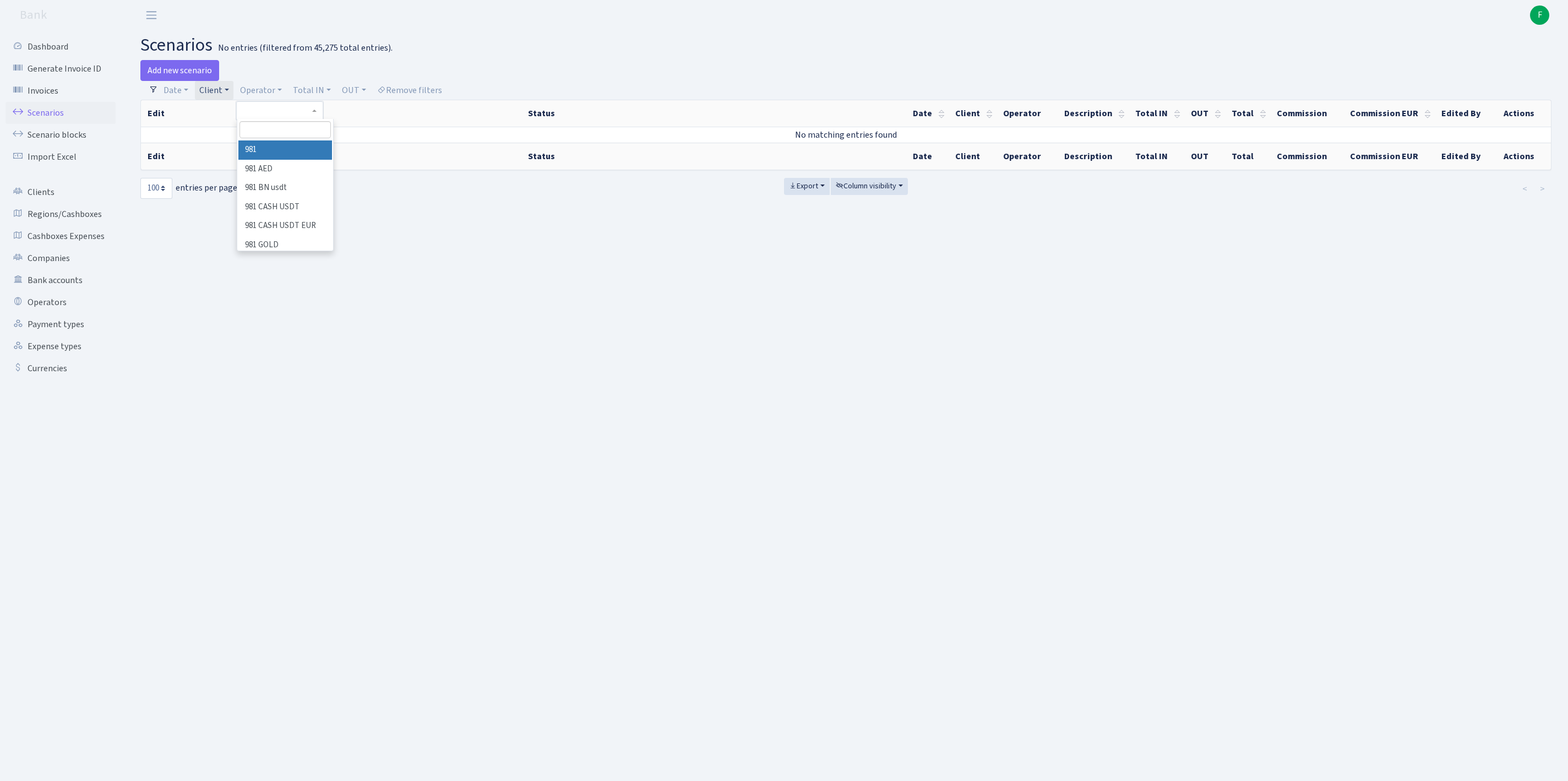
click at [291, 131] on input "search" at bounding box center [286, 130] width 91 height 17
type input "pet"
click at [311, 160] on li "PETJA" at bounding box center [285, 150] width 93 height 19
click at [233, 93] on link "Client" at bounding box center [214, 90] width 38 height 19
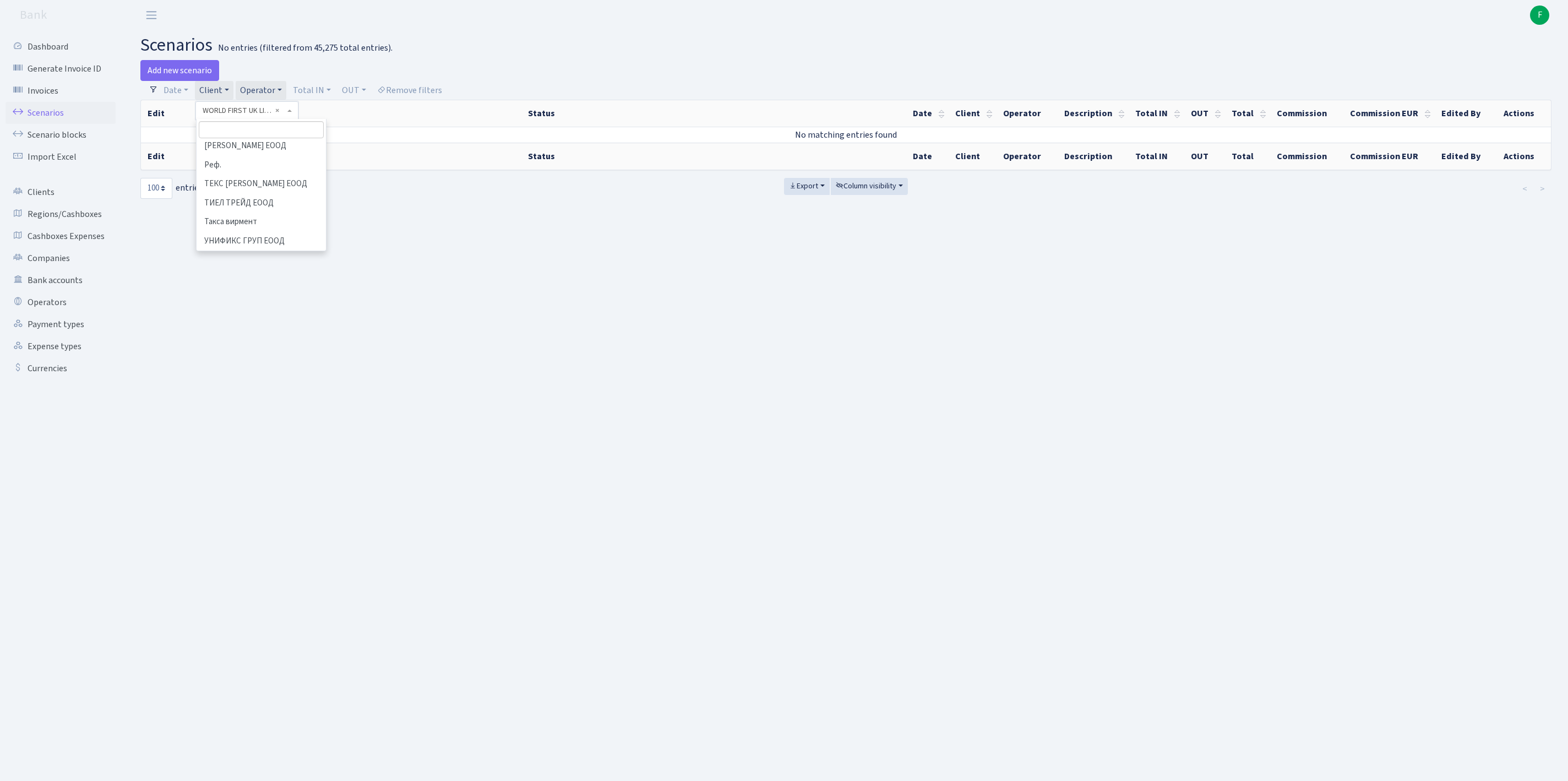
click at [236, 132] on input "search" at bounding box center [261, 130] width 125 height 17
type input "tradelink"
click at [254, 168] on li "TRADELINK INDUSTRIES KORLATOLT FELE" at bounding box center [261, 156] width 127 height 31
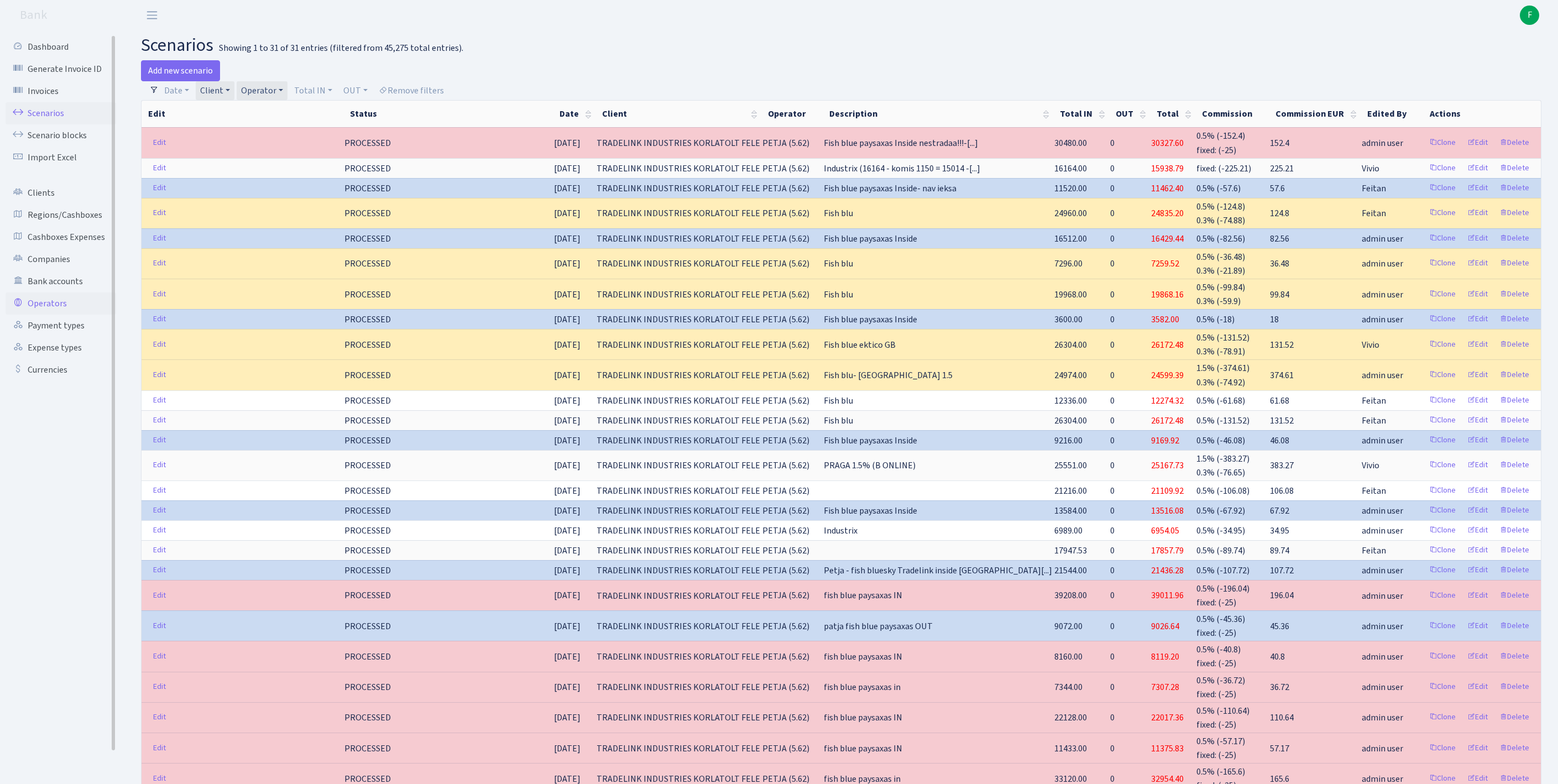
click at [52, 315] on link "Operators" at bounding box center [61, 303] width 110 height 22
click at [49, 315] on link "Operators" at bounding box center [61, 303] width 110 height 22
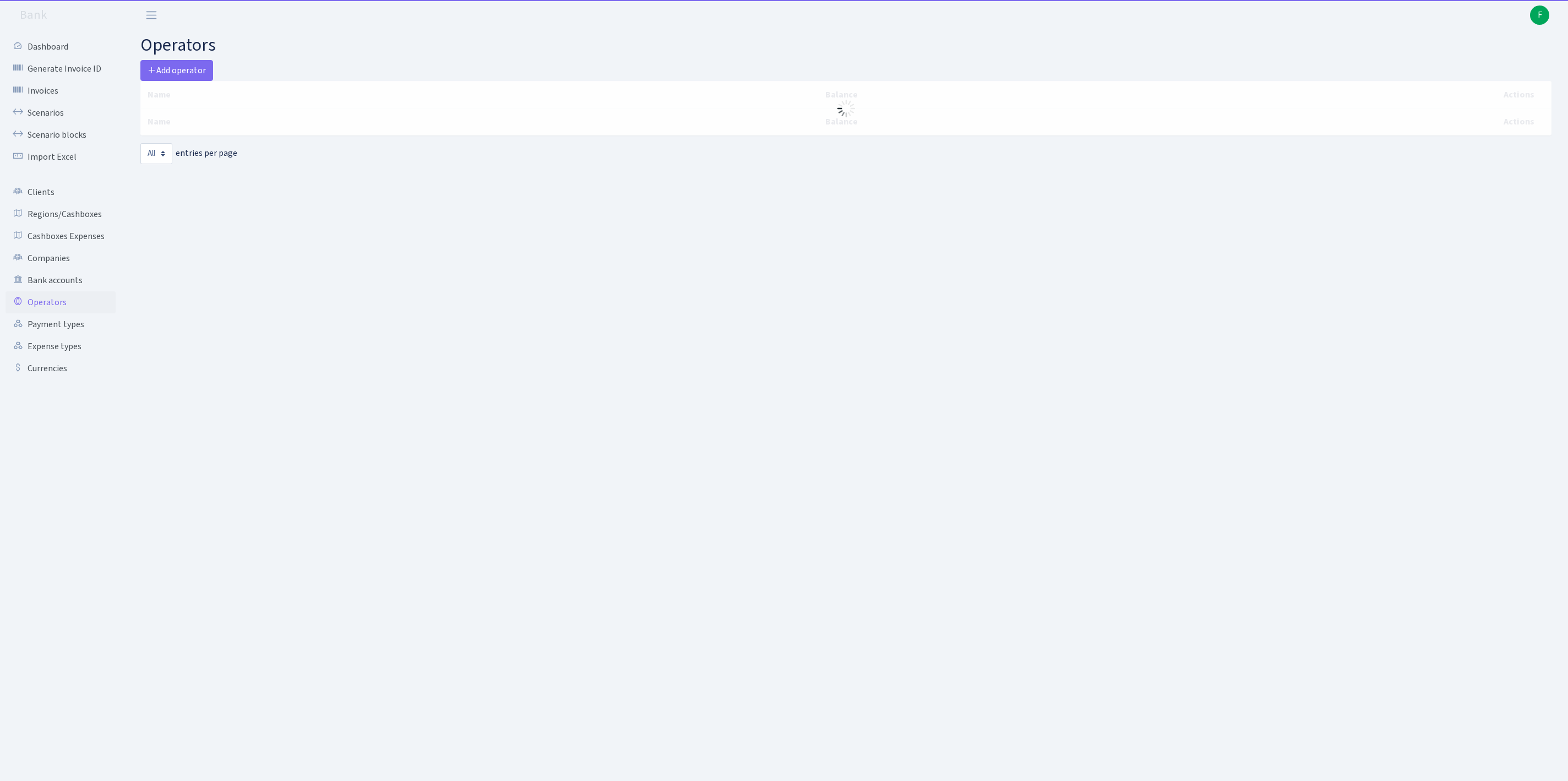
select select "-1"
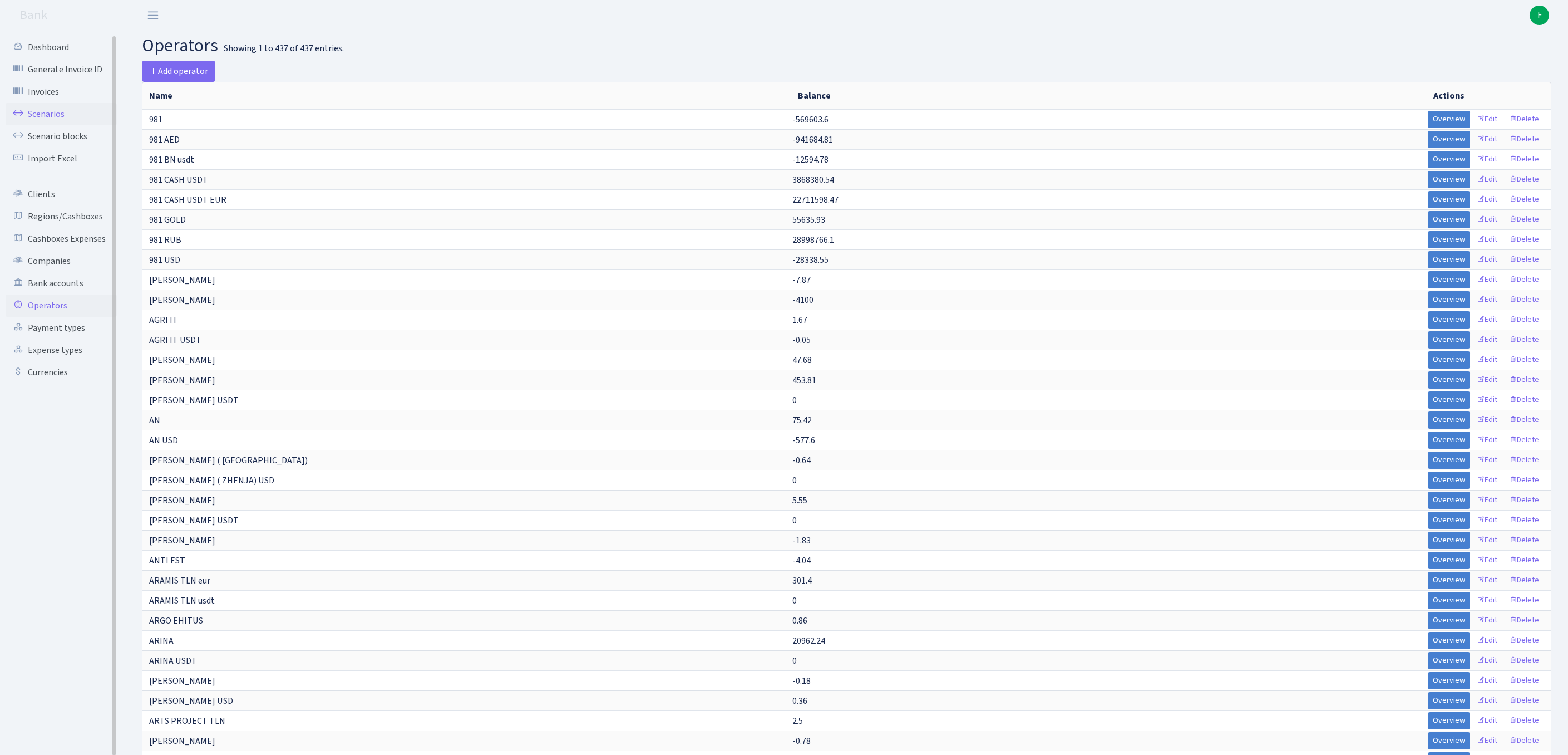
click at [57, 117] on link "Scenarios" at bounding box center [61, 114] width 111 height 22
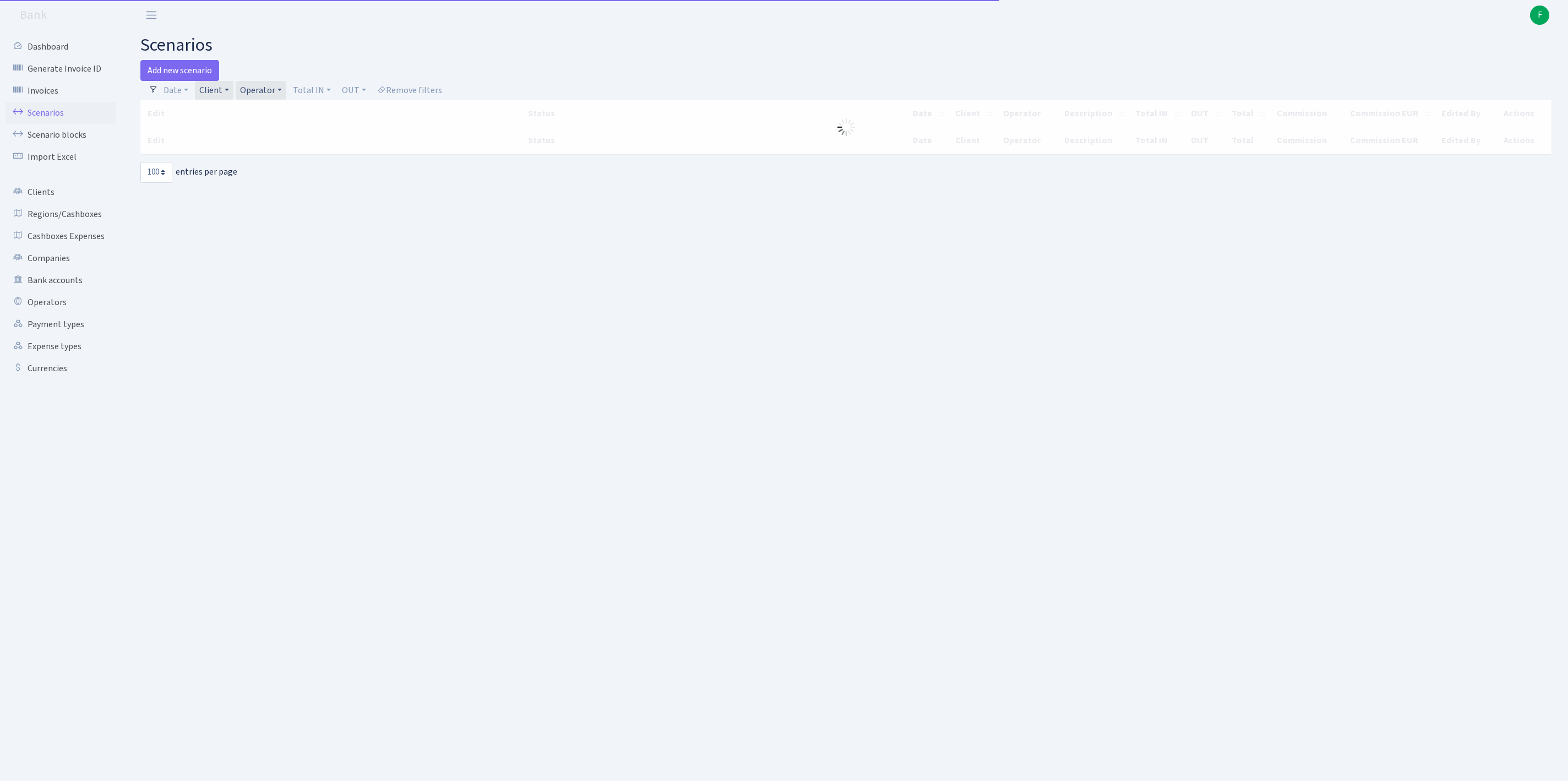
select select "100"
click at [281, 91] on link "Operator" at bounding box center [261, 90] width 50 height 19
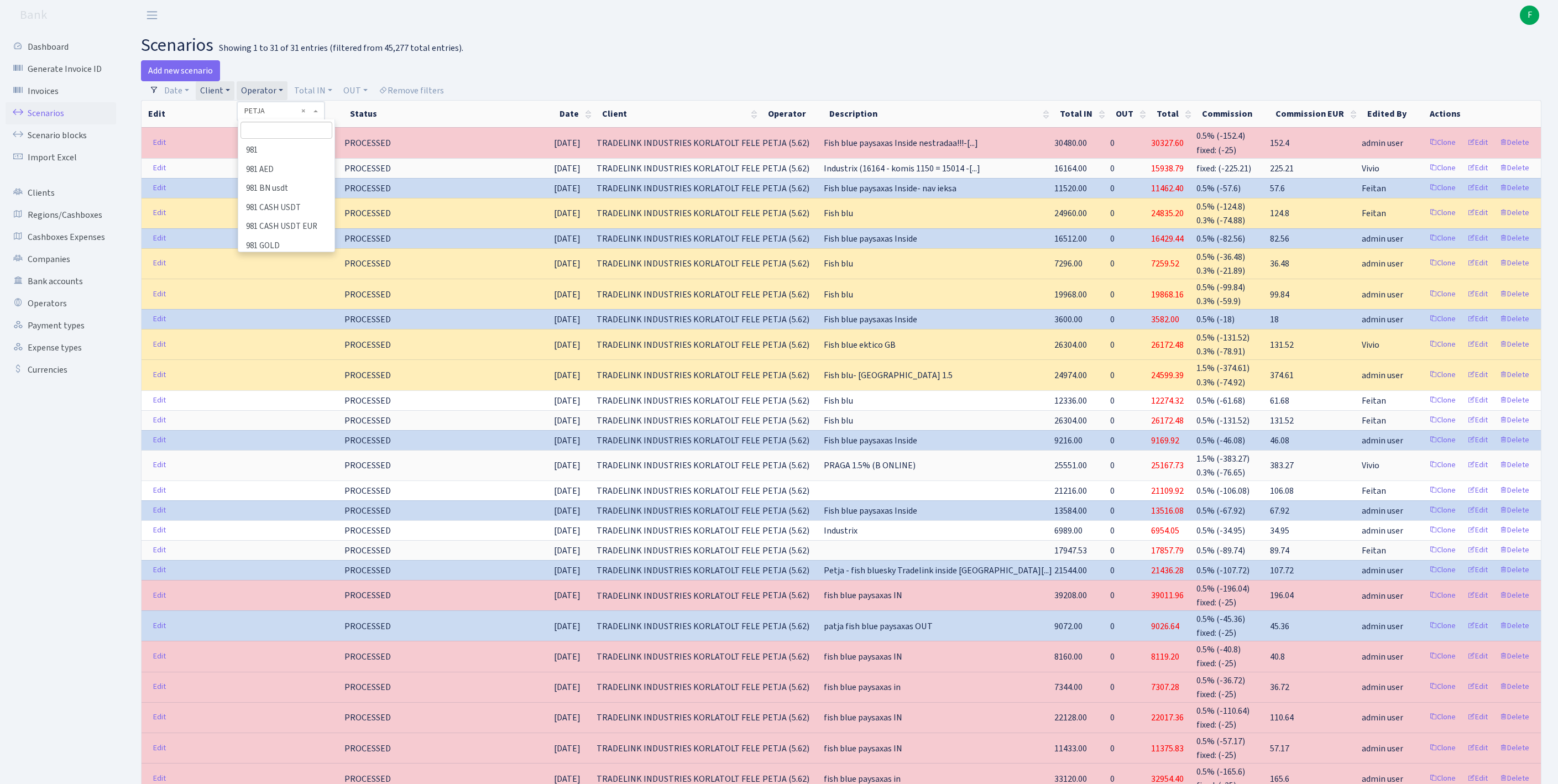
scroll to position [6287, 0]
click at [697, 47] on h2 "scenarios Showing 1 to 31 of 31 entries (filtered from 45,277 total entries)." at bounding box center [841, 45] width 1400 height 21
click at [195, 76] on link "Add new scenario" at bounding box center [180, 71] width 79 height 21
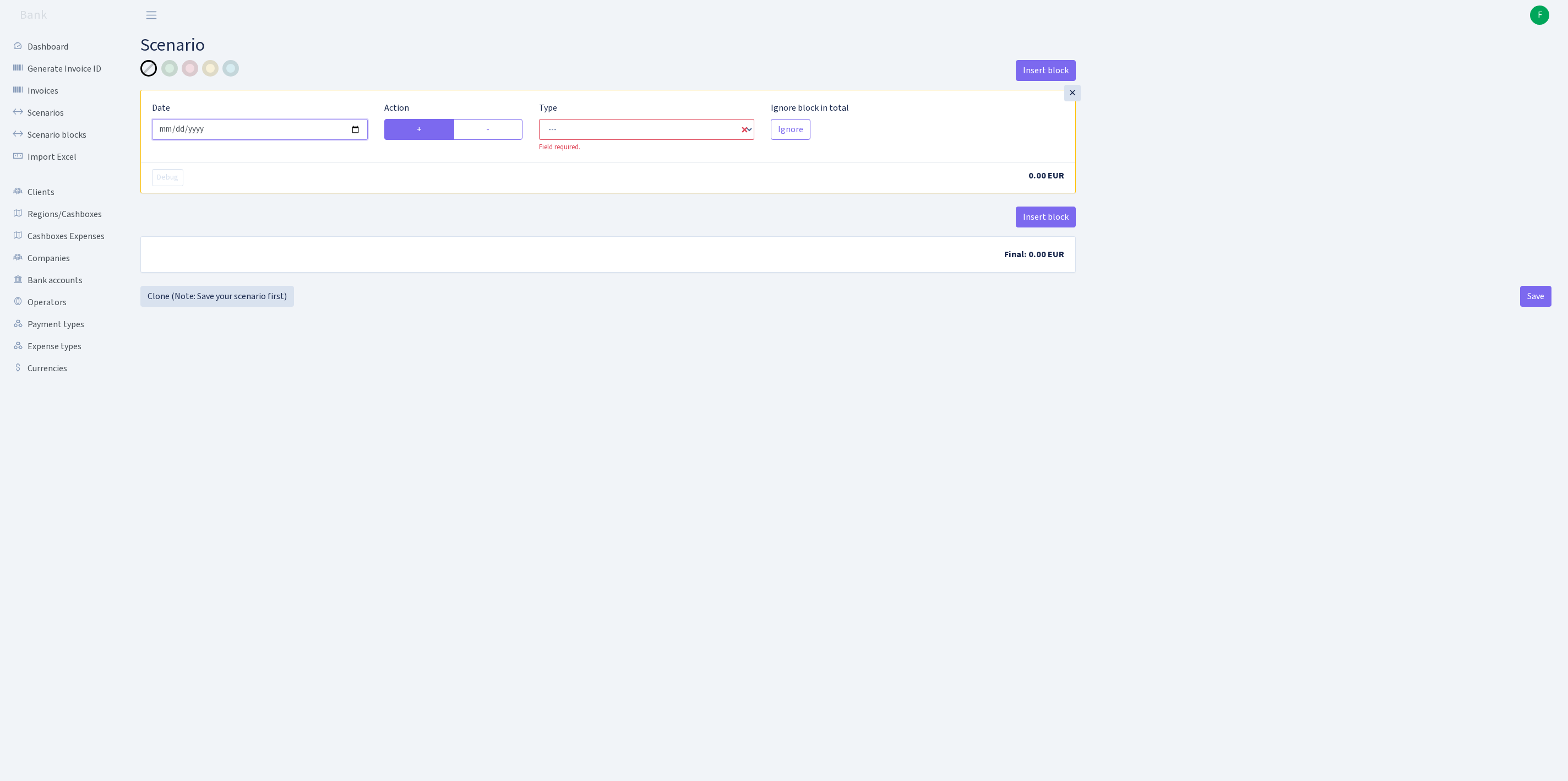
click at [284, 140] on input "[DATE]" at bounding box center [260, 130] width 216 height 21
select select "in"
select select "1"
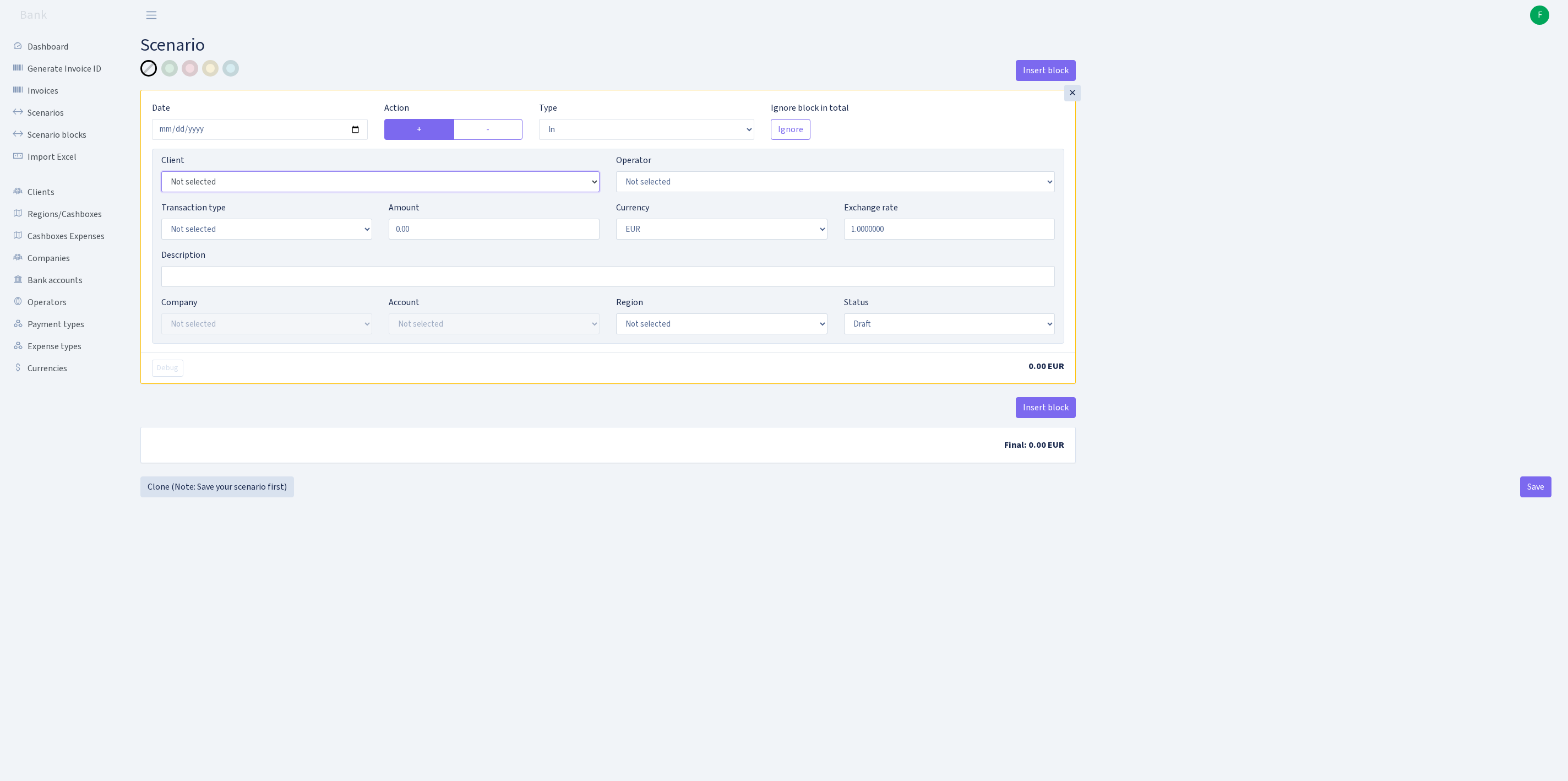
click at [276, 192] on select "Not selected 1 KOC GEMICILIK VE TASIMACILIK 1/BALDERE-SILDEDZE SIGNE 1/SCP NERO…" at bounding box center [381, 182] width 439 height 21
select select "3051"
select select "392"
select select "17"
drag, startPoint x: 444, startPoint y: 249, endPoint x: 223, endPoint y: 251, distance: 221.0
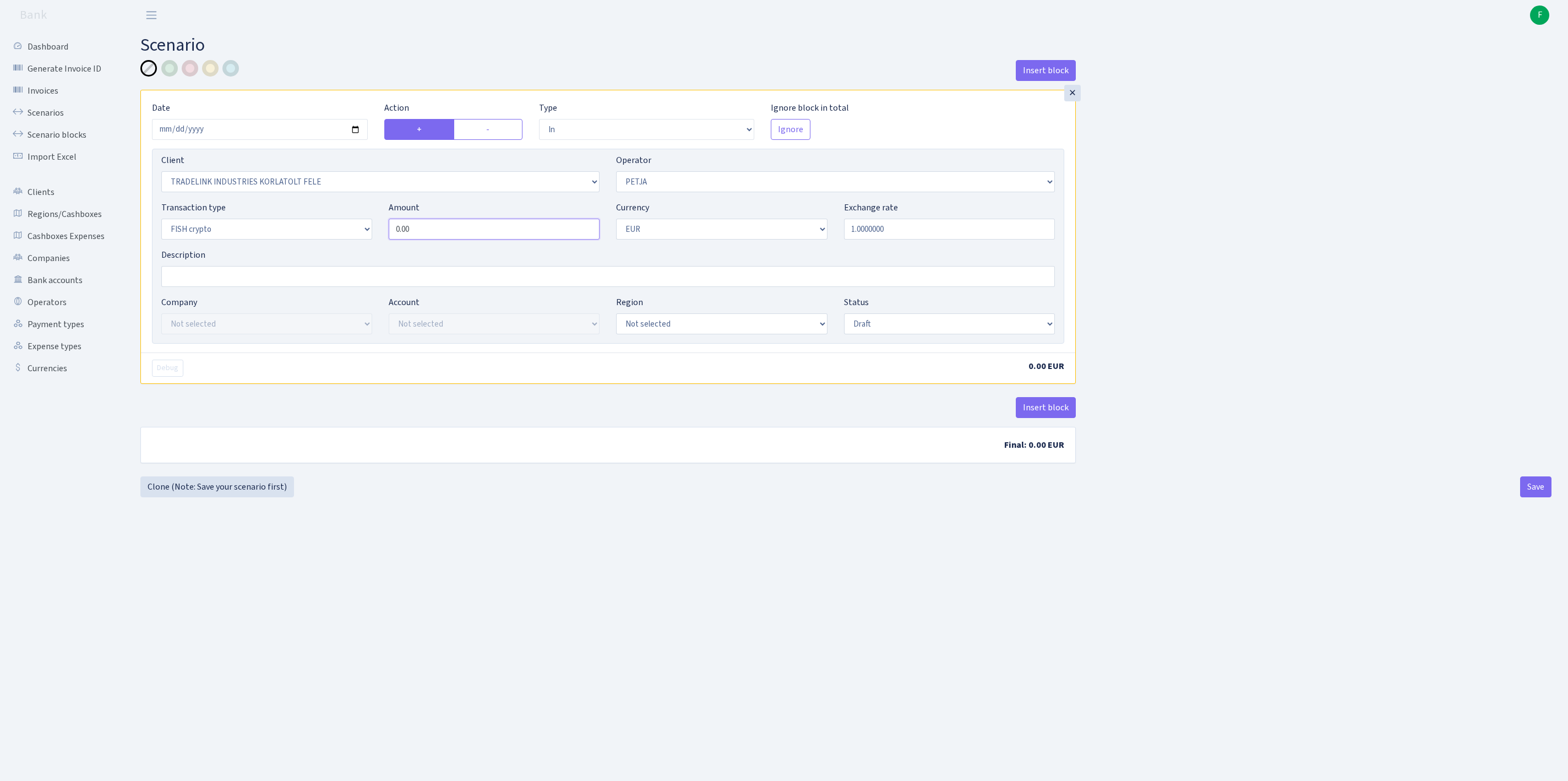
click at [223, 248] on div "Transaction type Not selected 981 ELF FISH crypto GIRT IVO dekl MM-BALTIC eur U…" at bounding box center [608, 224] width 910 height 47
type input "30,480.00"
select select "2"
select select "23"
select select "68"
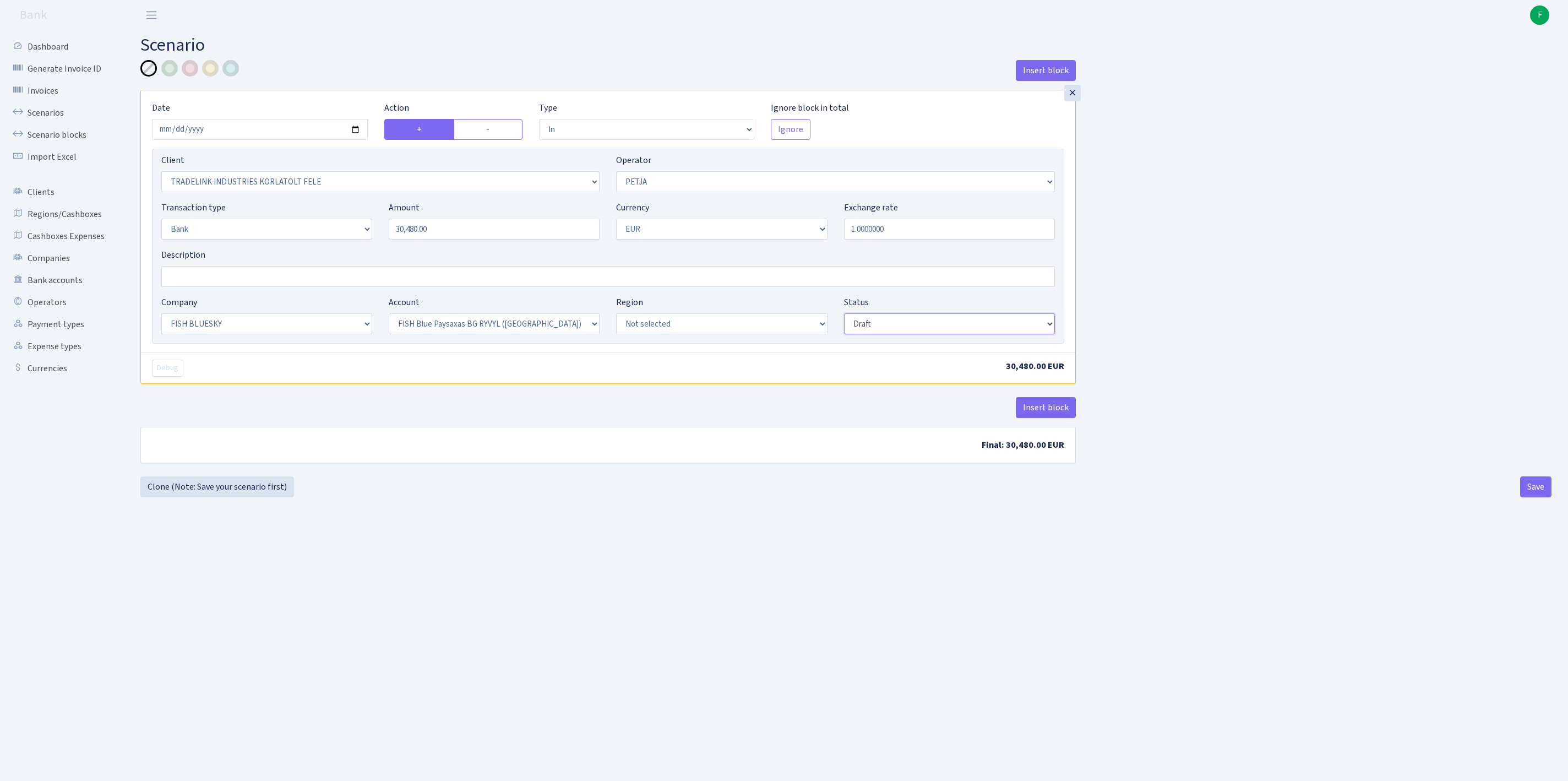
select select "processed"
click at [1032, 418] on button "Insert block" at bounding box center [1045, 407] width 60 height 21
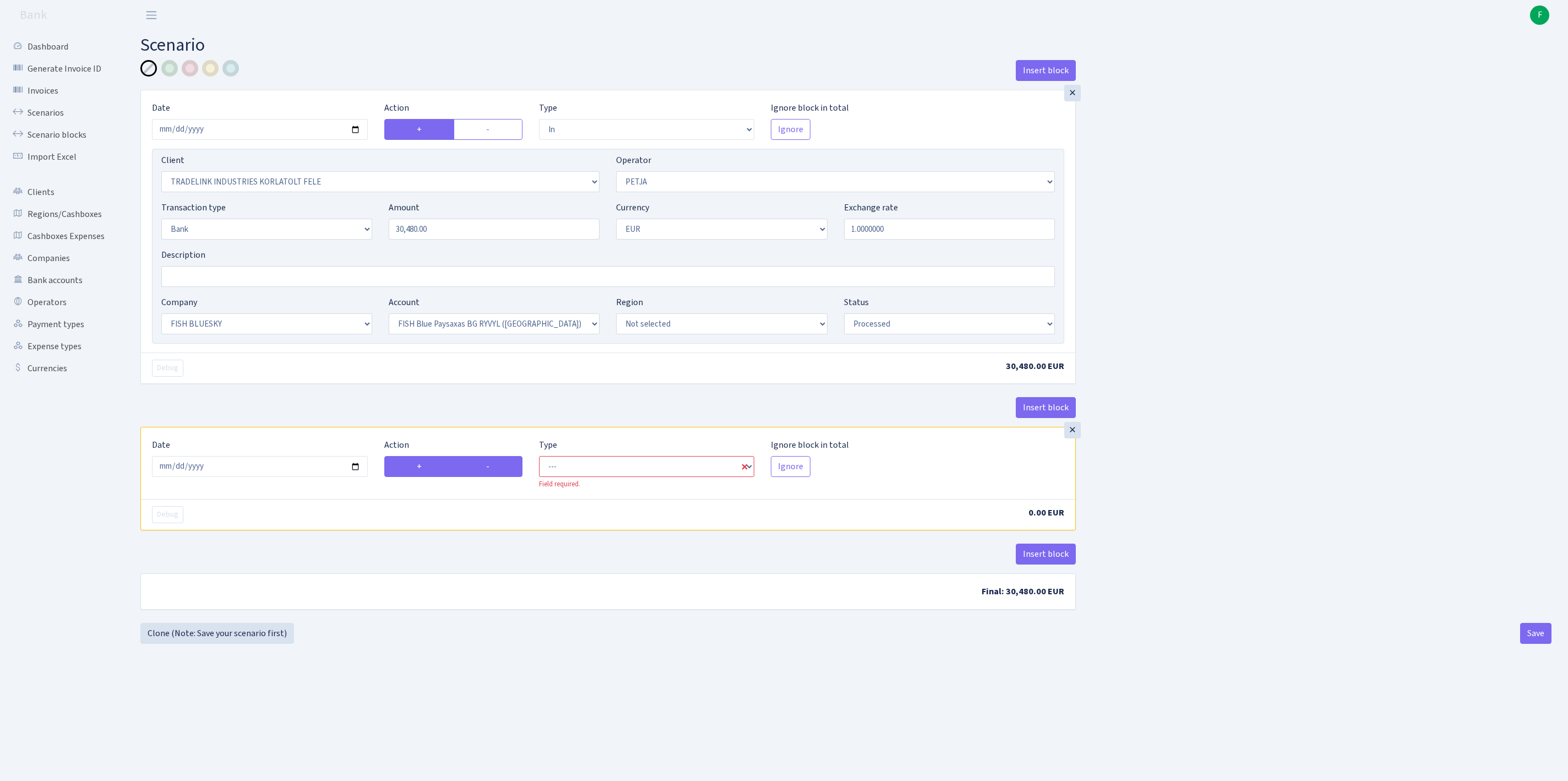
click at [484, 477] on label "-" at bounding box center [488, 466] width 69 height 21
click at [486, 467] on input "-" at bounding box center [490, 463] width 7 height 7
radio input "true"
radio input "false"
select select "commission"
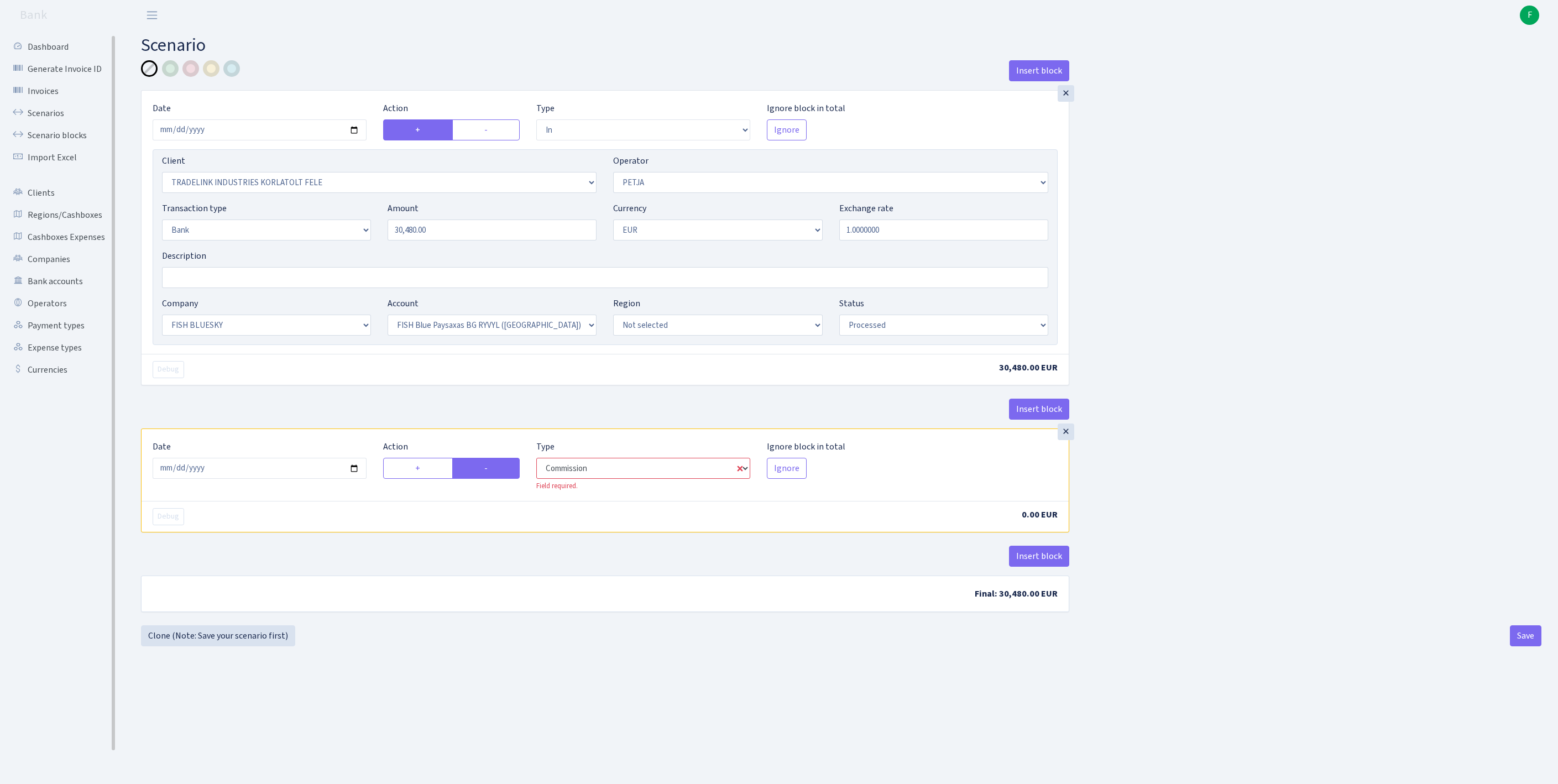
select select "392"
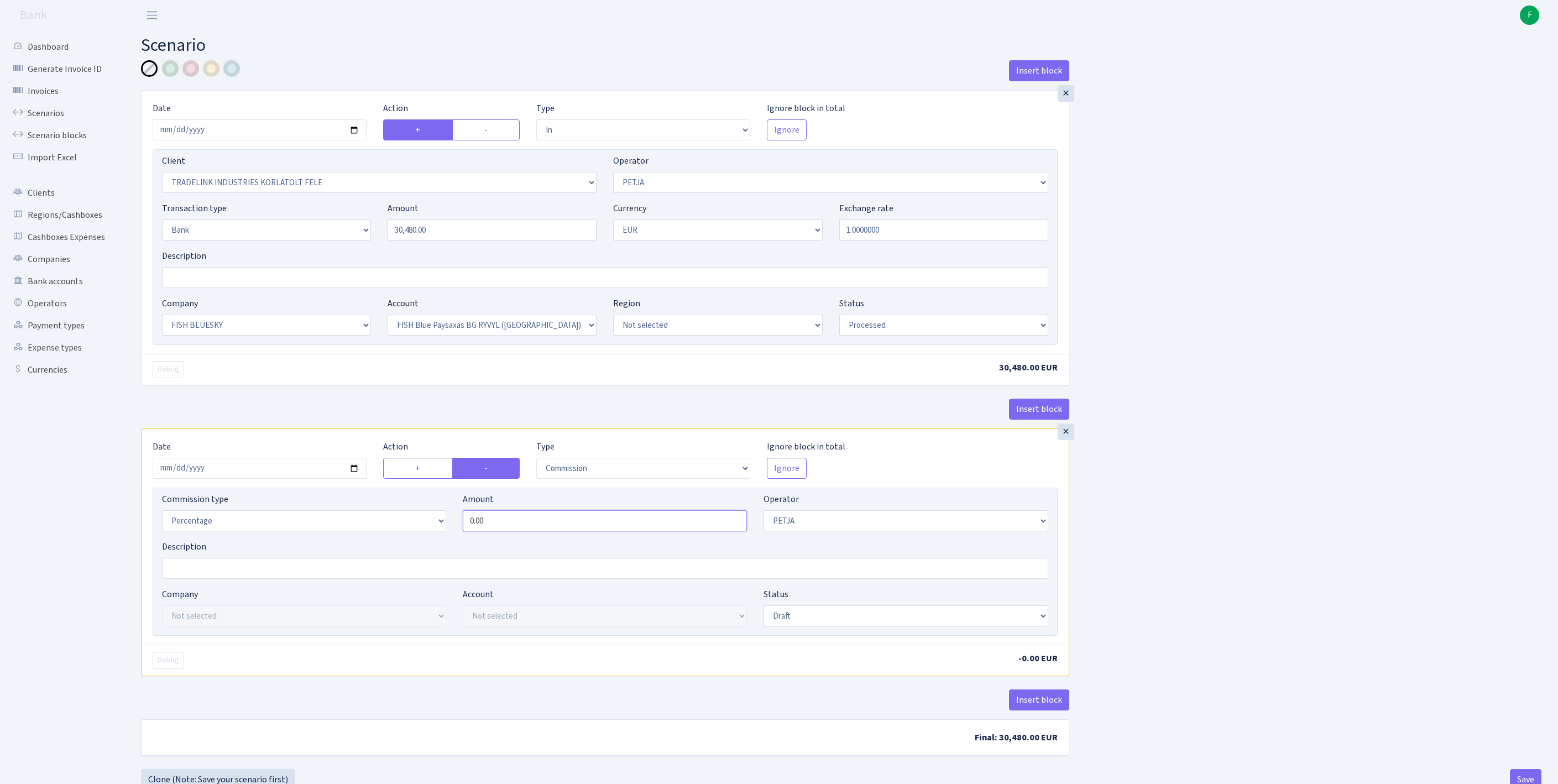
drag, startPoint x: 557, startPoint y: 584, endPoint x: 375, endPoint y: 581, distance: 182.0
click at [375, 540] on div "Commission type Percentage Fixed Bank Amount 0.00 Operator Not selected 981 981…" at bounding box center [605, 516] width 903 height 47
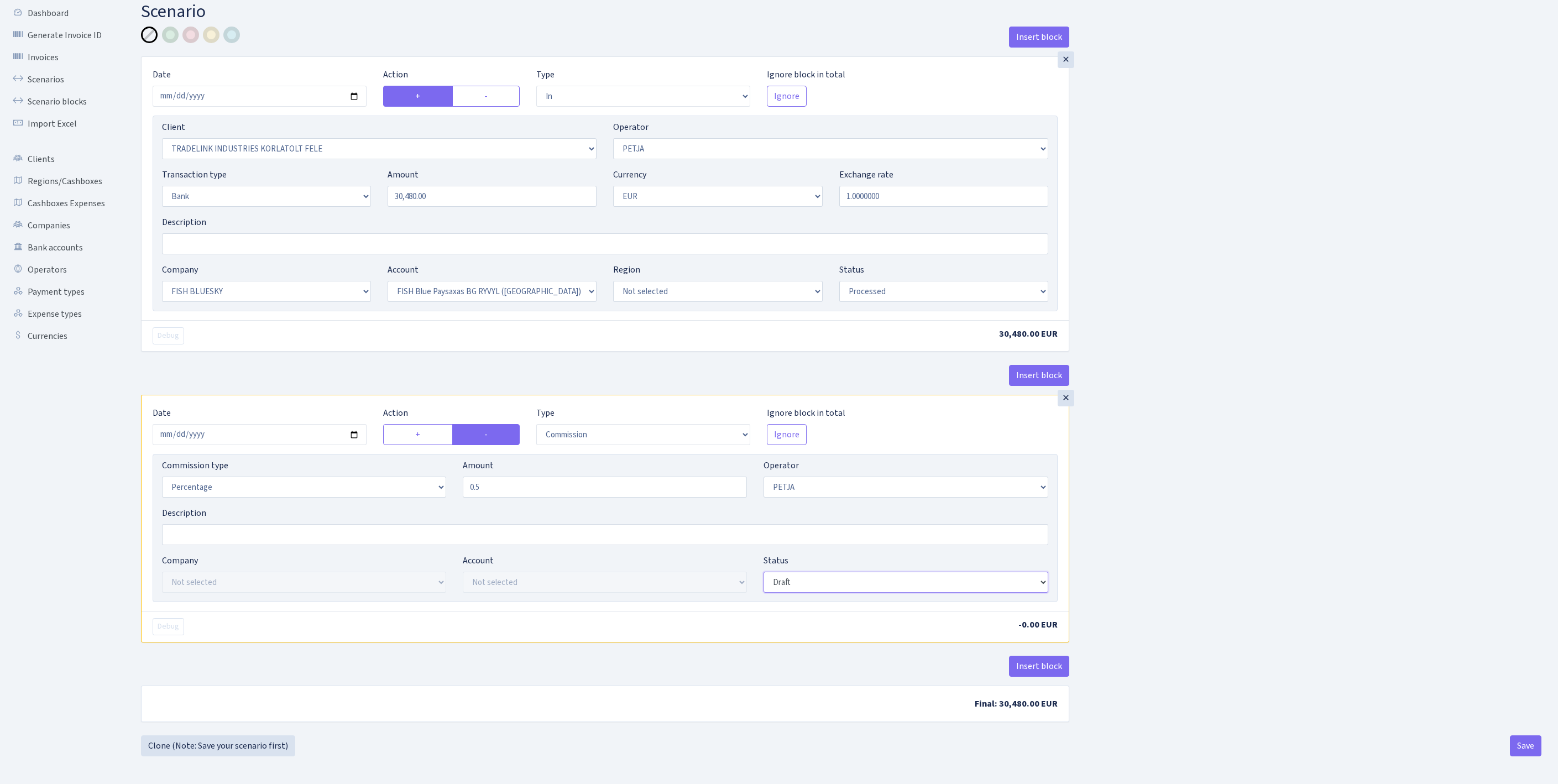
type input "0.50"
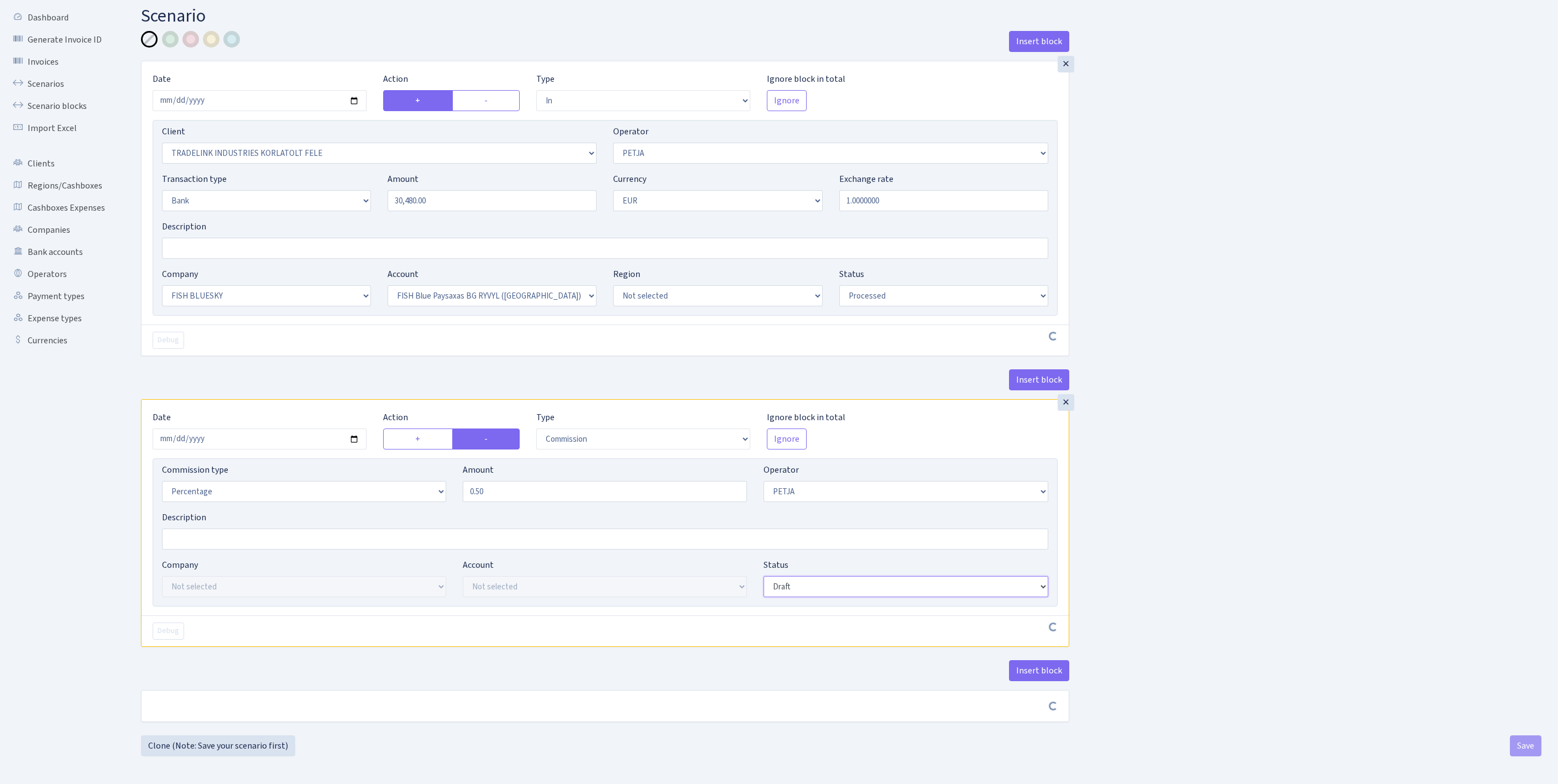
scroll to position [129, 0]
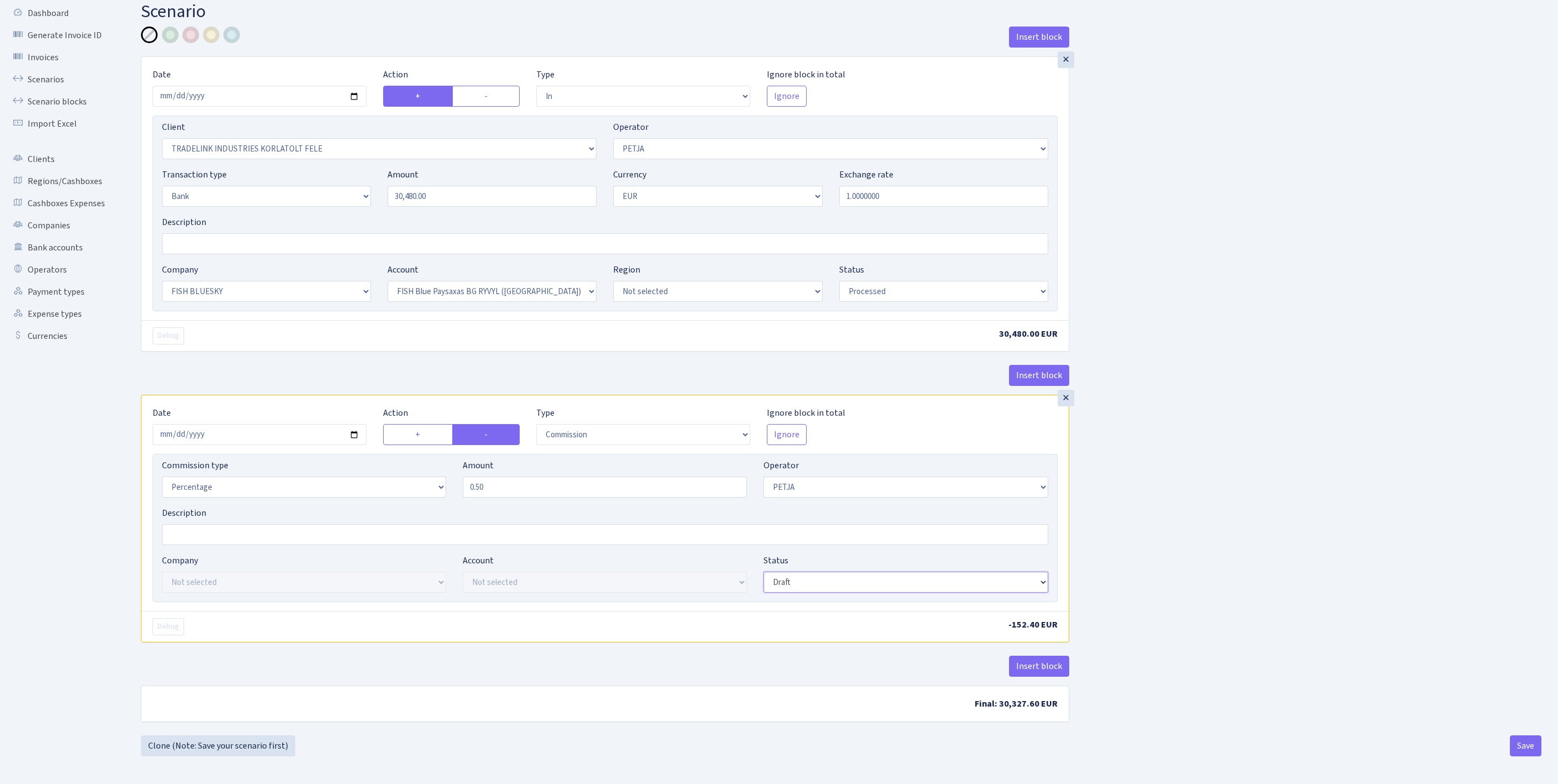
select select "processed"
click at [1519, 746] on button "Save" at bounding box center [1525, 745] width 31 height 21
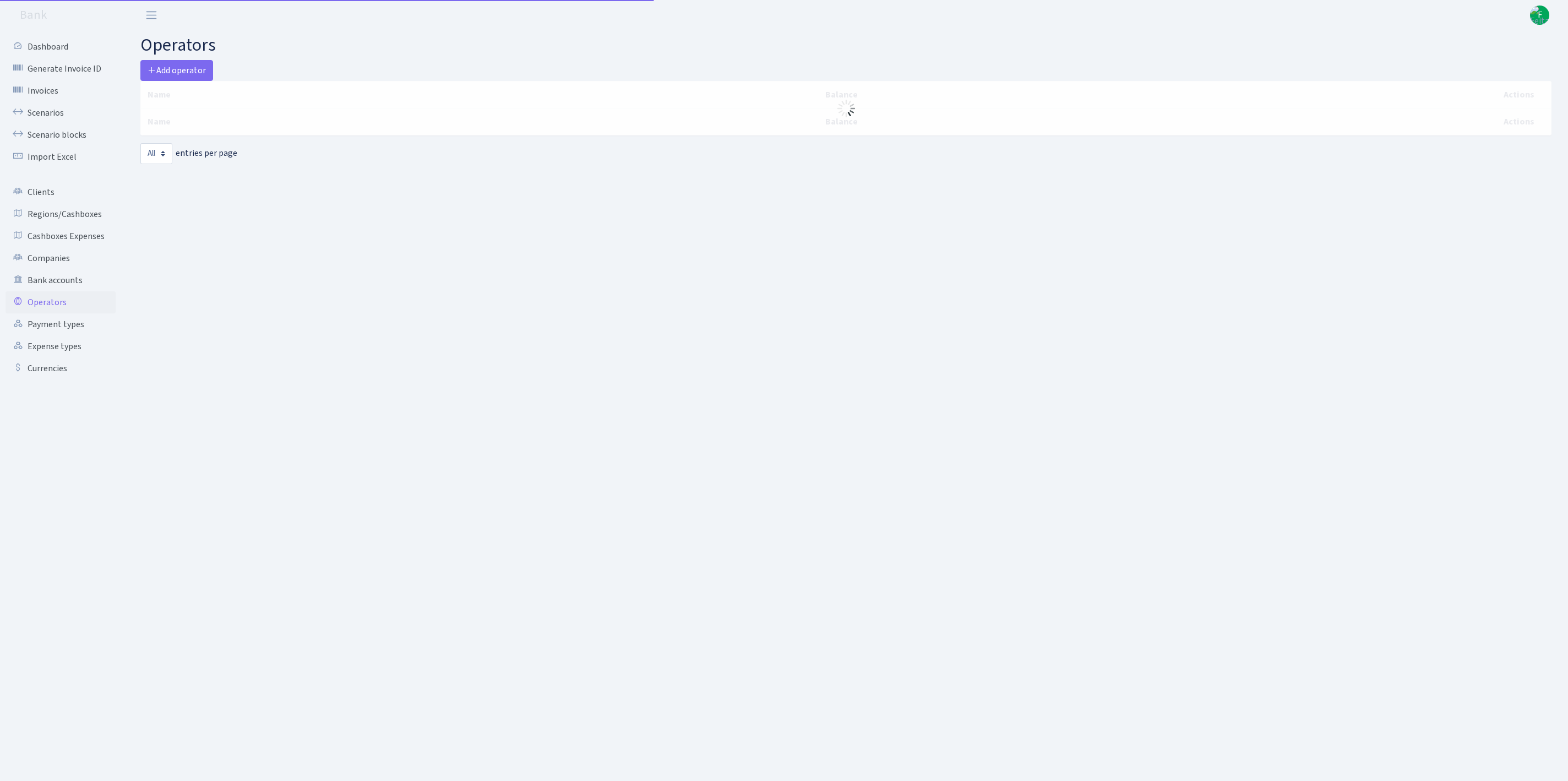
select select "-1"
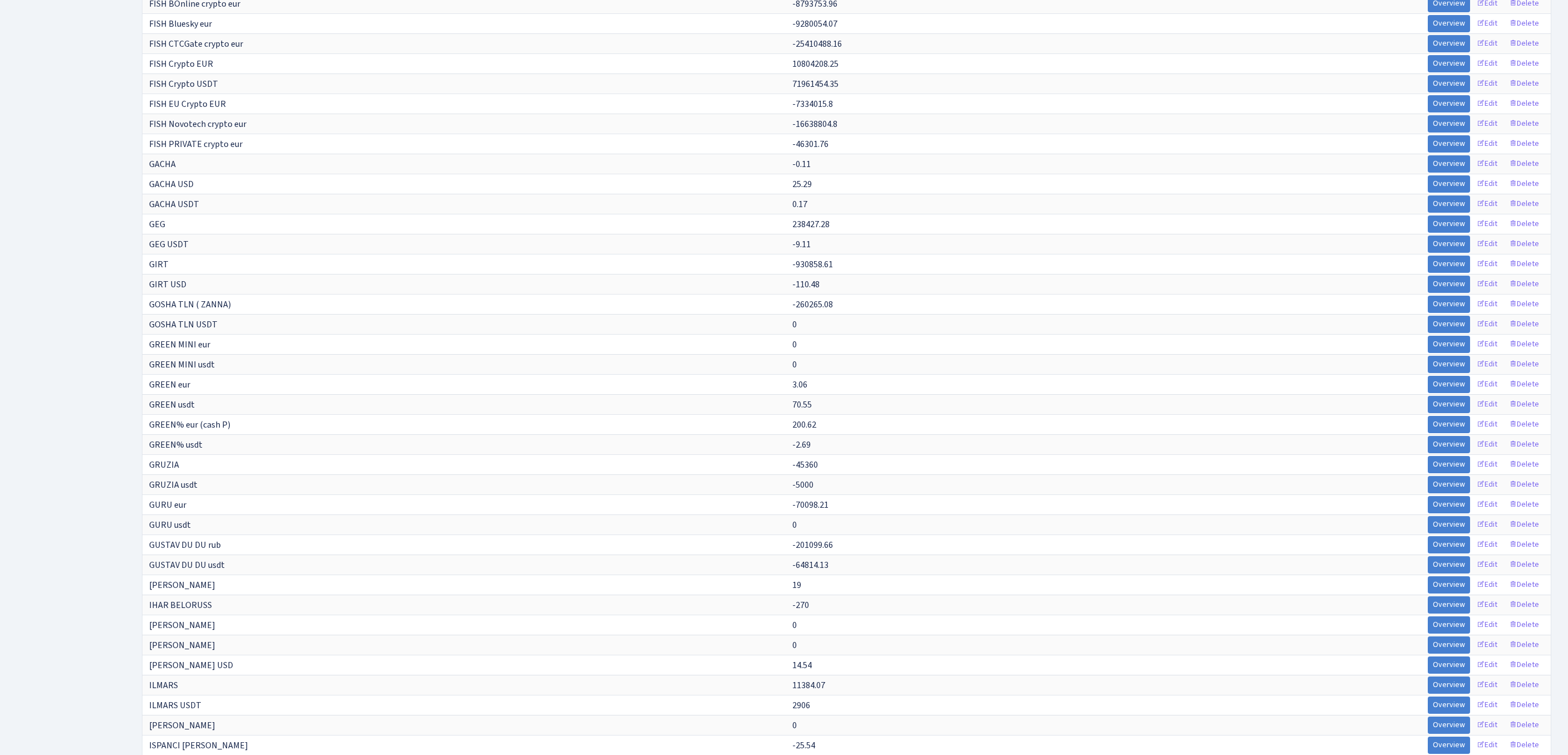
scroll to position [5641, 0]
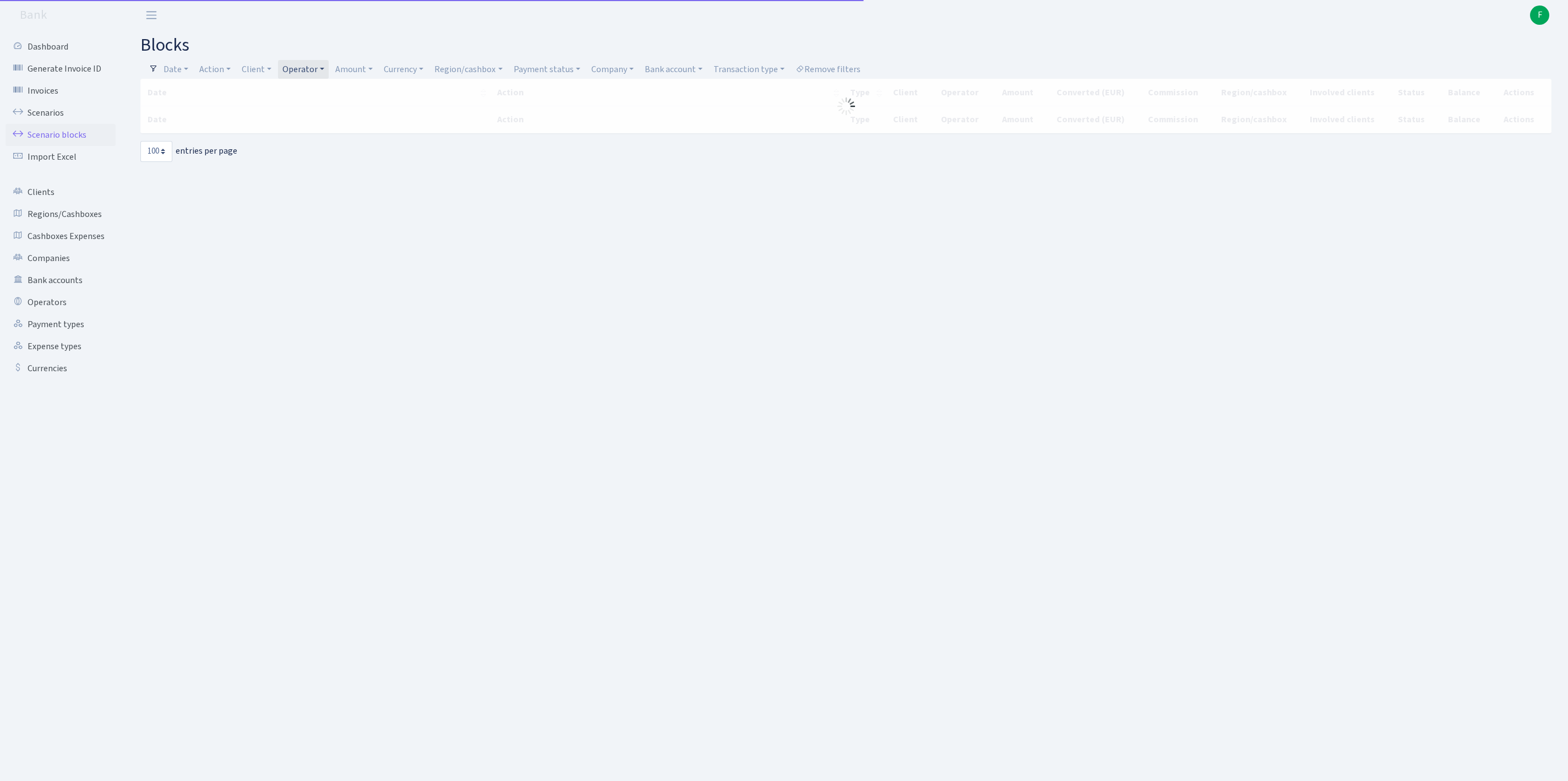
select select "100"
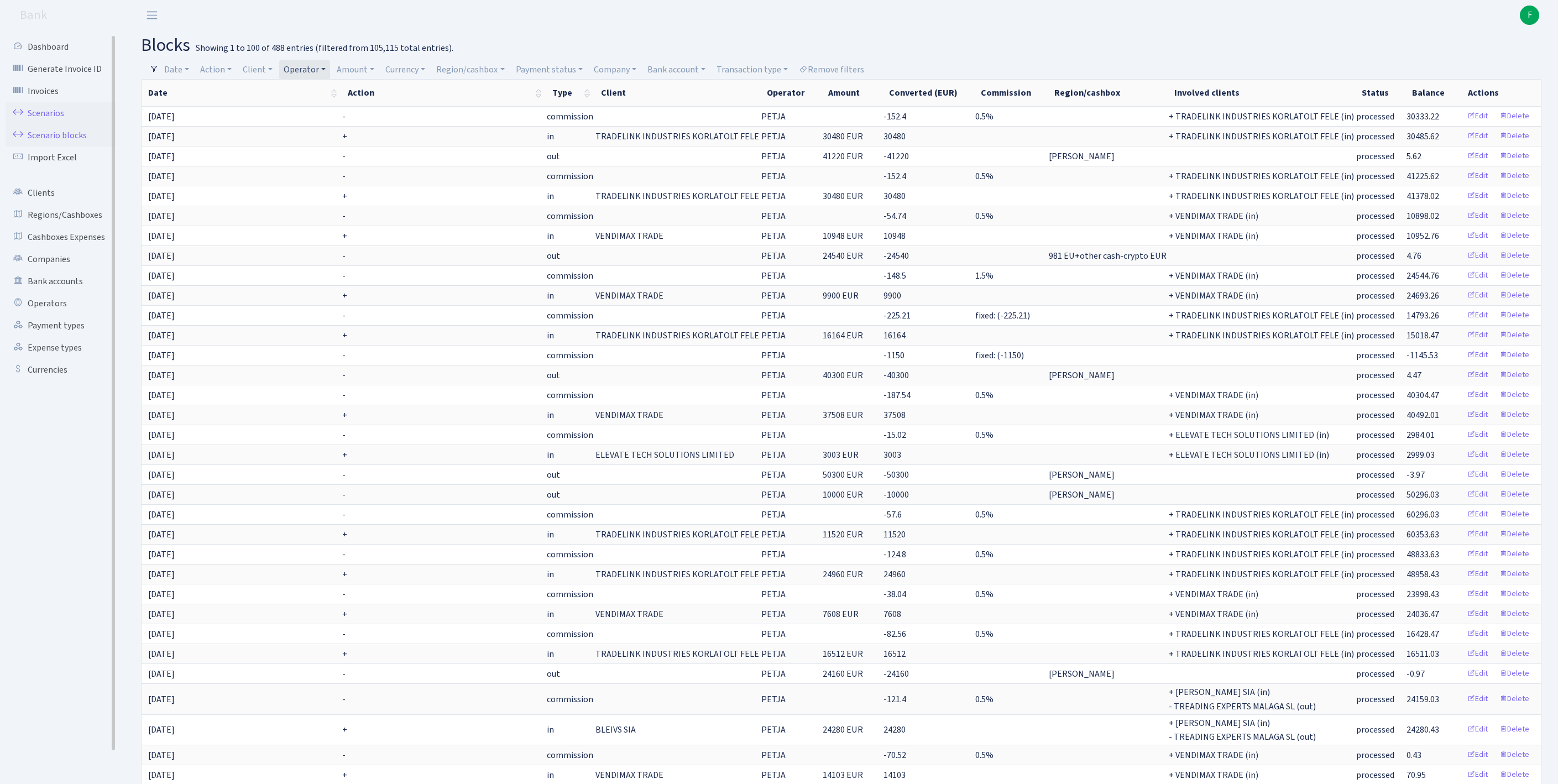
click at [55, 120] on link "Scenarios" at bounding box center [61, 113] width 110 height 22
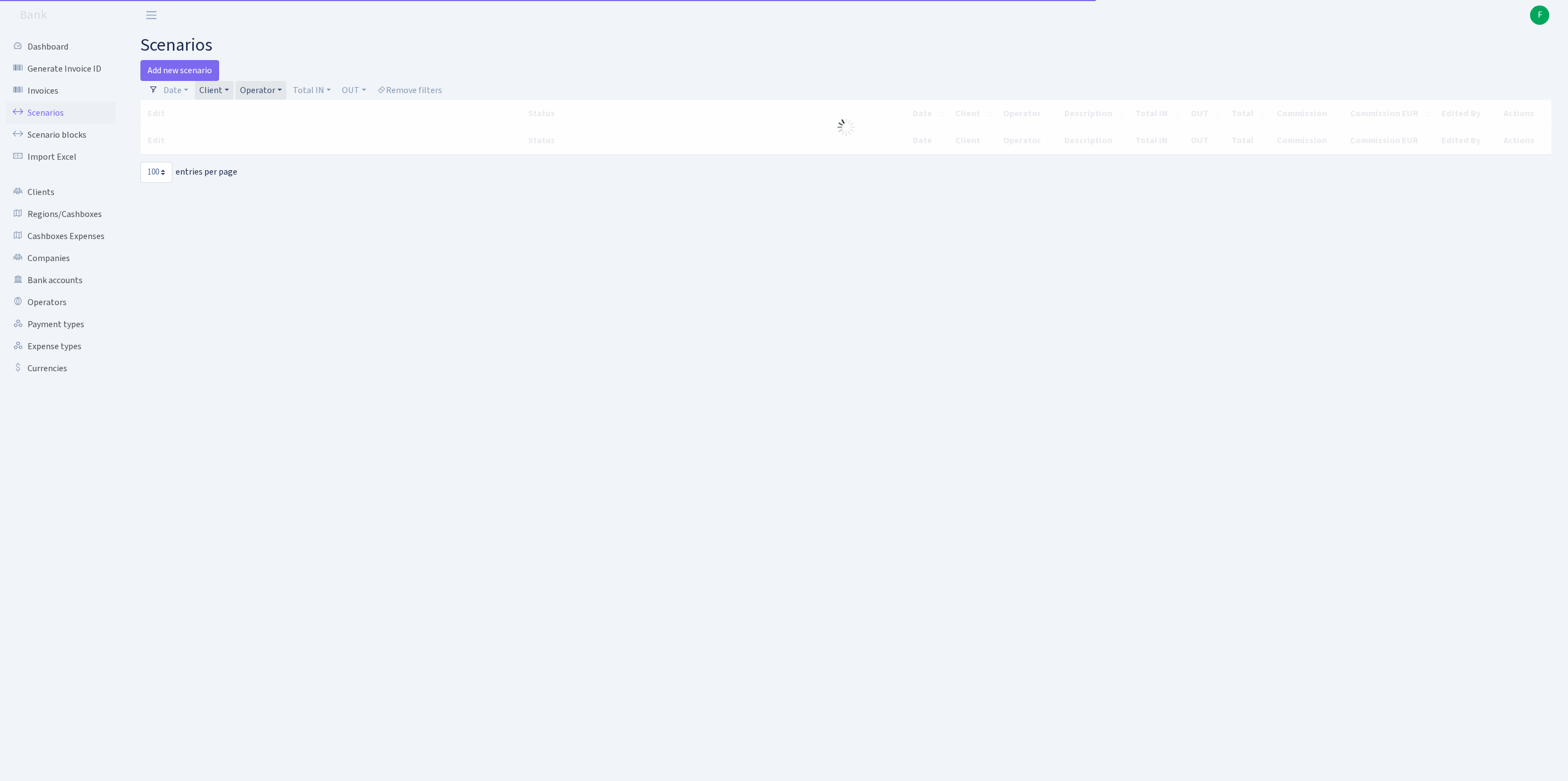
select select "100"
click at [280, 95] on link "Operator" at bounding box center [261, 90] width 50 height 19
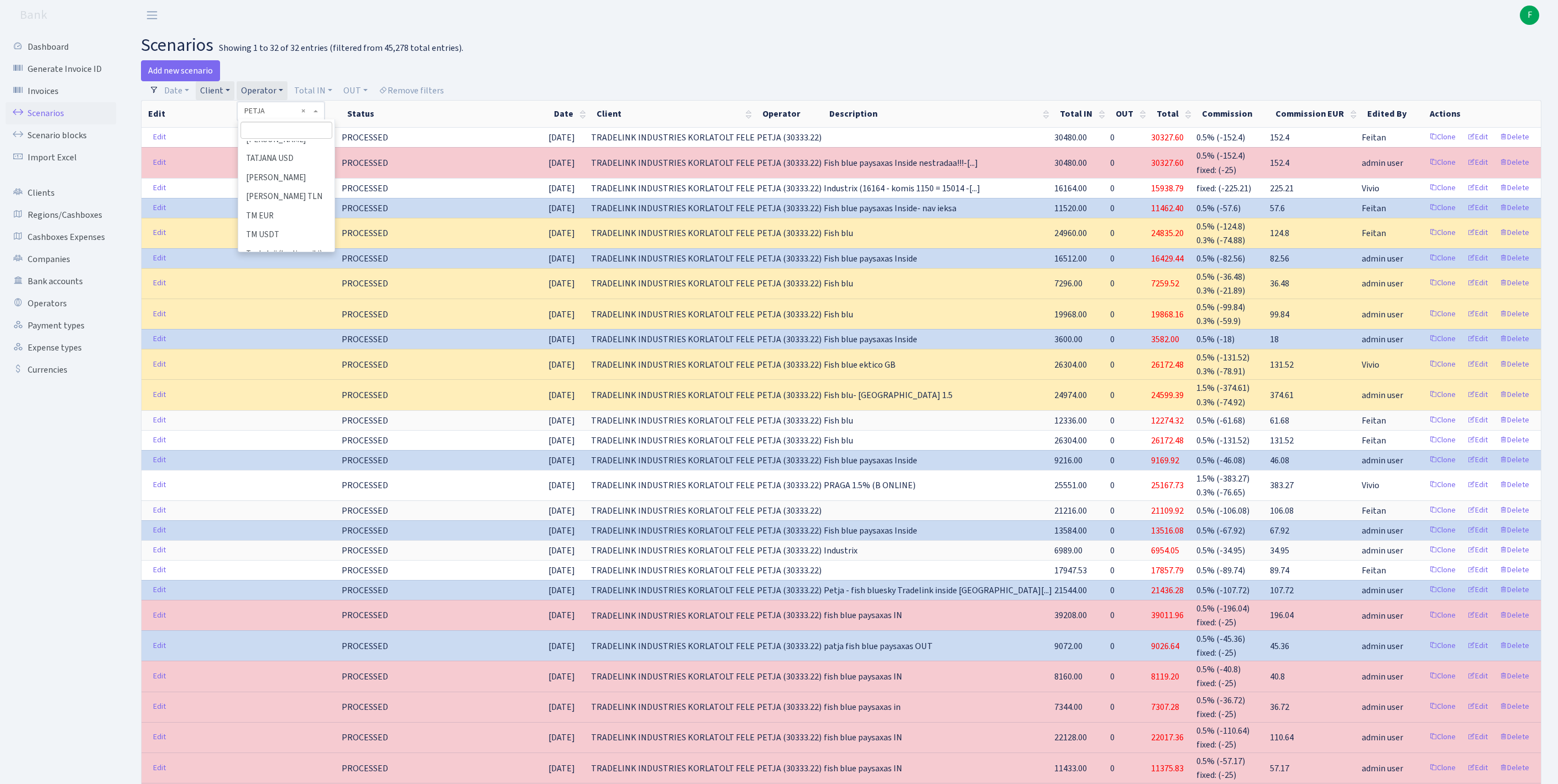
click at [227, 95] on link "Client" at bounding box center [215, 90] width 39 height 19
click at [283, 93] on link "Operator" at bounding box center [262, 90] width 51 height 19
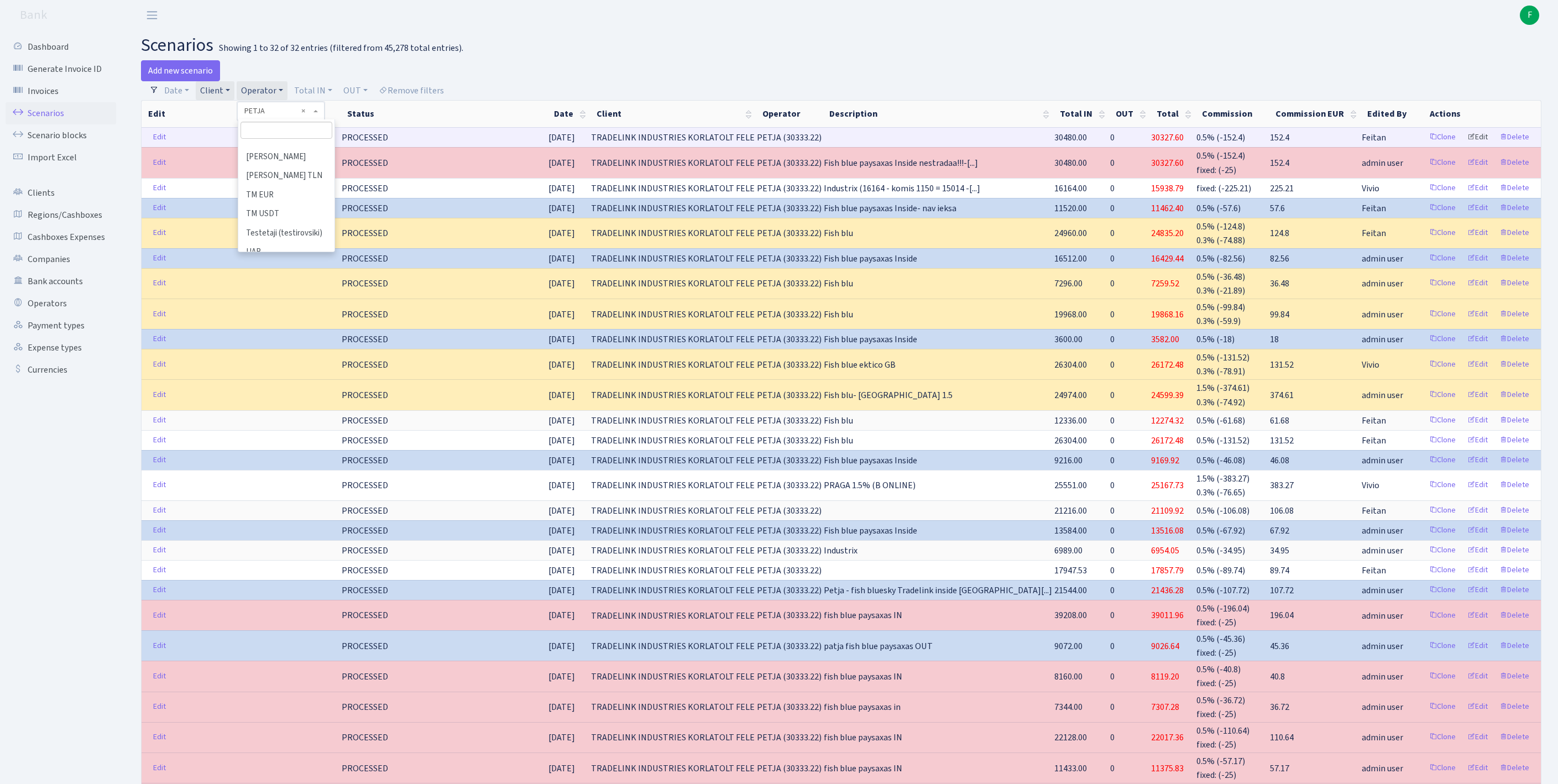
click at [1464, 146] on link "Edit" at bounding box center [1478, 138] width 31 height 17
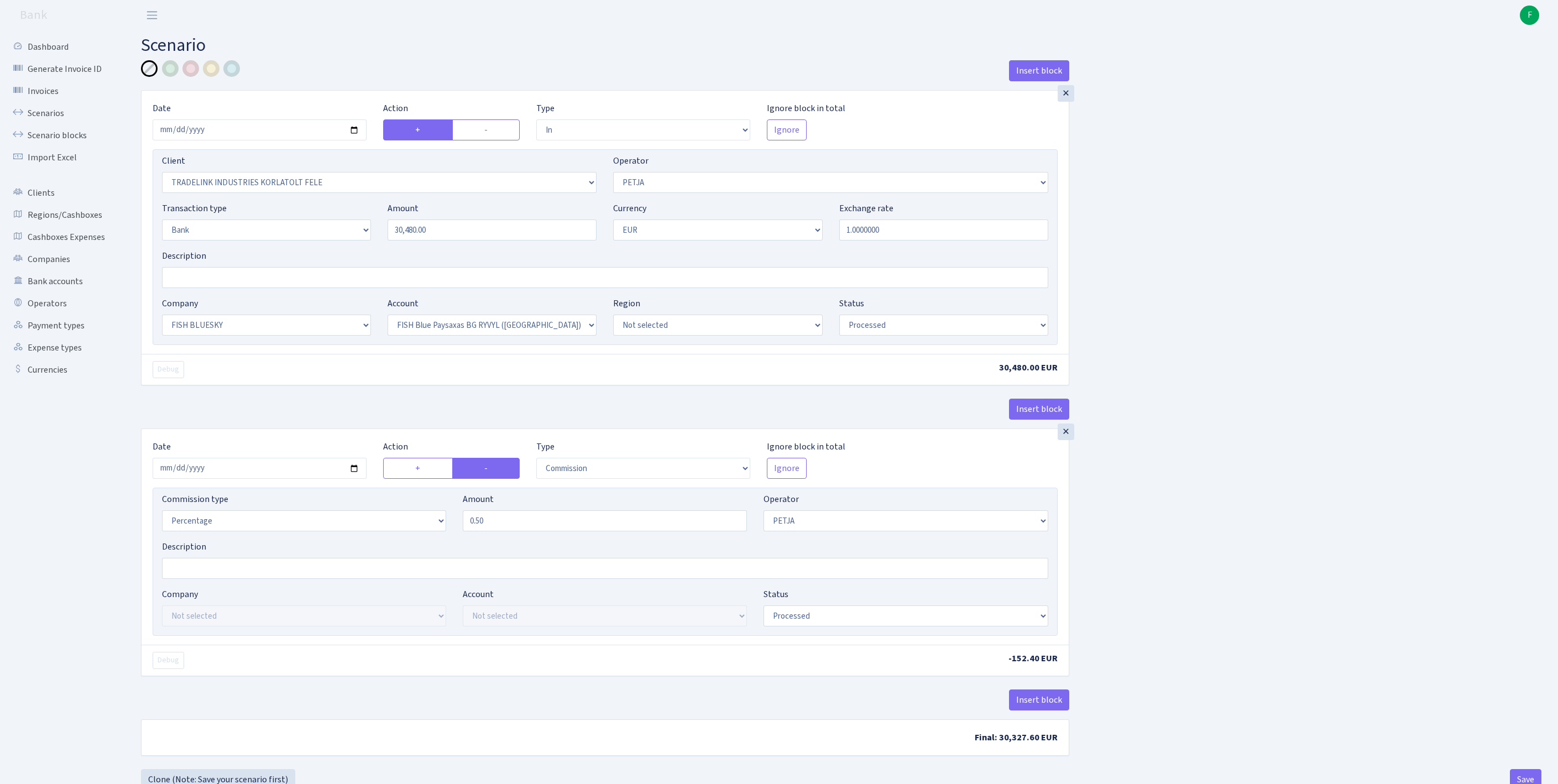
select select "in"
select select "3051"
select select "392"
select select "2"
select select "1"
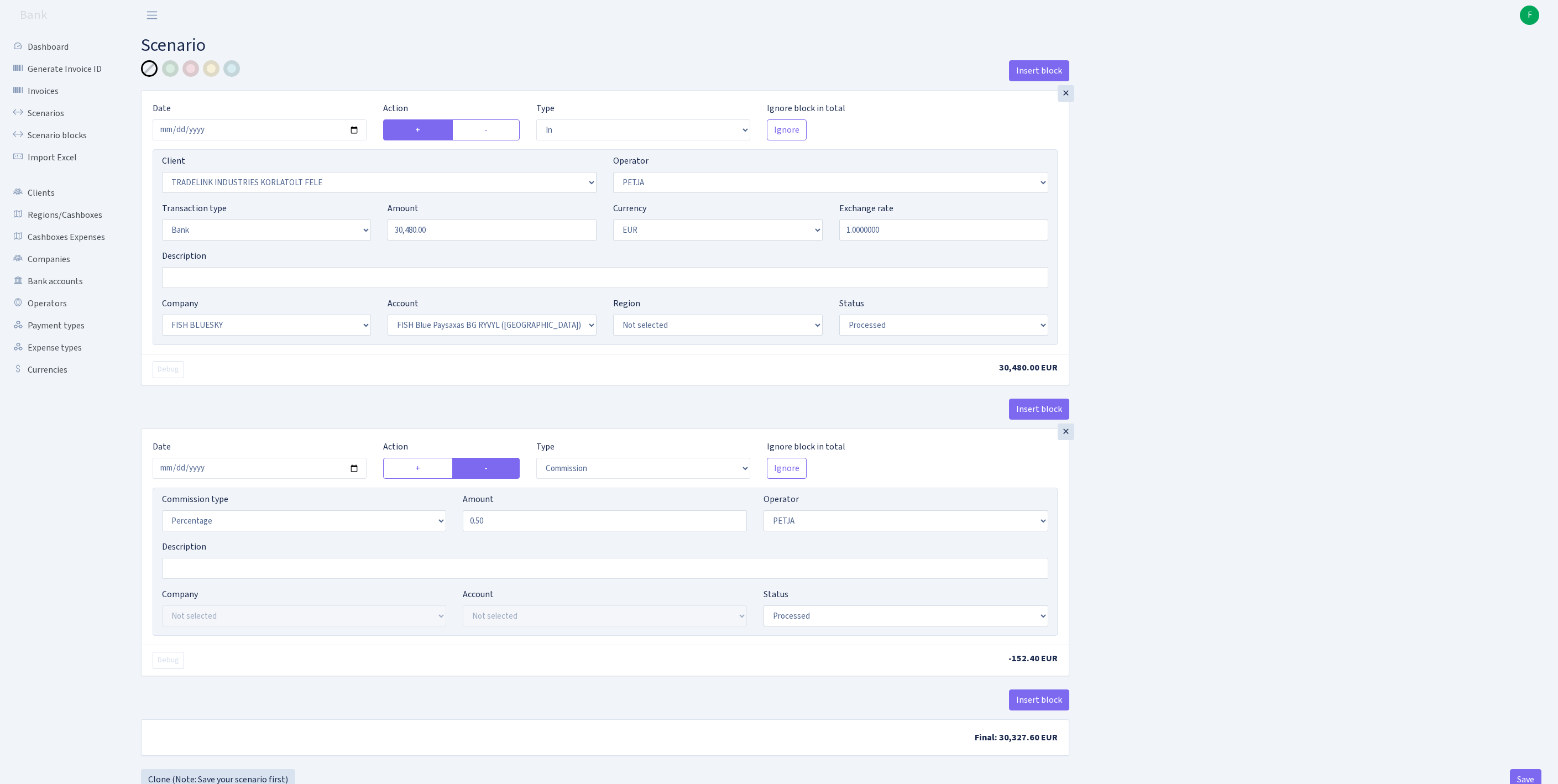
select select "23"
select select "68"
select select "processed"
select select "commission"
select select "392"
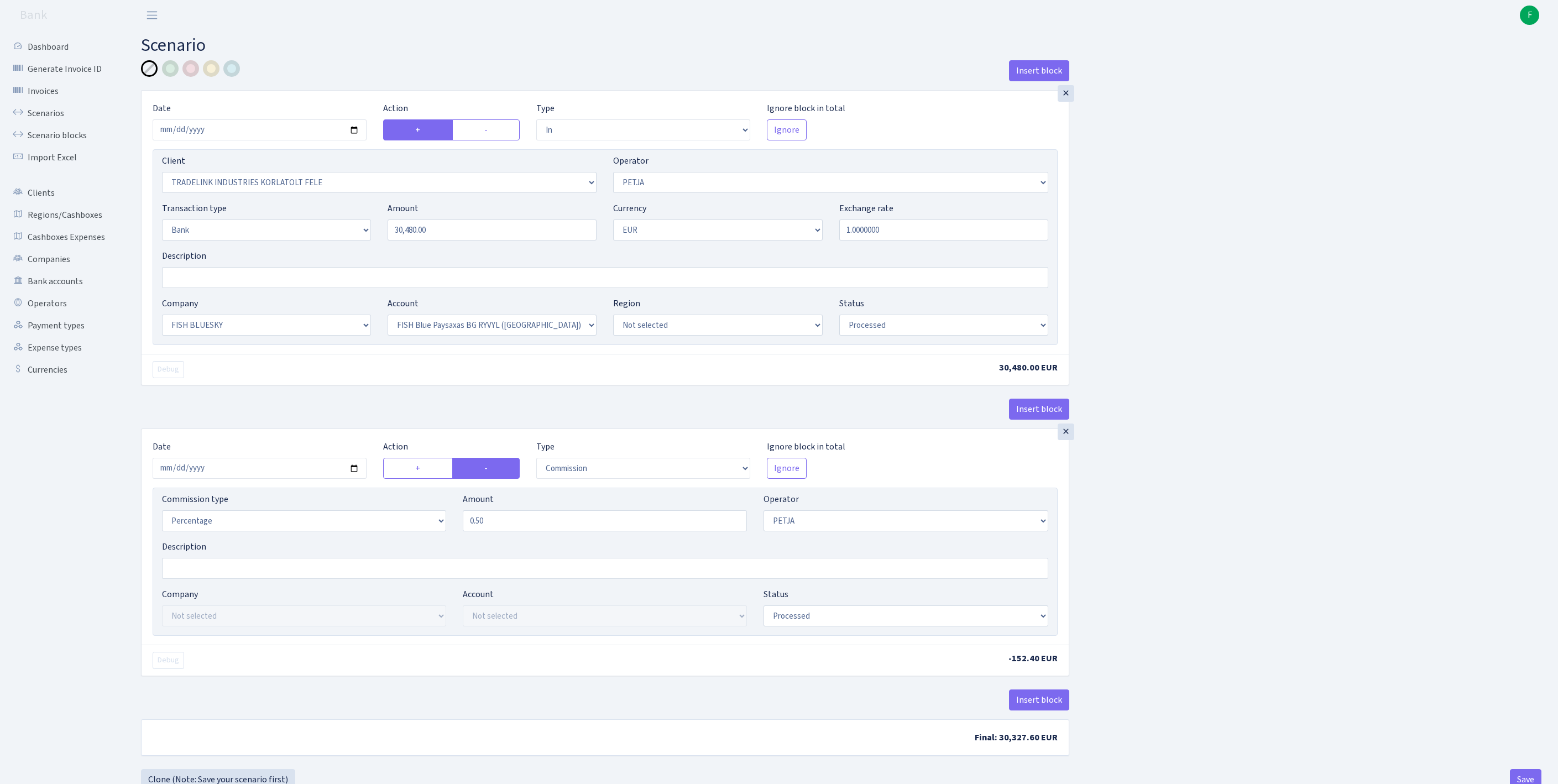
select select "processed"
click at [247, 288] on input "Description" at bounding box center [605, 277] width 886 height 21
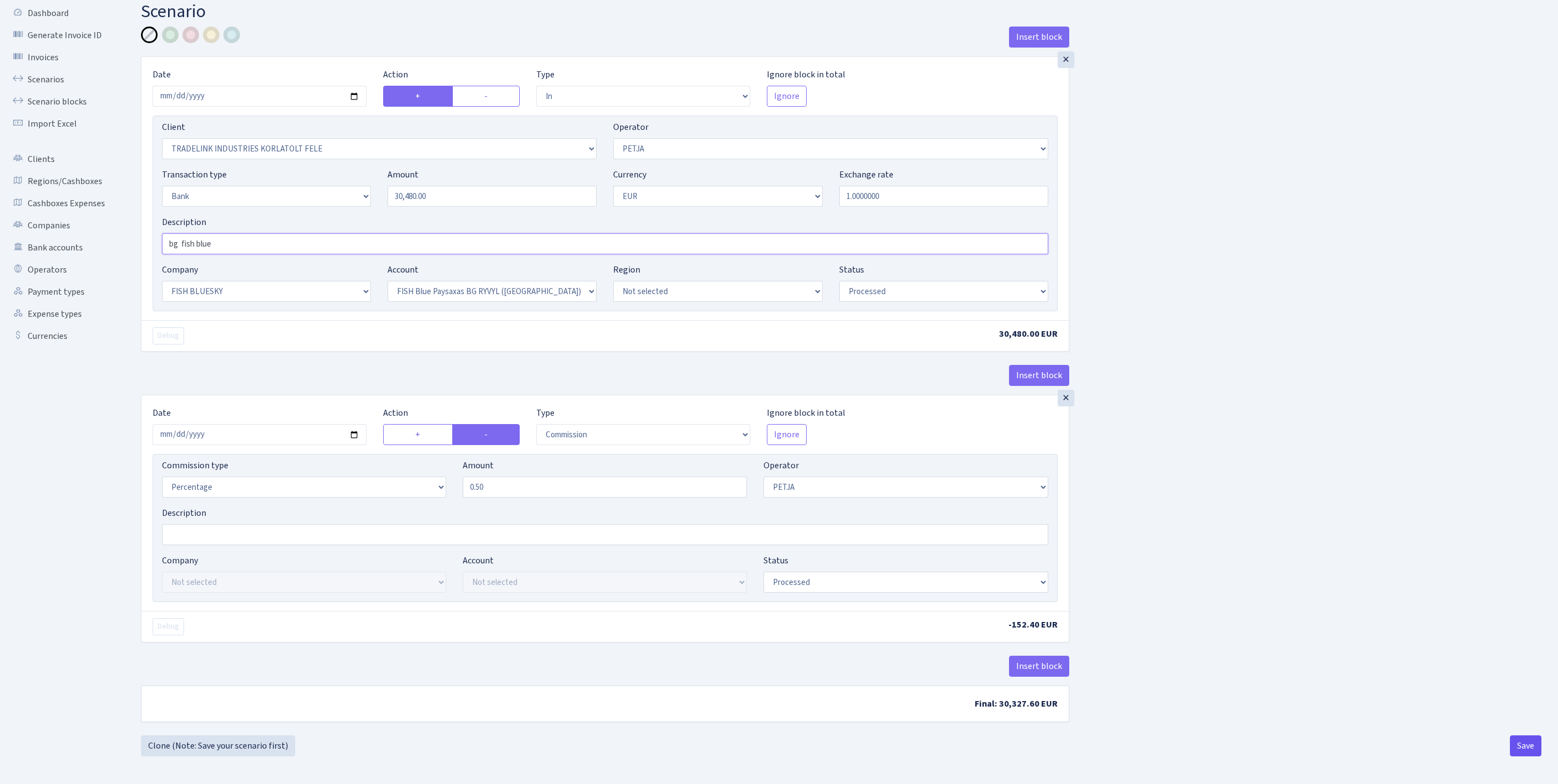
type input "bg fish blue"
click at [1526, 739] on button "Save" at bounding box center [1525, 745] width 31 height 21
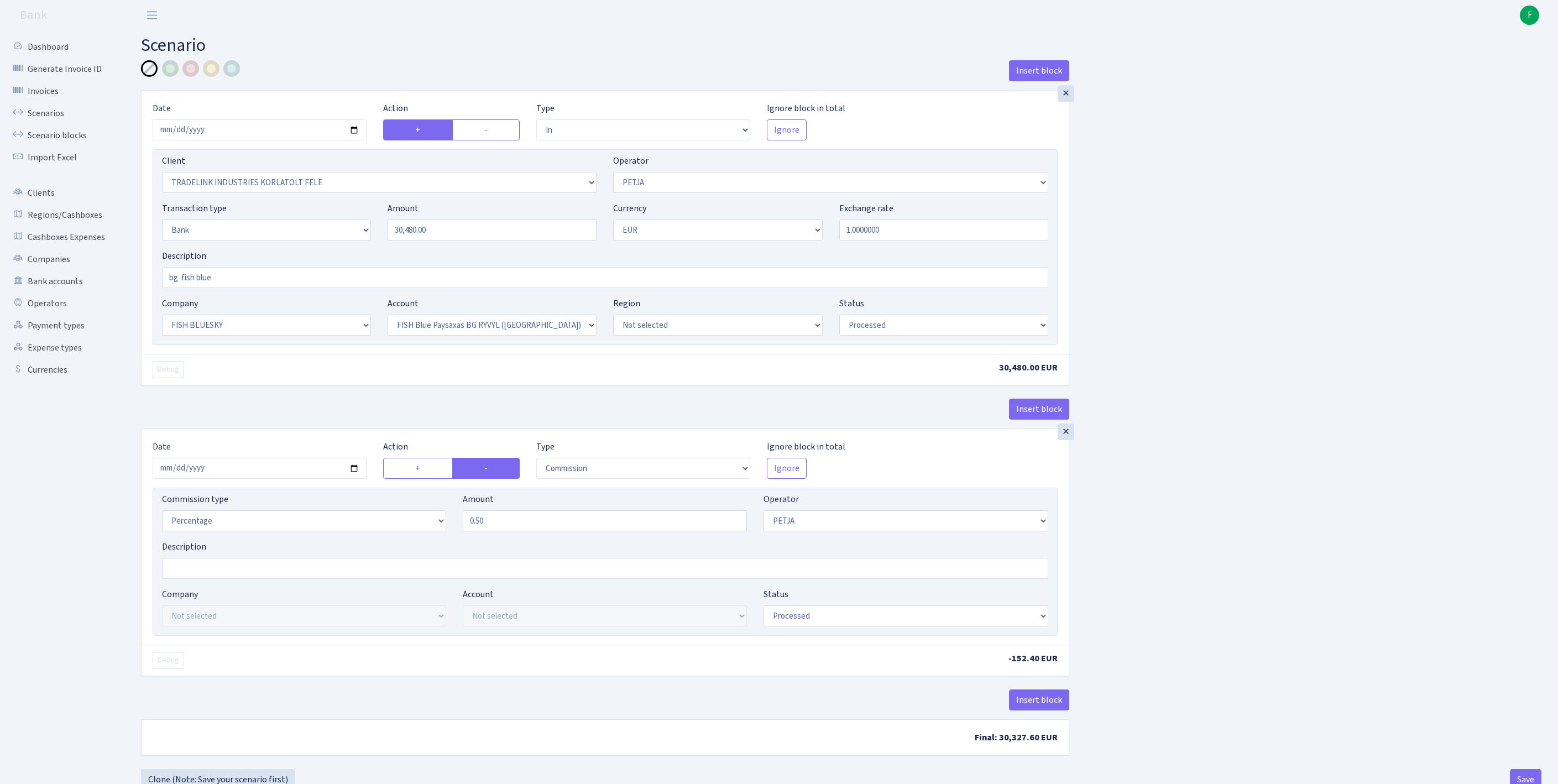
select select "in"
select select "3051"
select select "392"
select select "2"
select select "1"
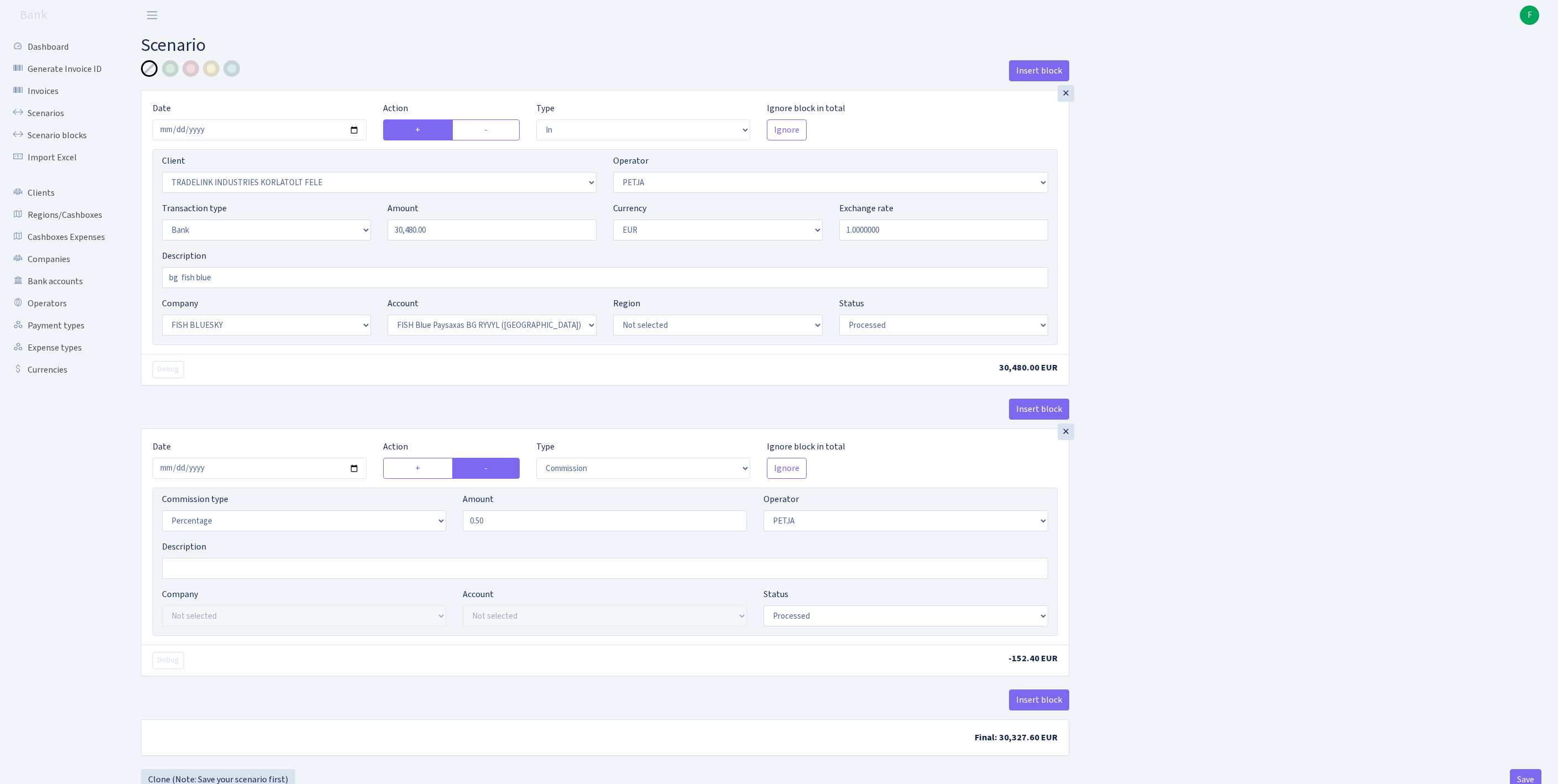
select select "23"
select select "68"
select select "processed"
select select "commission"
select select "392"
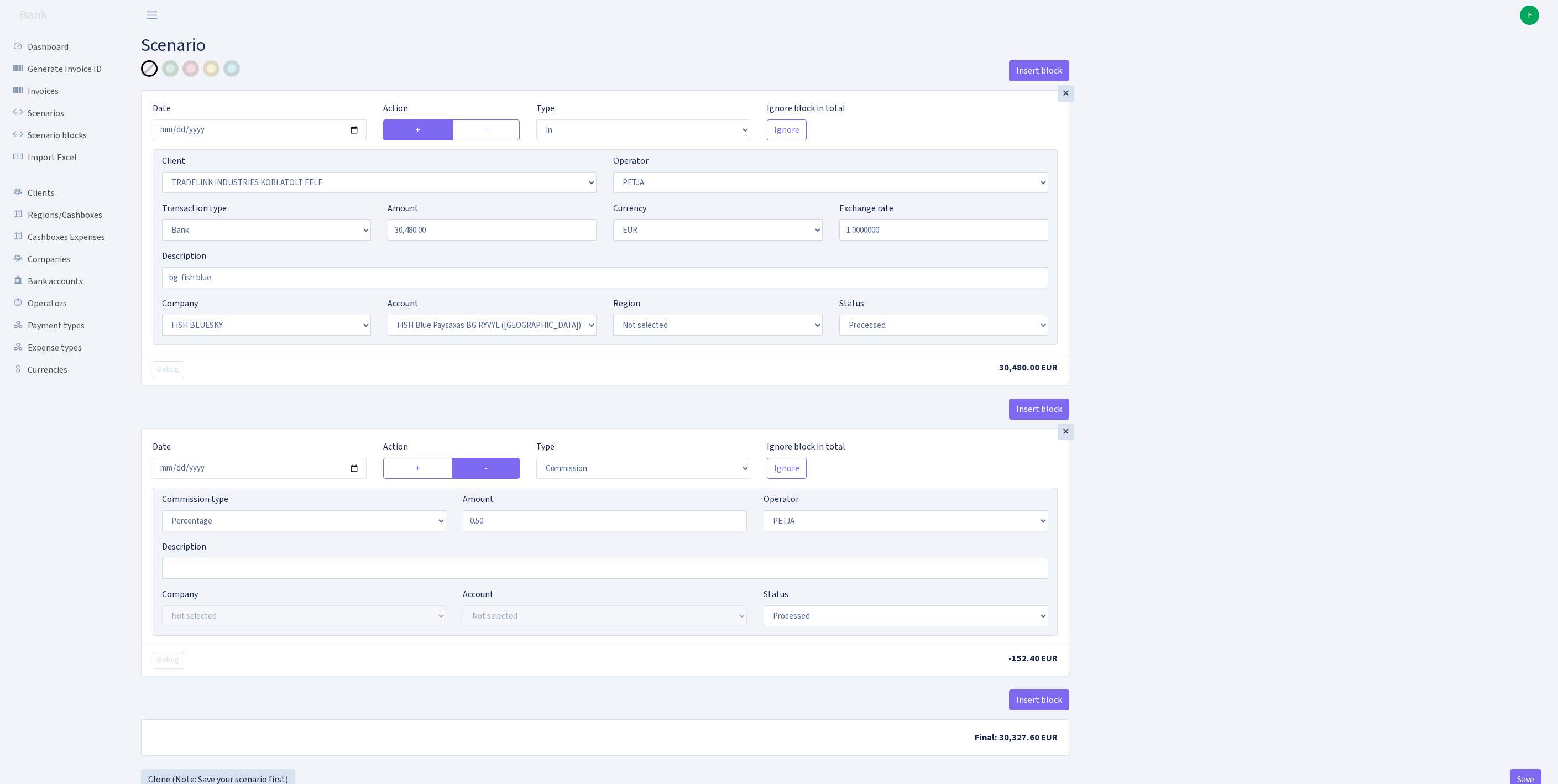
select select "processed"
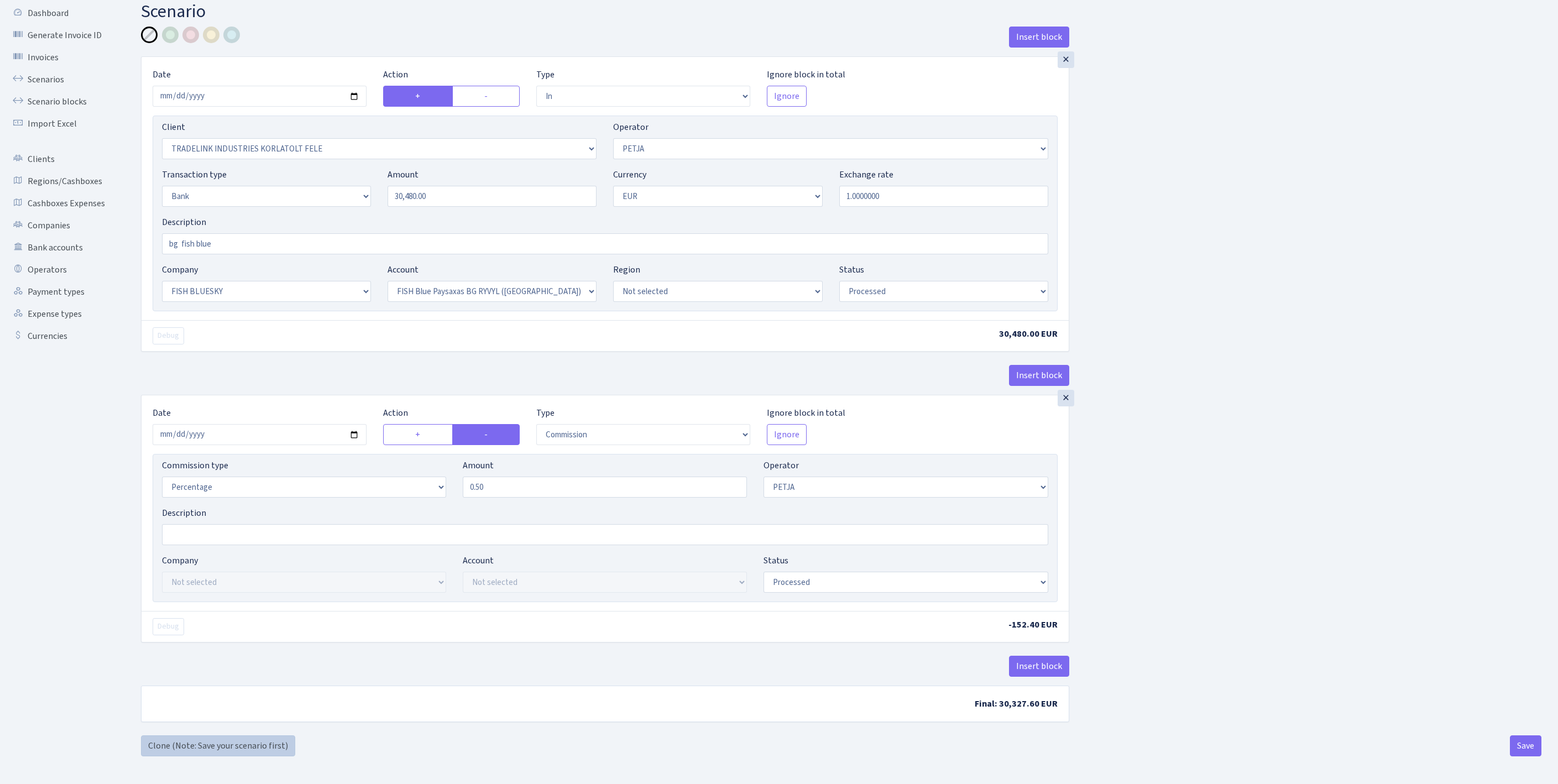
click at [197, 747] on link "Clone (Note: Save your scenario first)" at bounding box center [218, 745] width 154 height 21
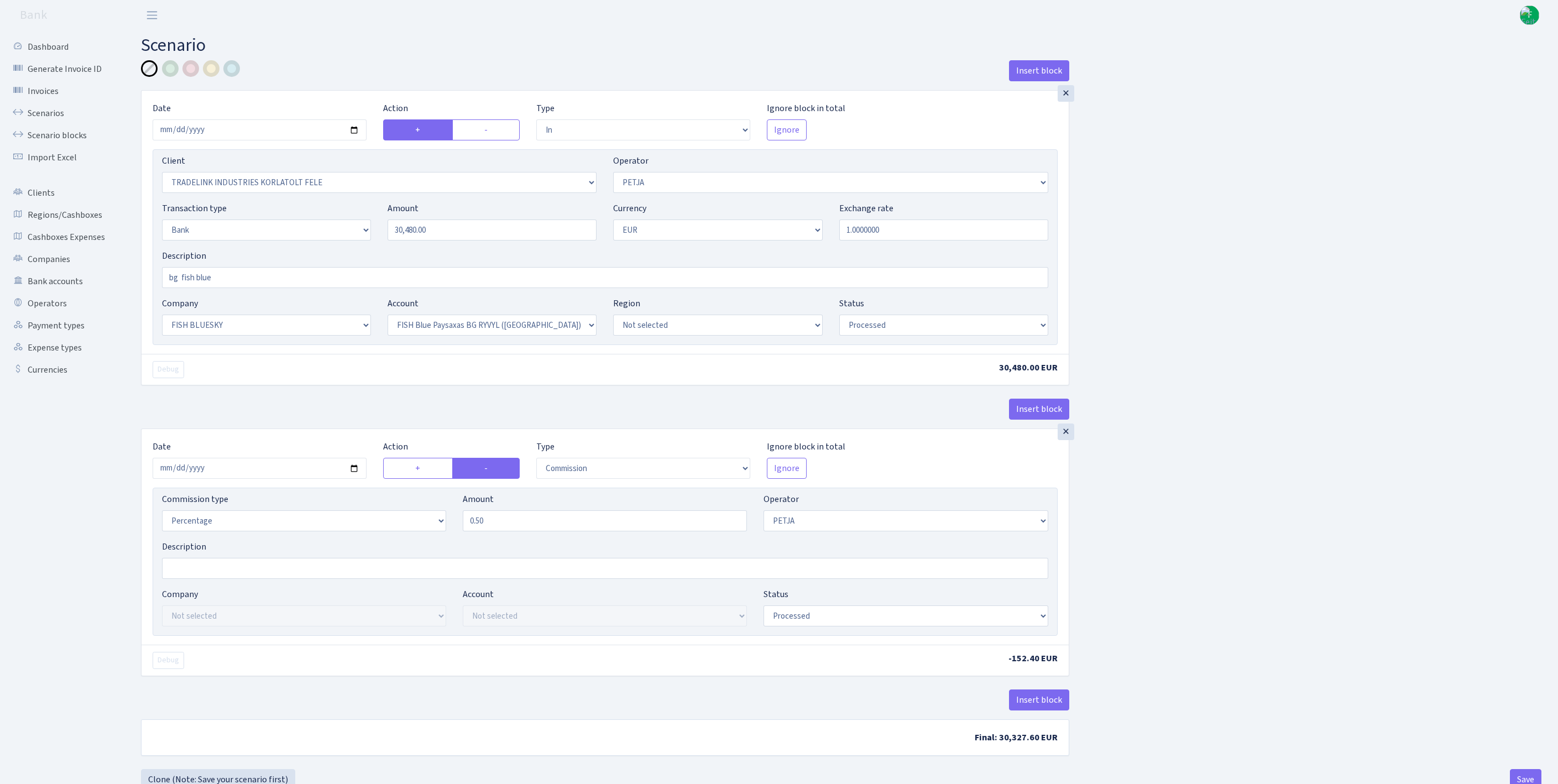
select select "in"
select select "3051"
select select "392"
select select "2"
select select "1"
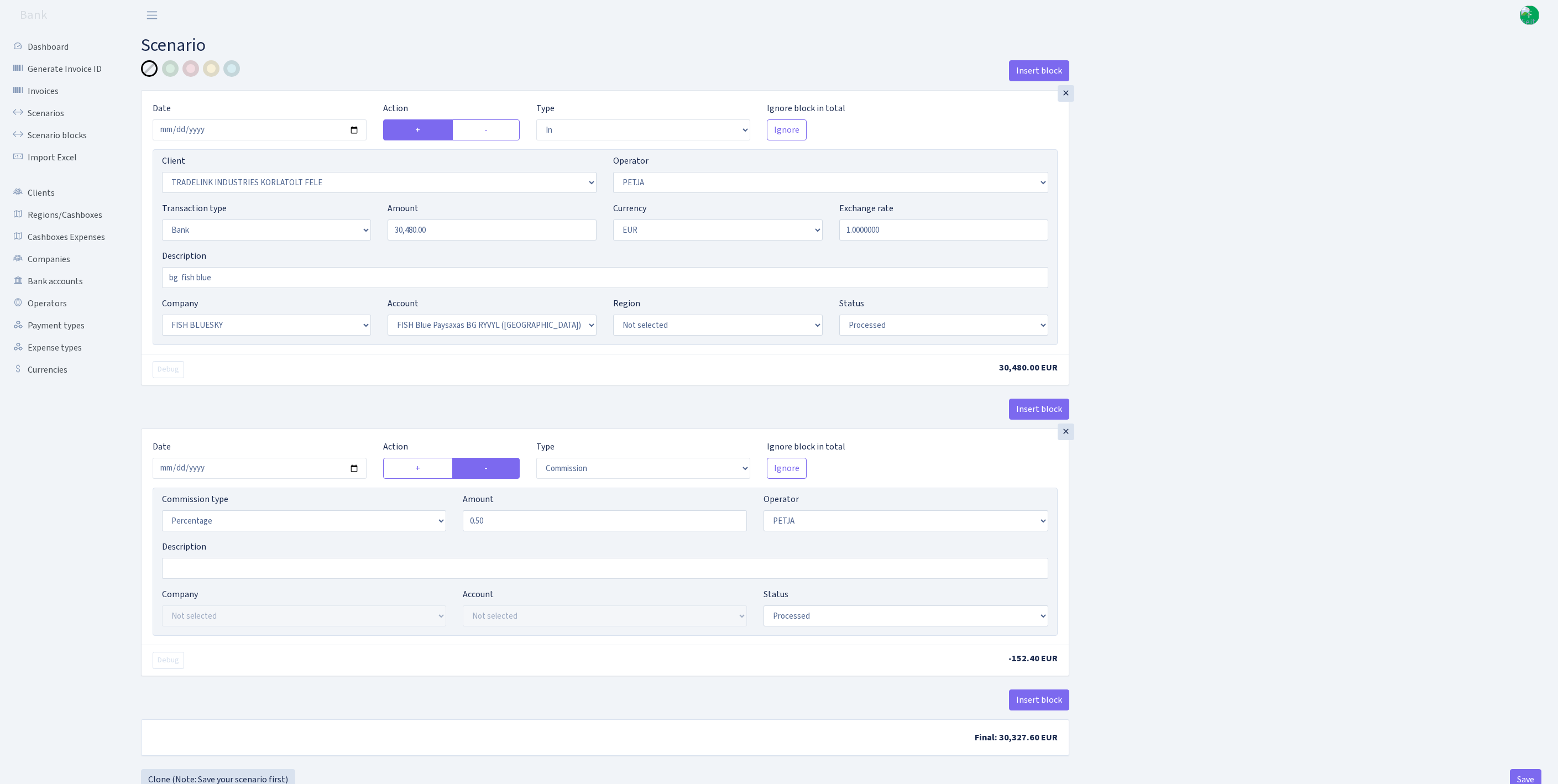
select select "23"
select select "68"
select select "processed"
select select "commission"
select select "392"
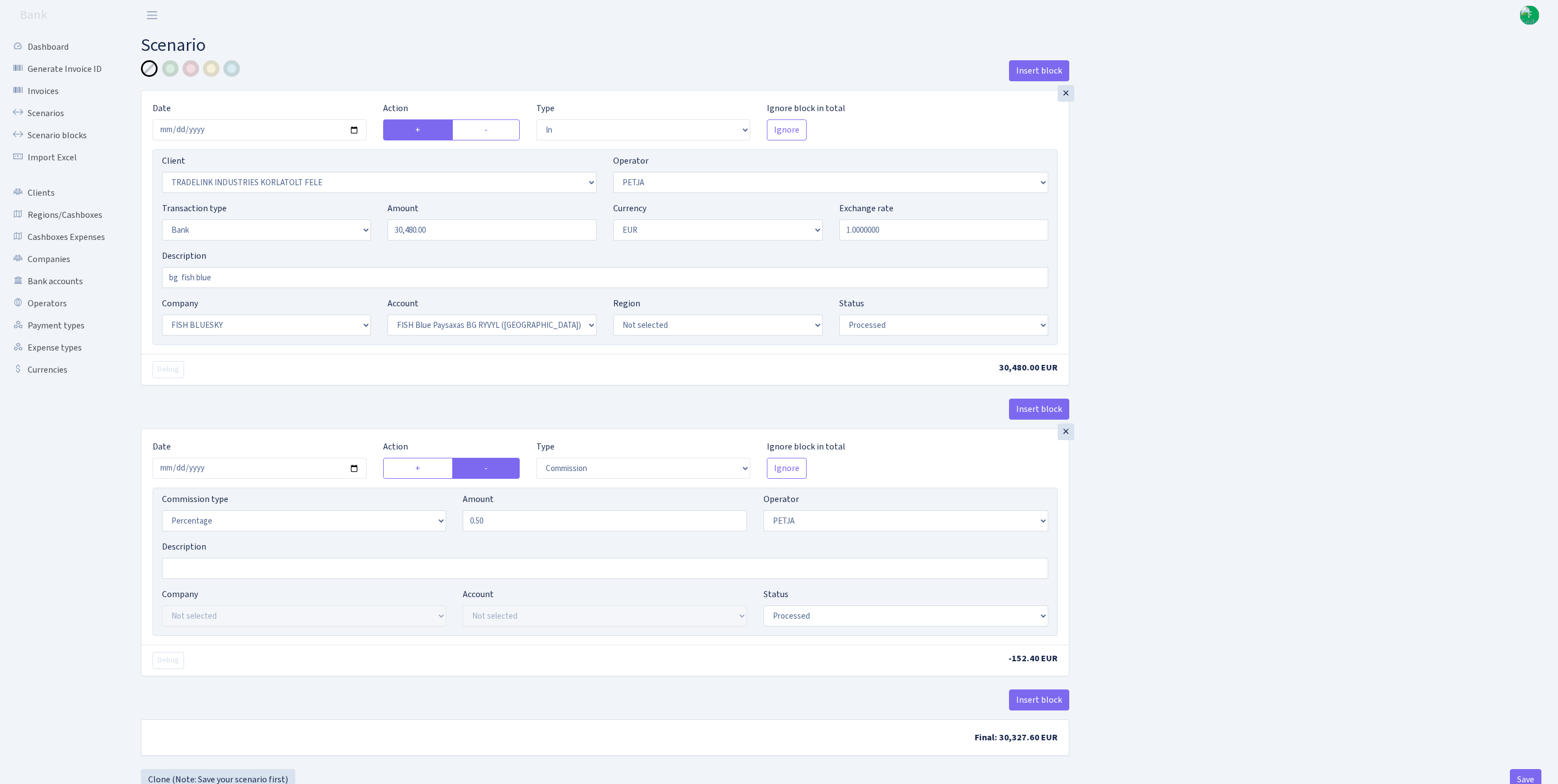
select select "processed"
drag, startPoint x: 466, startPoint y: 255, endPoint x: 364, endPoint y: 252, distance: 102.0
click at [314, 243] on div "Transaction type Not selected 981 ELF FISH crypto GIRT IVO dekl MM-BALTIC eur U…" at bounding box center [605, 225] width 903 height 47
paste input "20592"
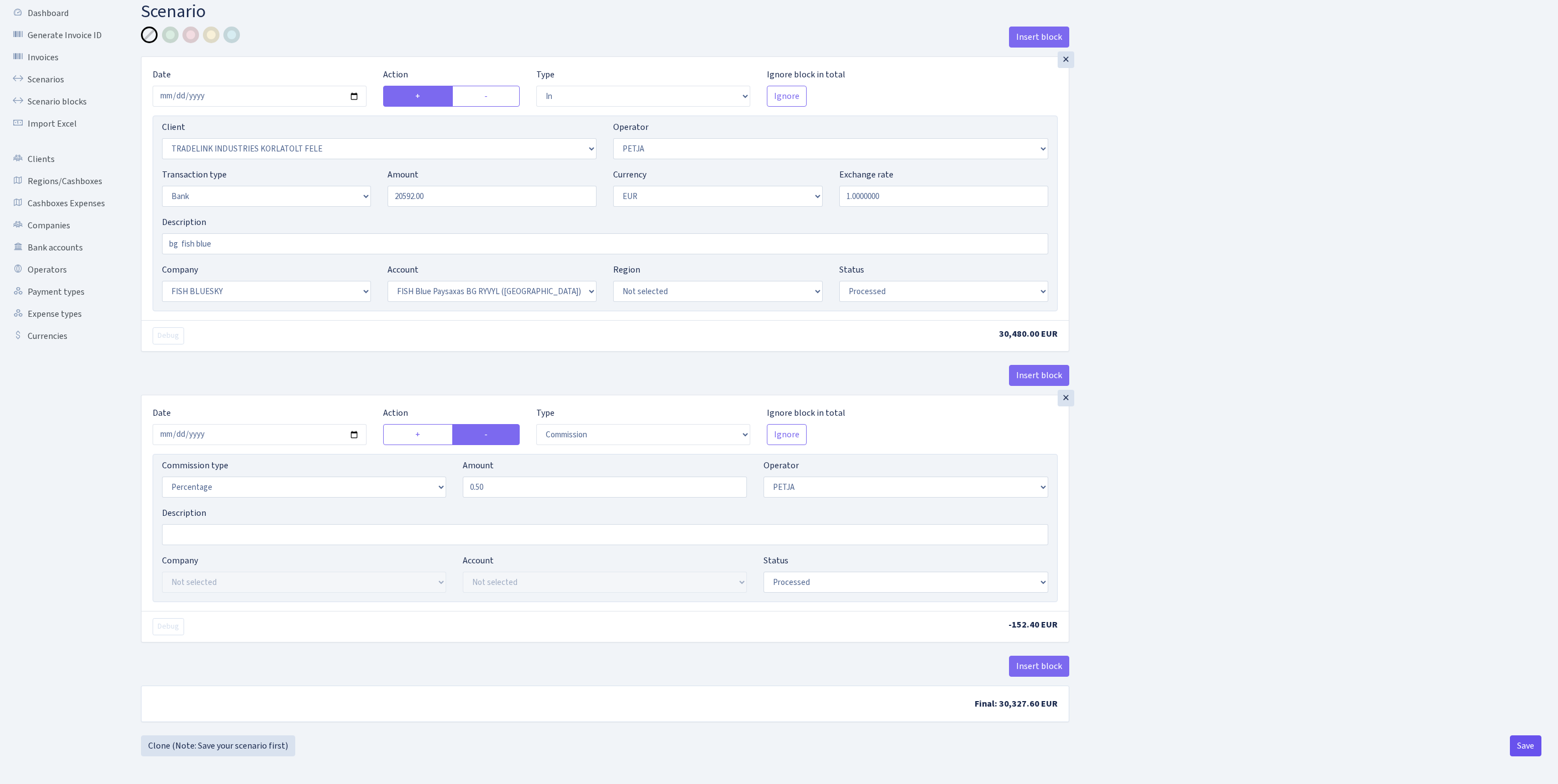
type input "20,592.00"
click at [1528, 744] on button "Save" at bounding box center [1525, 745] width 31 height 21
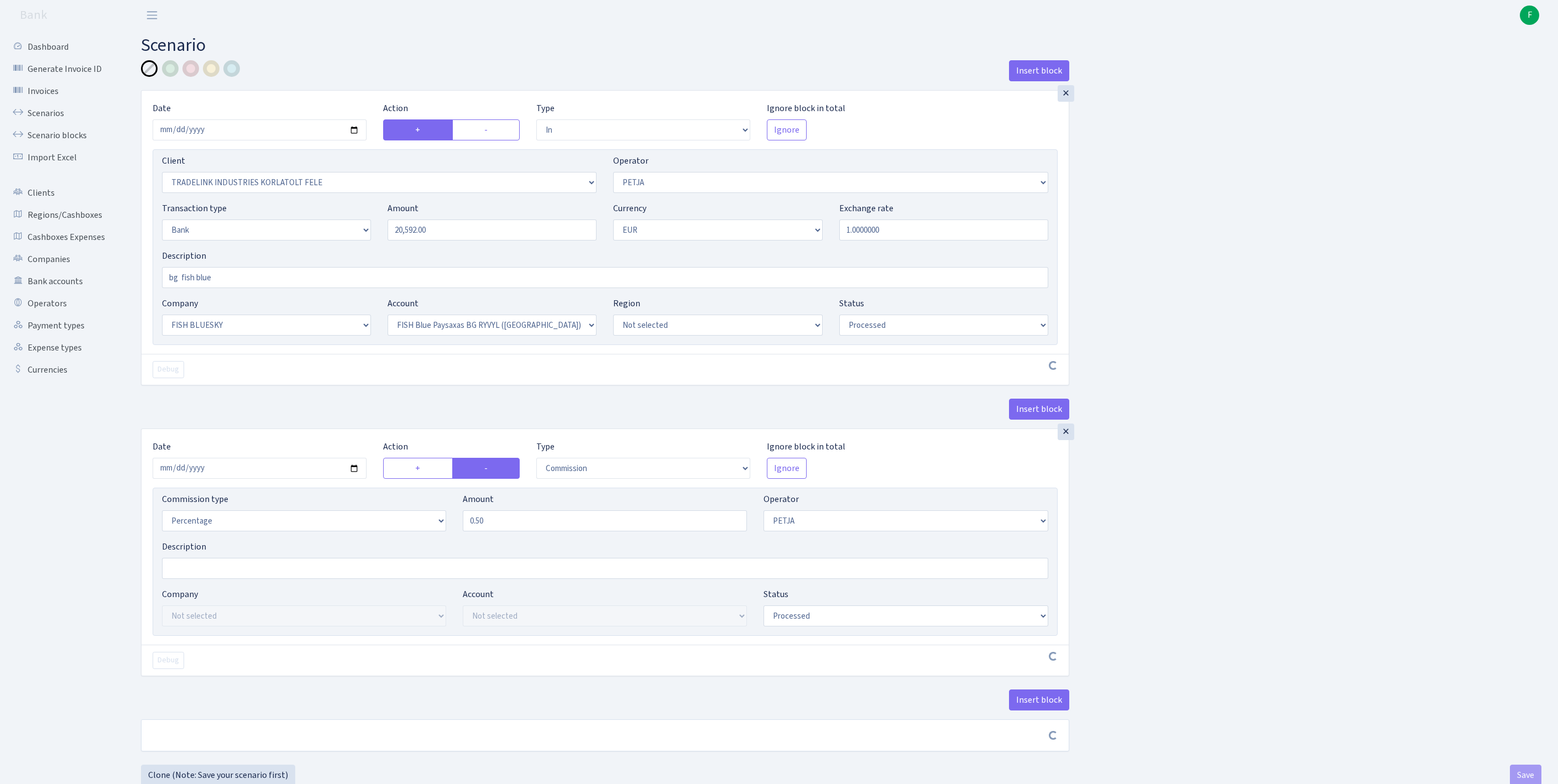
select select "in"
select select "3051"
select select "392"
select select "2"
select select "1"
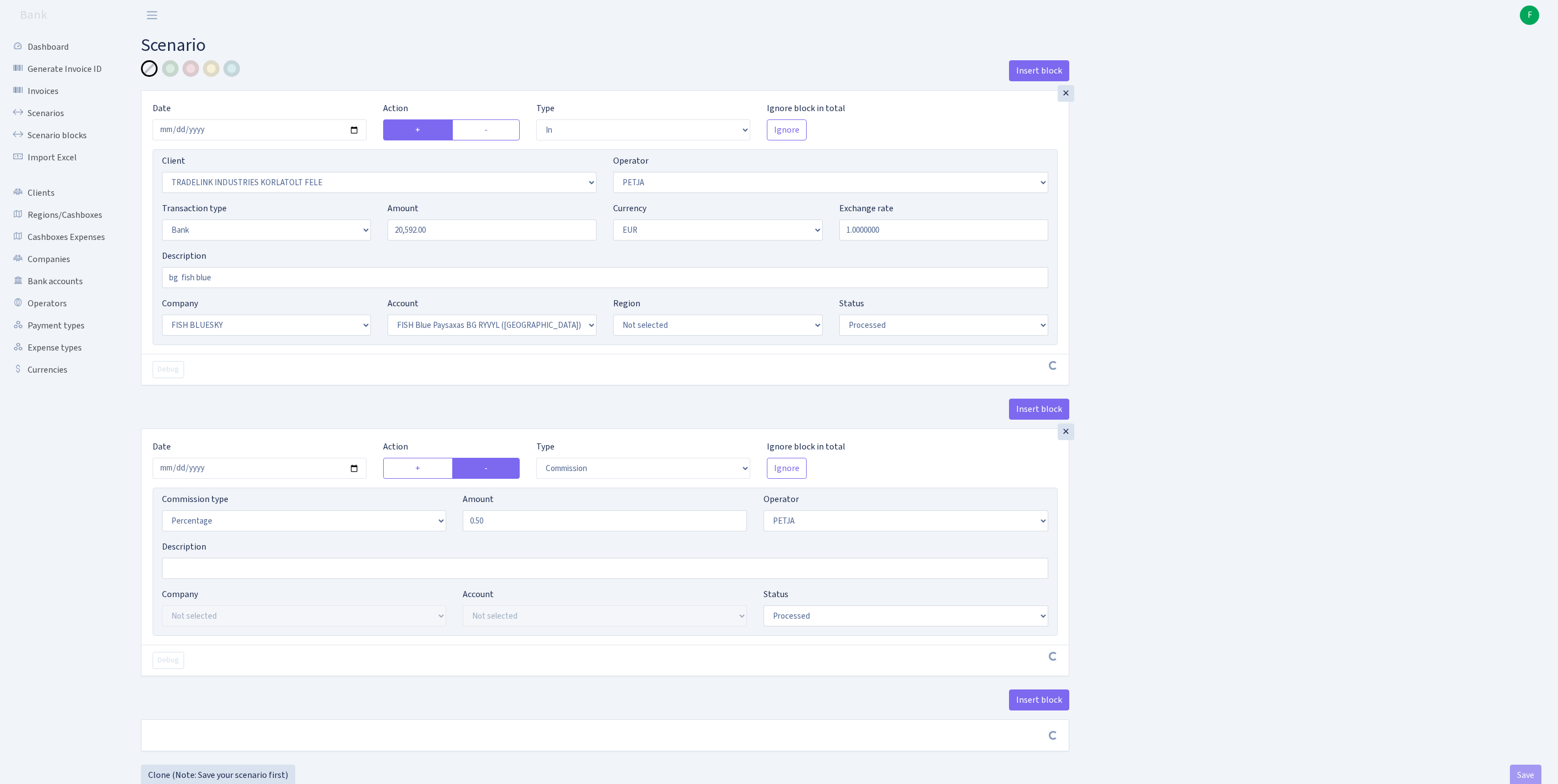
select select "23"
select select "68"
select select "processed"
select select "commission"
select select "392"
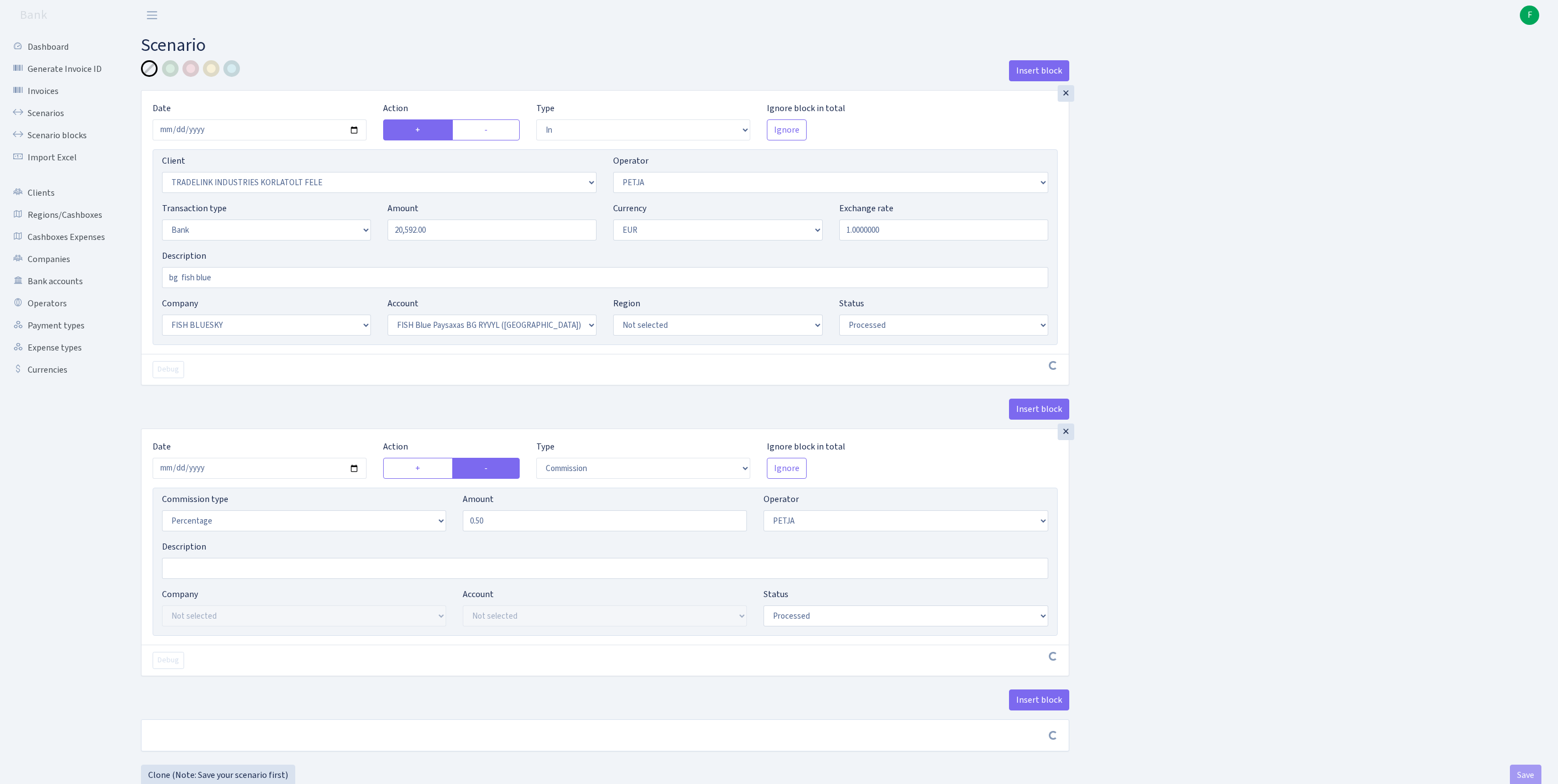
select select "processed"
click at [47, 120] on link "Scenarios" at bounding box center [61, 113] width 110 height 22
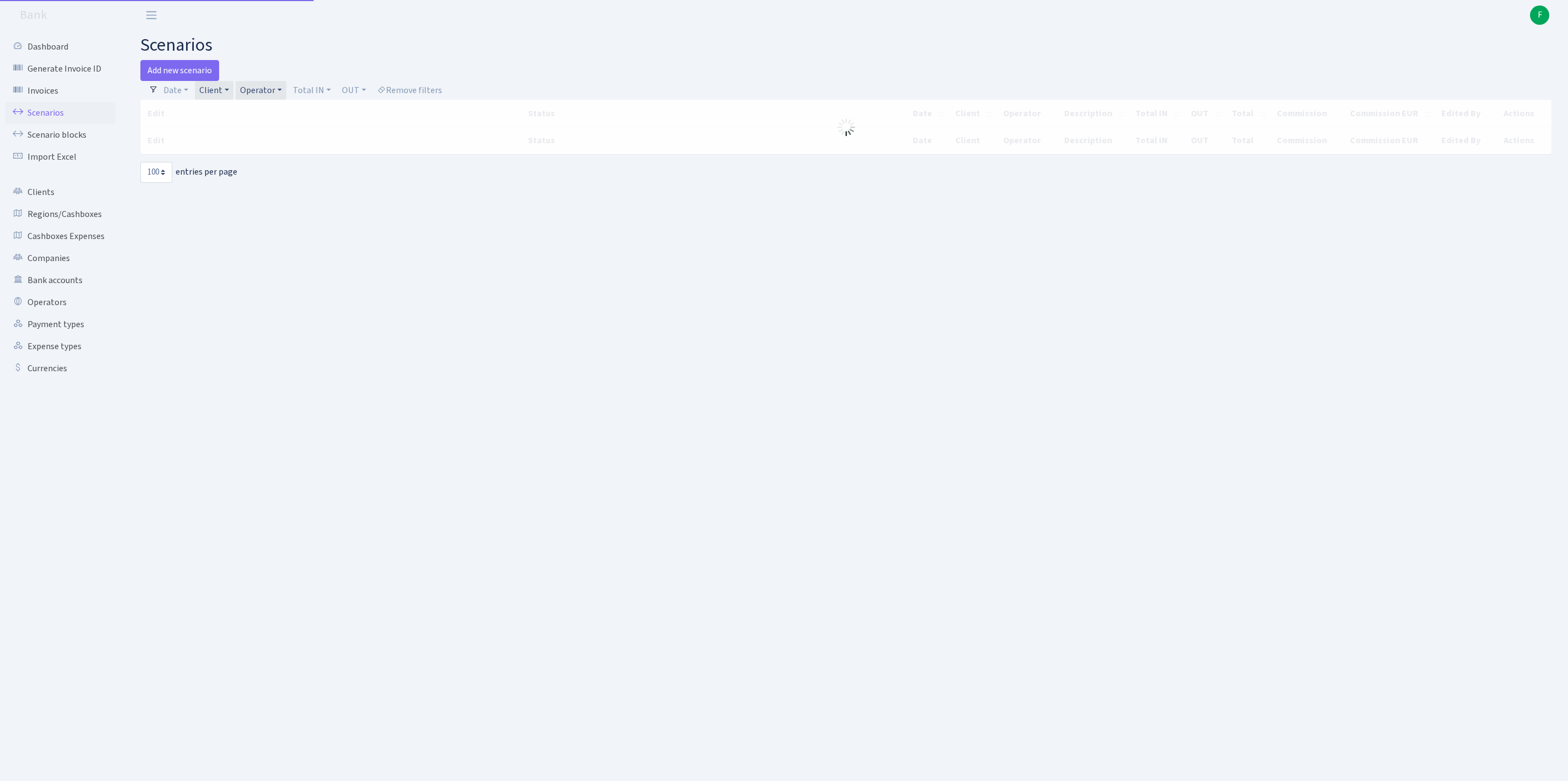
select select "100"
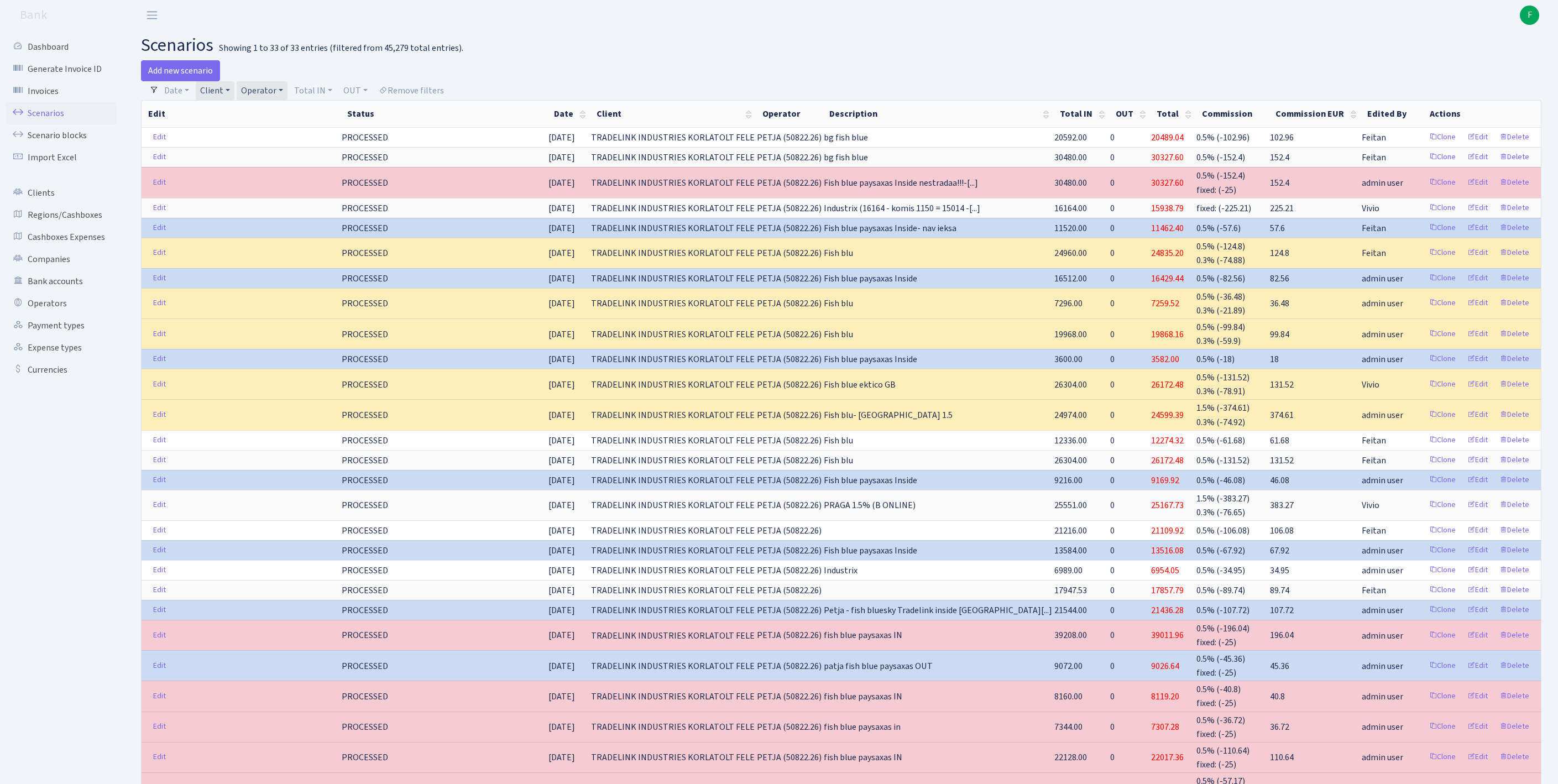
click at [234, 96] on link "Client" at bounding box center [215, 90] width 39 height 19
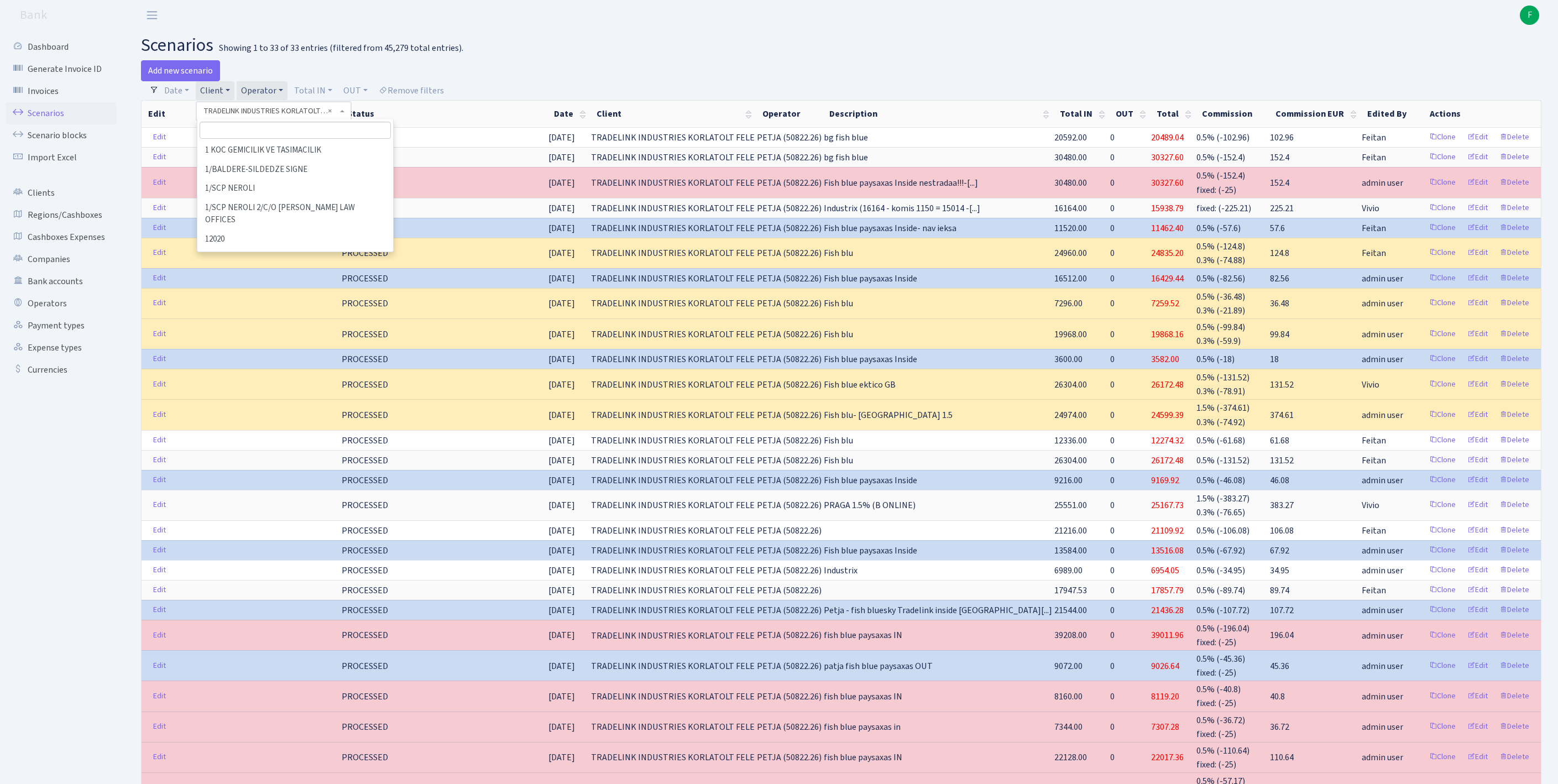
scroll to position [64102, 0]
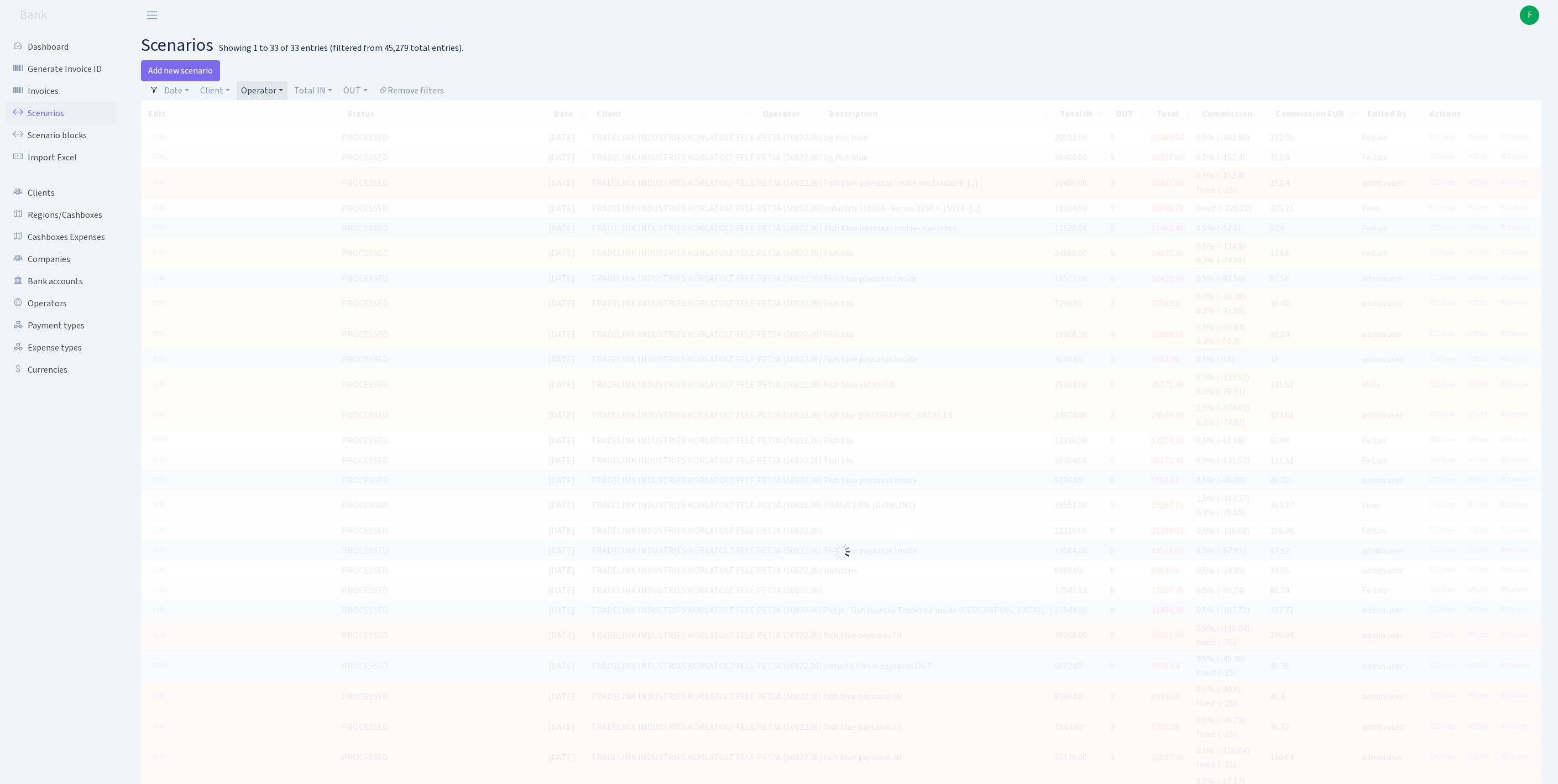
click at [287, 95] on link "Operator" at bounding box center [262, 90] width 51 height 19
click at [293, 139] on input "search" at bounding box center [287, 130] width 92 height 17
type input "edz"
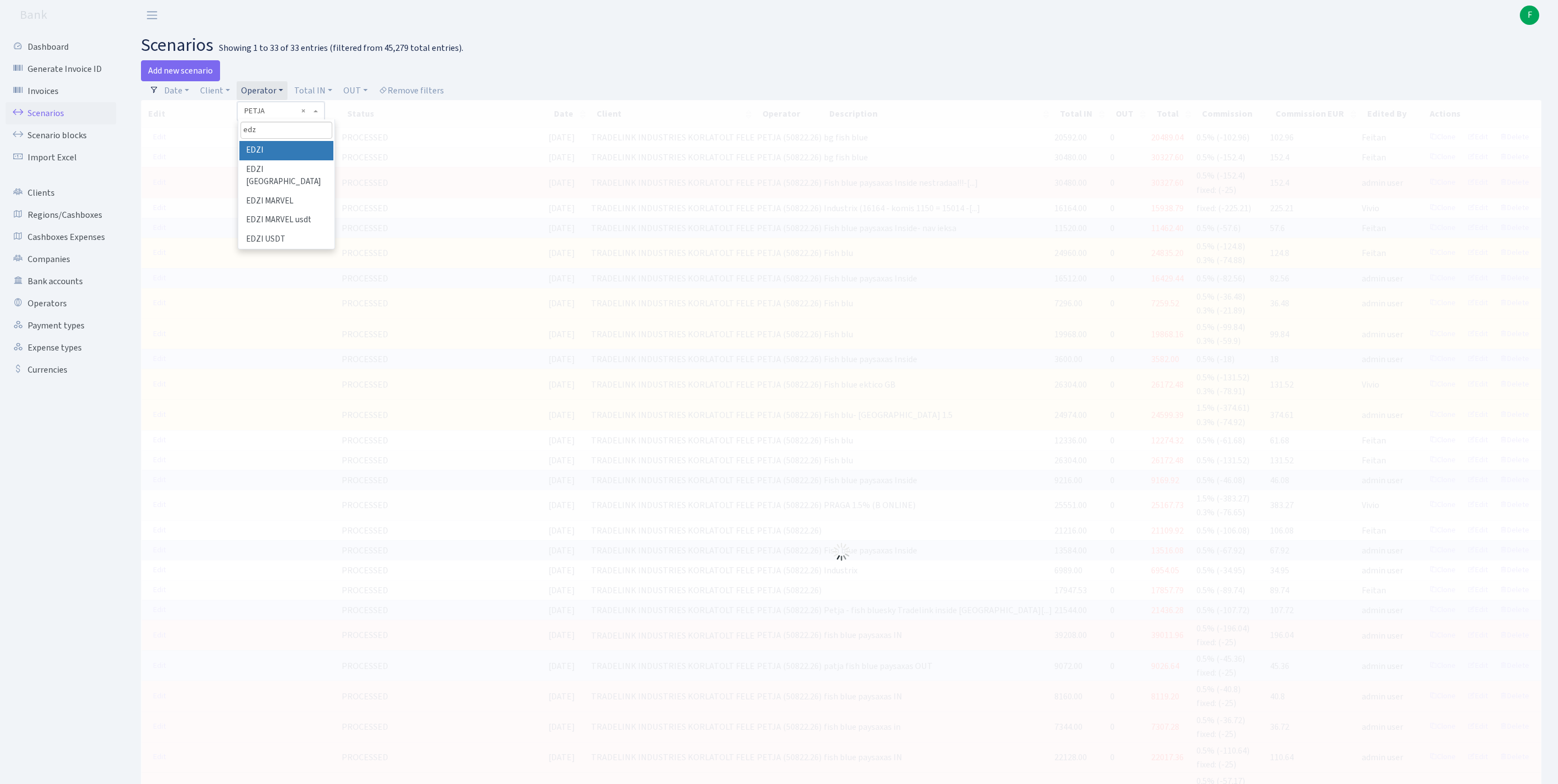
click at [296, 158] on li "EDZI" at bounding box center [286, 150] width 94 height 19
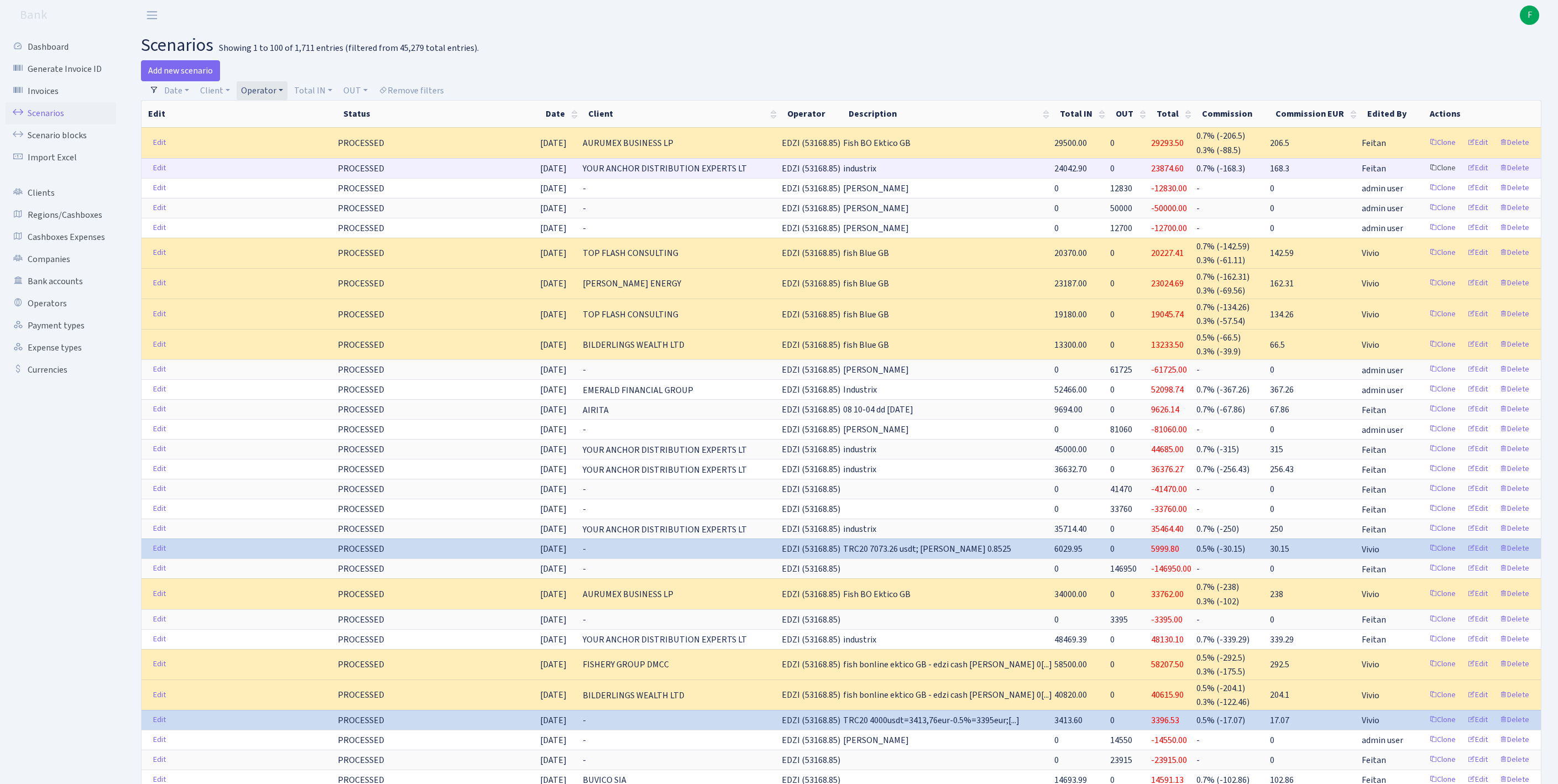
click at [1426, 177] on link "Clone" at bounding box center [1442, 168] width 37 height 17
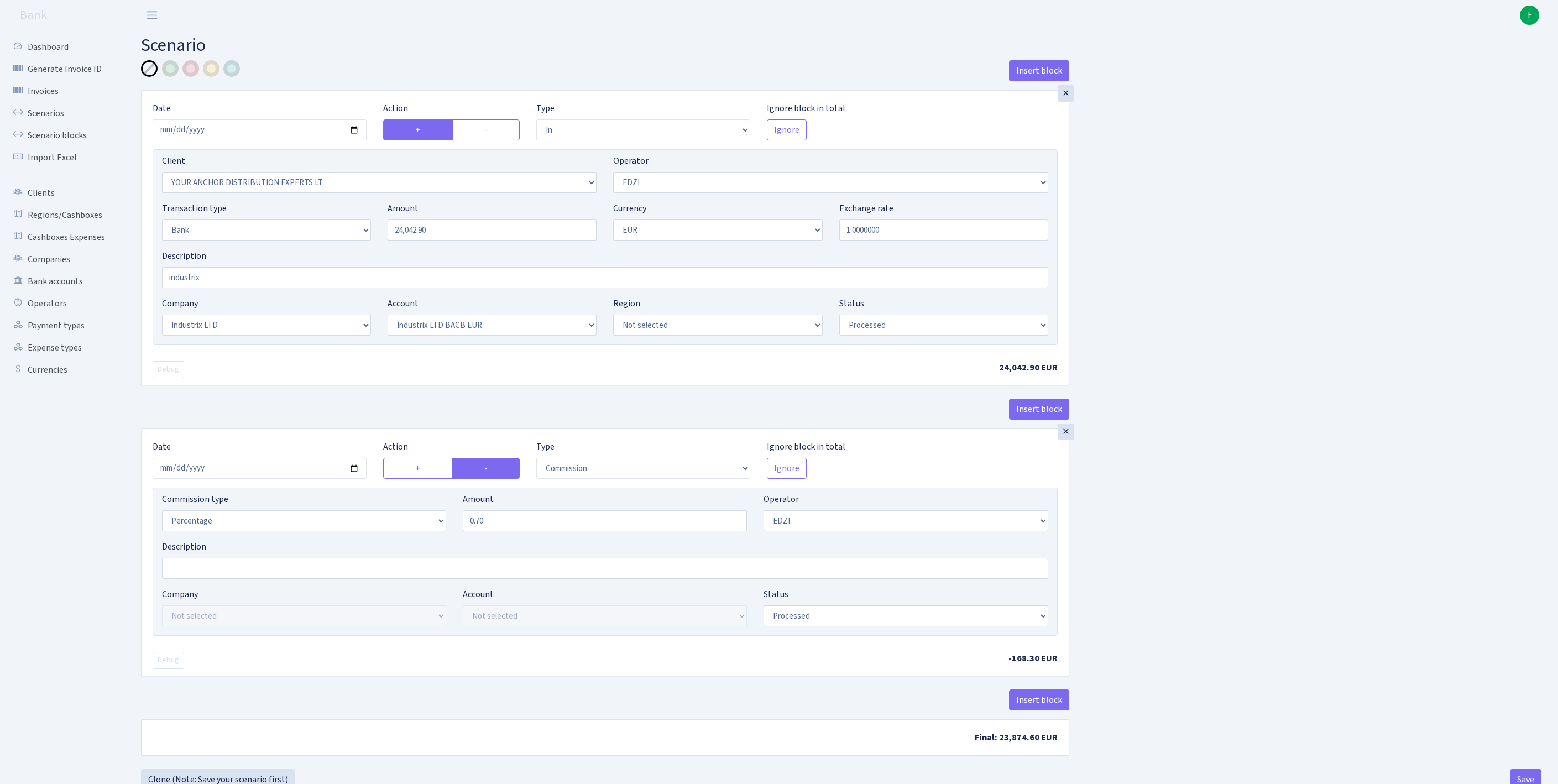
select select "in"
select select "355"
select select "11"
select select "2"
select select "1"
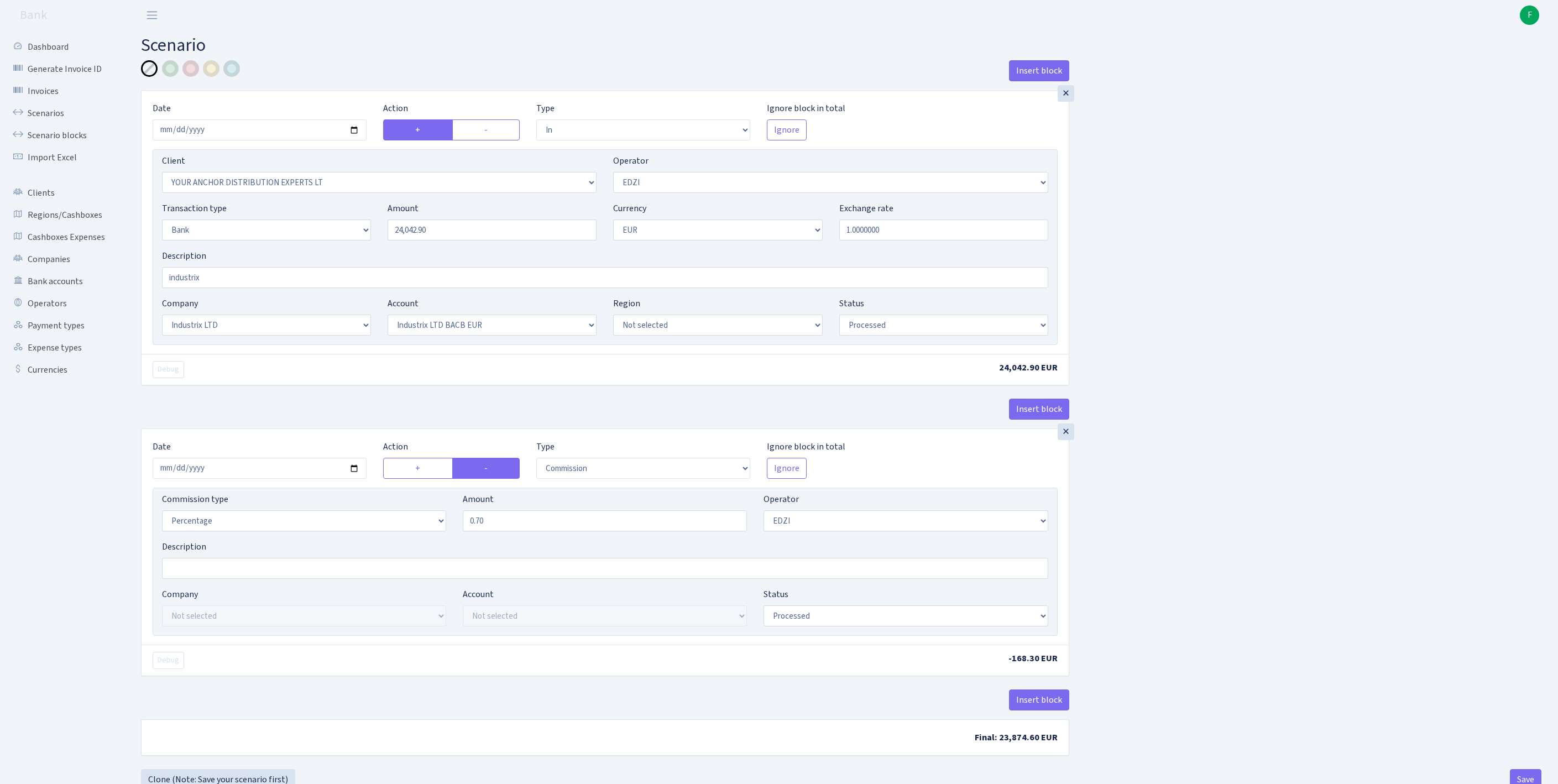
select select "17"
select select "41"
select select "processed"
select select "commission"
select select "11"
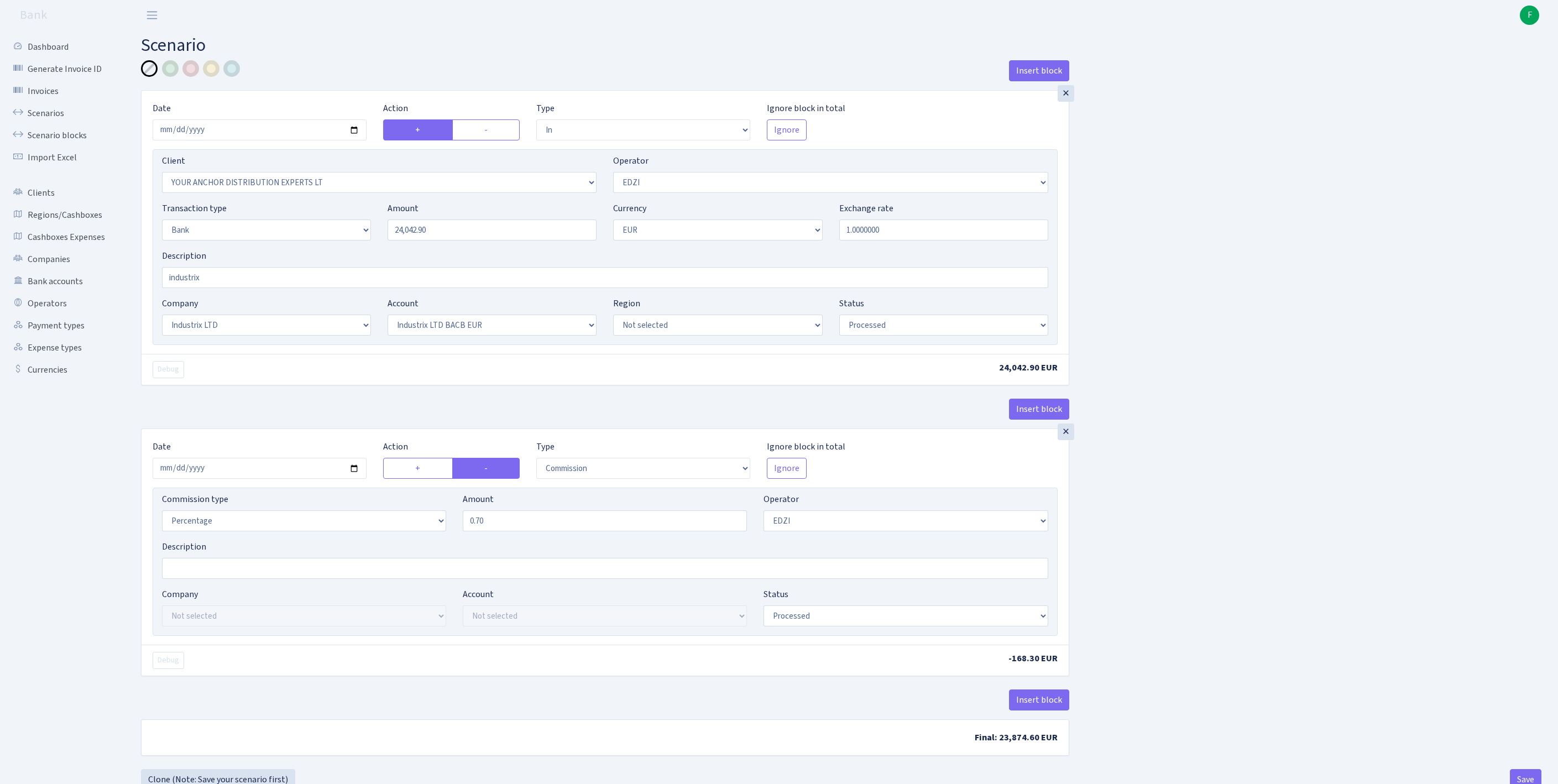
select select "processed"
drag, startPoint x: 470, startPoint y: 252, endPoint x: 313, endPoint y: 247, distance: 157.1
click at [313, 247] on div "Transaction type Not selected 981 ELF FISH crypto [PERSON_NAME] MM-BALTIC eur U…" at bounding box center [605, 225] width 903 height 47
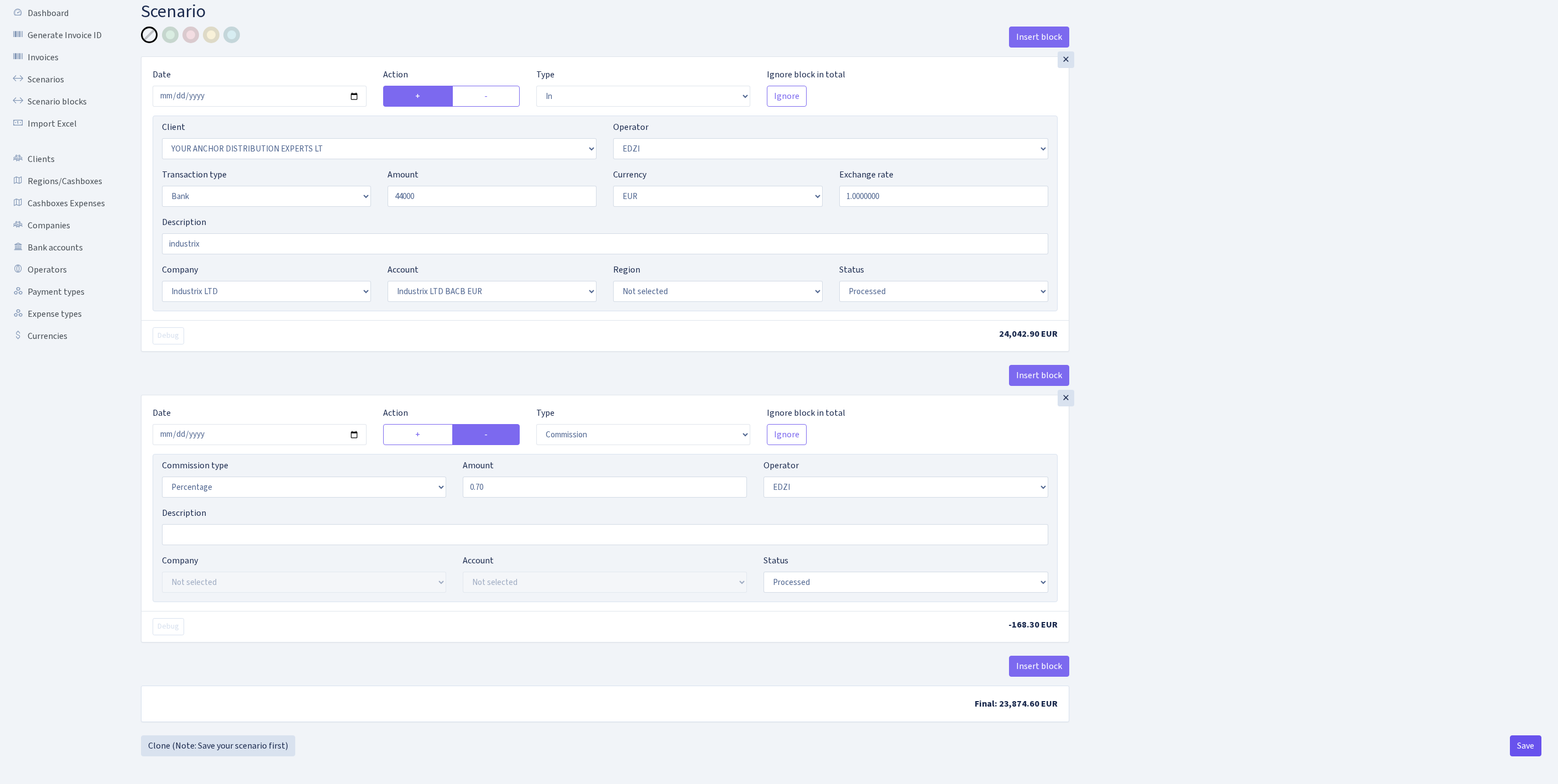
type input "44,000.00"
click at [1531, 751] on button "Save" at bounding box center [1525, 745] width 31 height 21
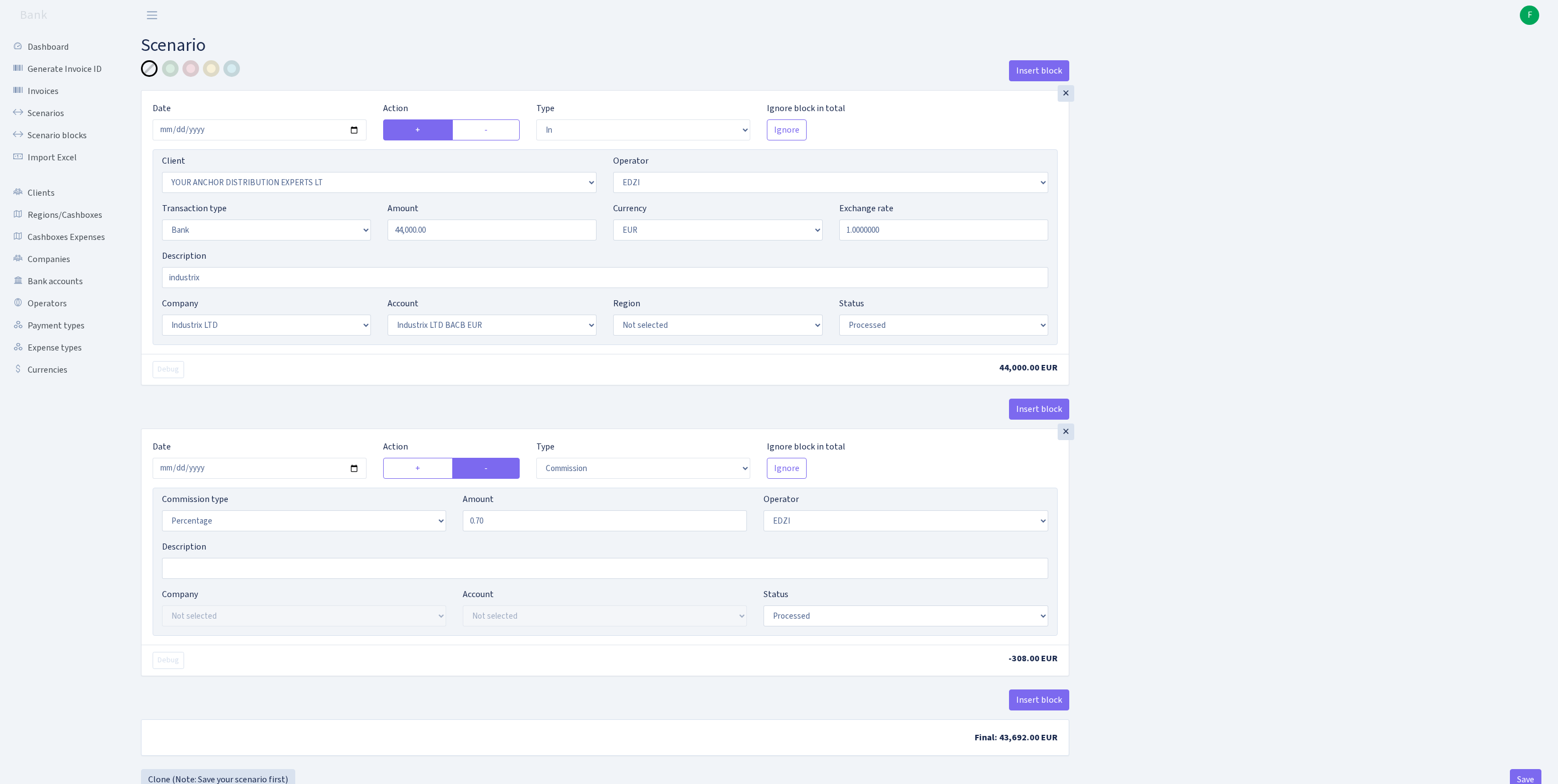
select select "in"
select select "355"
select select "11"
select select "2"
select select "1"
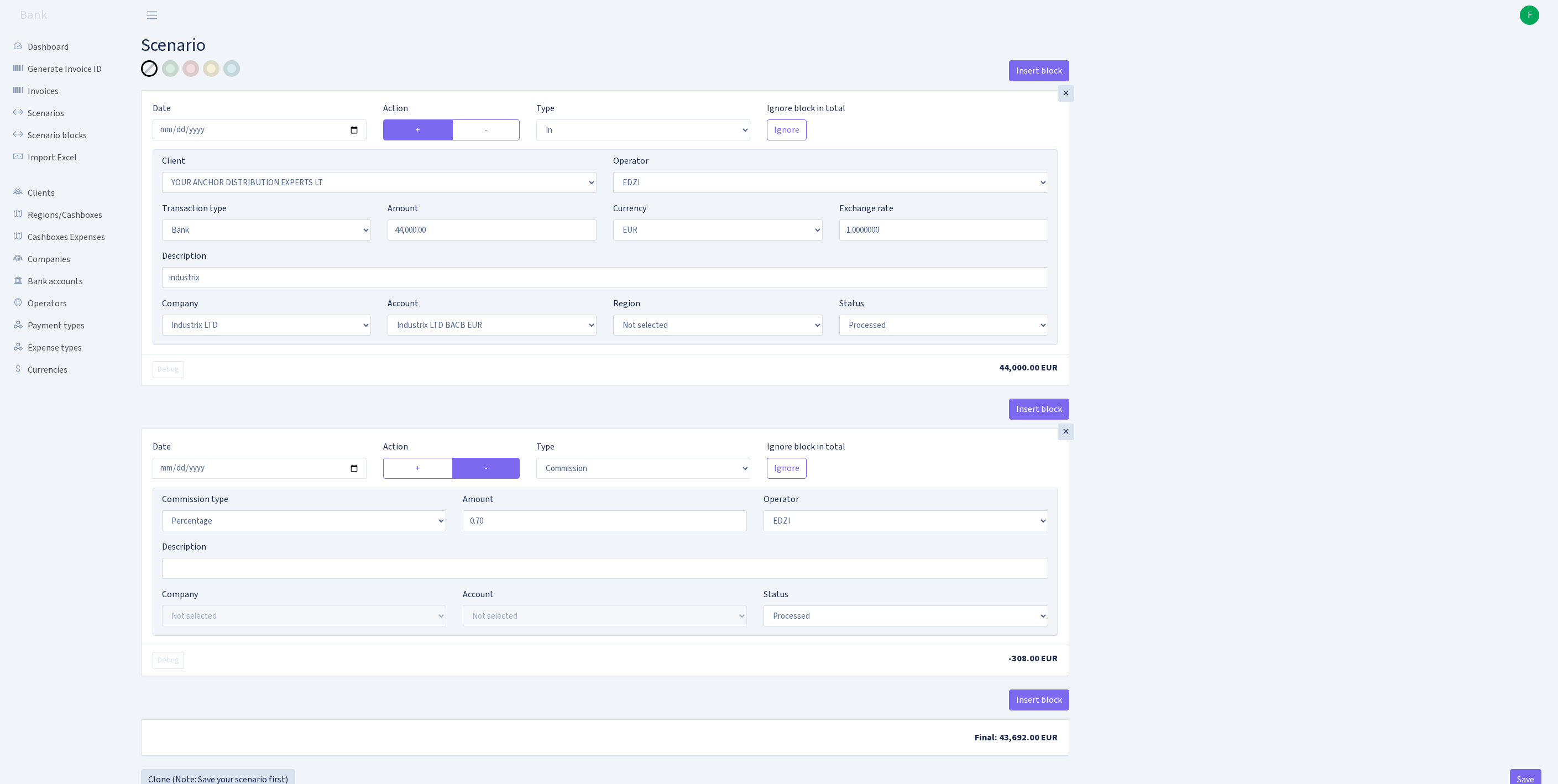
select select "17"
select select "41"
select select "processed"
select select "commission"
select select "11"
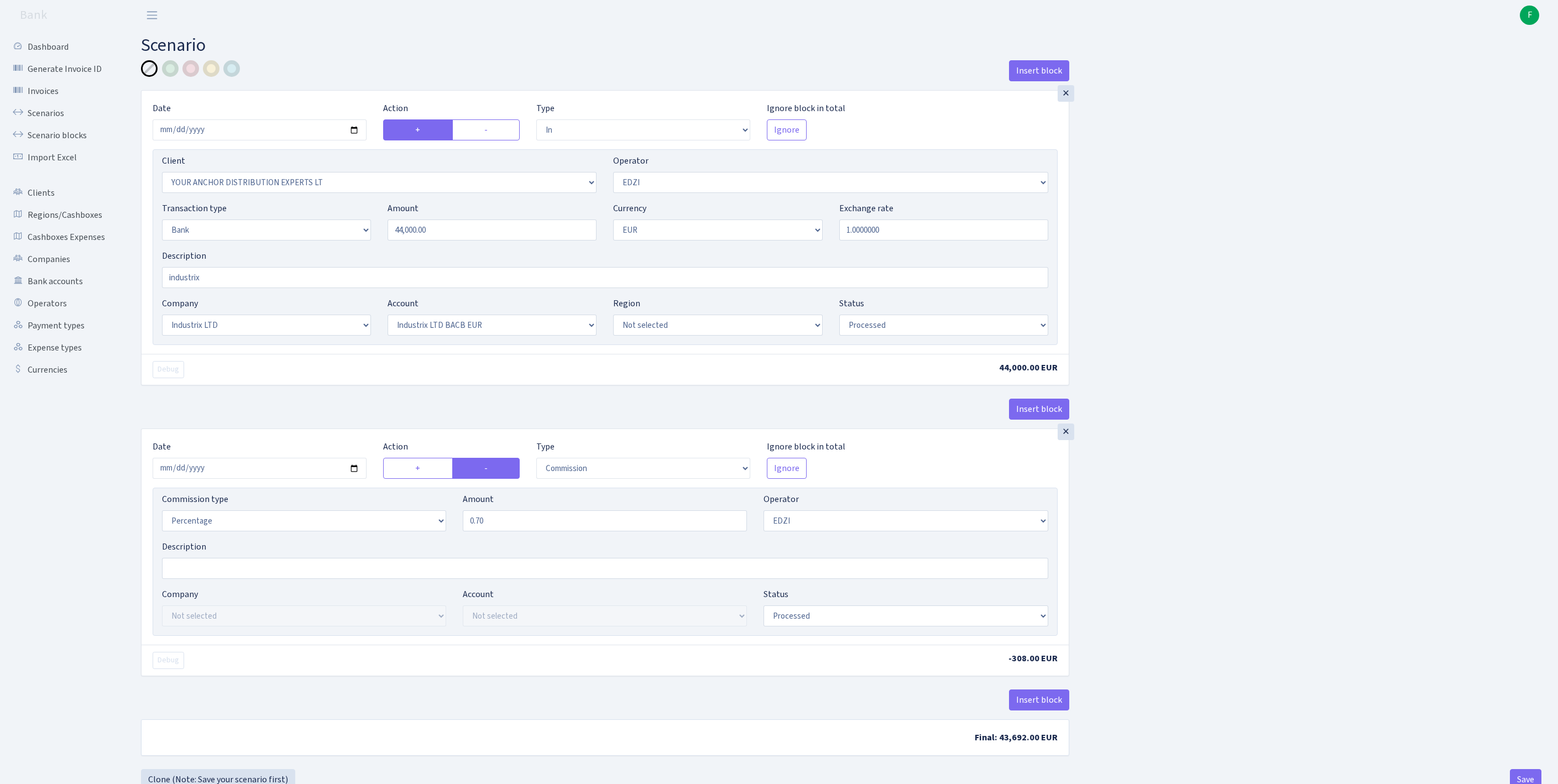
select select "processed"
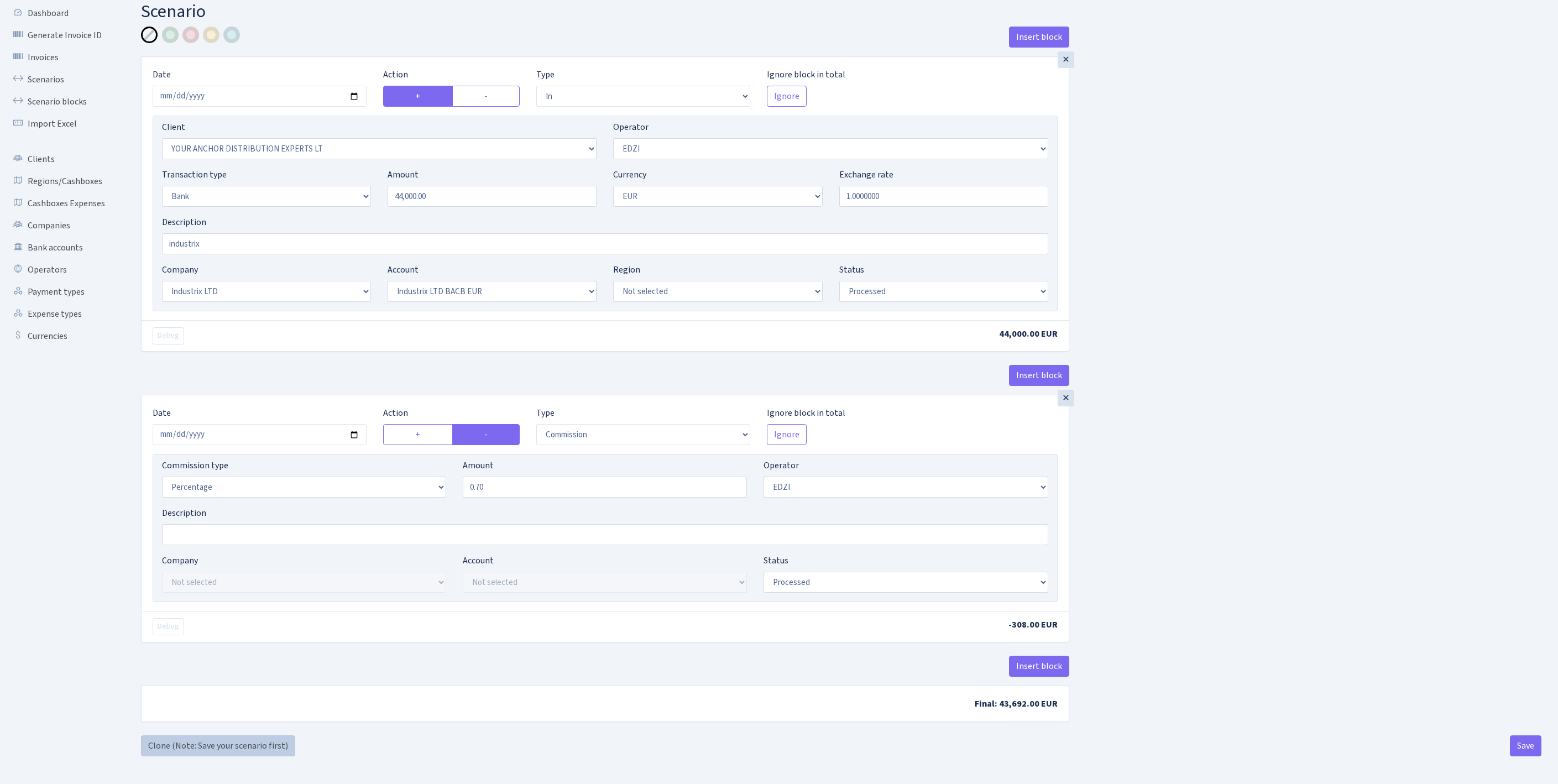
click at [194, 744] on link "Clone (Note: Save your scenario first)" at bounding box center [218, 745] width 154 height 21
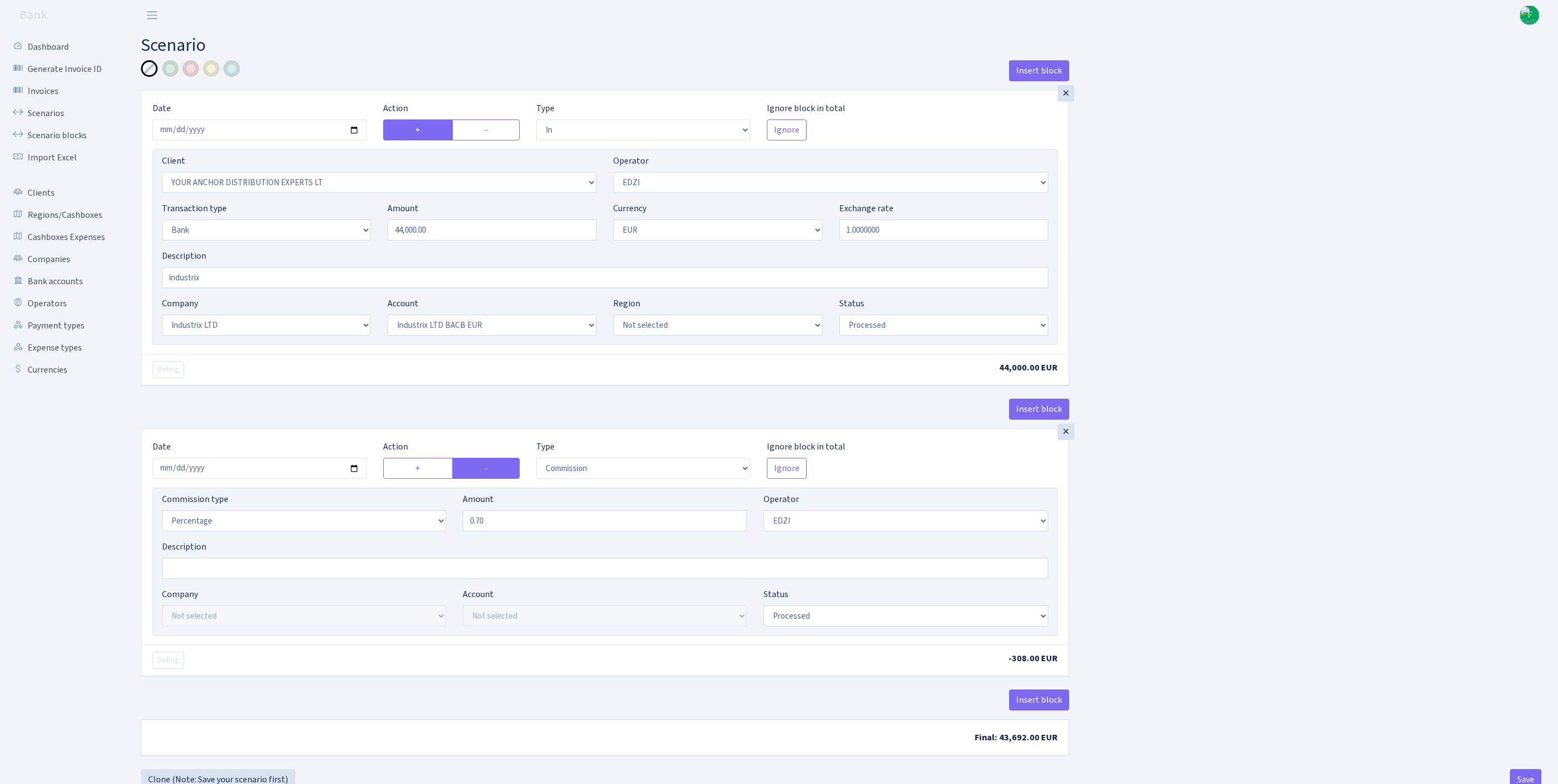
select select "in"
select select "355"
select select "11"
select select "2"
select select "1"
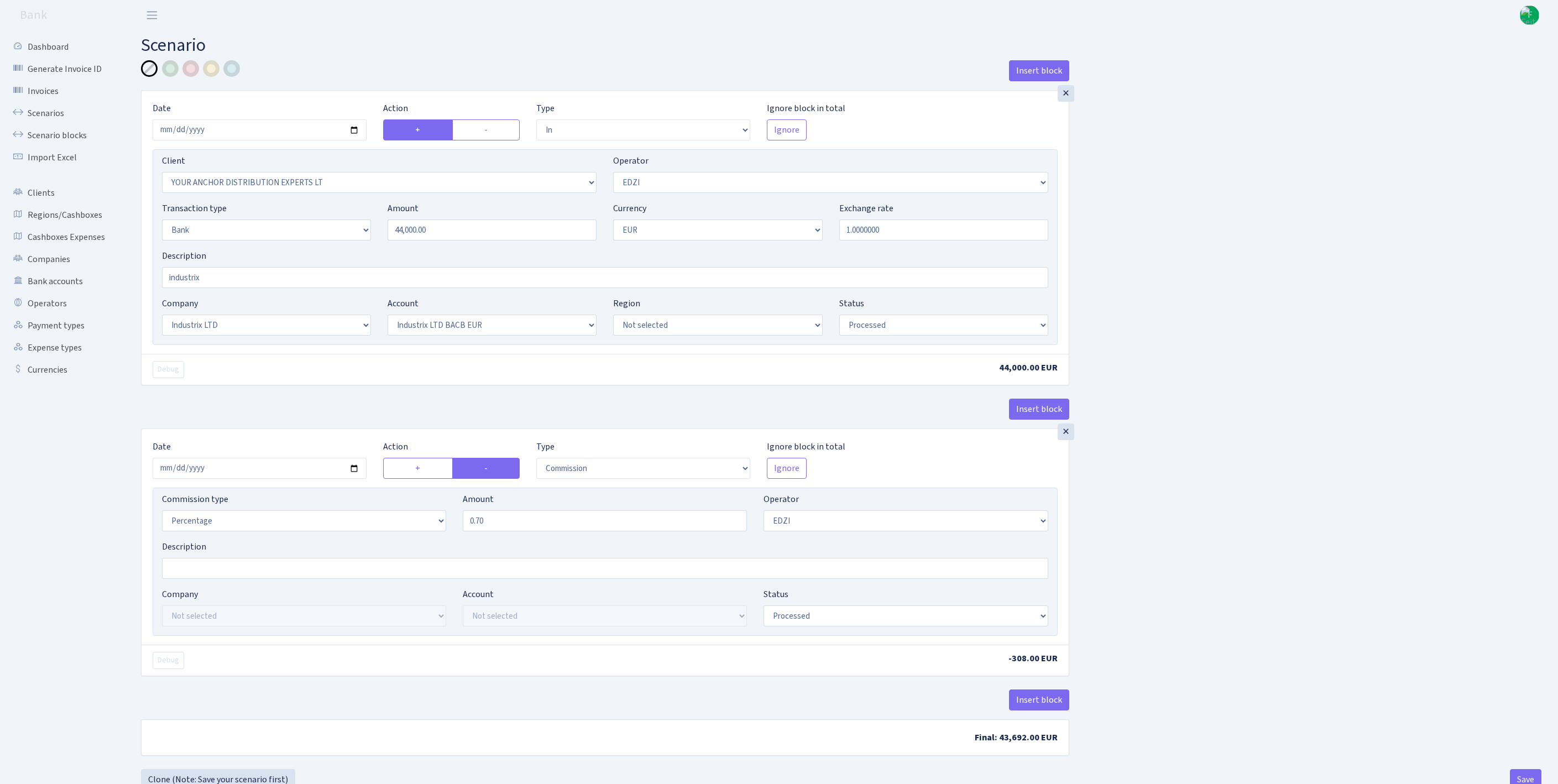
select select "17"
select select "41"
select select "processed"
select select "commission"
select select "11"
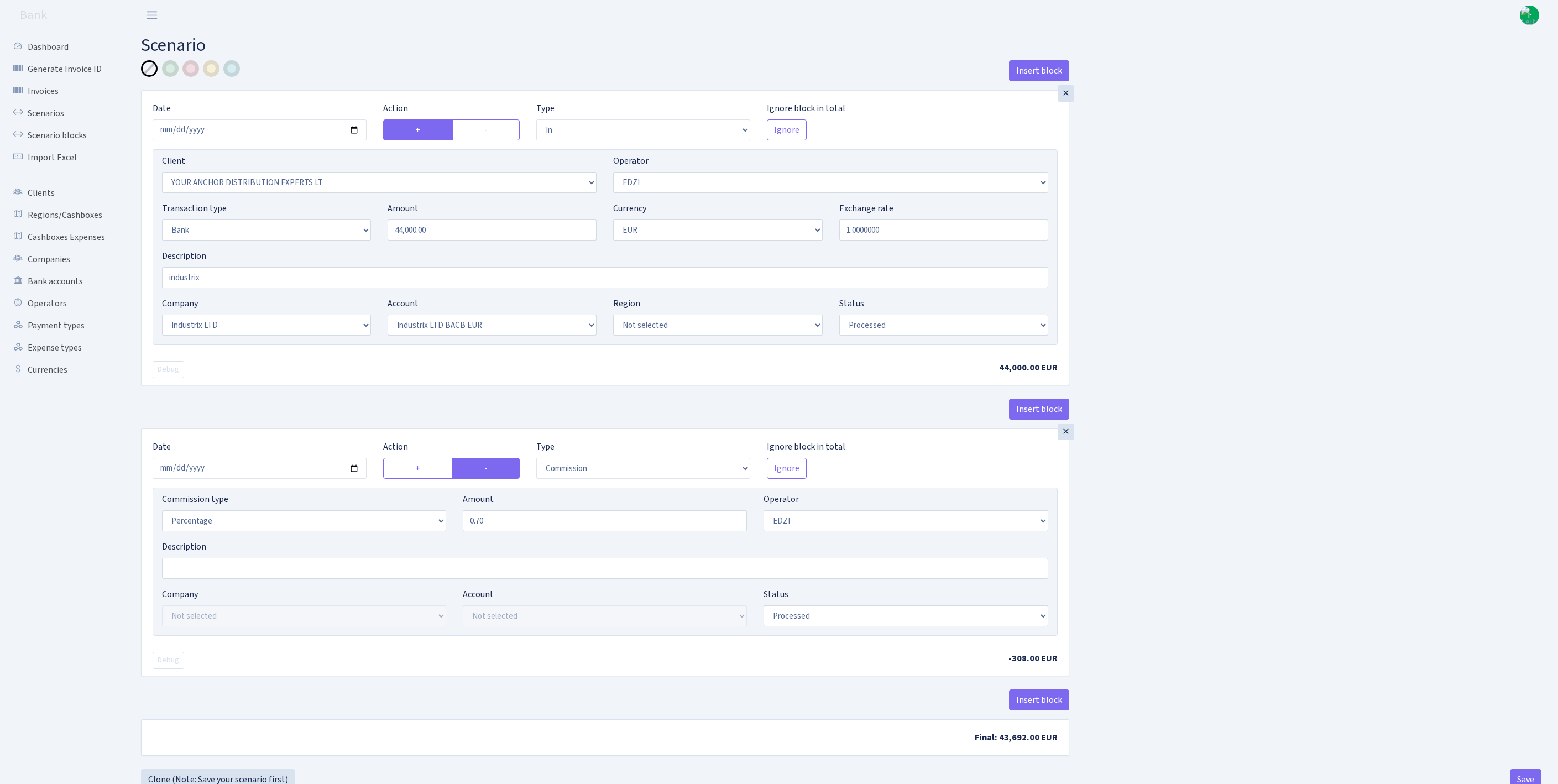
select select "processed"
drag, startPoint x: 493, startPoint y: 252, endPoint x: 329, endPoint y: 230, distance: 165.5
click at [329, 230] on div "Transaction type Not selected 981 ELF FISH crypto GIRT IVO dekl MM-BALTIC eur U…" at bounding box center [605, 225] width 903 height 47
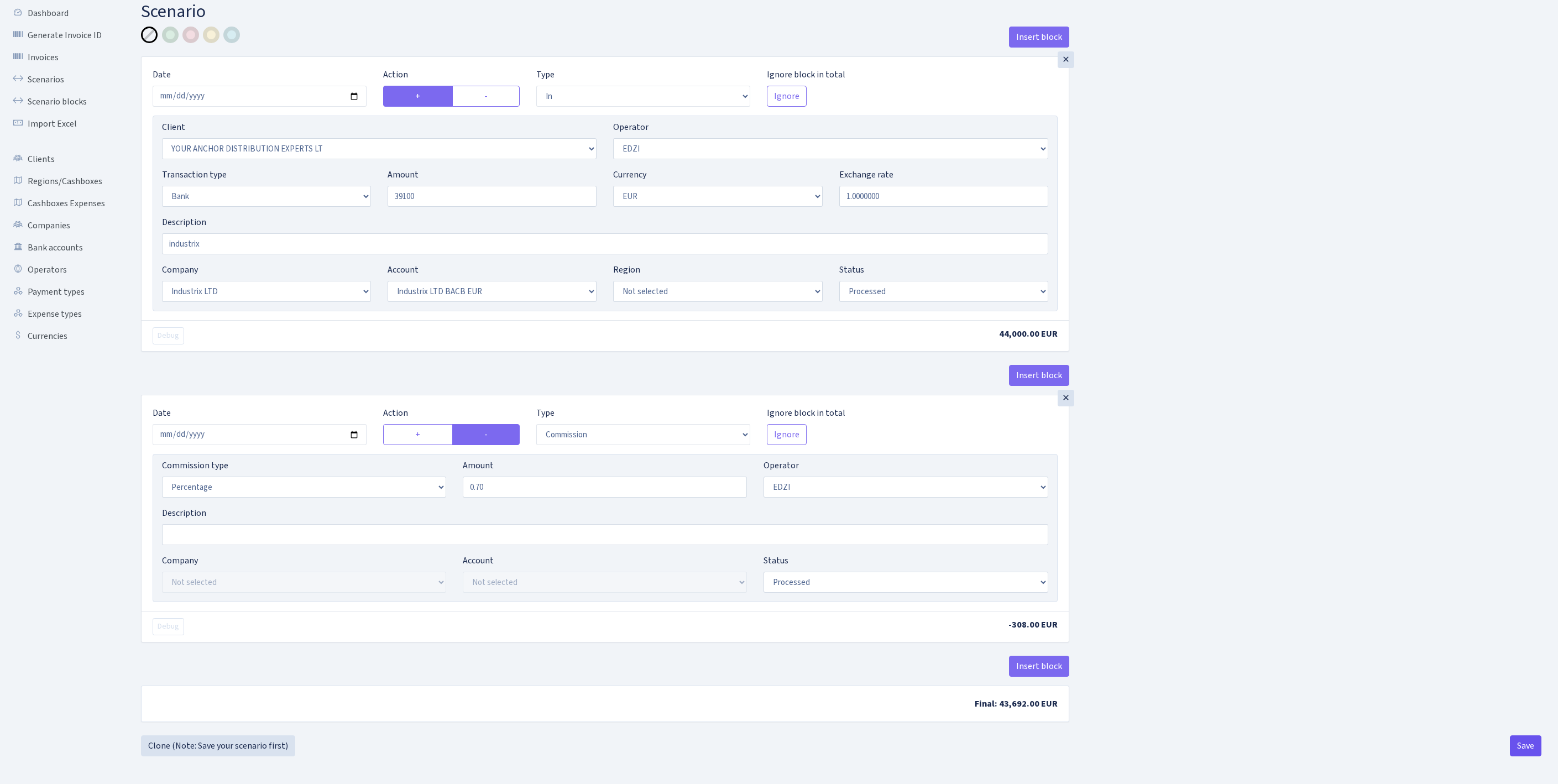
type input "39,100.00"
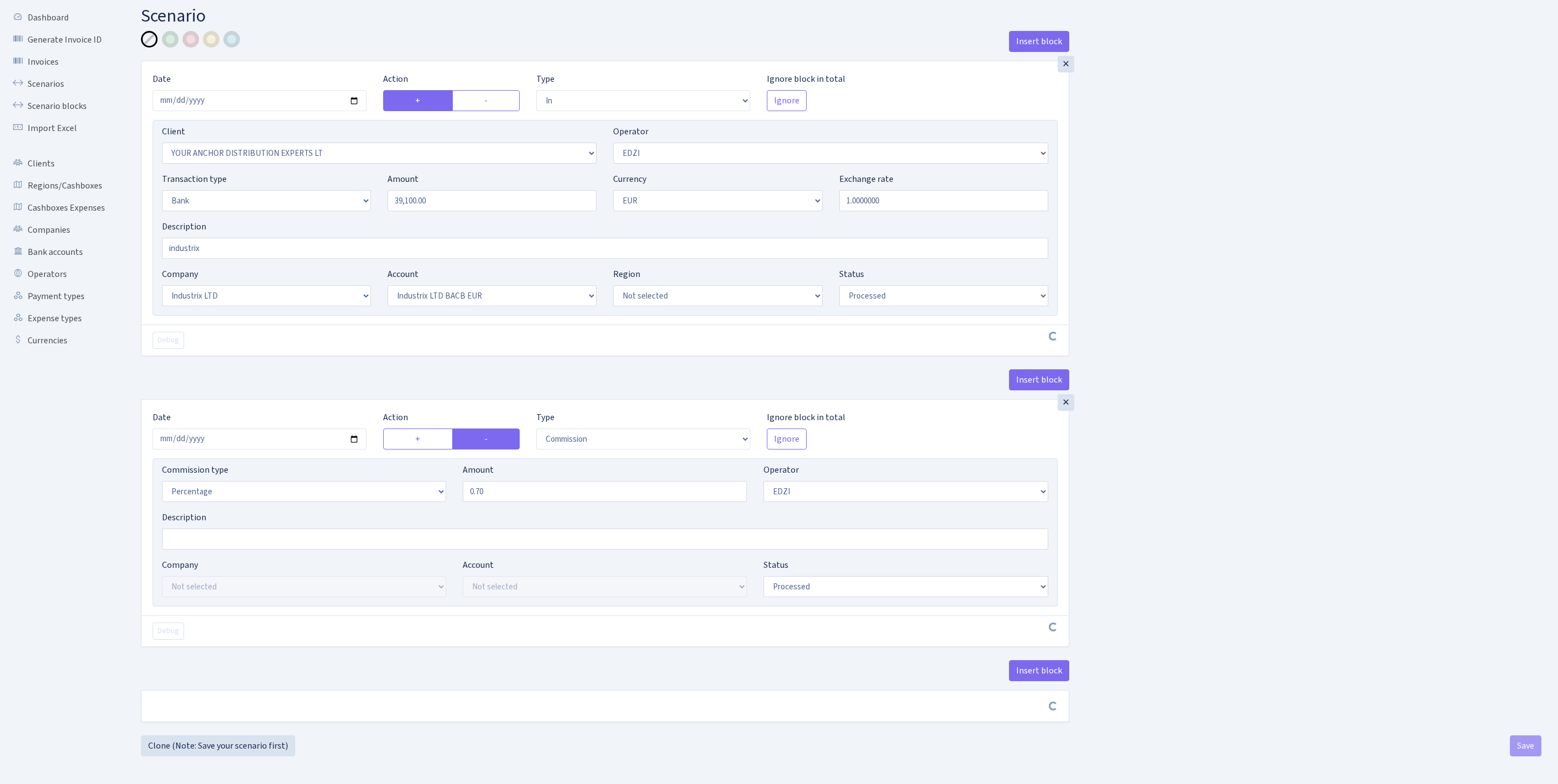
scroll to position [129, 0]
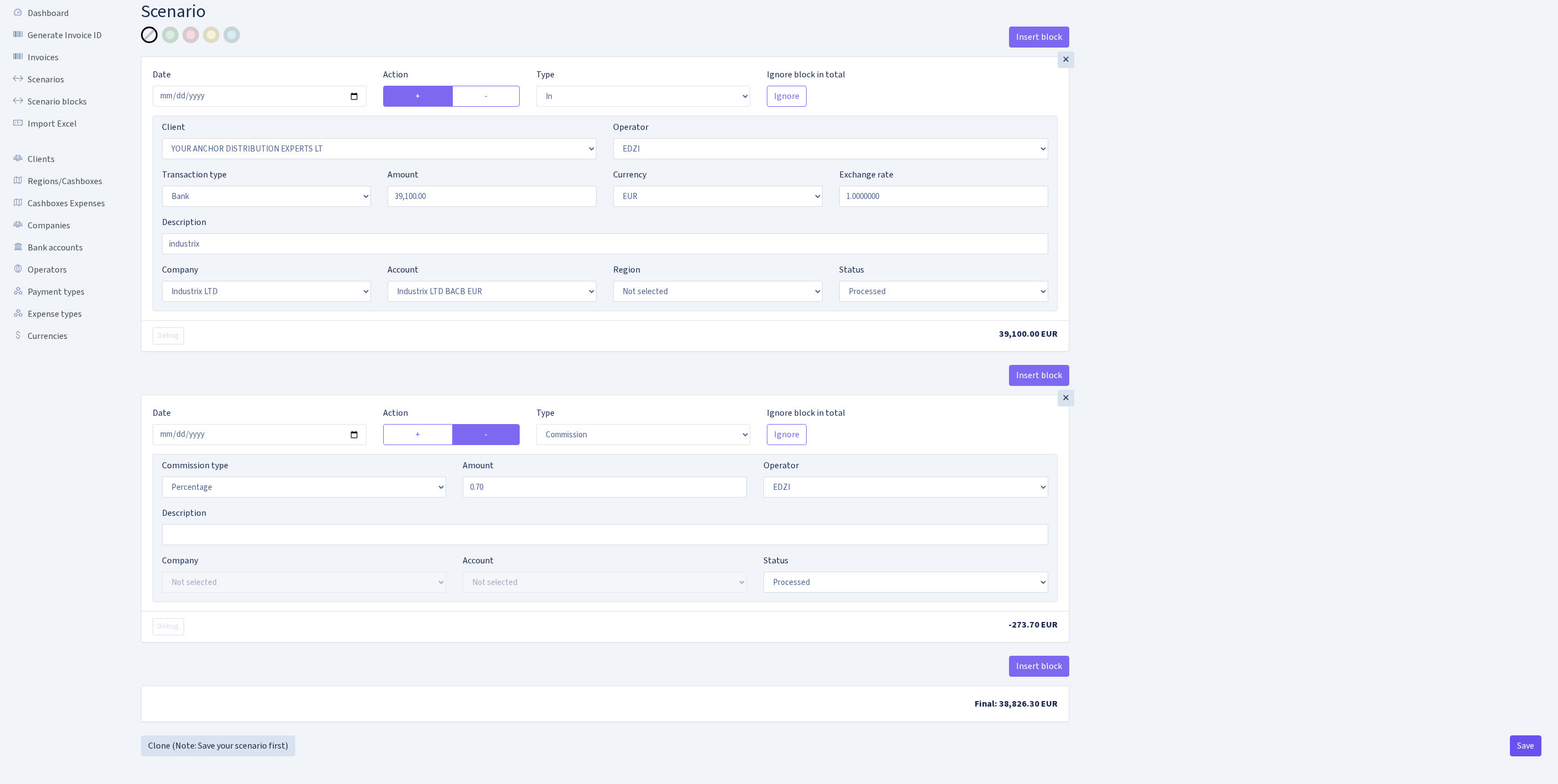
click at [1526, 747] on button "Save" at bounding box center [1525, 745] width 31 height 21
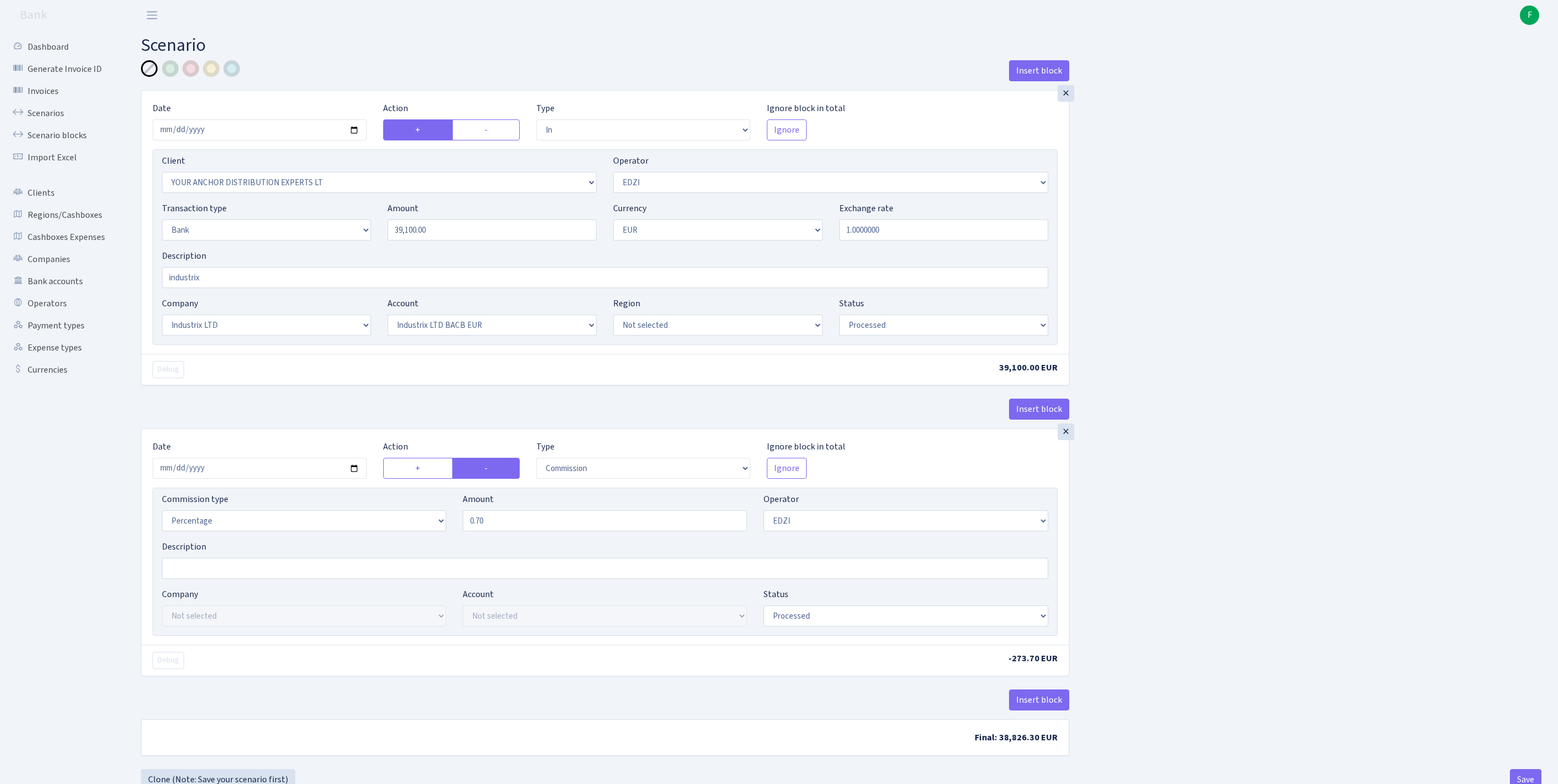
select select "in"
select select "355"
select select "11"
select select "2"
select select "1"
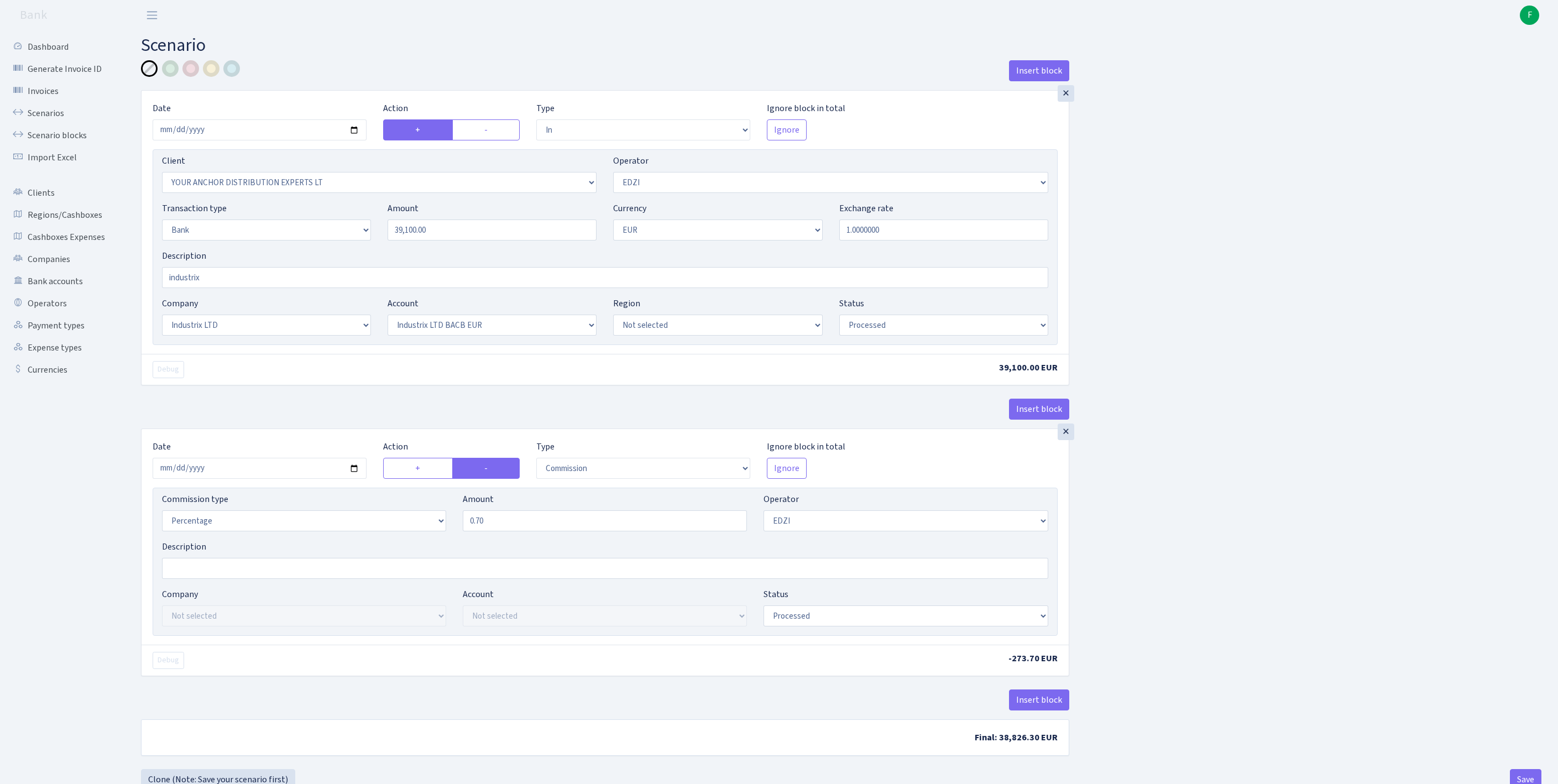
select select "17"
select select "41"
select select "processed"
select select "commission"
select select "11"
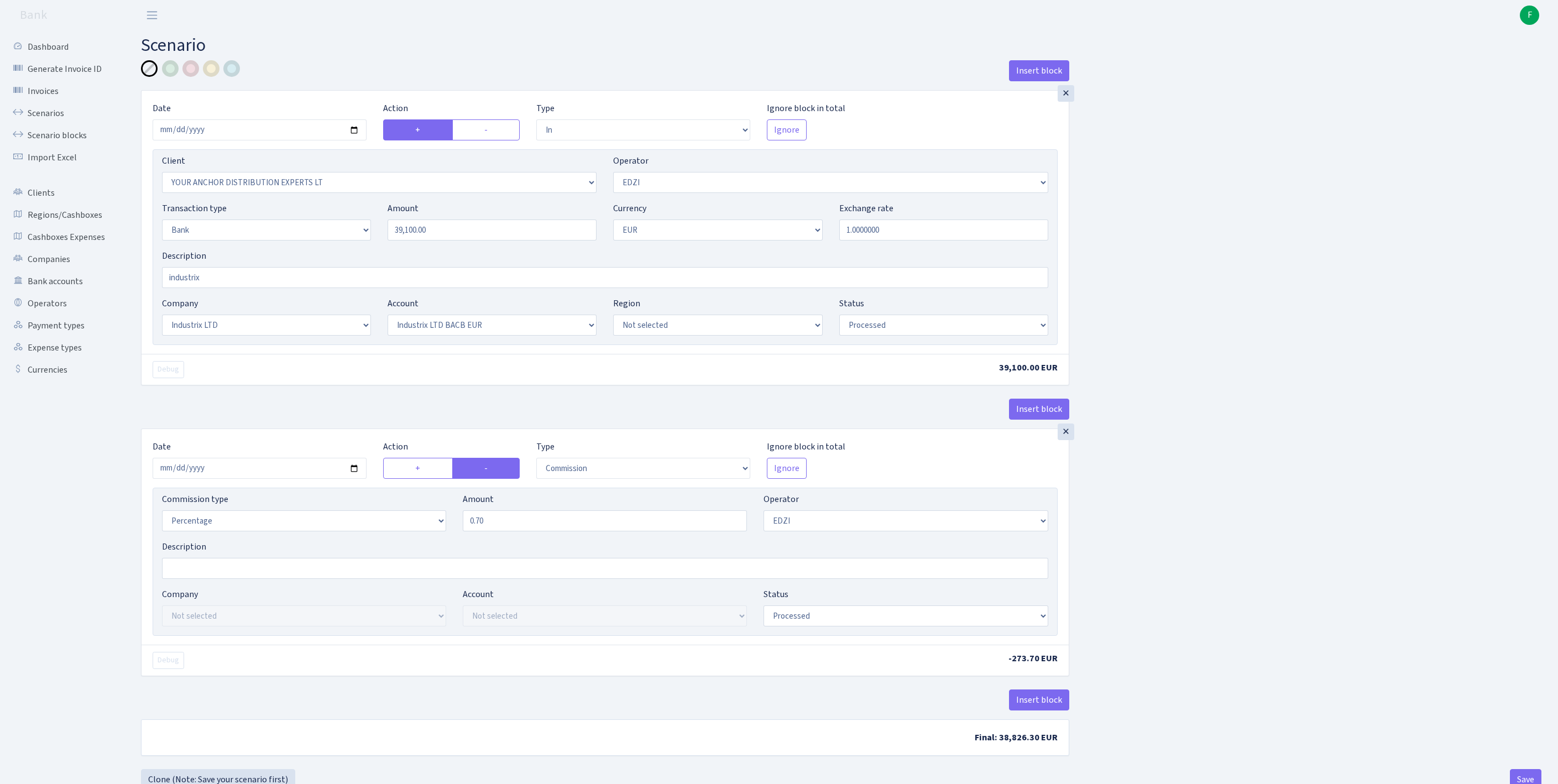
select select "processed"
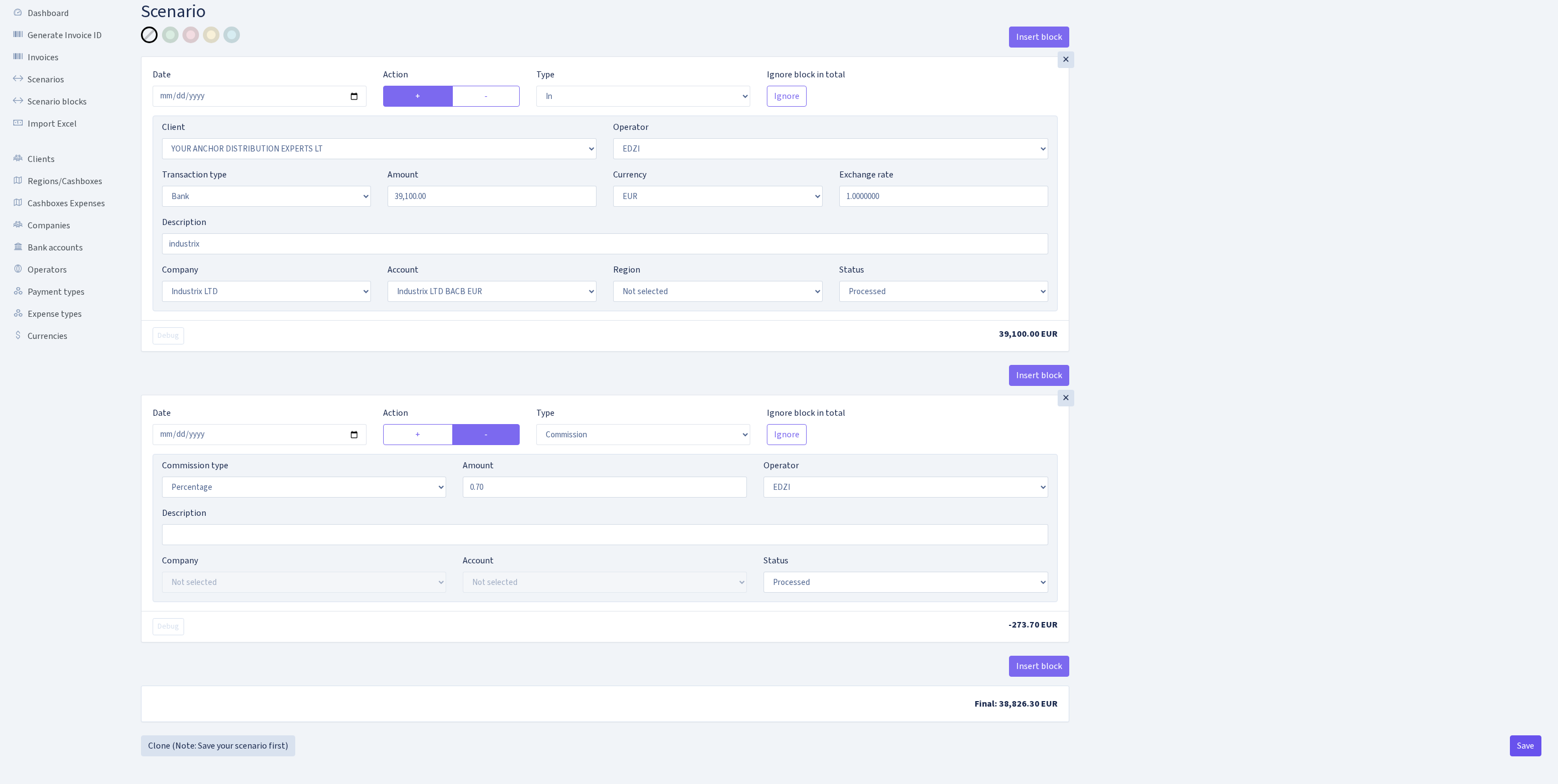
click at [1525, 743] on button "Save" at bounding box center [1525, 745] width 31 height 21
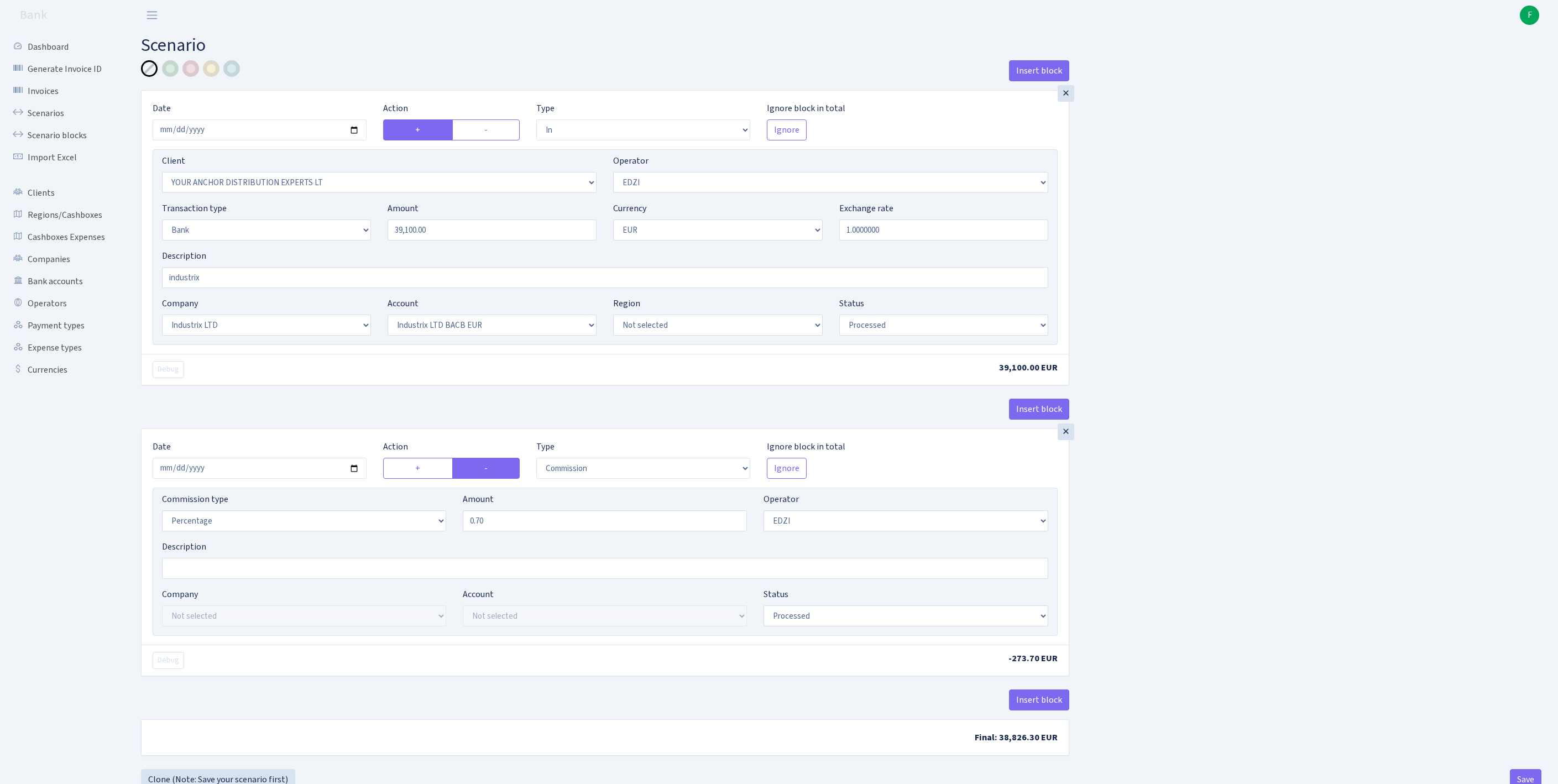
select select "in"
select select "355"
select select "11"
select select "2"
select select "1"
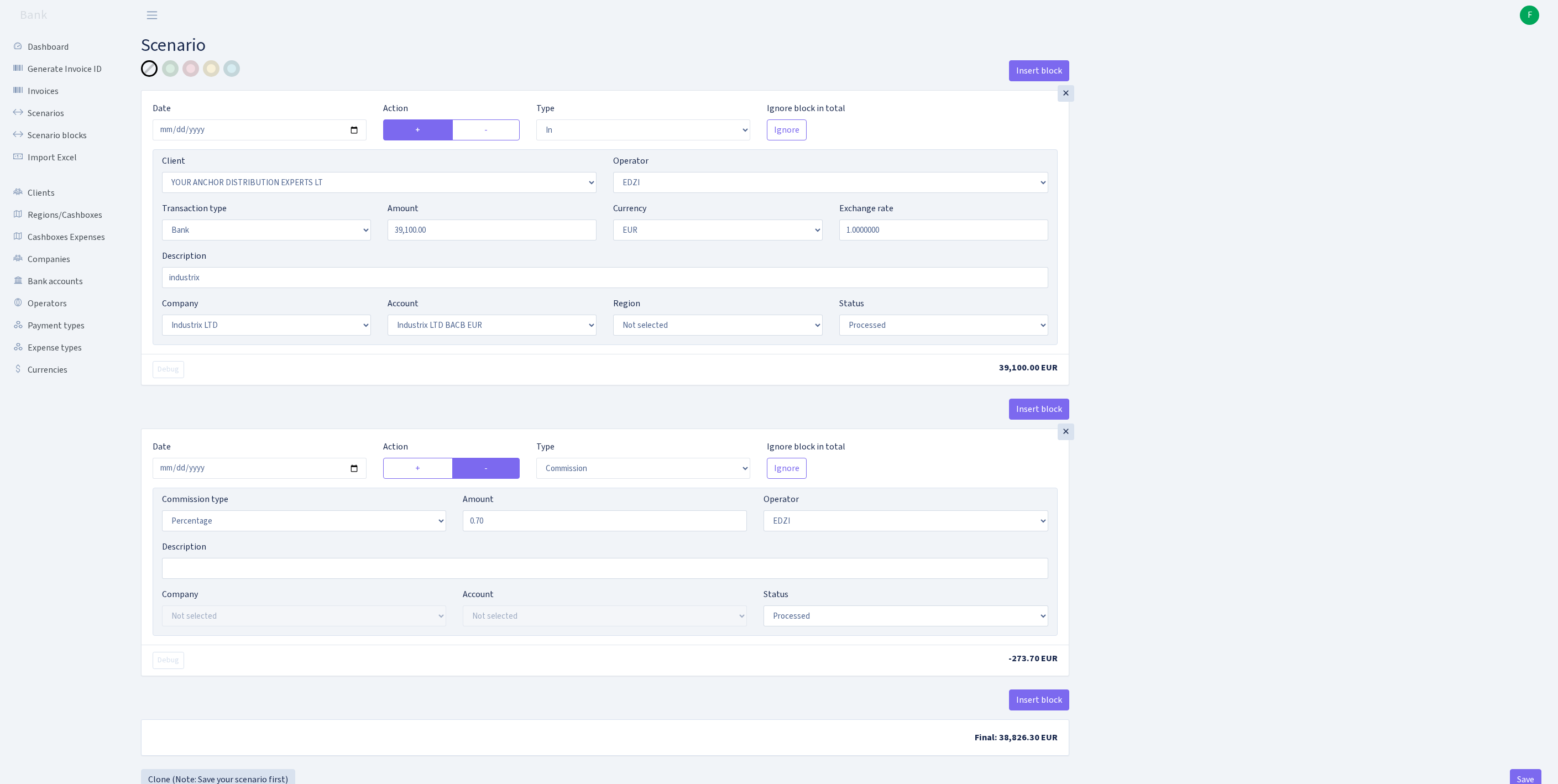
select select "17"
select select "41"
select select "processed"
select select "commission"
select select "11"
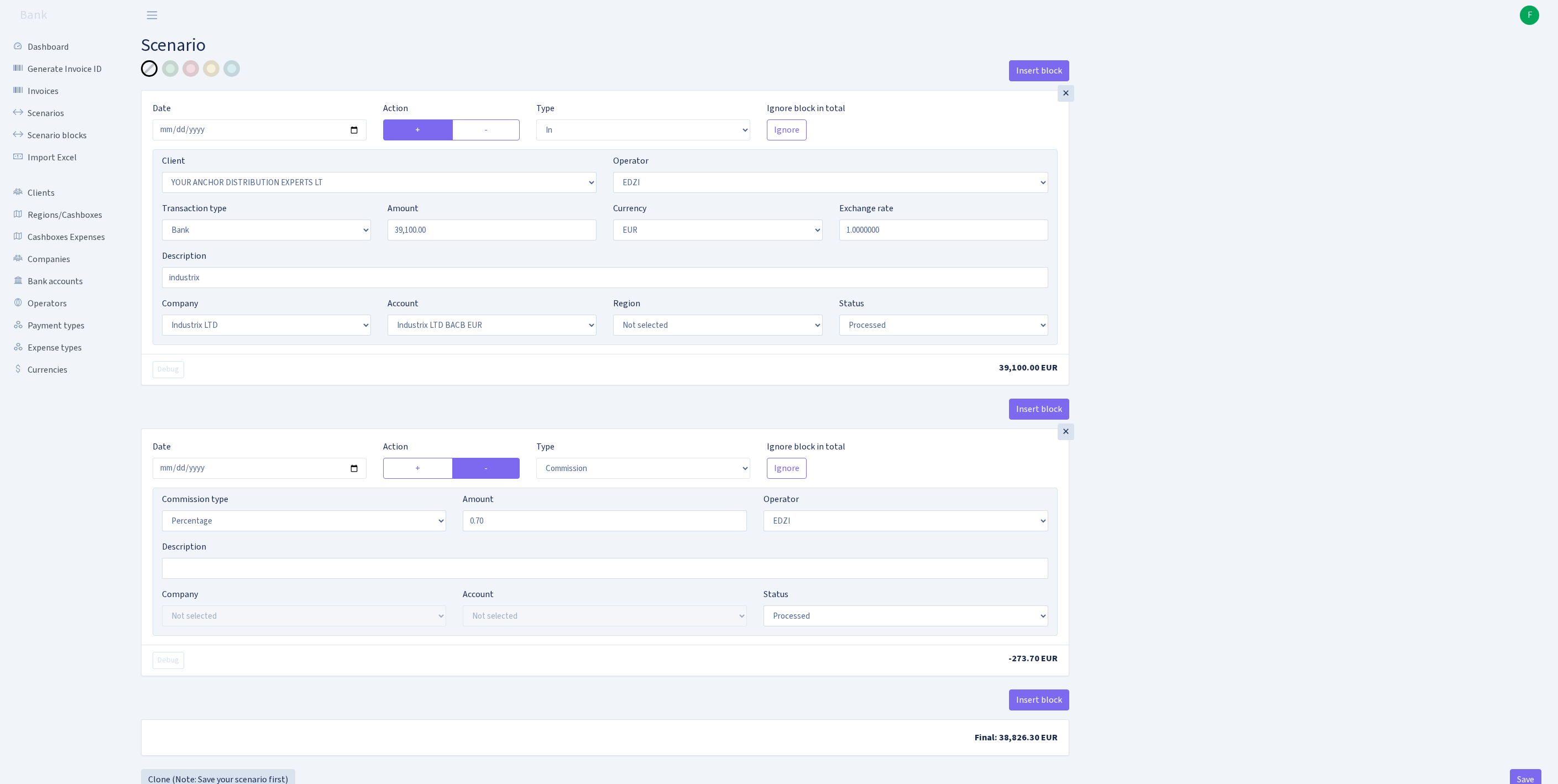
select select "processed"
click at [49, 118] on link "Scenarios" at bounding box center [61, 113] width 110 height 22
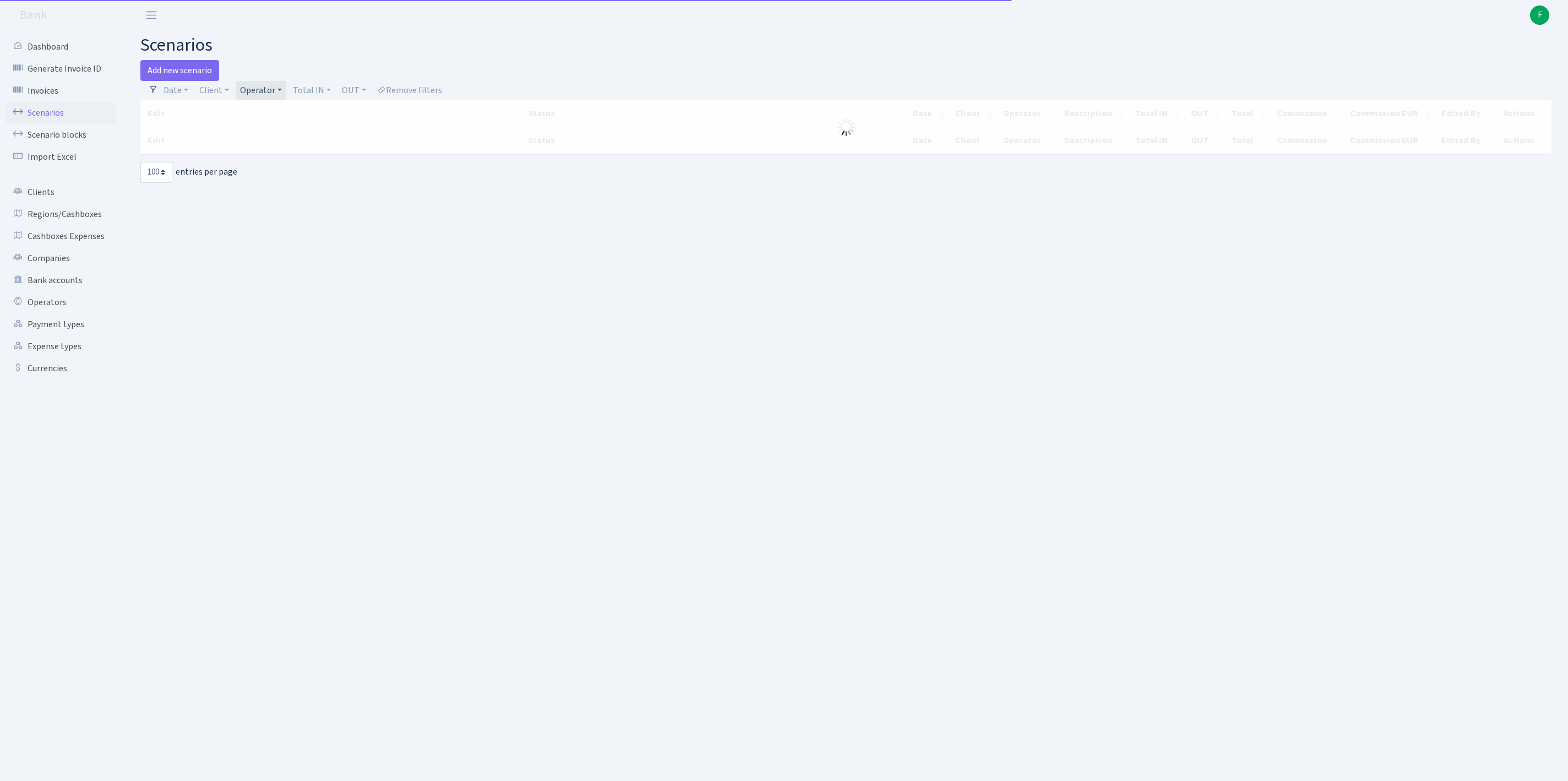
select select "100"
click at [223, 93] on link "Client" at bounding box center [214, 90] width 38 height 19
click at [225, 138] on input "search" at bounding box center [244, 130] width 91 height 17
type input "straten"
click at [239, 166] on li "STRATENA SPOLKA Z OGRANICZONA ODPOWIEDZIALNOSCIA" at bounding box center [244, 162] width 93 height 44
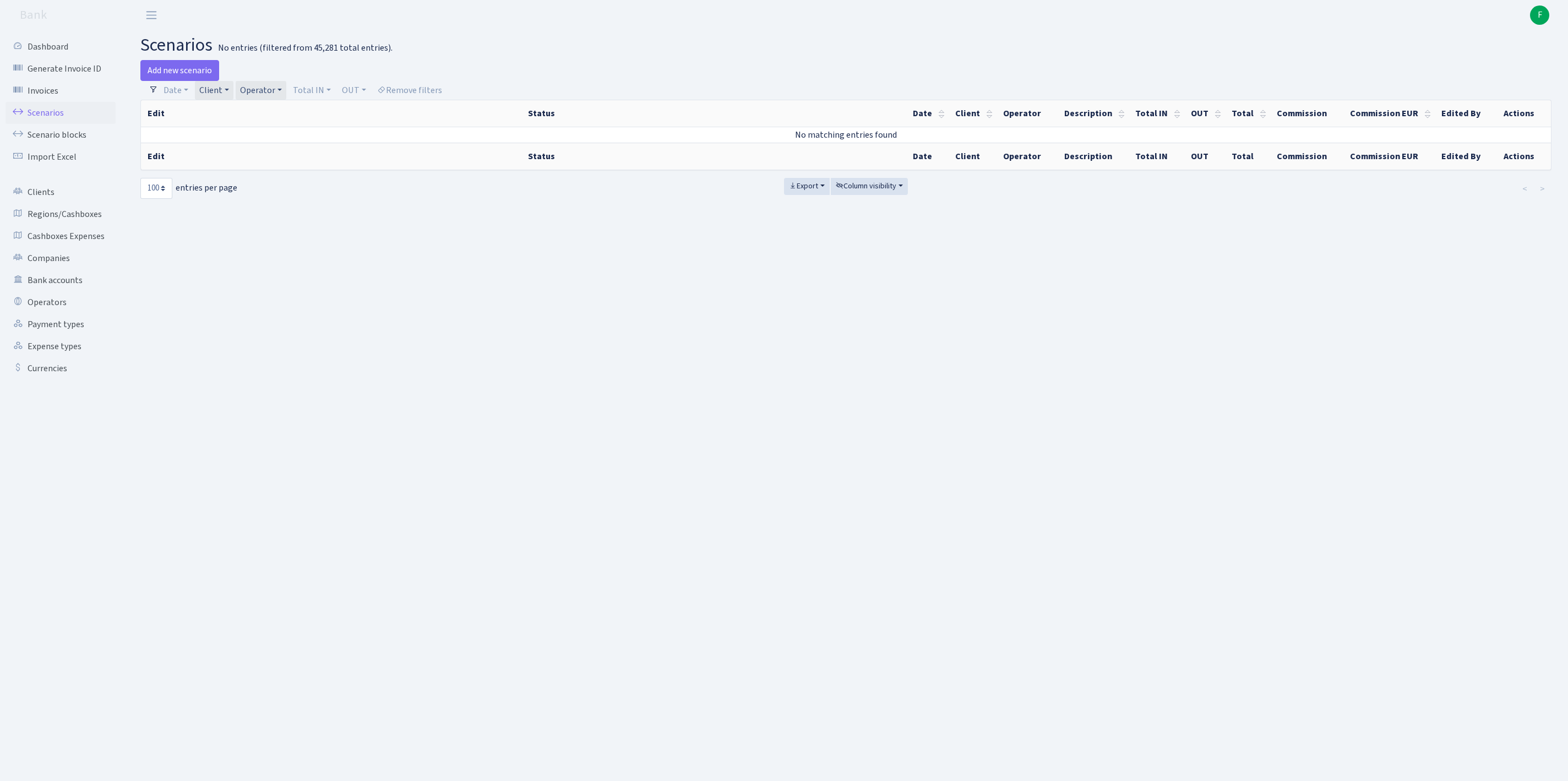
click at [286, 91] on link "Operator" at bounding box center [261, 90] width 50 height 19
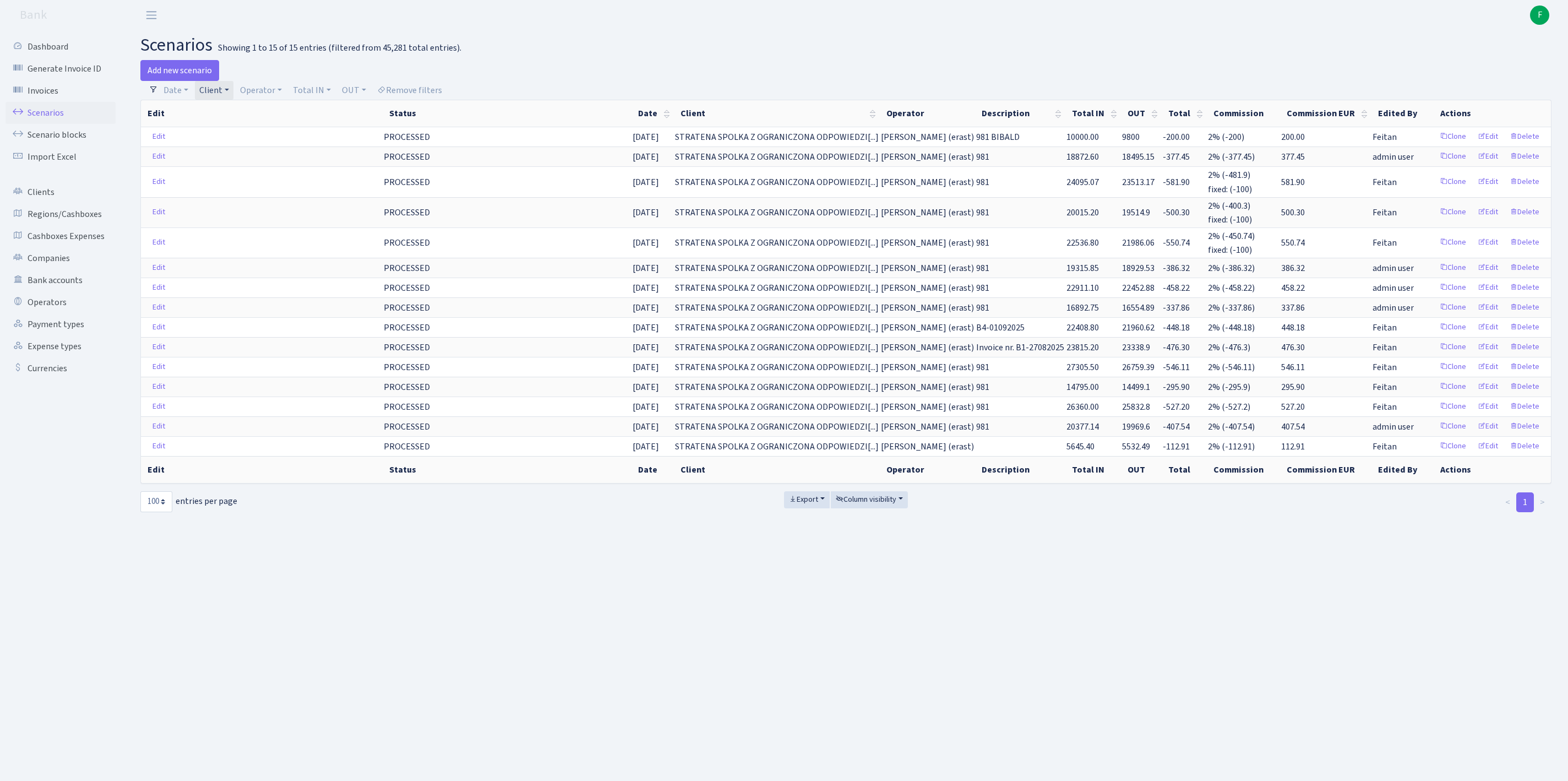
click at [233, 93] on link "Client" at bounding box center [214, 90] width 38 height 19
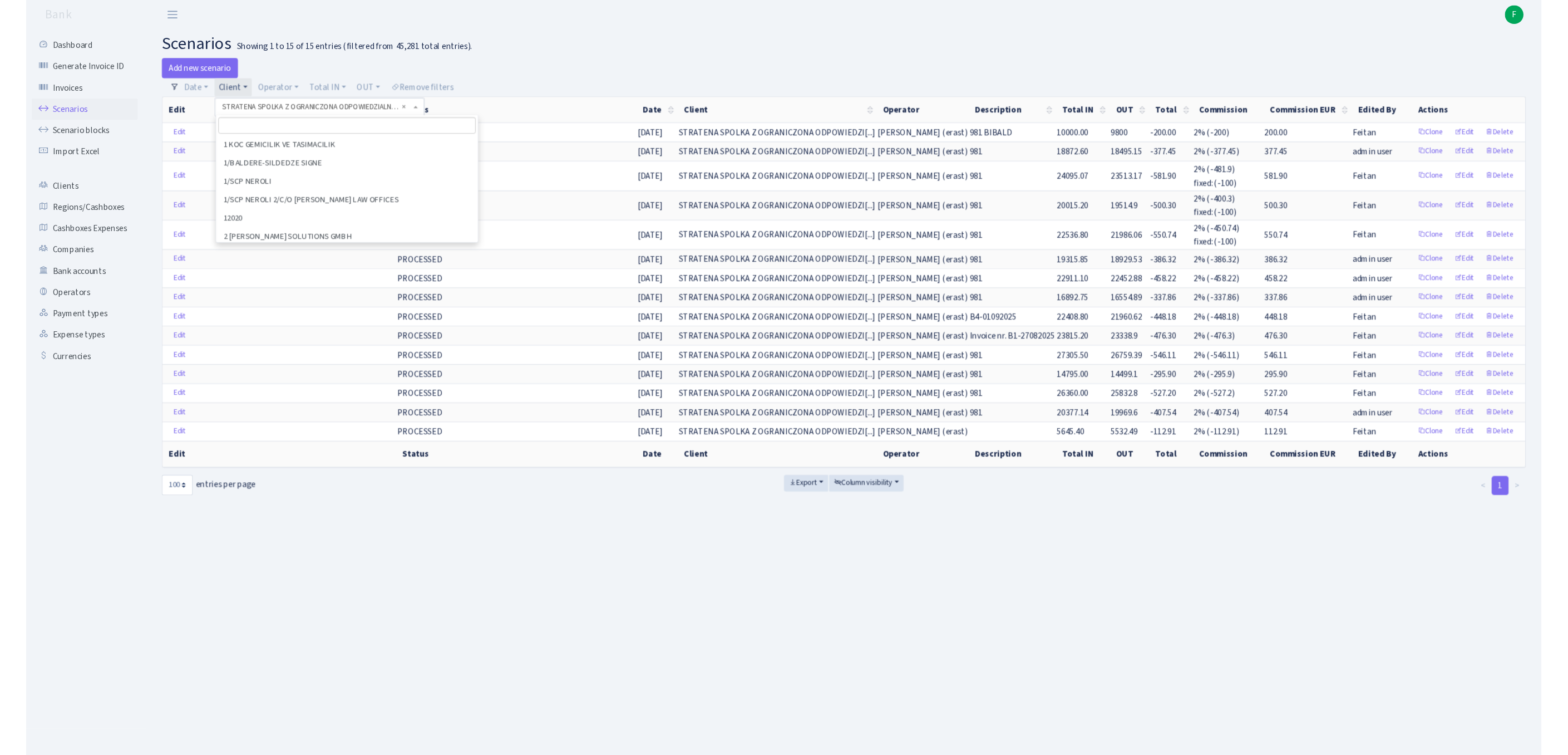
scroll to position [59714, 0]
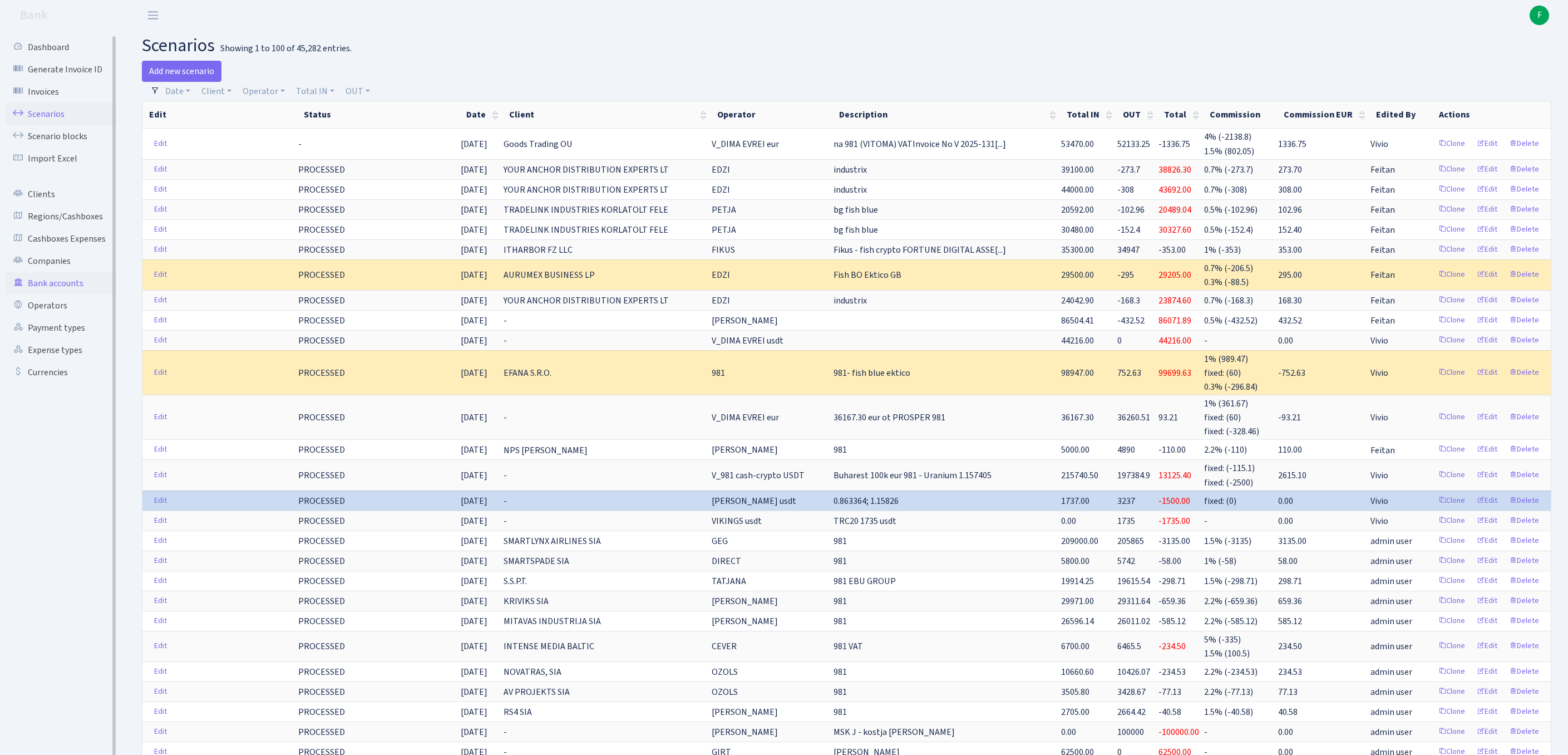
click at [61, 295] on link "Bank accounts" at bounding box center [61, 283] width 111 height 22
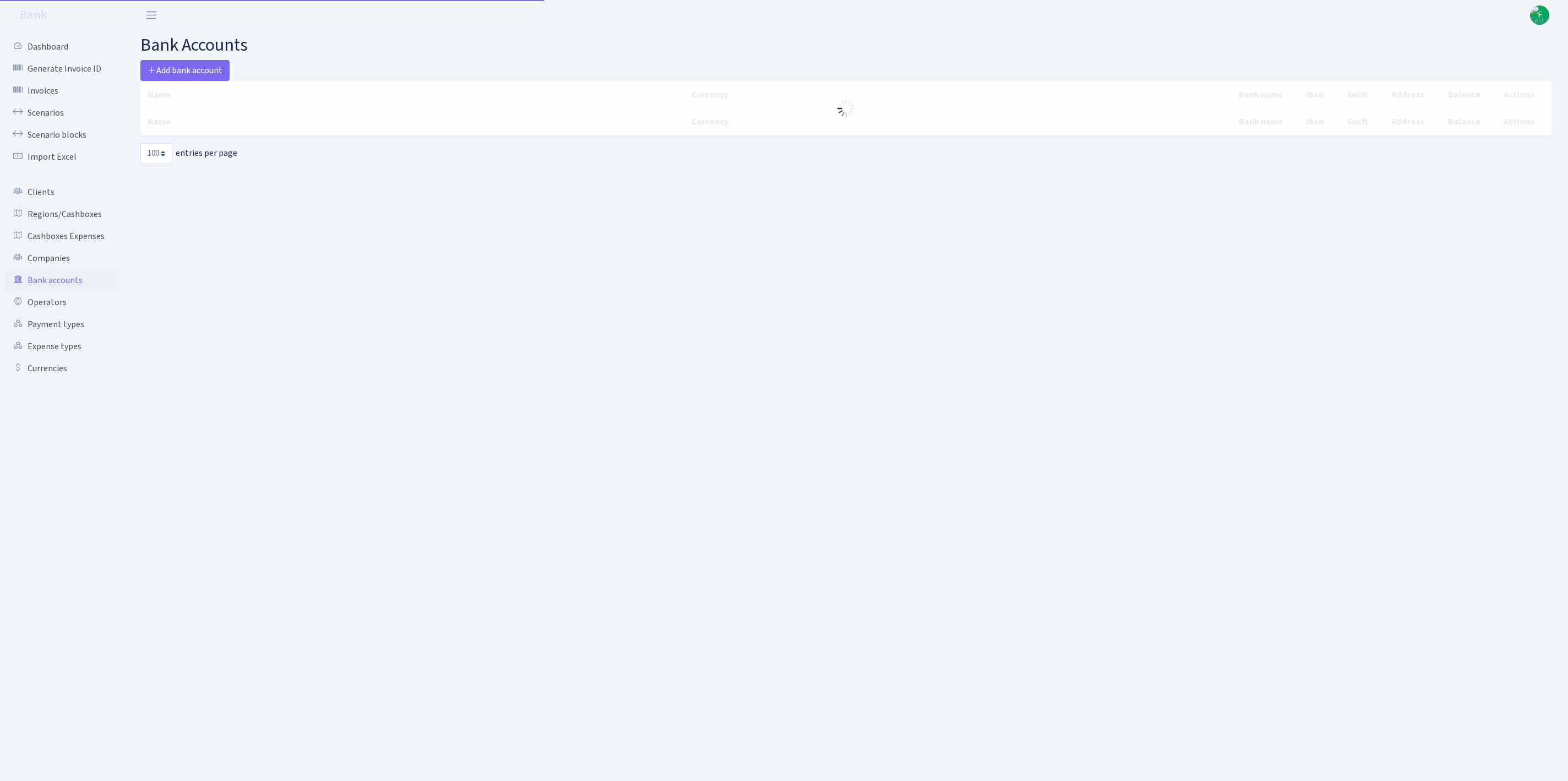
select select "100"
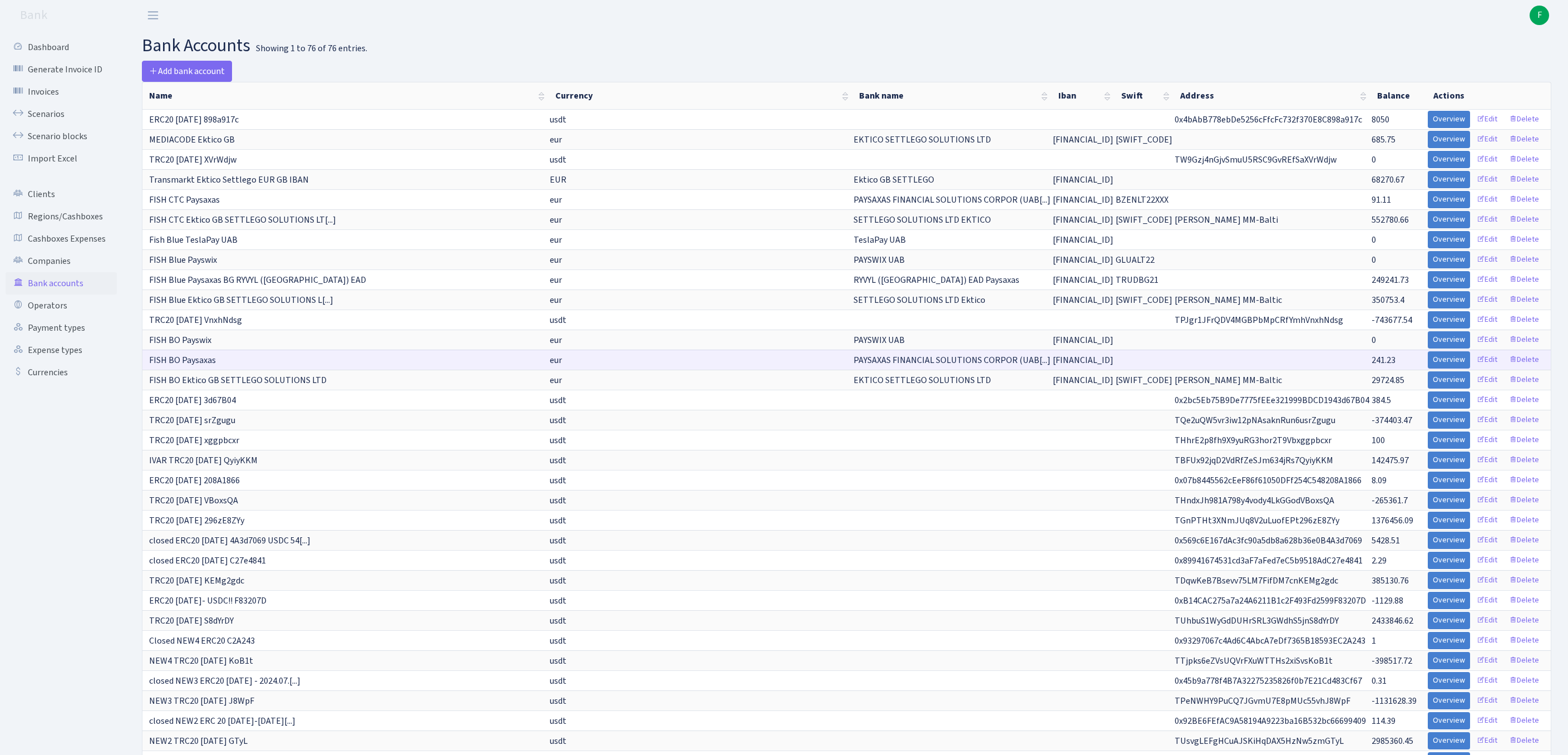
scroll to position [630, 0]
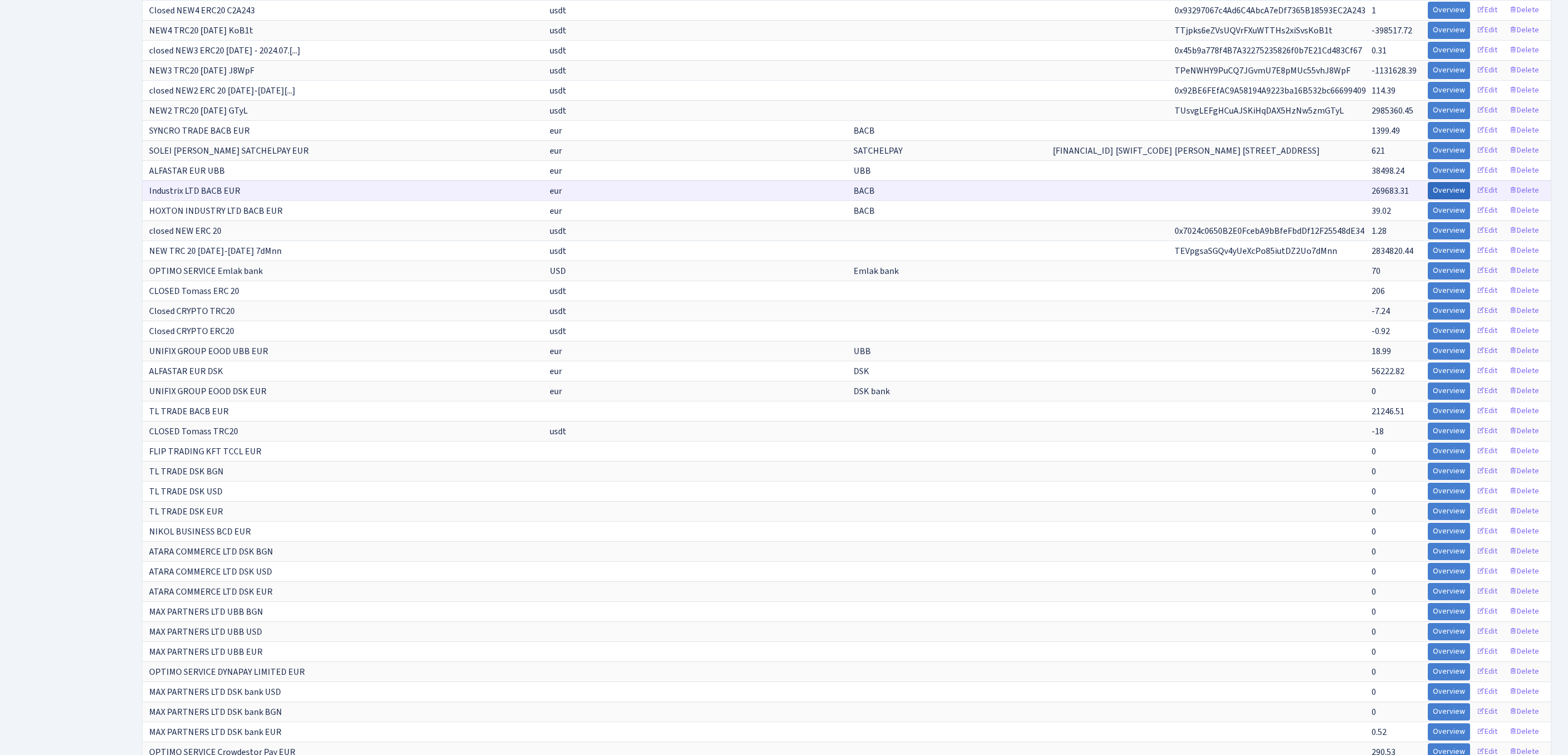
click at [1428, 200] on link "Overview" at bounding box center [1449, 191] width 42 height 17
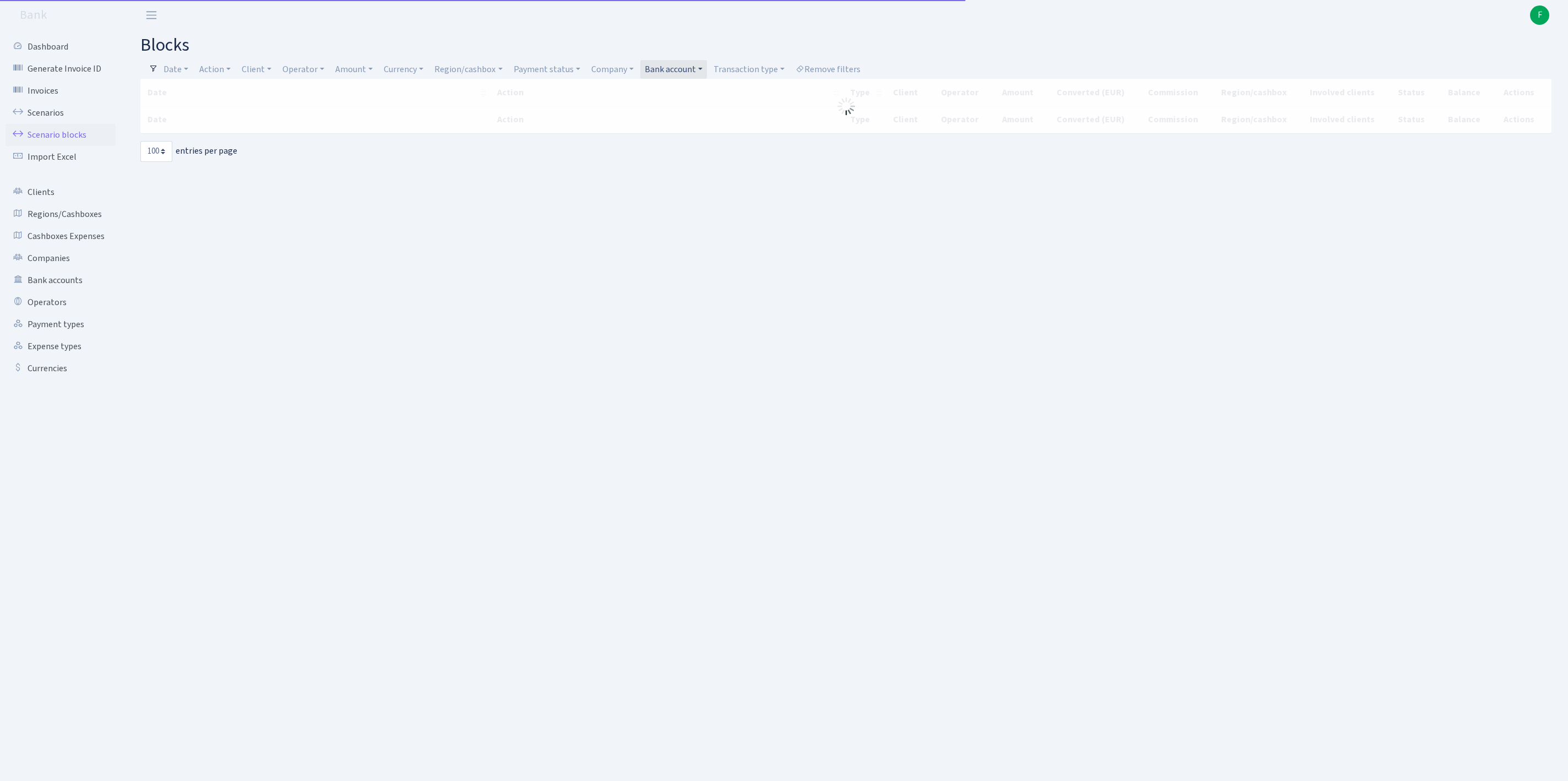
select select "100"
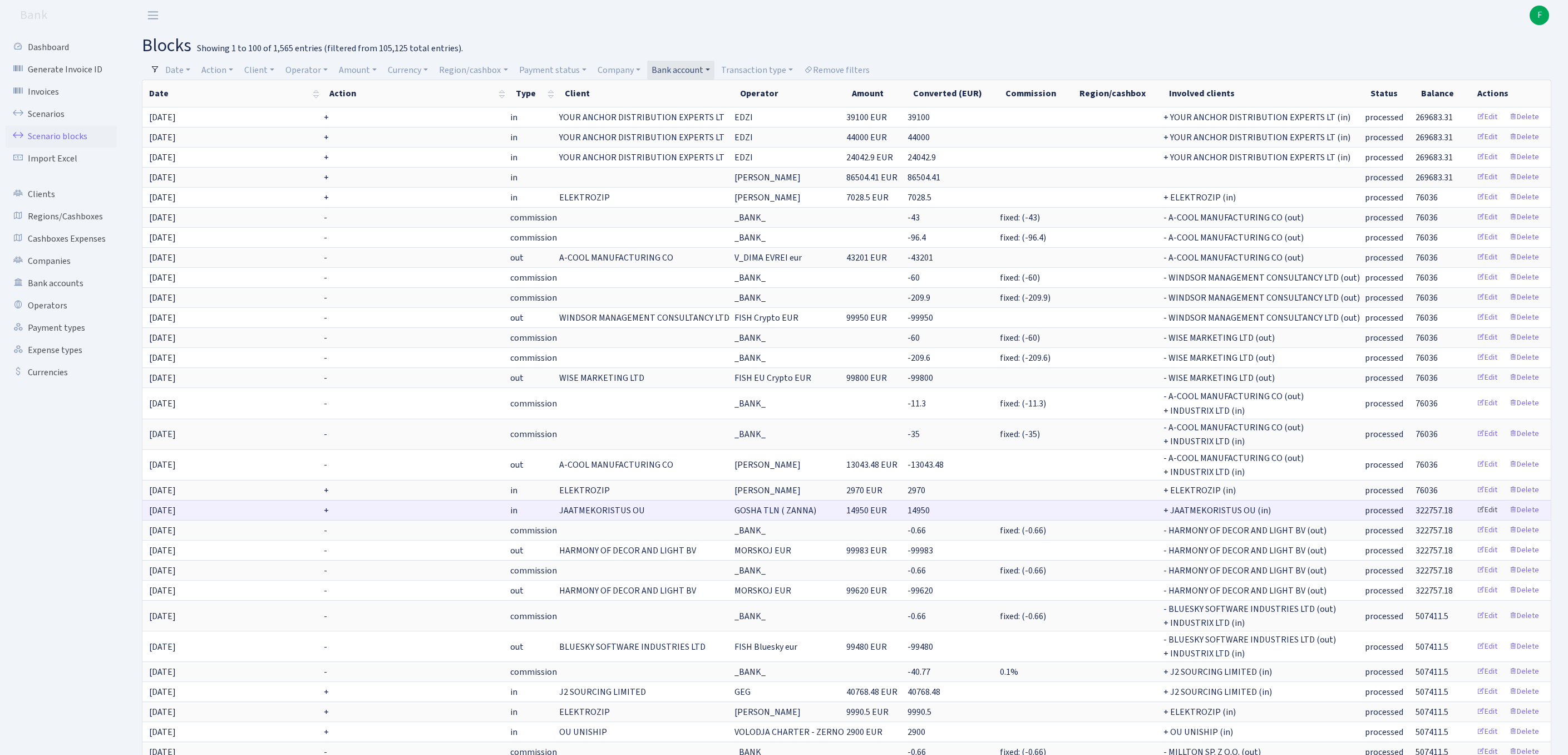
click at [1476, 519] on link "Edit" at bounding box center [1487, 510] width 31 height 17
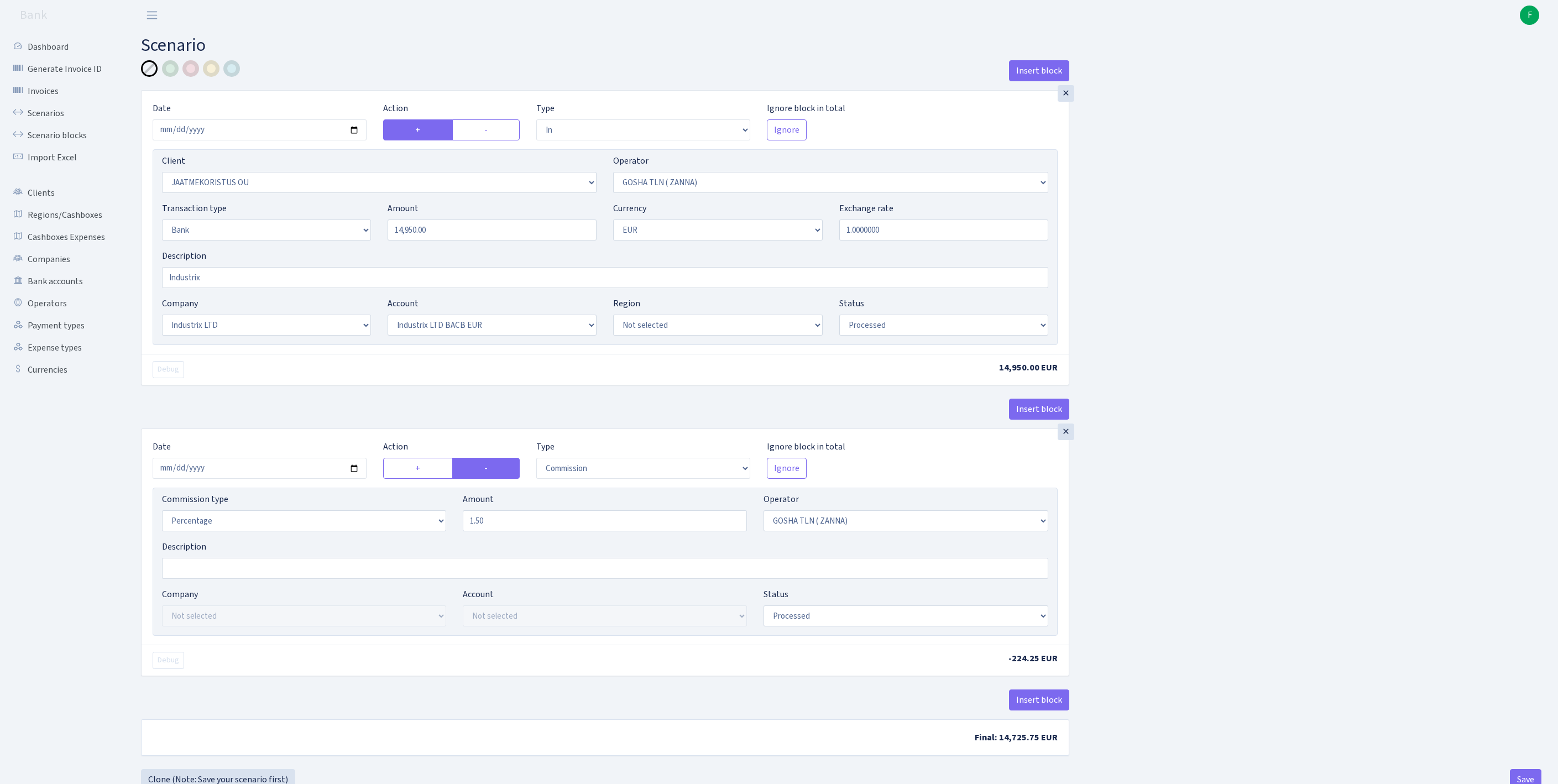
select select "in"
select select "2371"
select select "134"
select select "2"
select select "1"
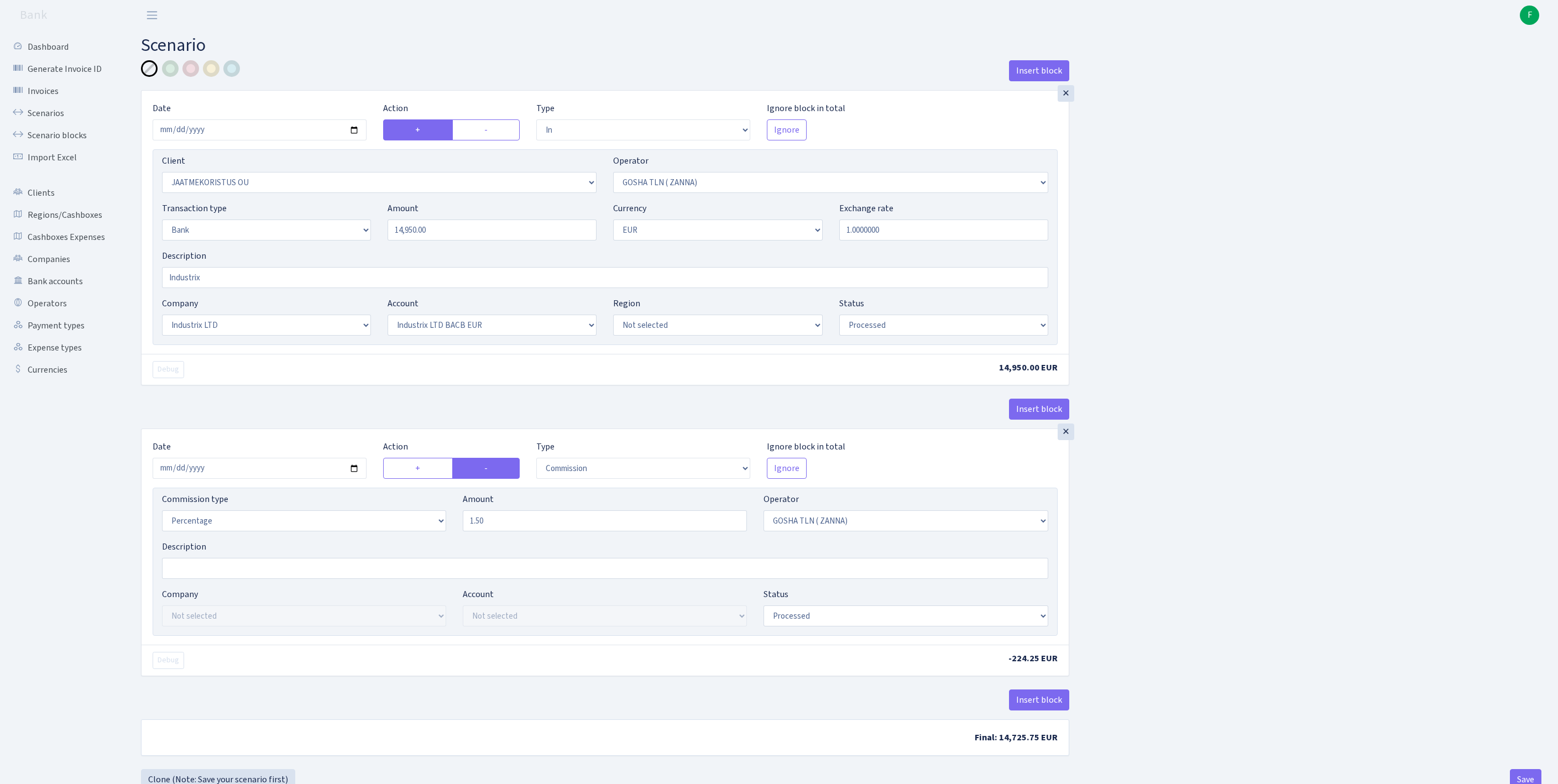
select select "17"
select select "41"
select select "processed"
select select "commission"
select select "134"
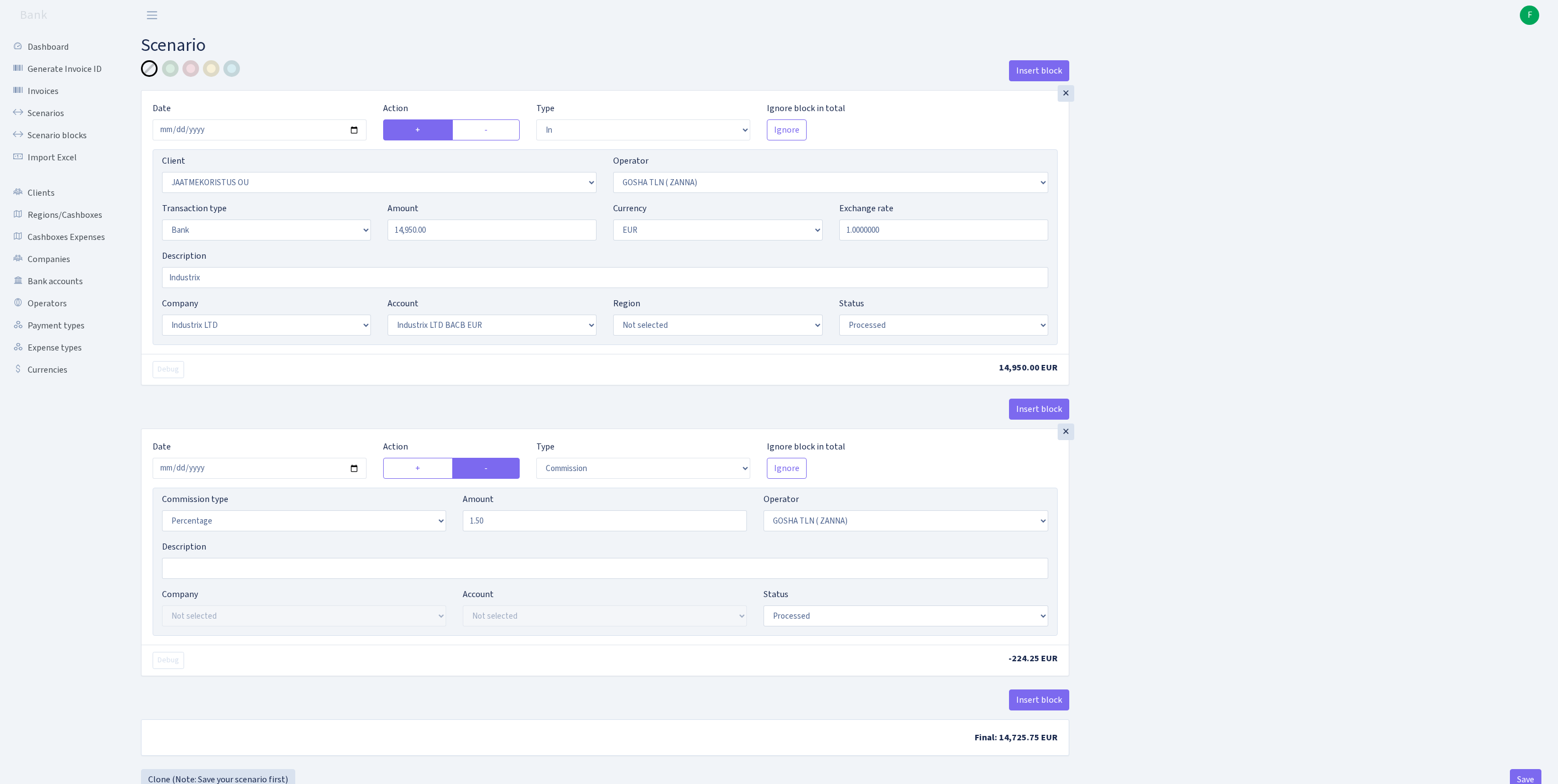
select select "processed"
drag, startPoint x: 488, startPoint y: 254, endPoint x: 324, endPoint y: 234, distance: 165.2
click at [324, 234] on div "Transaction type Not selected 981 ELF FISH crypto GIRT IVO dekl MM-BALTIC eur U…" at bounding box center [605, 225] width 903 height 47
type input "6"
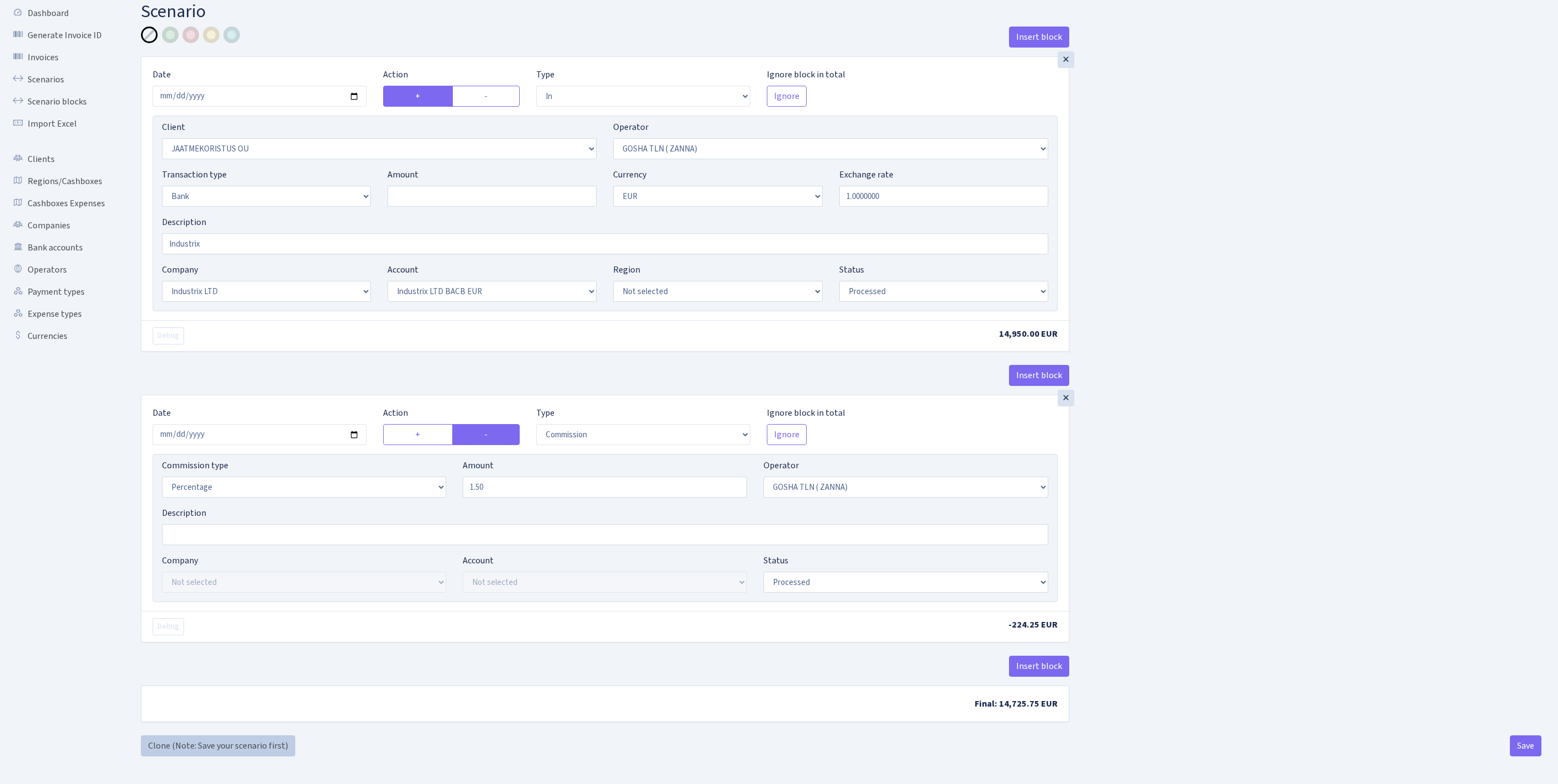
click at [178, 741] on link "Clone (Note: Save your scenario first)" at bounding box center [218, 745] width 154 height 21
click at [167, 746] on link "Clone (Note: Save your scenario first)" at bounding box center [218, 745] width 154 height 21
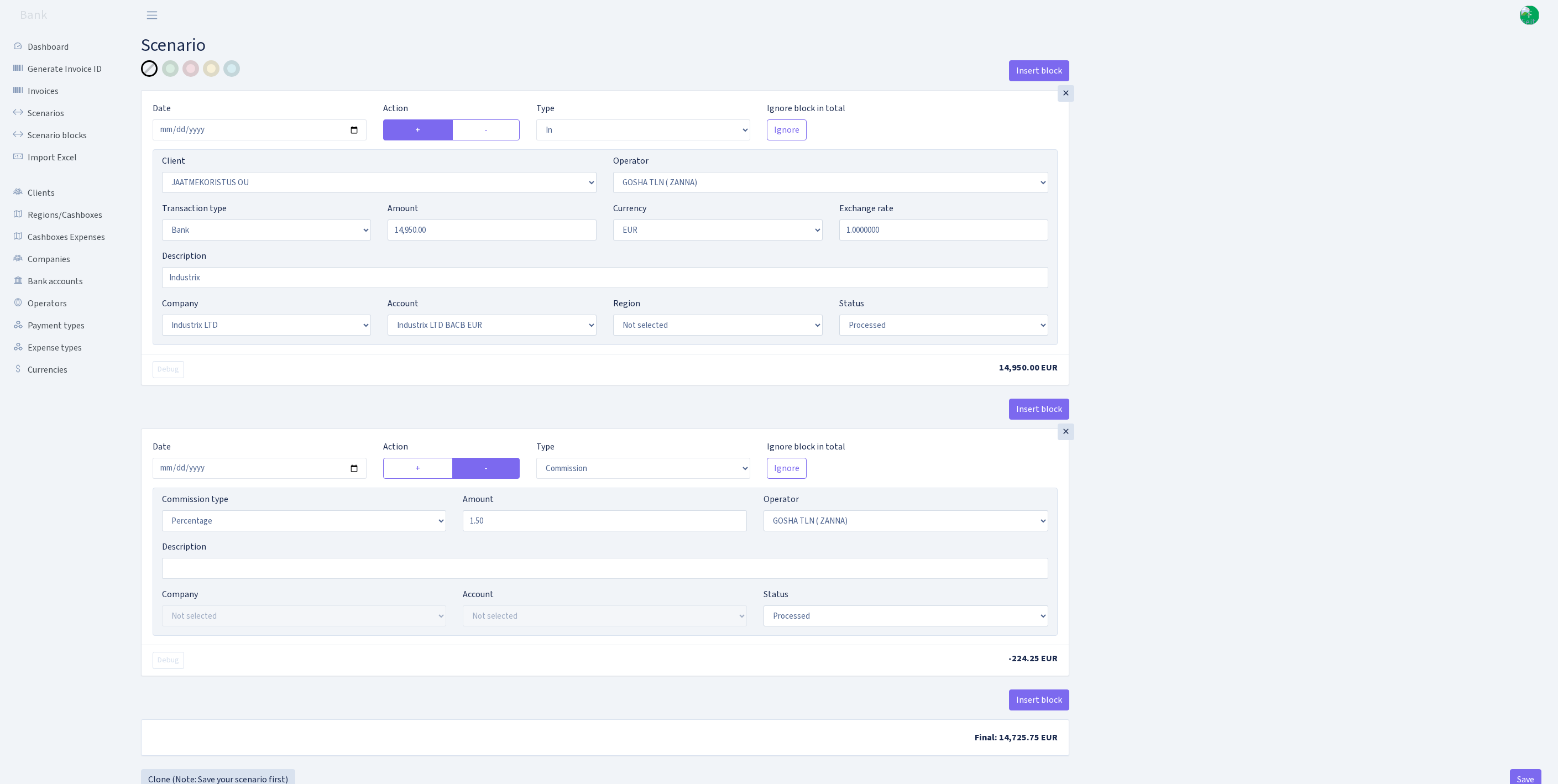
select select "in"
select select "2371"
select select "134"
select select "2"
select select "1"
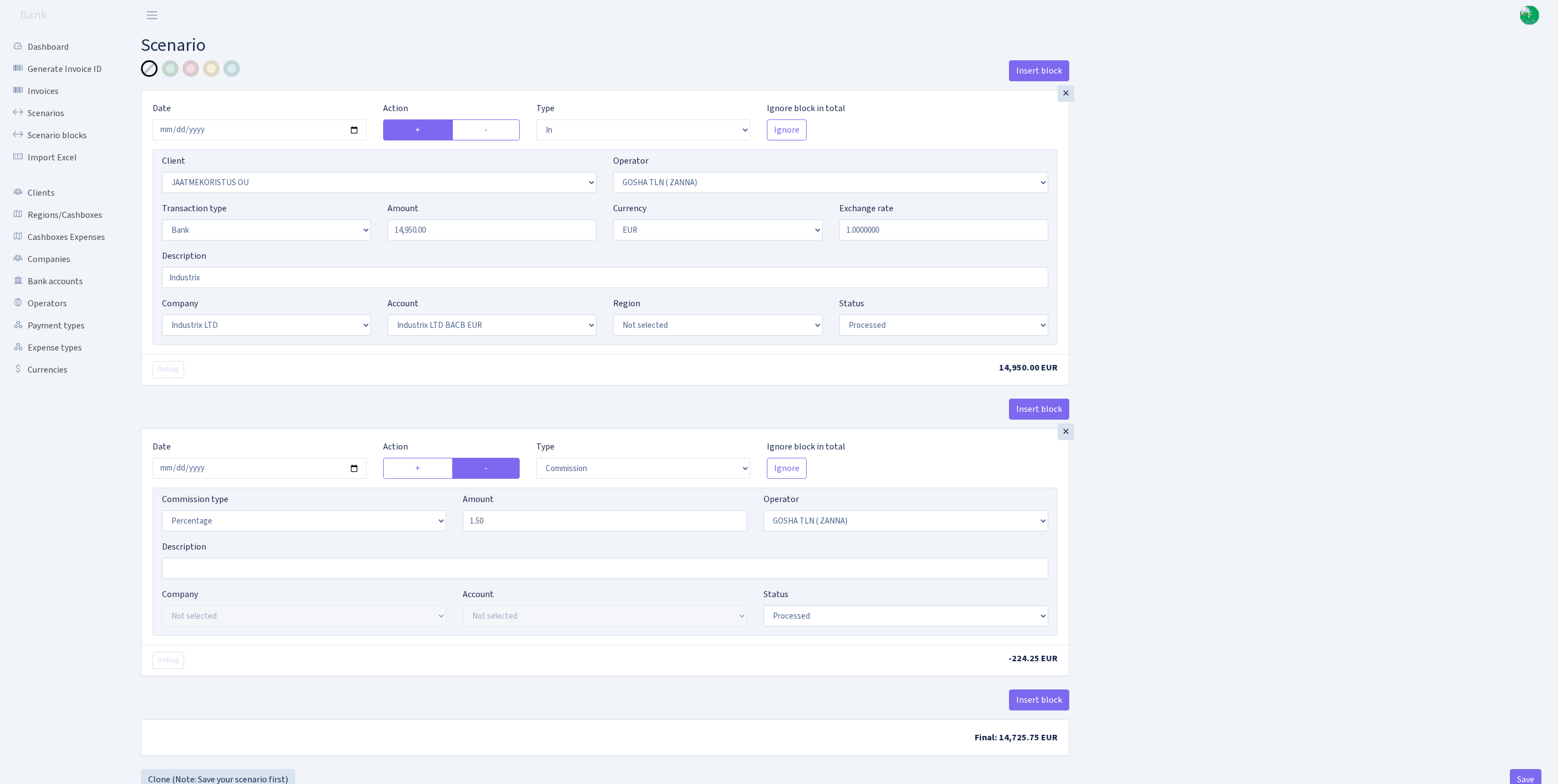
select select "17"
select select "41"
select select "processed"
select select "commission"
select select "134"
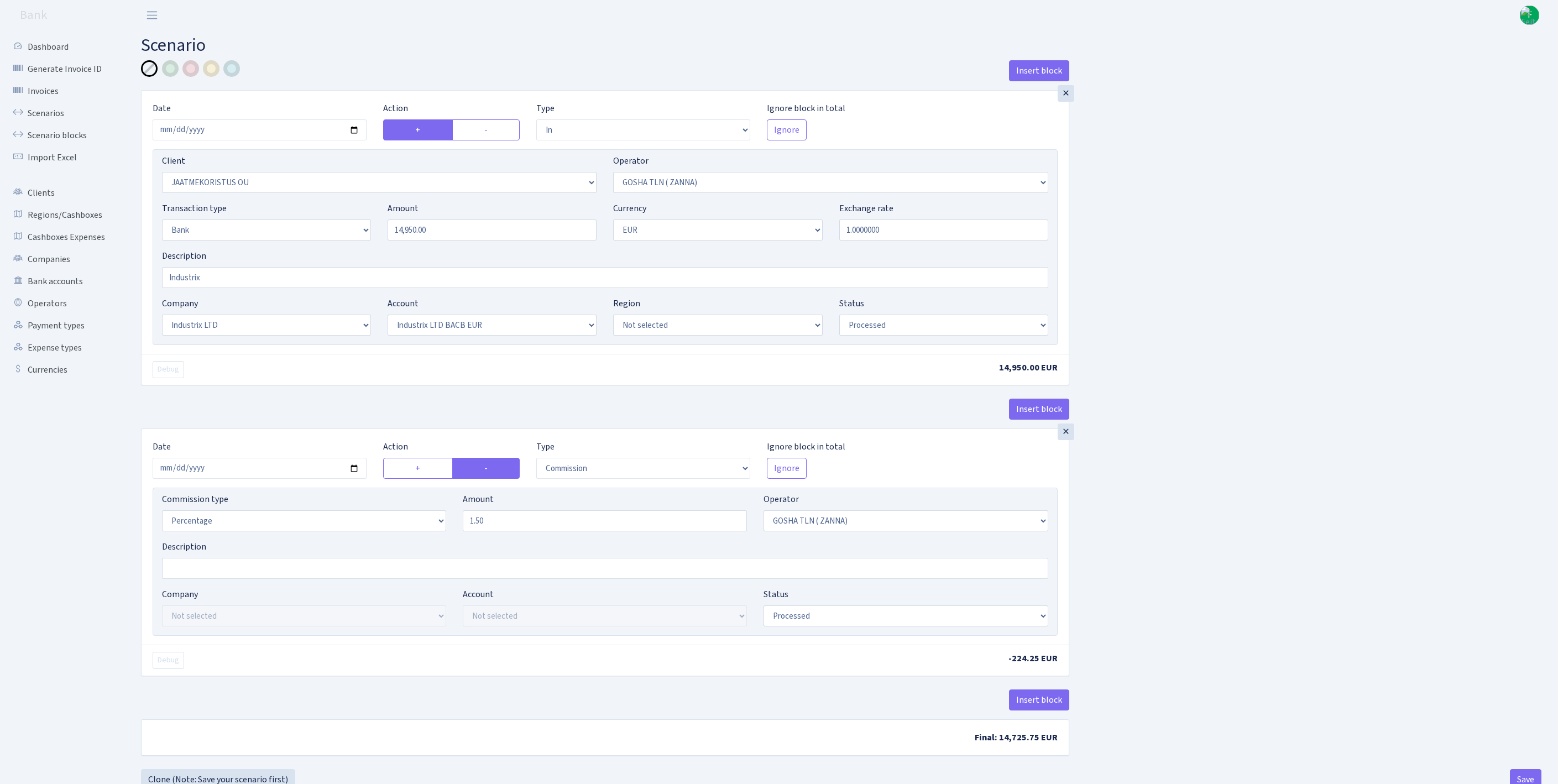
select select "processed"
drag, startPoint x: 476, startPoint y: 252, endPoint x: 336, endPoint y: 242, distance: 140.4
click at [336, 242] on div "Transaction type Not selected 981 ELF FISH crypto GIRT IVO dekl MM-BALTIC eur U…" at bounding box center [605, 225] width 903 height 47
type input "6,330.00"
click at [264, 137] on input "2025-10-10" at bounding box center [259, 130] width 214 height 21
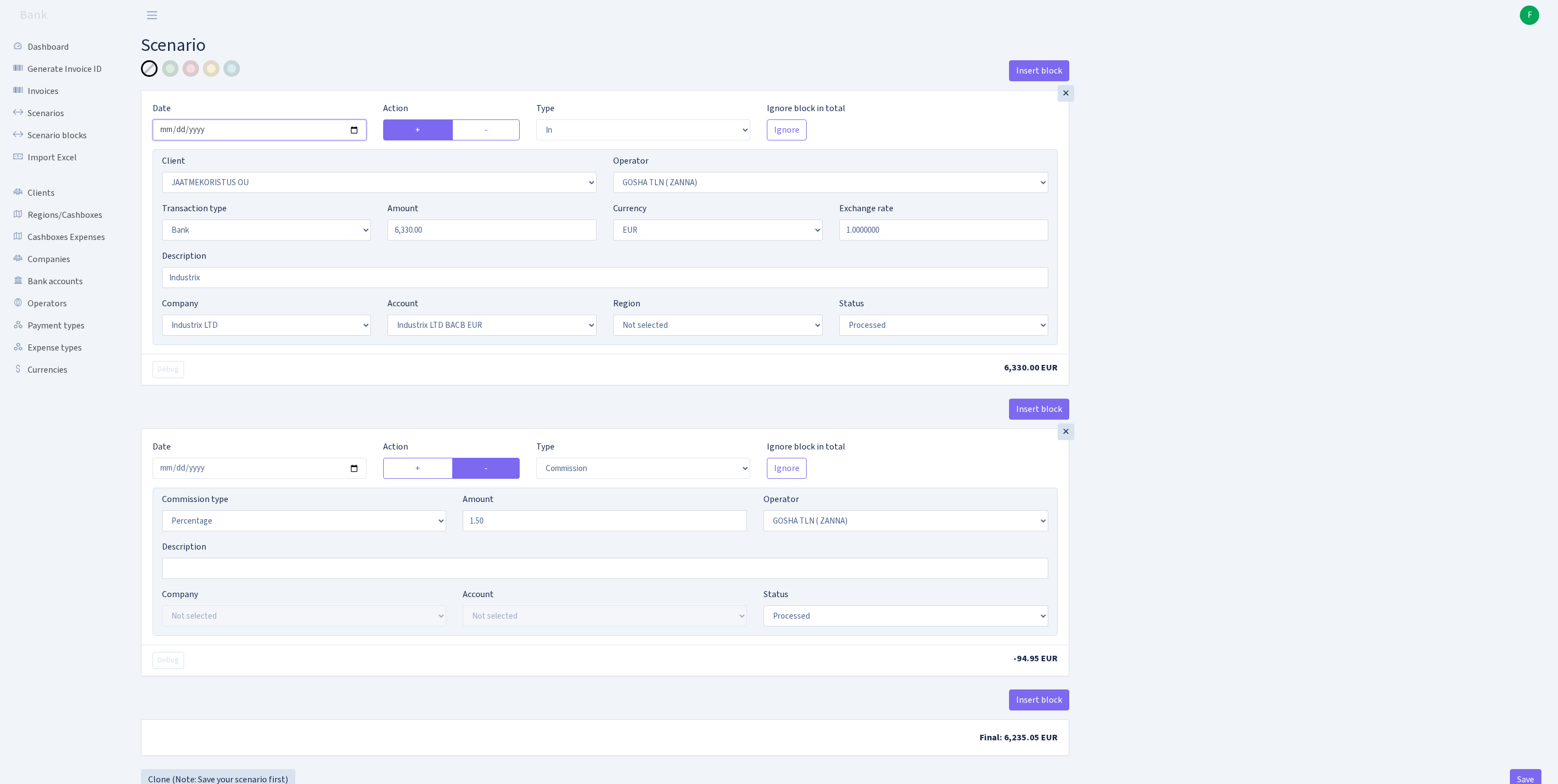
type input "2025-10-13"
click at [259, 479] on input "2025-10-10" at bounding box center [259, 468] width 214 height 21
type input "2025-10-13"
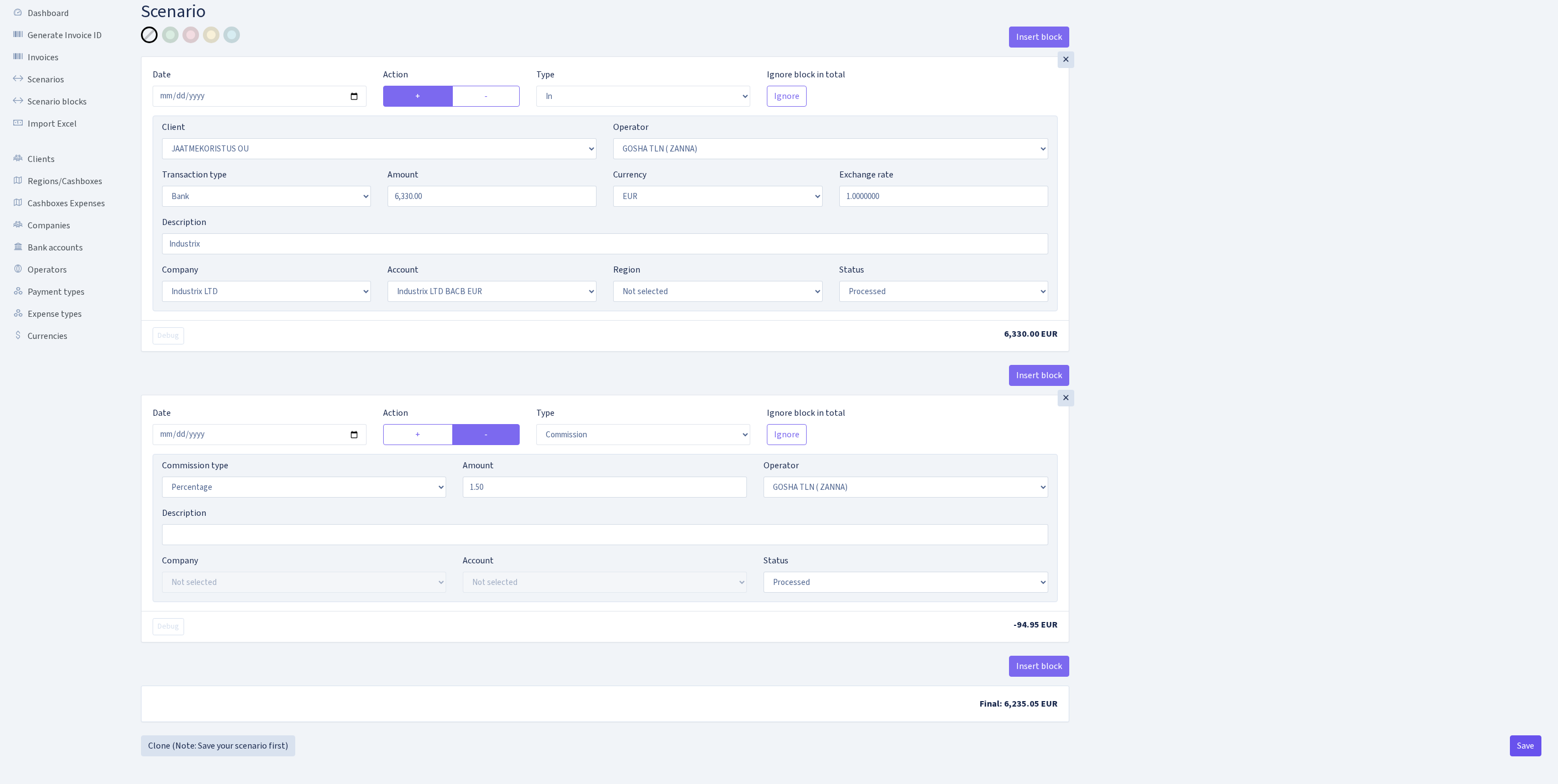
click at [1511, 746] on button "Save" at bounding box center [1525, 745] width 31 height 21
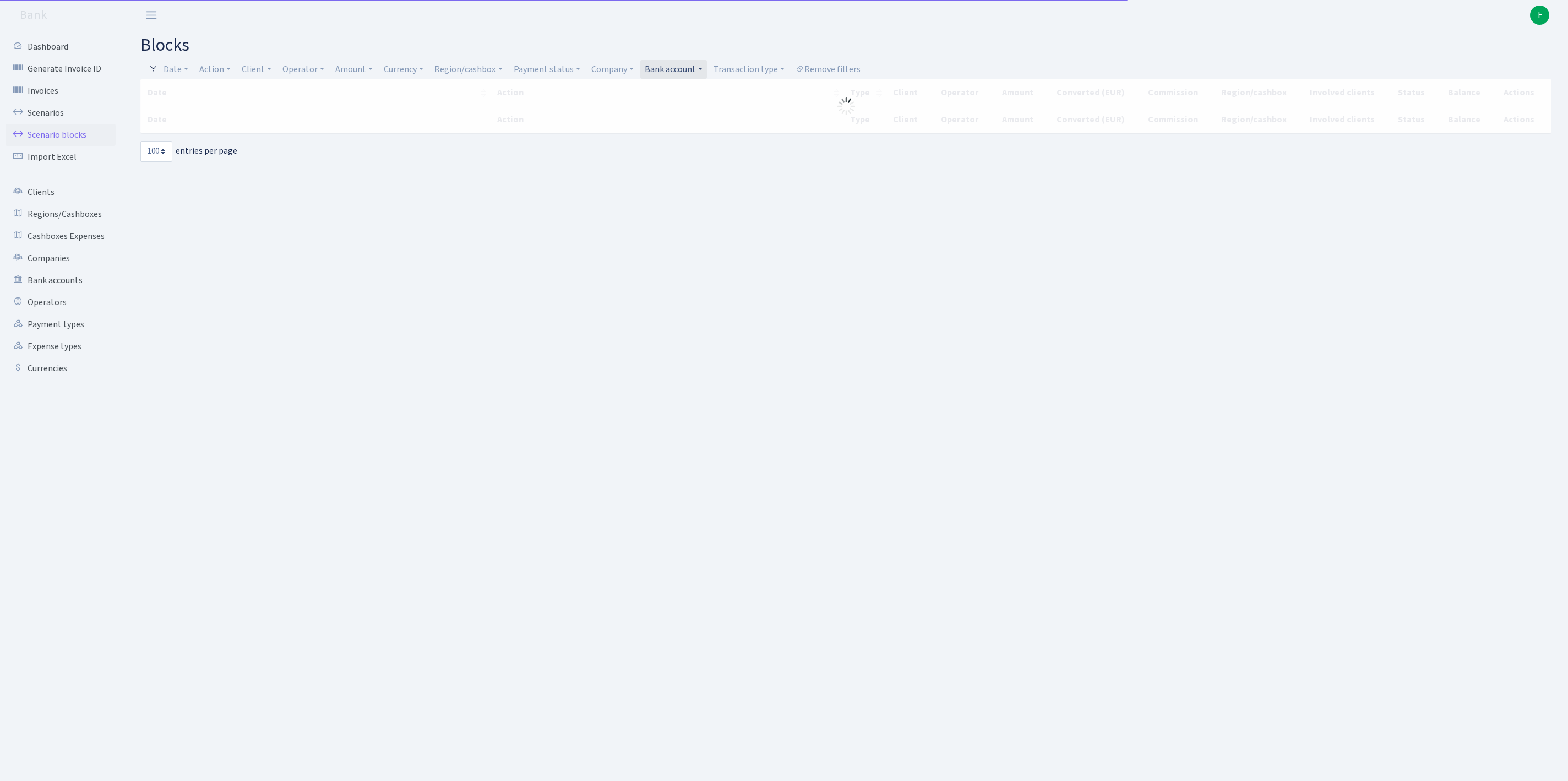
select select "100"
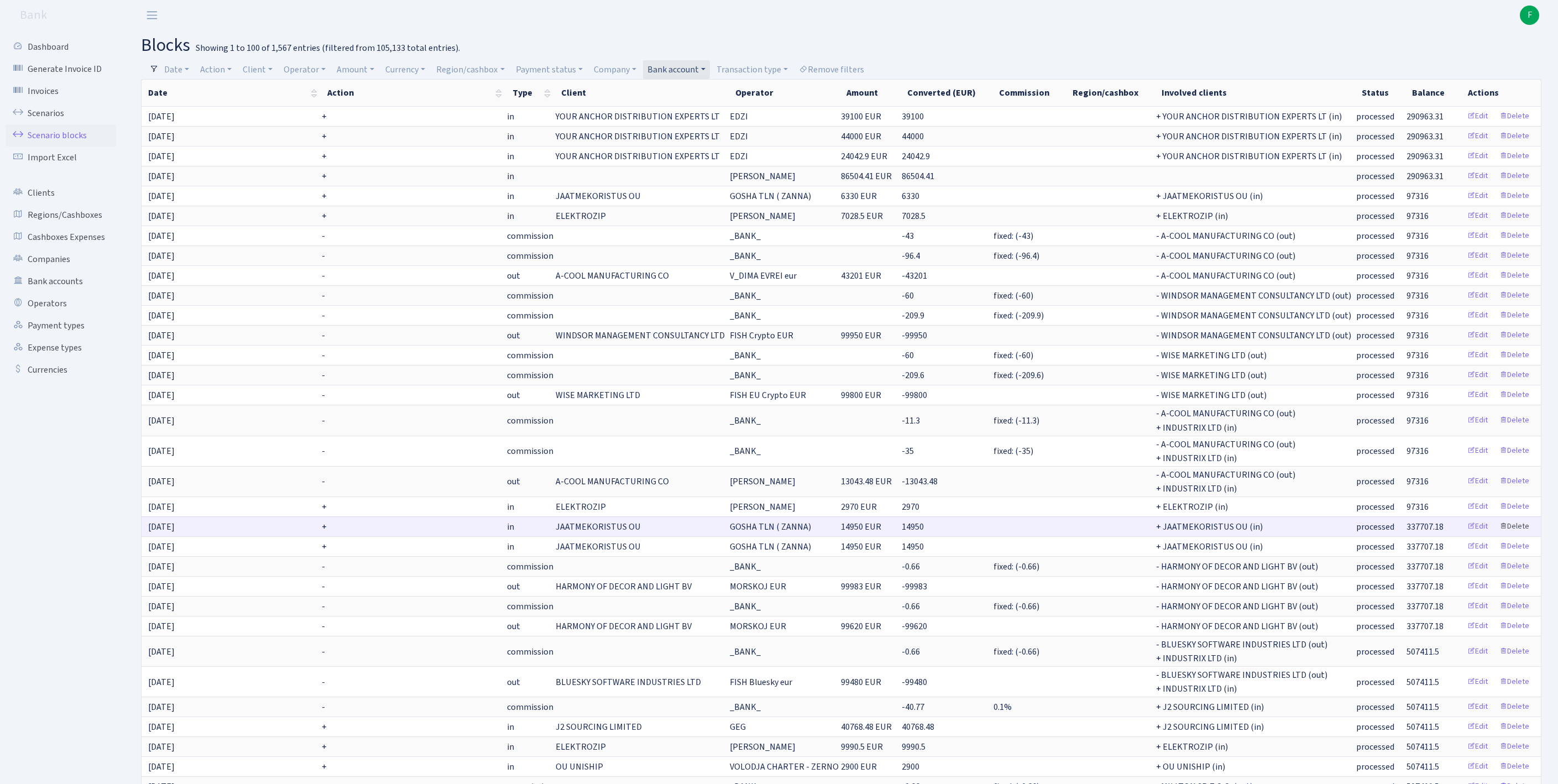
click at [1516, 535] on link "Delete" at bounding box center [1515, 527] width 40 height 17
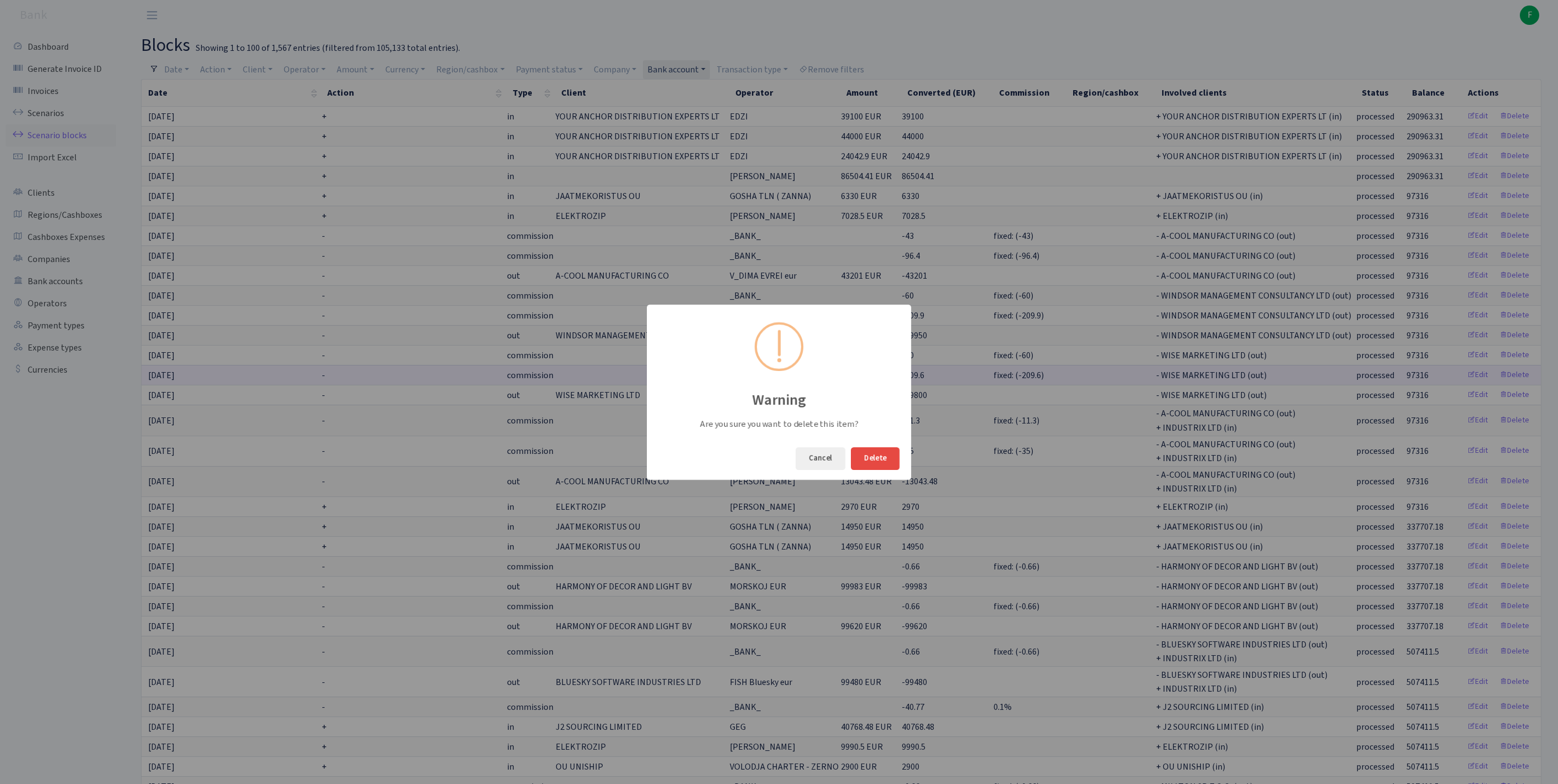
click at [882, 459] on button "Delete" at bounding box center [875, 458] width 49 height 23
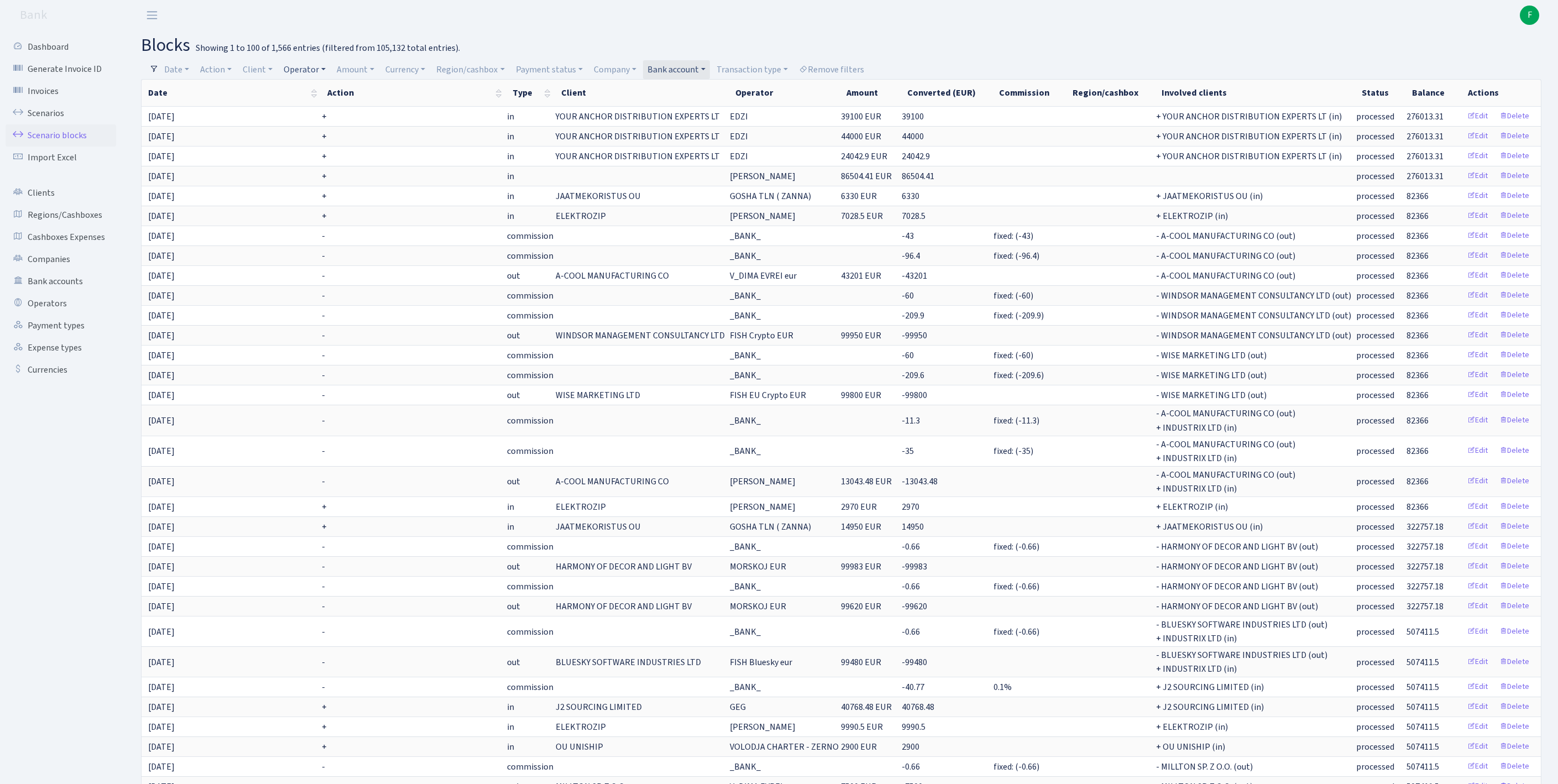
click at [326, 70] on link "Operator" at bounding box center [305, 70] width 51 height 19
click at [326, 114] on input "search" at bounding box center [329, 109] width 92 height 17
type input "edz"
click at [336, 138] on li "EDZI" at bounding box center [329, 129] width 94 height 19
